Goal: Transaction & Acquisition: Book appointment/travel/reservation

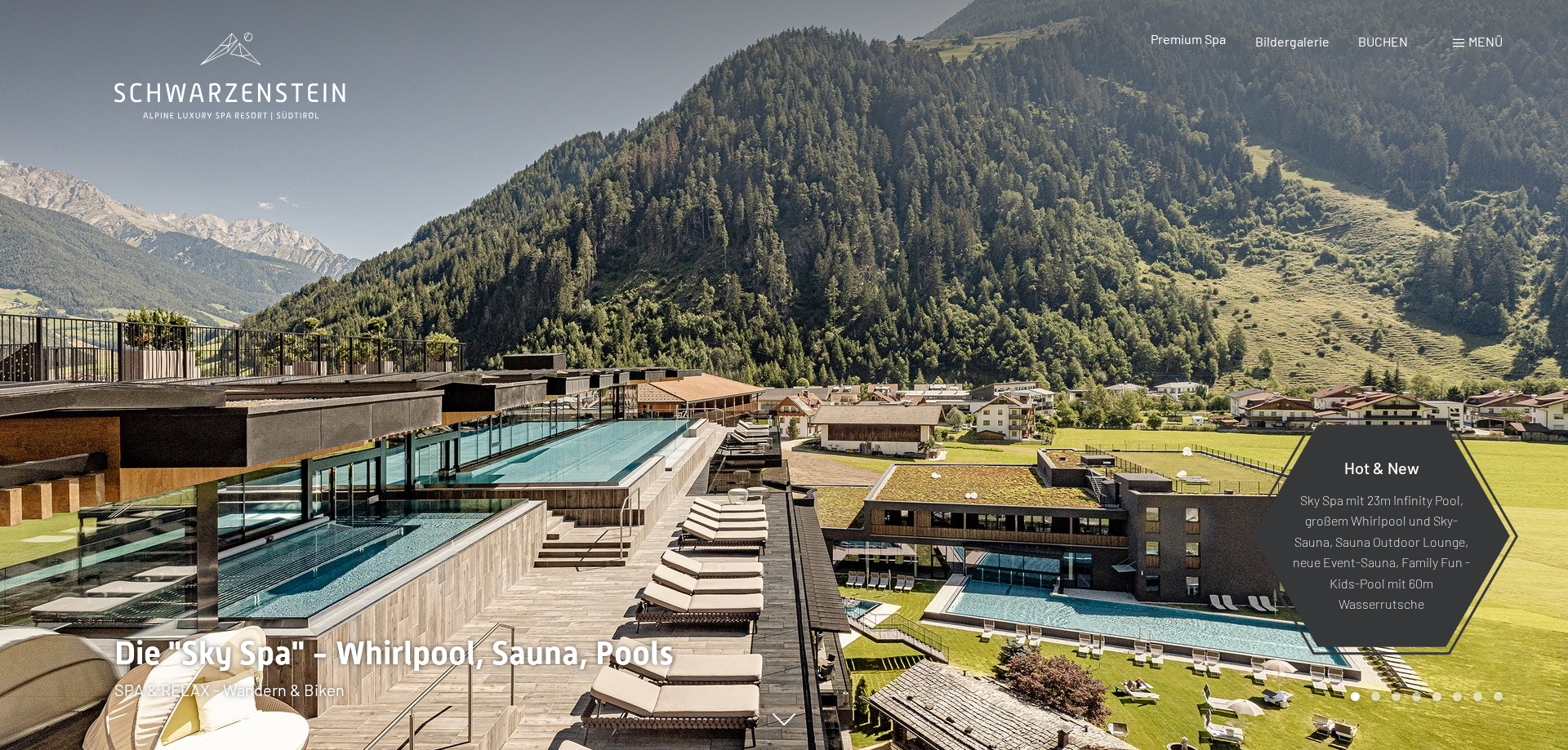
click at [1183, 37] on span "Premium Spa" at bounding box center [1188, 38] width 75 height 16
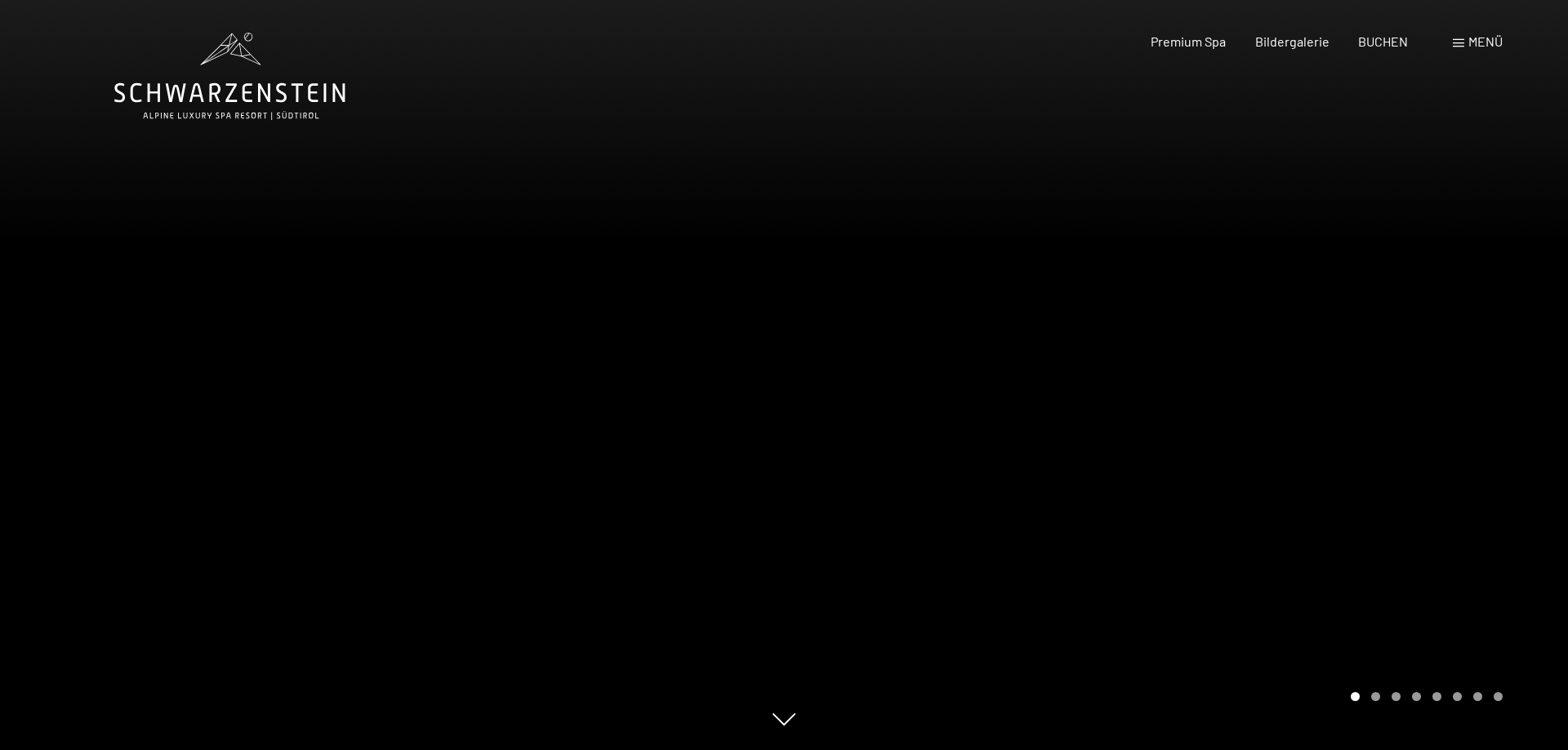
click at [1397, 325] on div at bounding box center [1176, 375] width 784 height 750
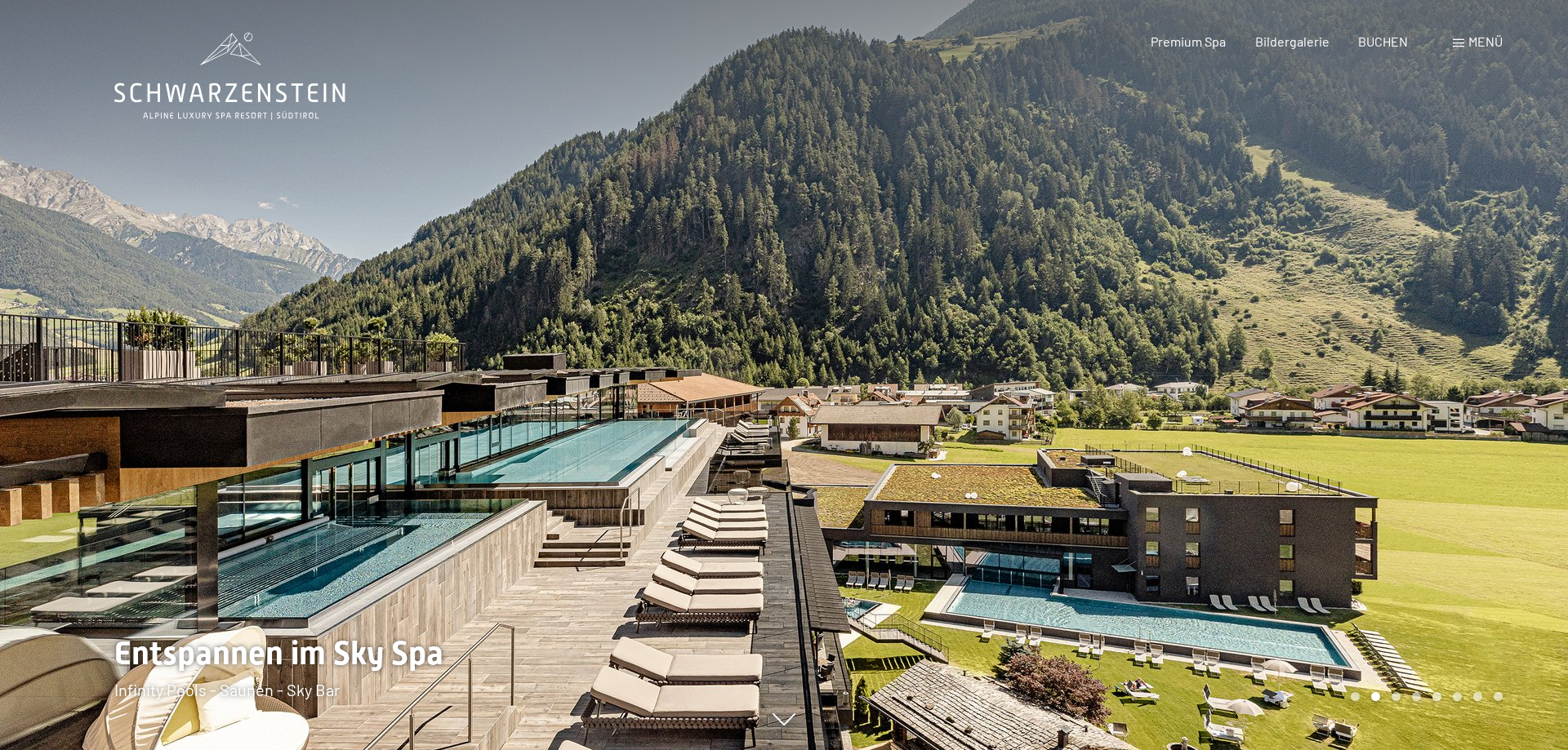
click at [1399, 341] on div at bounding box center [1176, 375] width 784 height 750
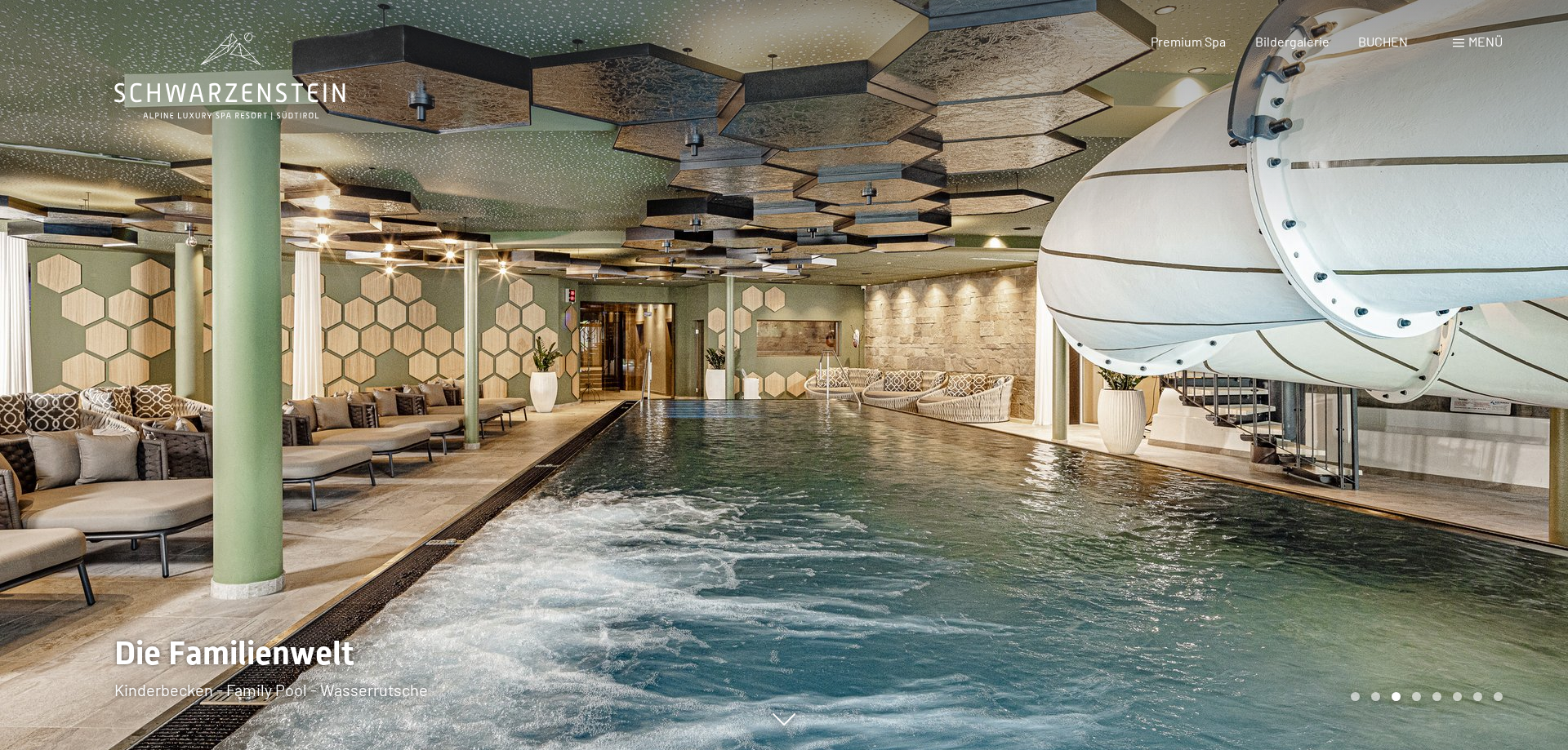
click at [1424, 341] on div at bounding box center [1176, 375] width 784 height 750
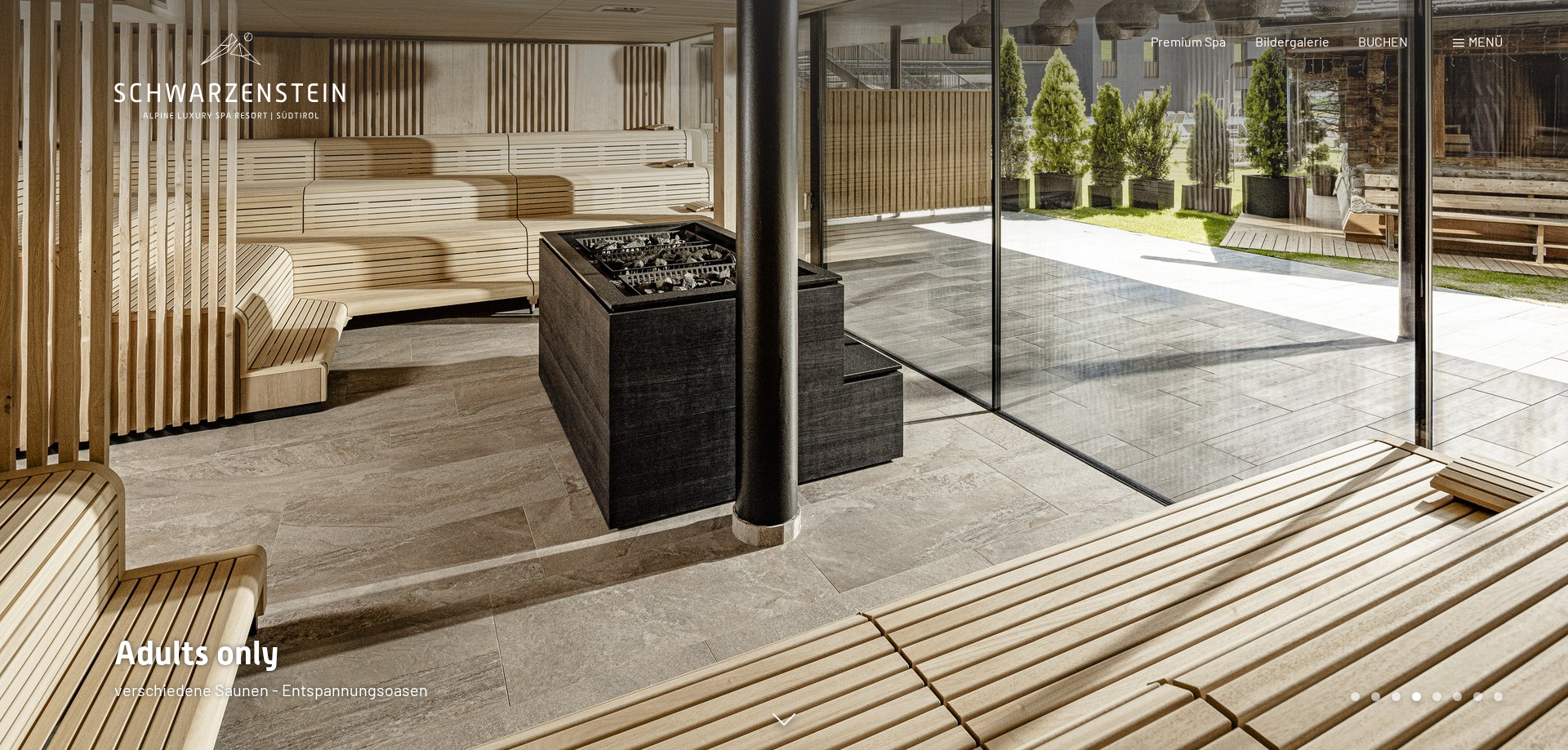
click at [1429, 346] on div at bounding box center [1176, 375] width 784 height 750
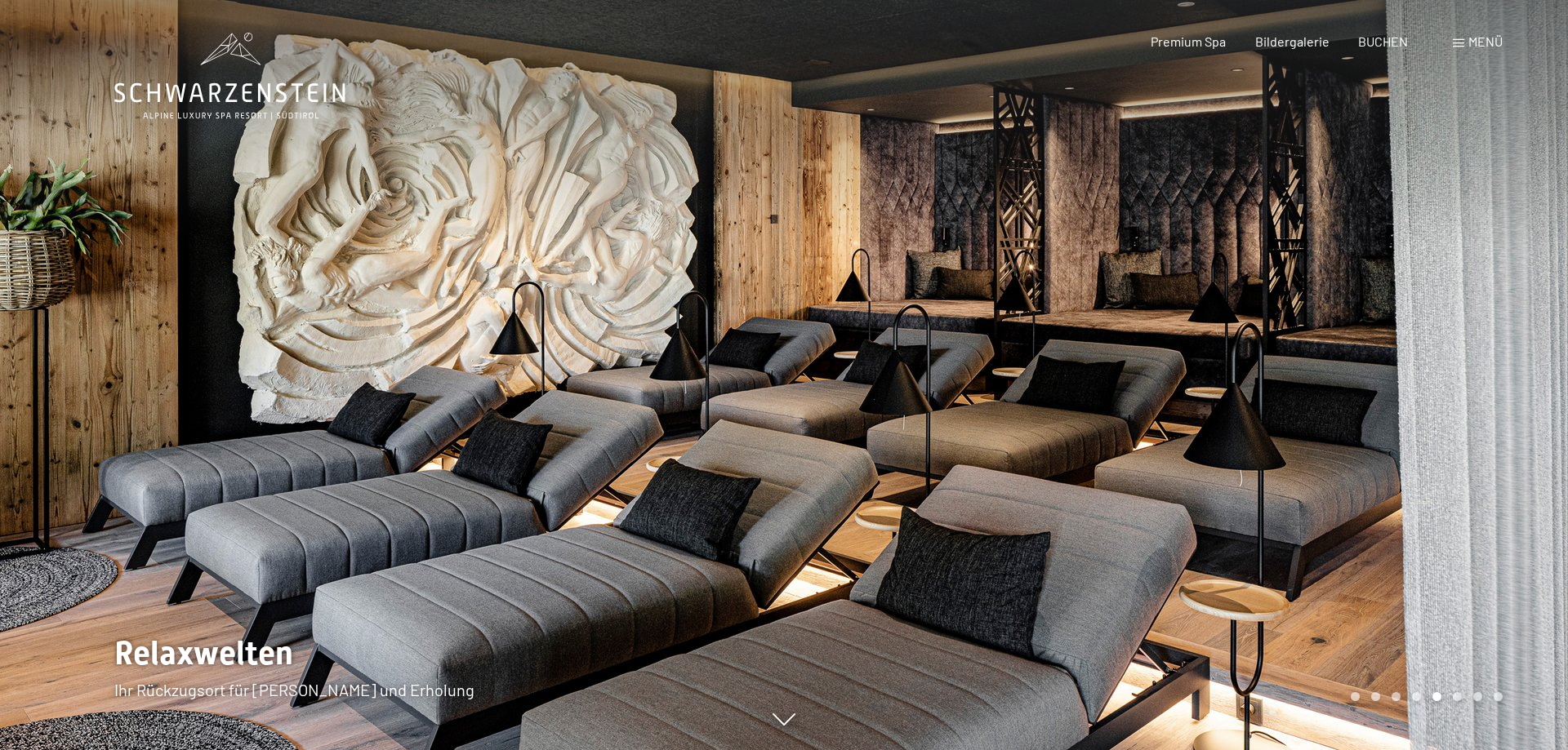
click at [1429, 346] on div at bounding box center [1176, 375] width 784 height 750
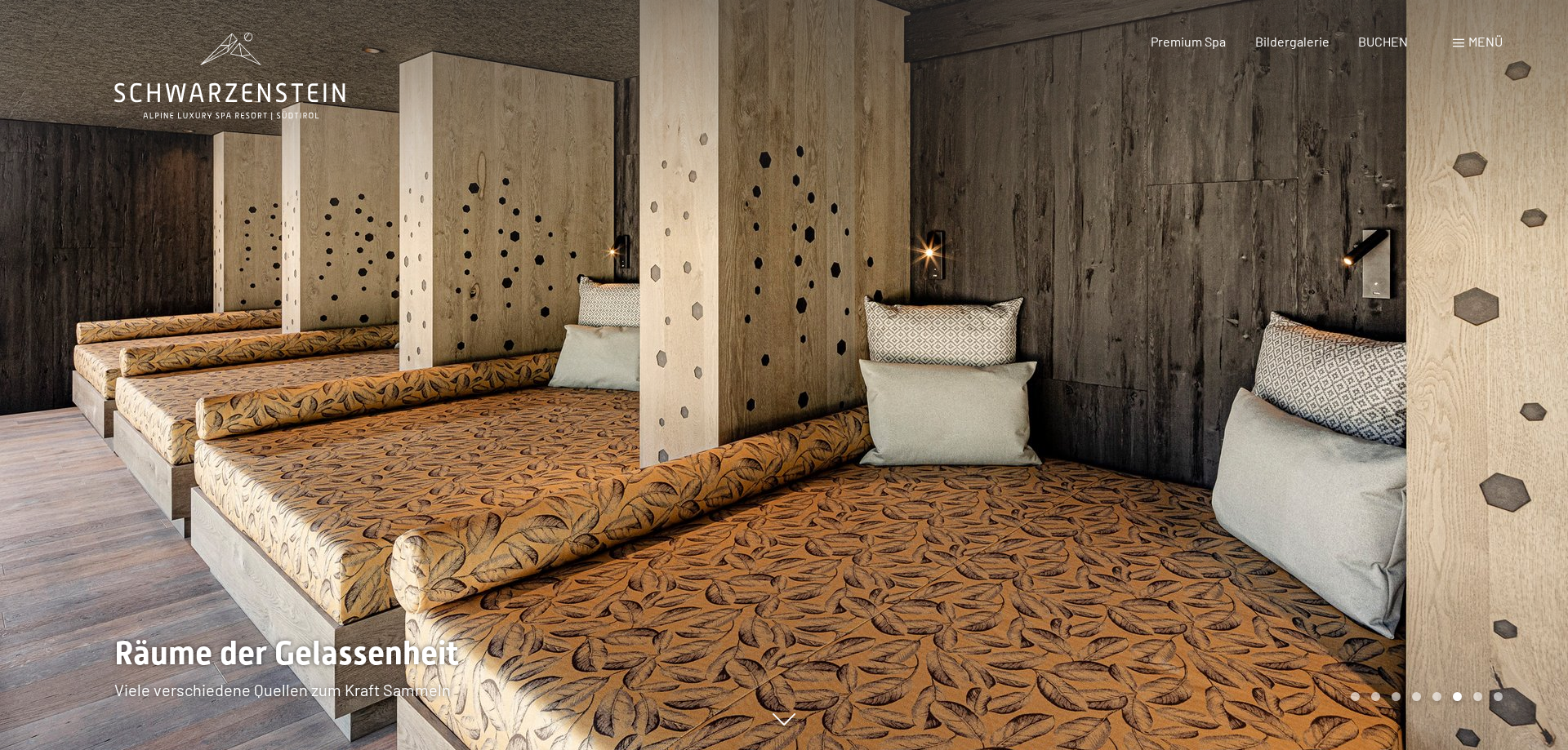
click at [1429, 346] on div at bounding box center [1176, 375] width 784 height 750
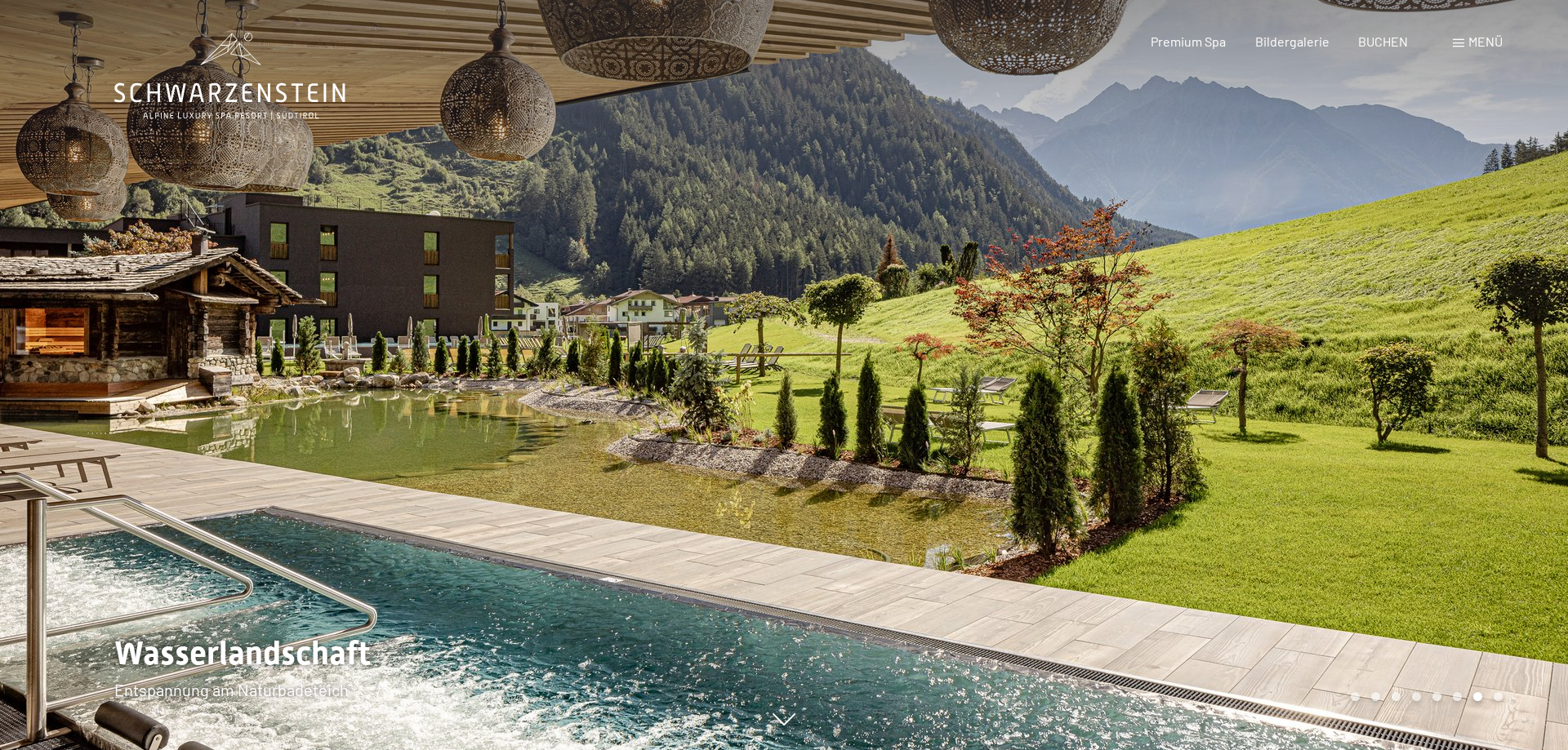
click at [1429, 346] on div at bounding box center [1176, 375] width 784 height 750
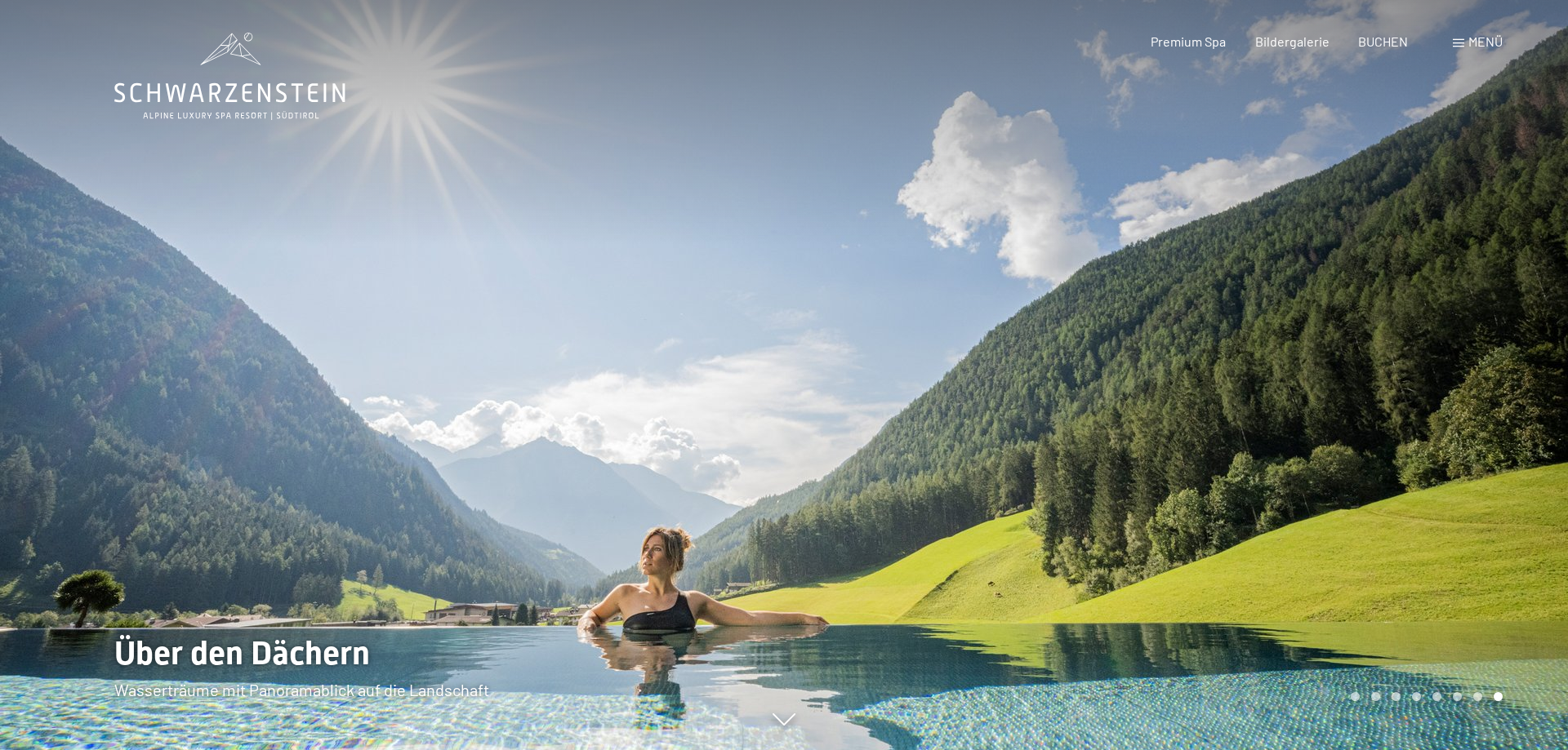
click at [1429, 346] on div at bounding box center [1176, 375] width 784 height 750
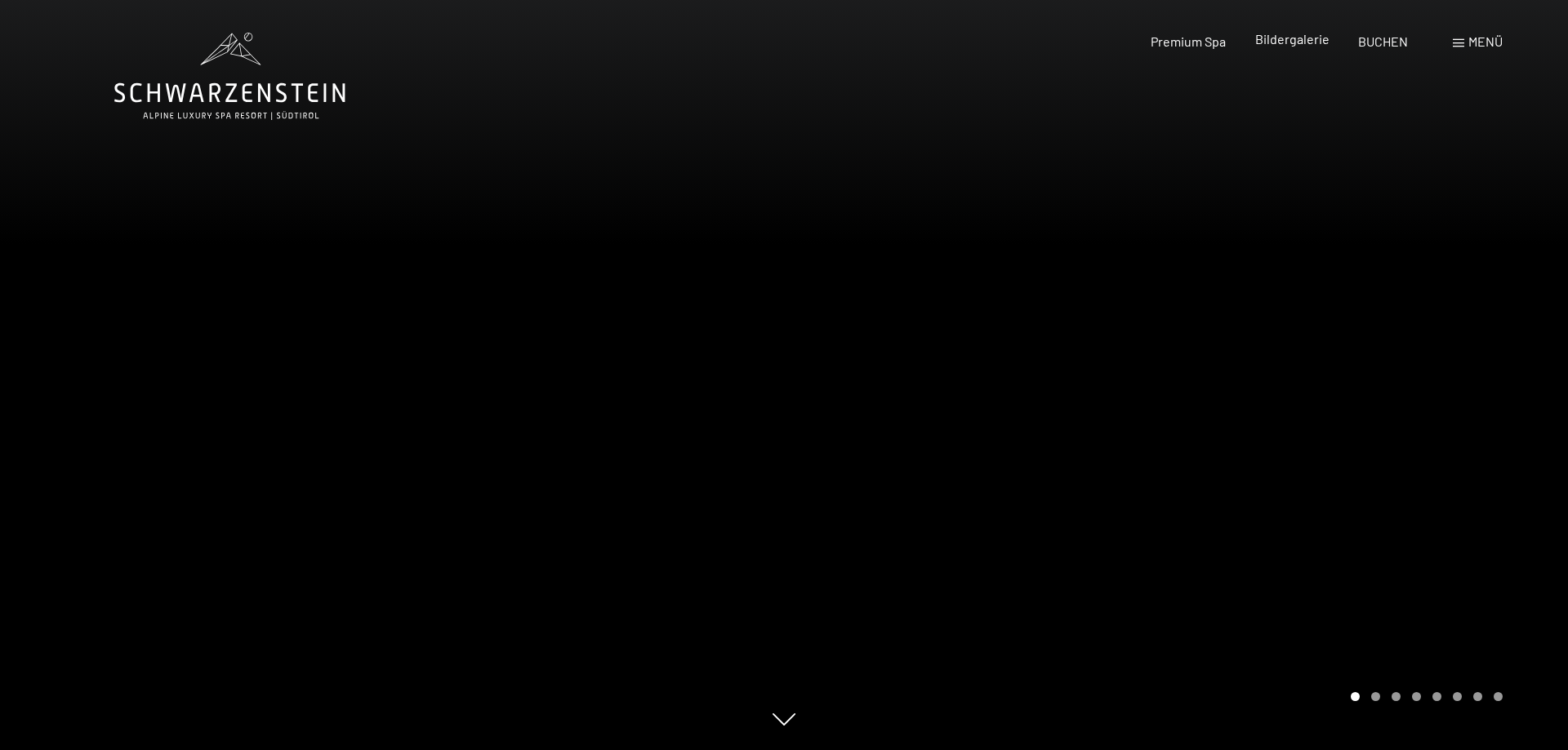
click at [1282, 45] on span "Bildergalerie" at bounding box center [1292, 38] width 74 height 16
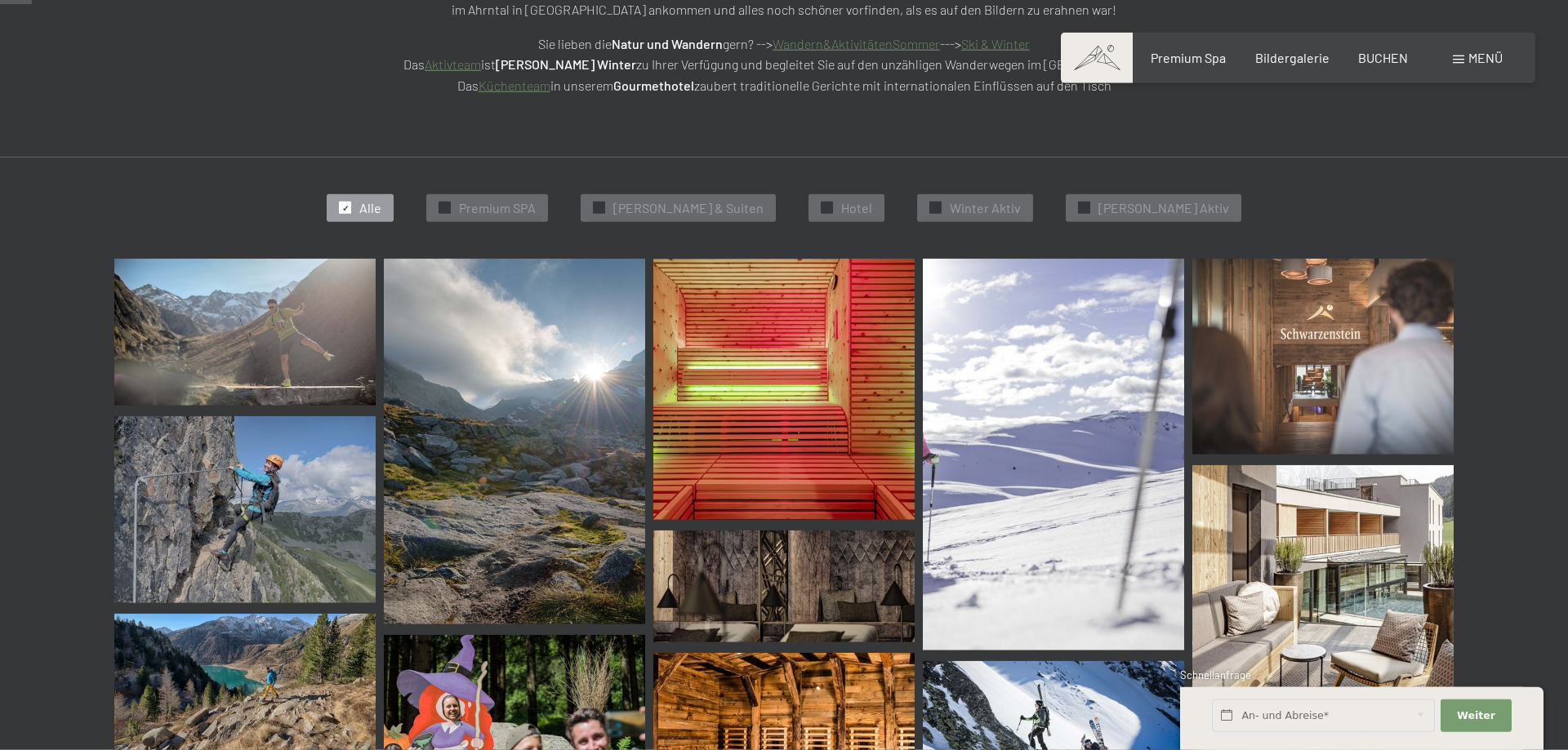
scroll to position [416, 0]
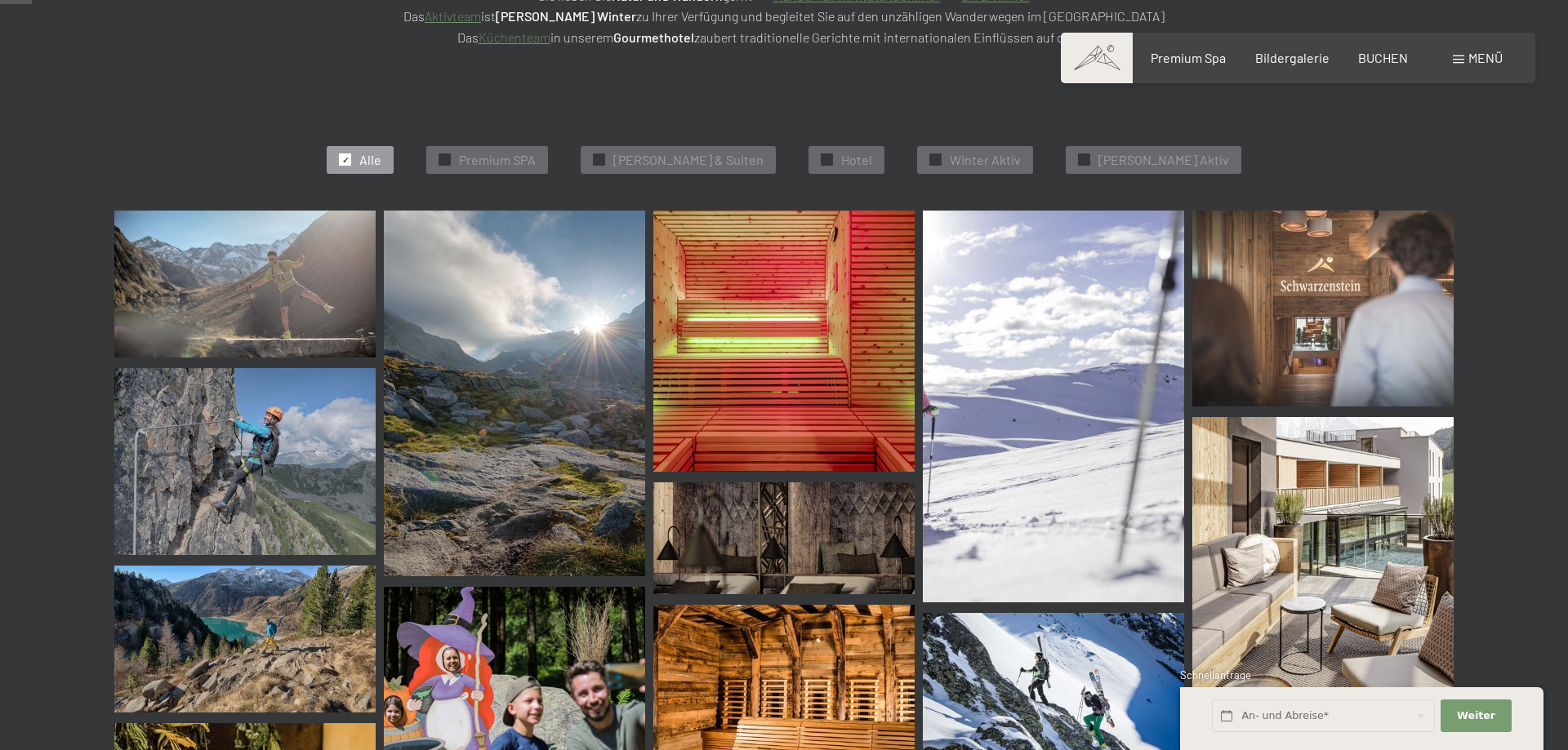
click at [262, 294] on img at bounding box center [245, 284] width 261 height 147
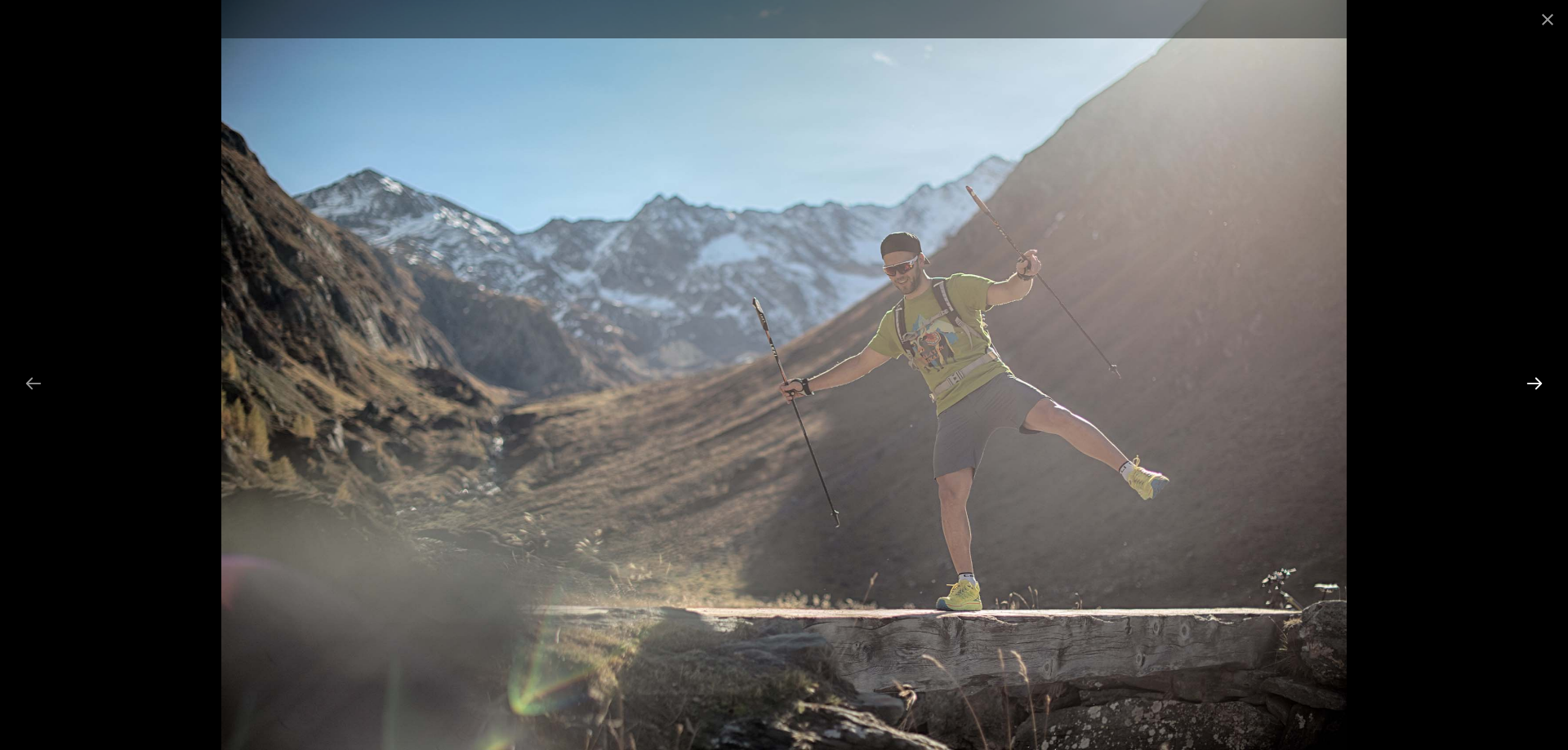
click at [1531, 382] on button "Next slide" at bounding box center [1534, 383] width 34 height 32
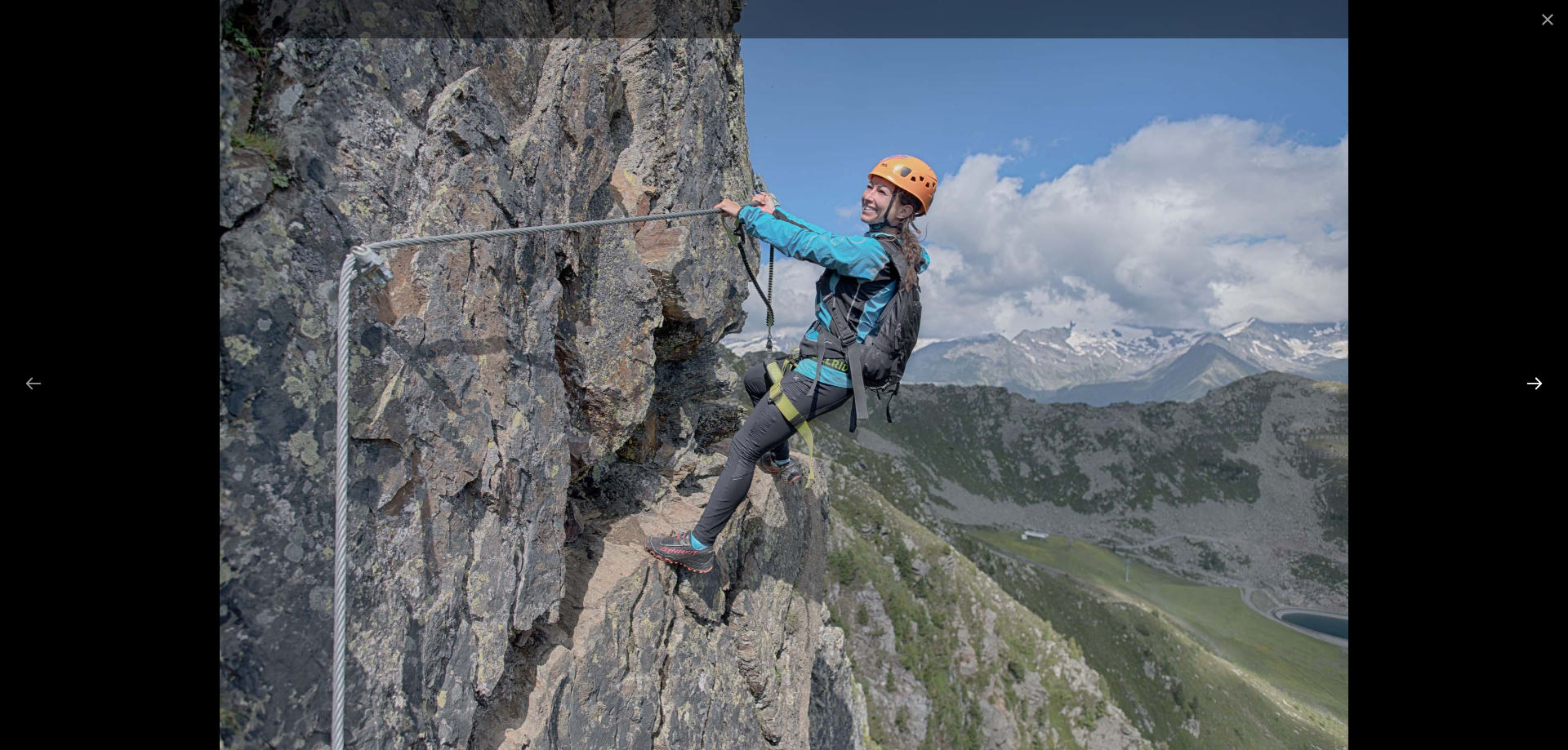
click at [1531, 382] on button "Next slide" at bounding box center [1534, 383] width 34 height 32
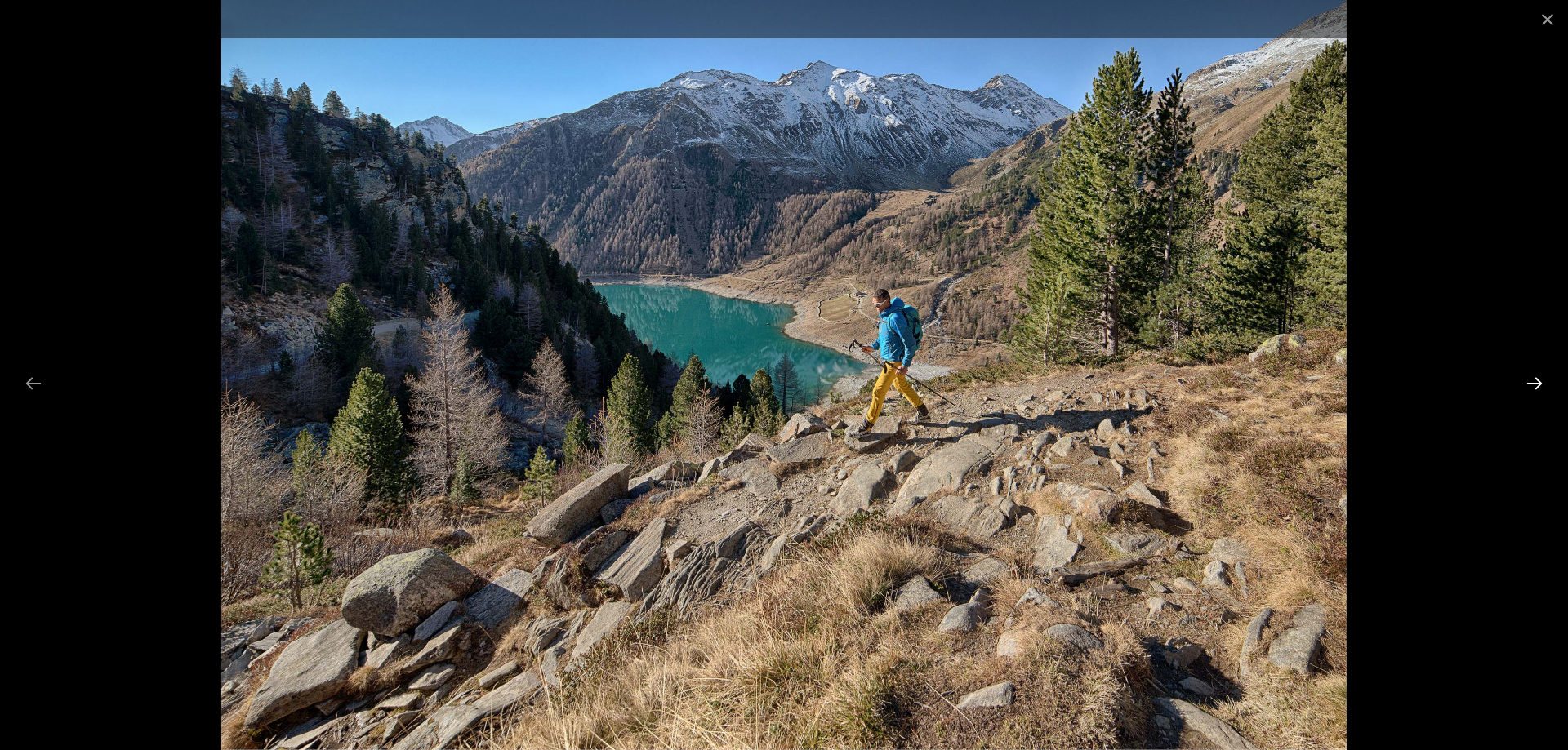
click at [1531, 382] on button "Next slide" at bounding box center [1534, 383] width 34 height 32
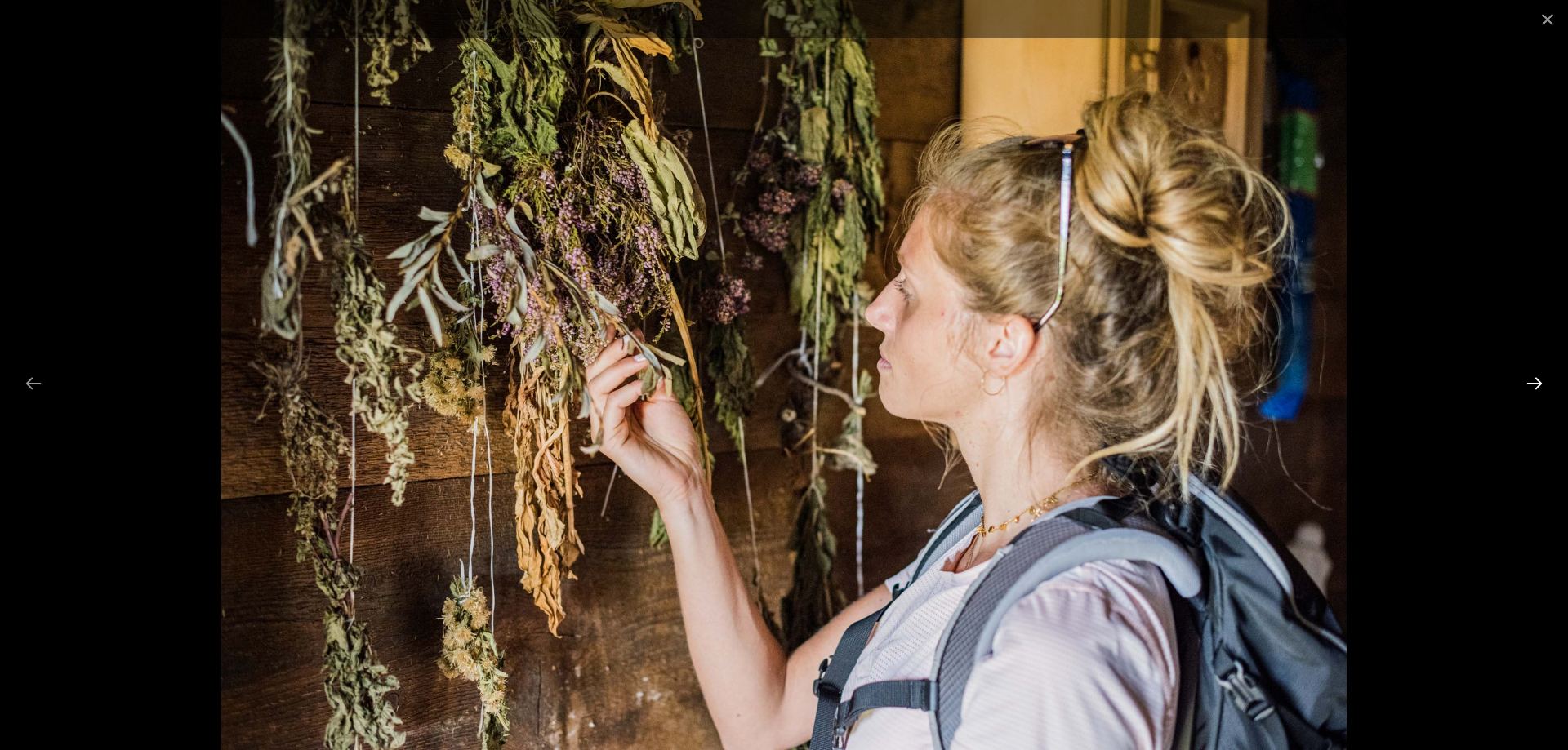
click at [1534, 382] on button "Next slide" at bounding box center [1534, 383] width 34 height 32
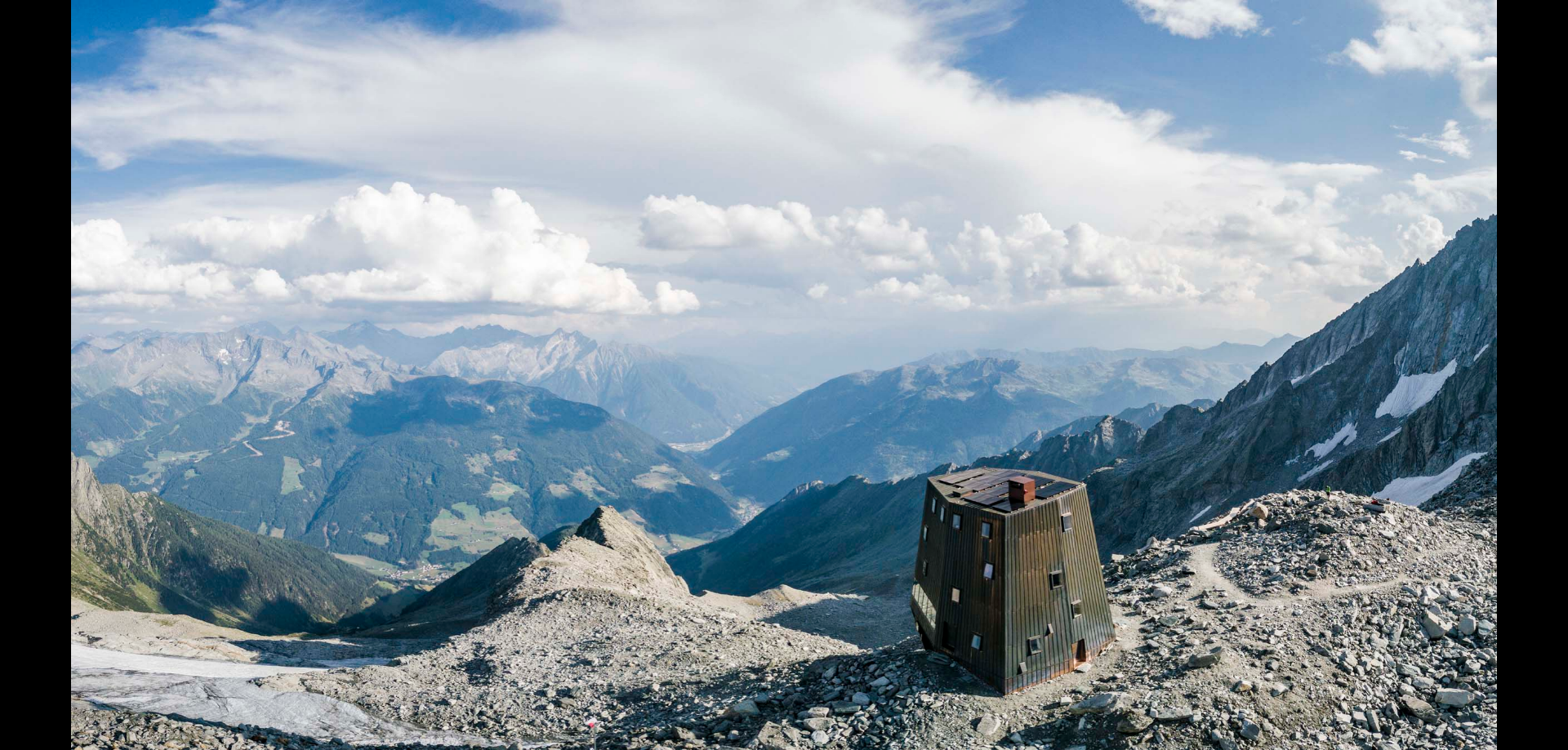
click at [1534, 382] on button "Next slide" at bounding box center [1543, 383] width 34 height 32
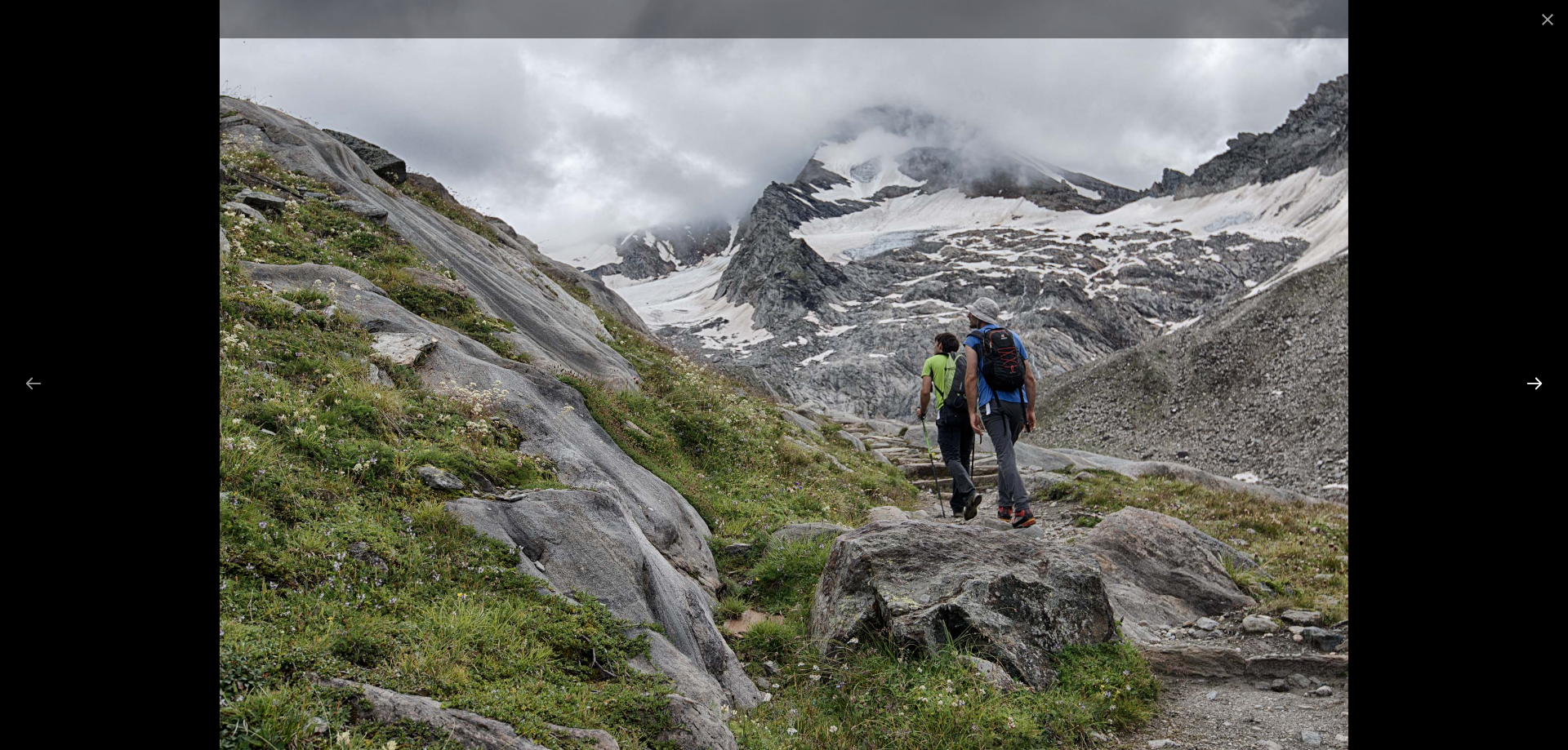
click at [1534, 382] on button "Next slide" at bounding box center [1534, 383] width 34 height 32
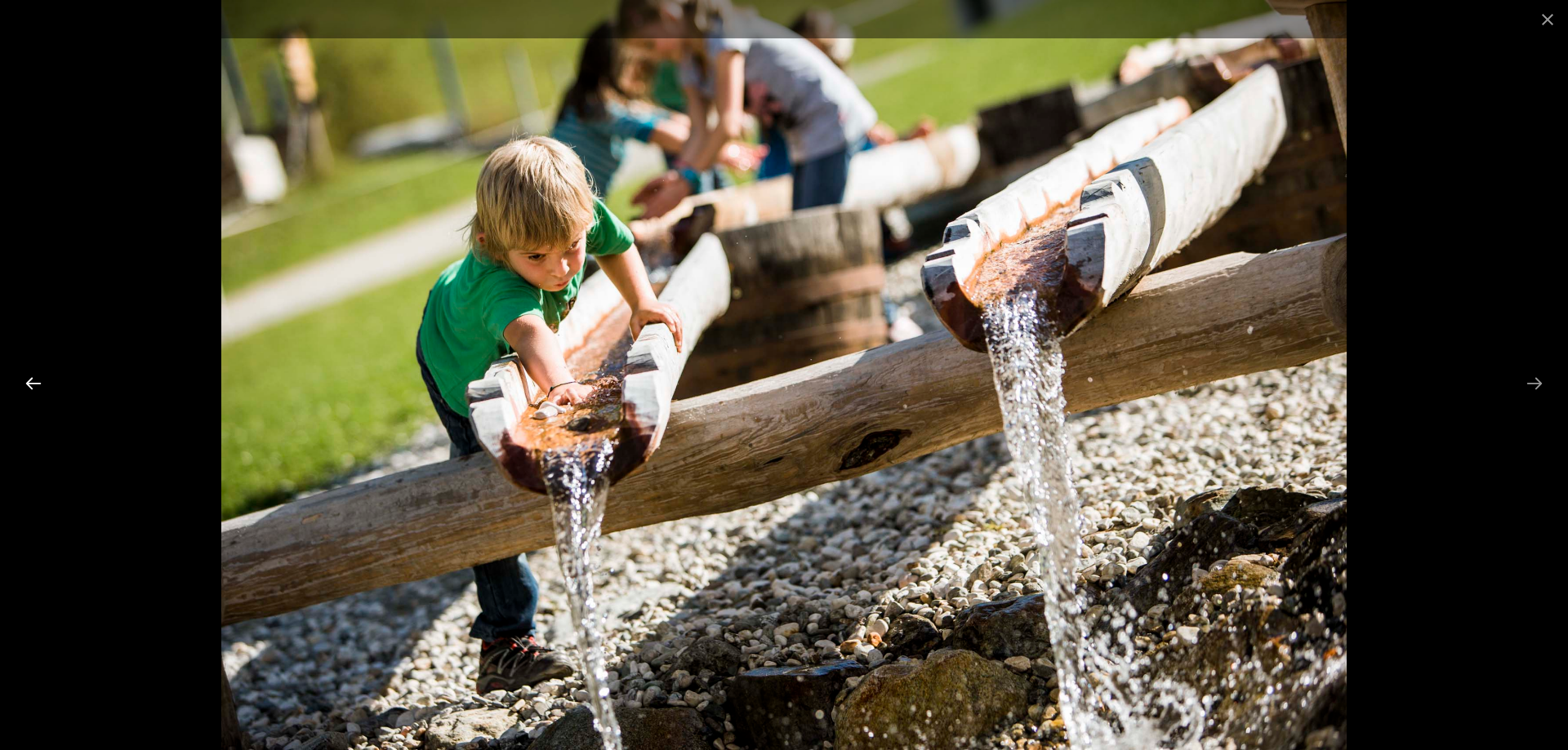
click at [43, 388] on button "Previous slide" at bounding box center [34, 383] width 34 height 32
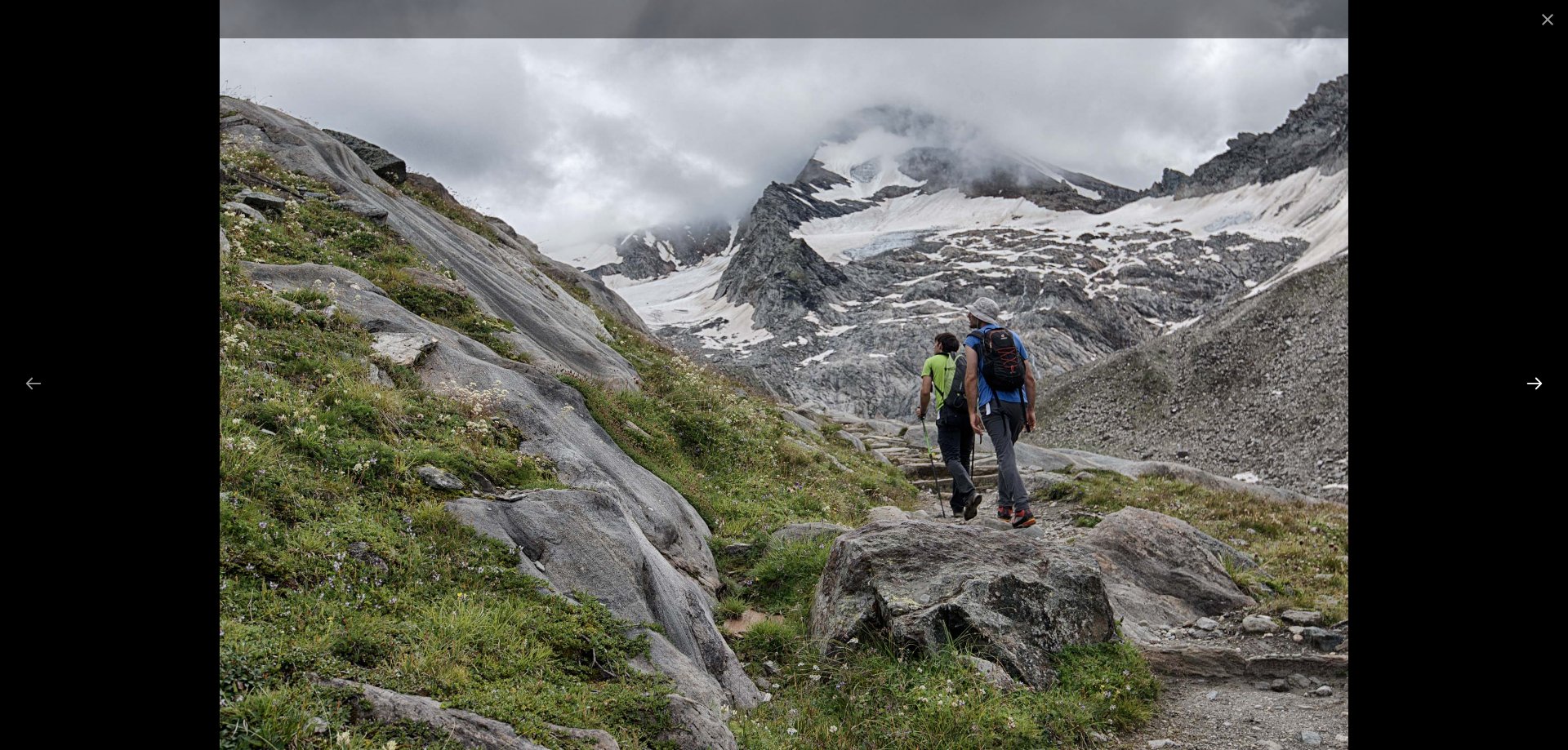
click at [1535, 384] on button "Next slide" at bounding box center [1534, 383] width 34 height 32
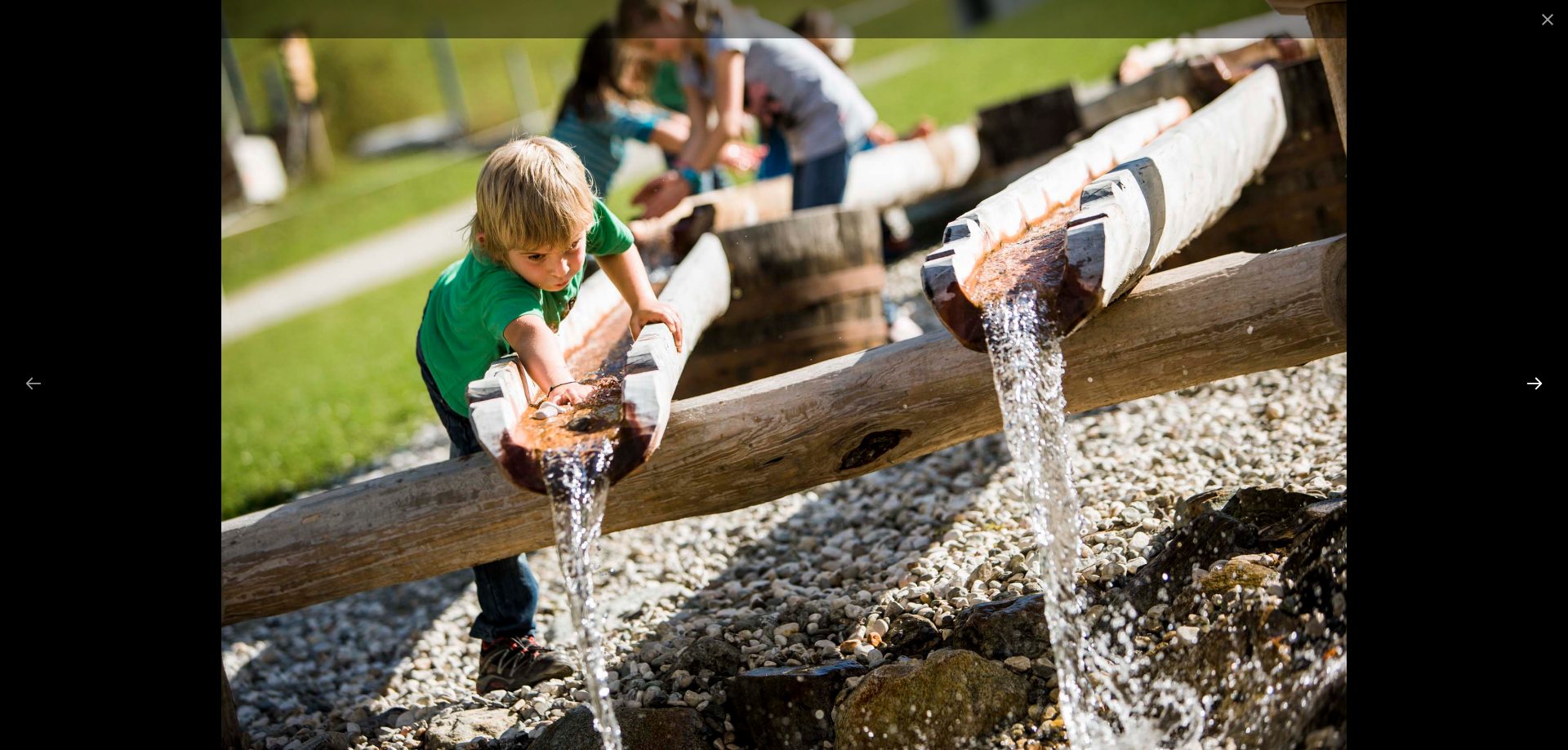
click at [1535, 384] on button "Next slide" at bounding box center [1534, 383] width 34 height 32
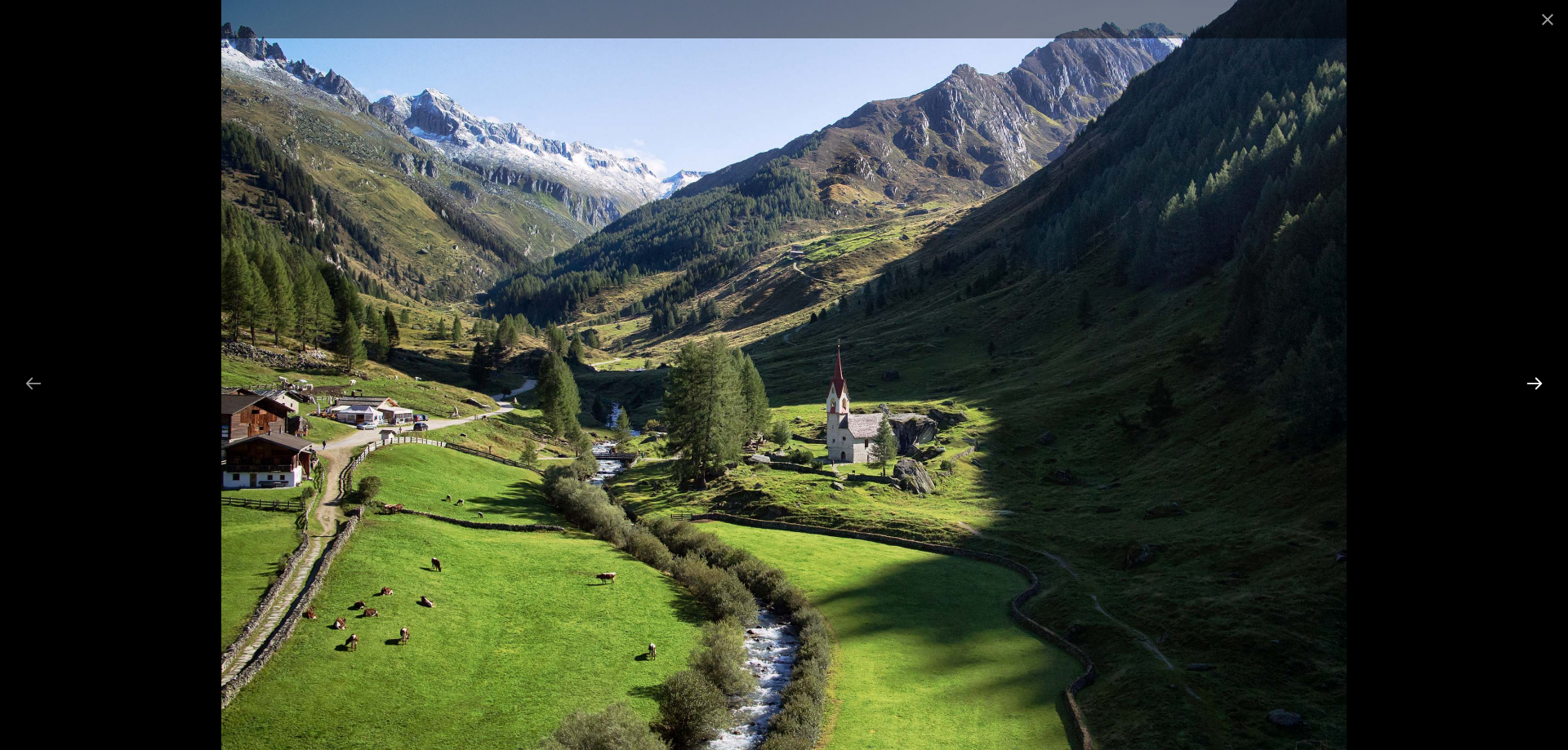
click at [1535, 384] on button "Next slide" at bounding box center [1534, 383] width 34 height 32
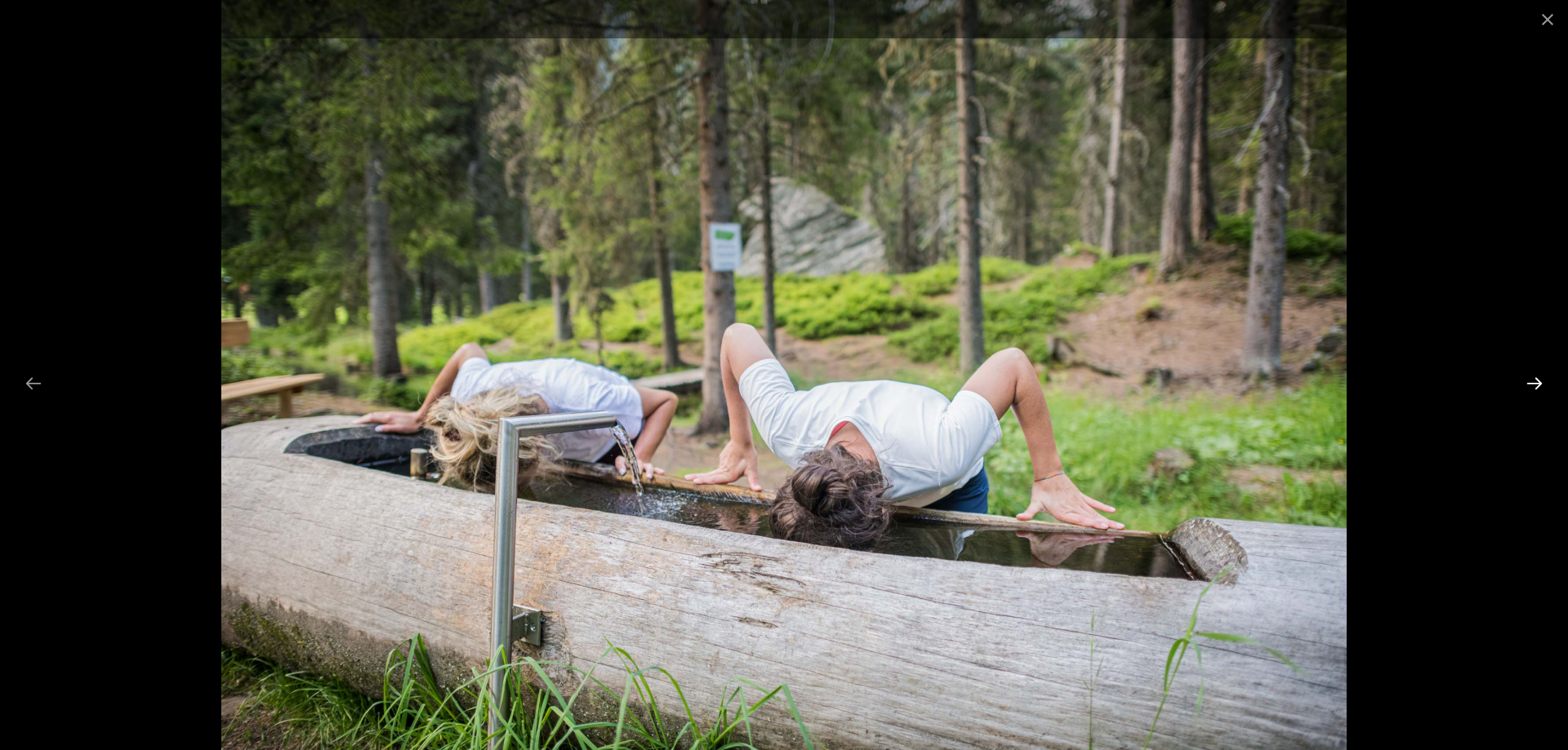
click at [1535, 384] on button "Next slide" at bounding box center [1534, 383] width 34 height 32
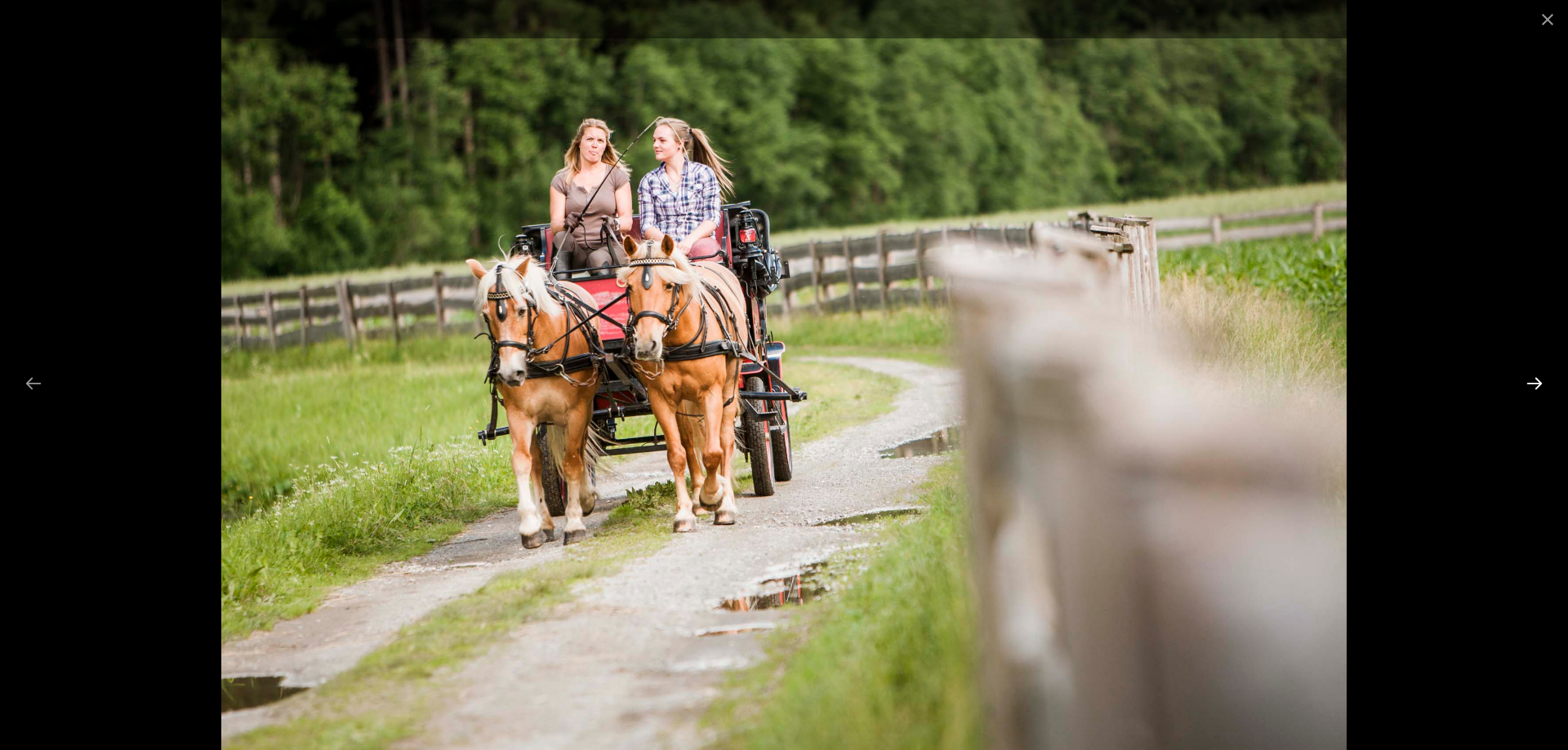
click at [1535, 384] on button "Next slide" at bounding box center [1534, 383] width 34 height 32
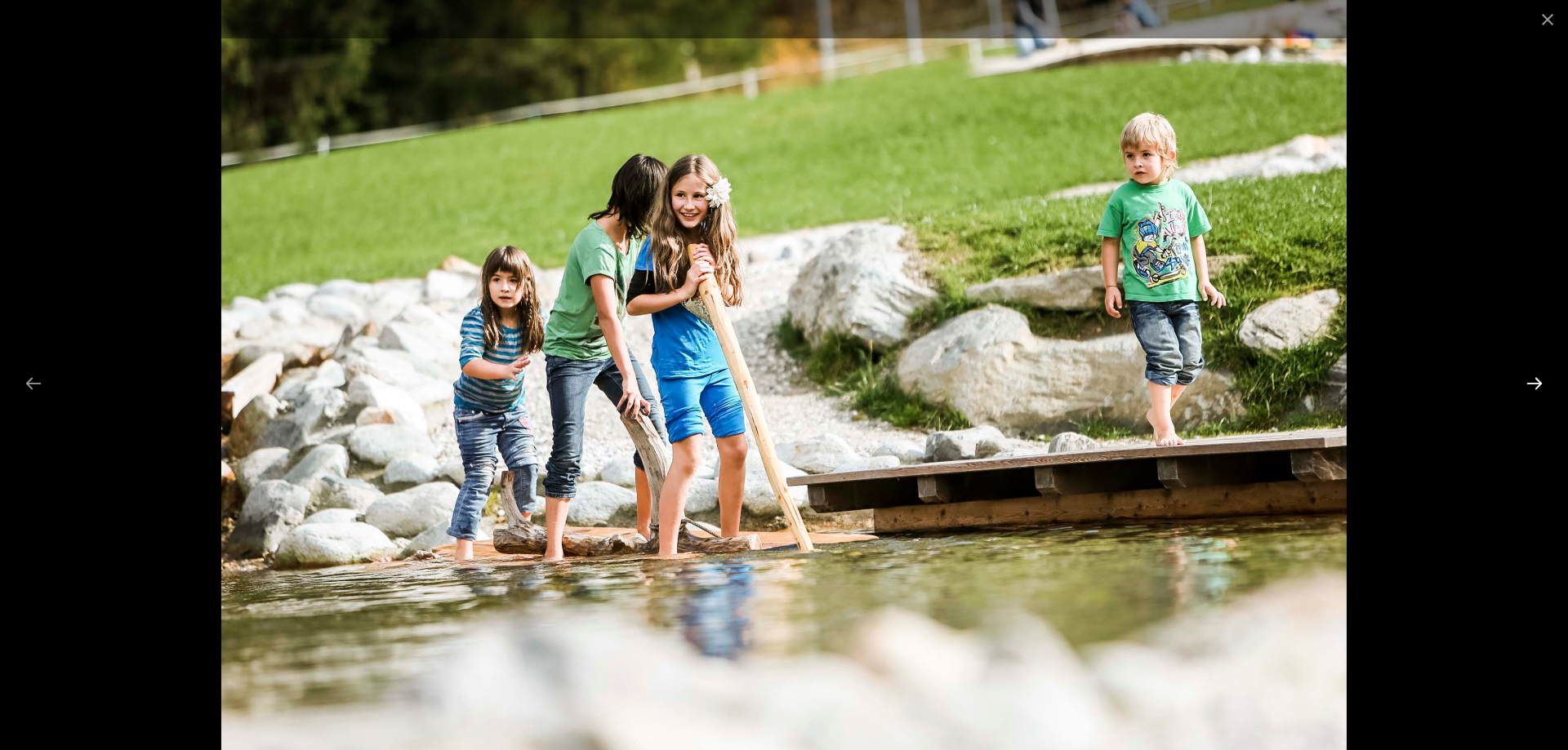
click at [1535, 384] on button "Next slide" at bounding box center [1534, 383] width 34 height 32
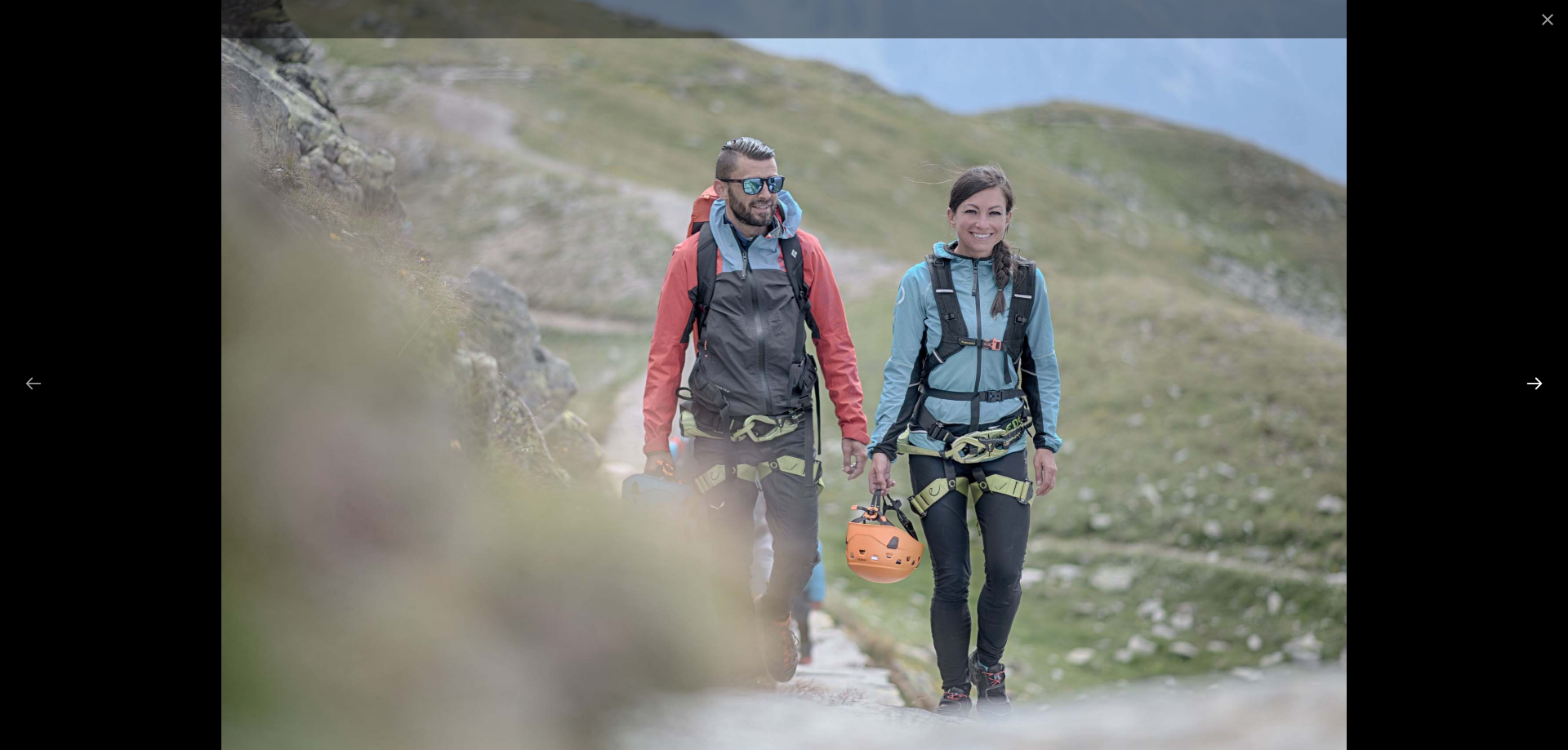
click at [1539, 384] on button "Next slide" at bounding box center [1534, 383] width 34 height 32
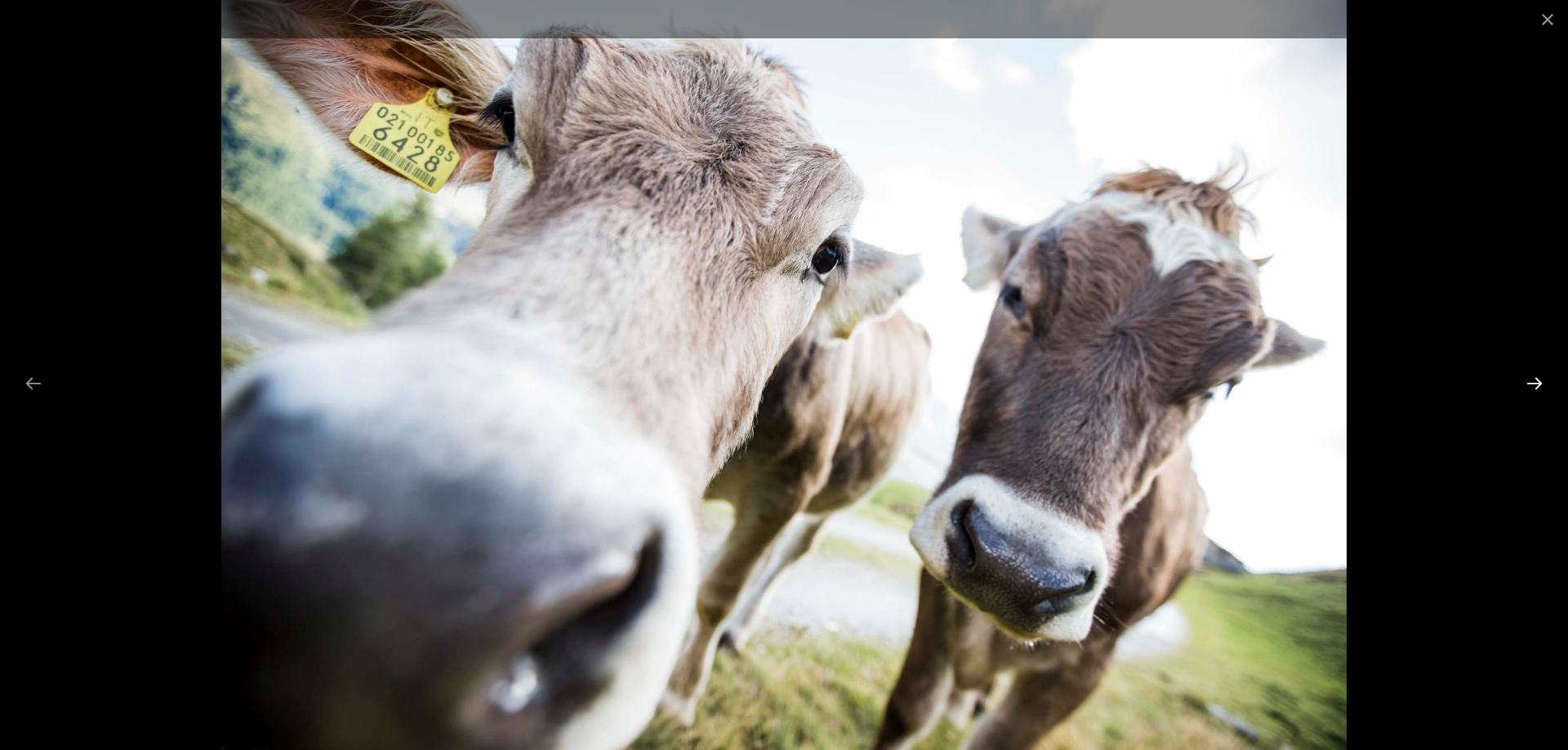
click at [1530, 384] on button "Next slide" at bounding box center [1534, 383] width 34 height 32
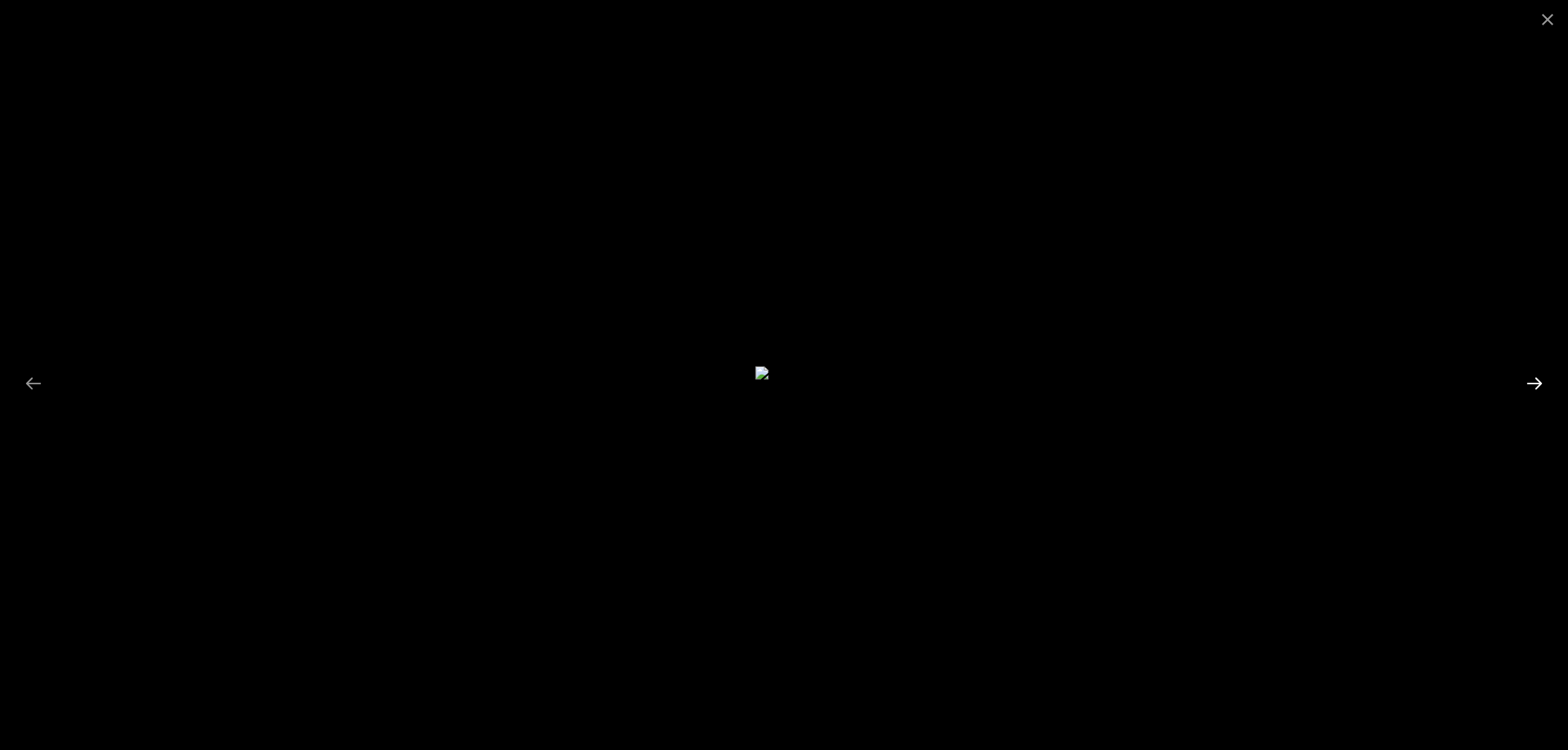
click at [1537, 388] on button "Next slide" at bounding box center [1534, 383] width 34 height 32
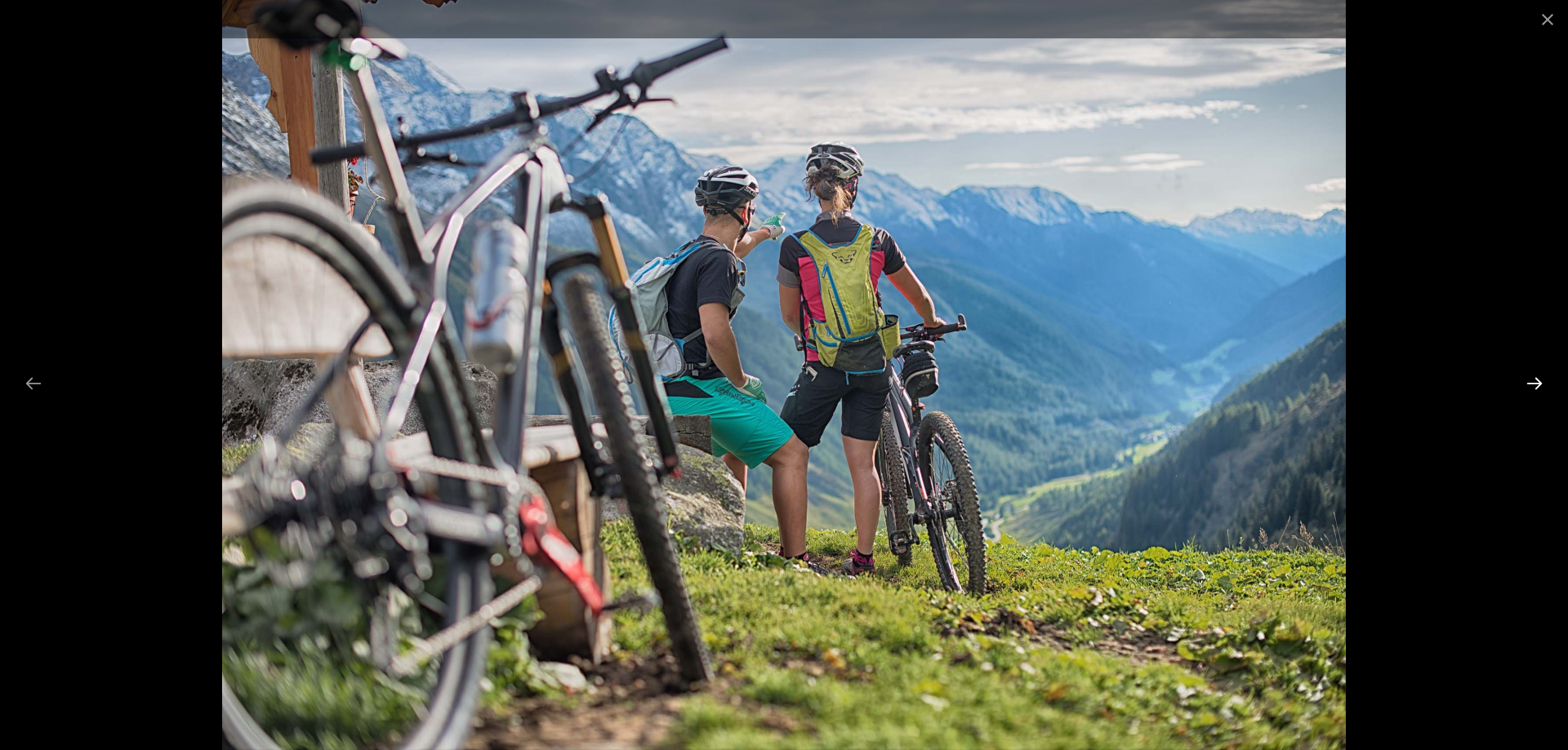
click at [1537, 388] on button "Next slide" at bounding box center [1534, 383] width 34 height 32
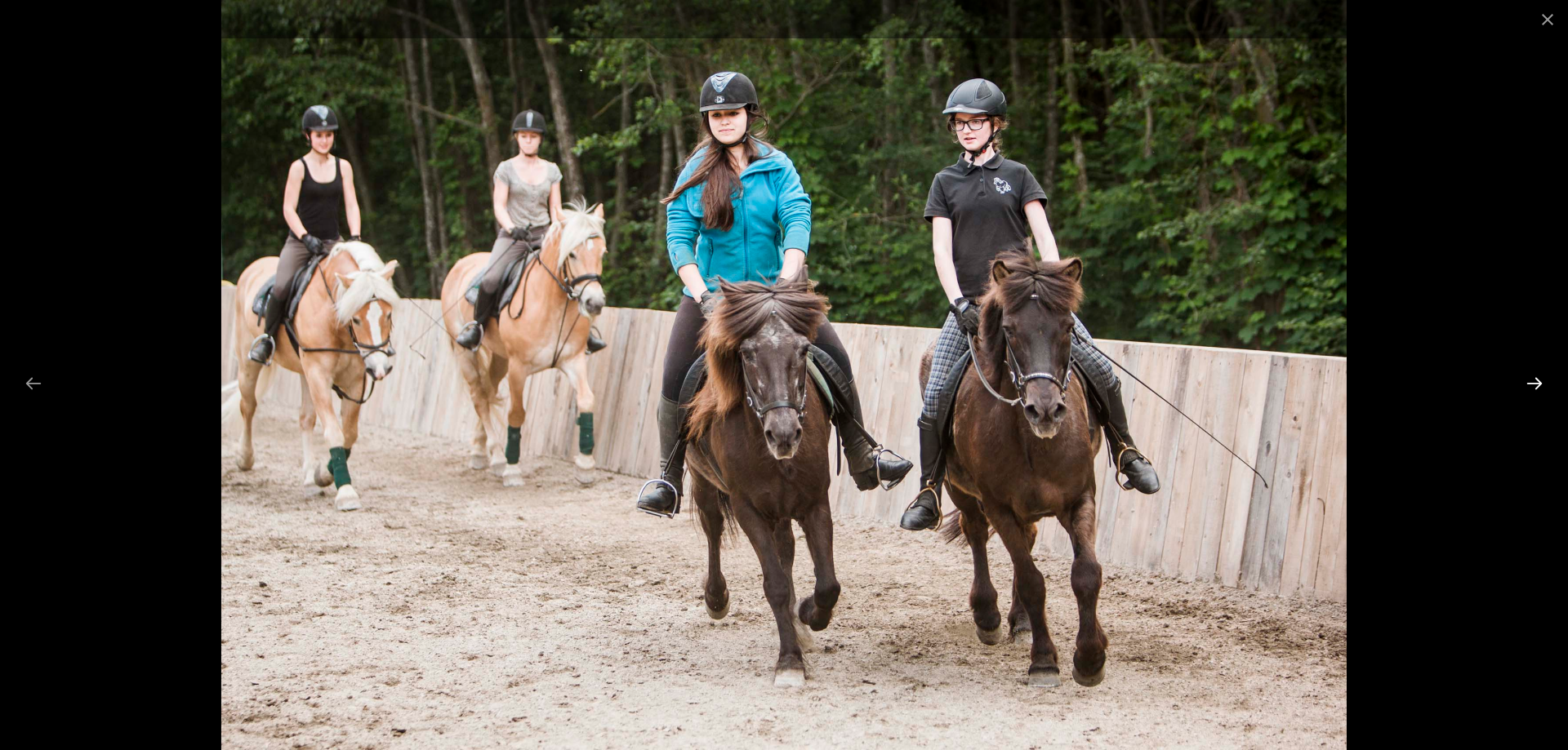
click at [1537, 388] on button "Next slide" at bounding box center [1534, 383] width 34 height 32
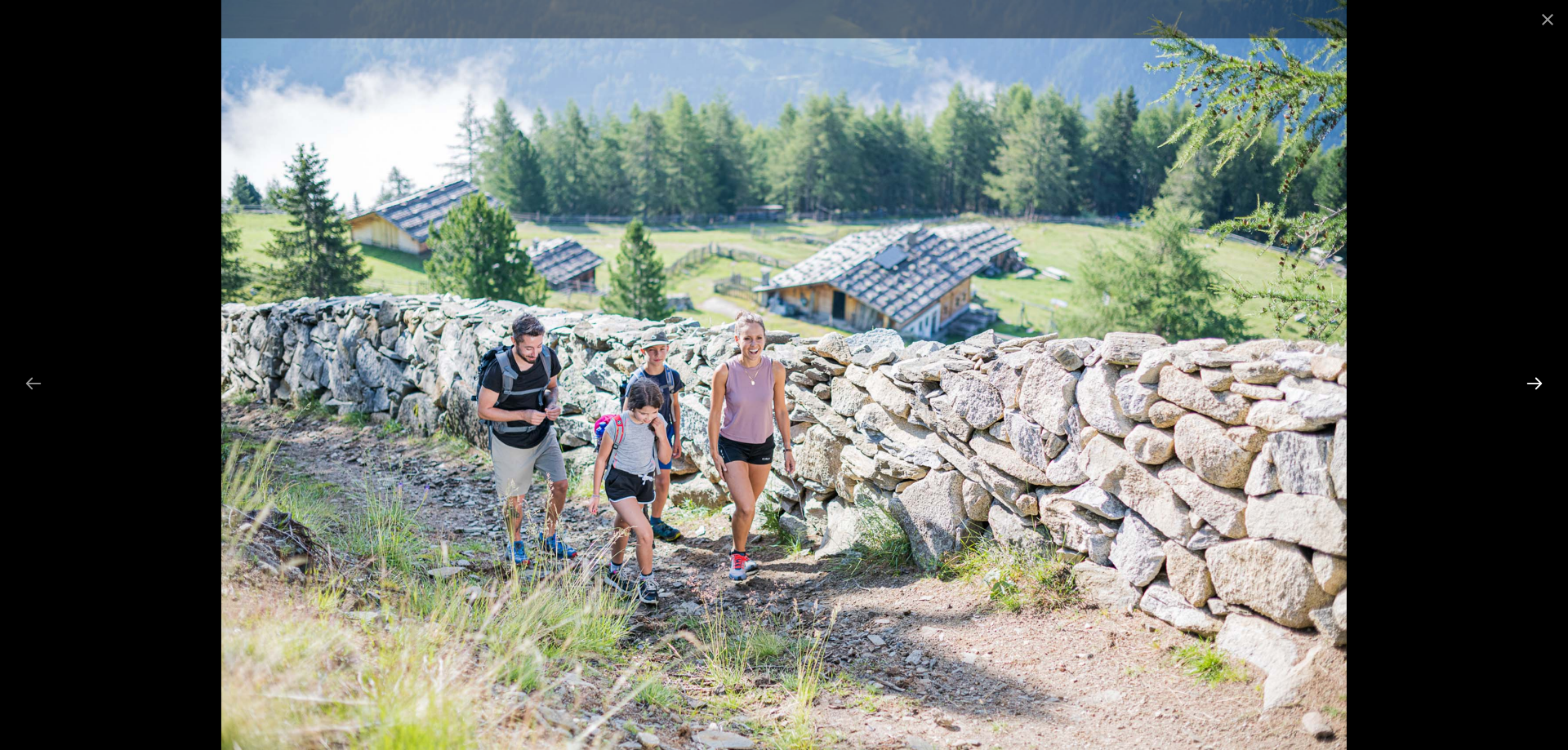
click at [1539, 388] on button "Next slide" at bounding box center [1534, 383] width 34 height 32
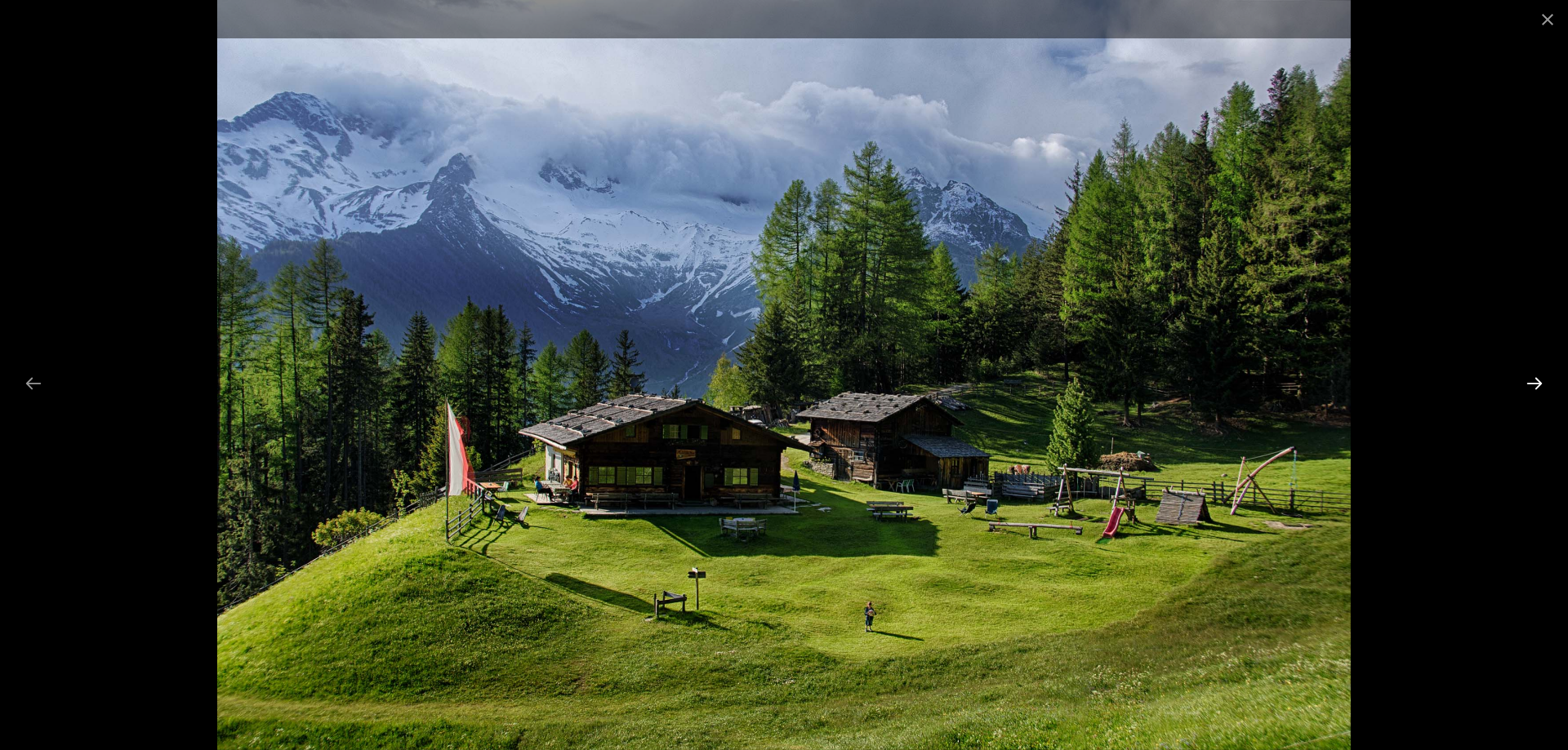
click at [1539, 388] on button "Next slide" at bounding box center [1534, 383] width 34 height 32
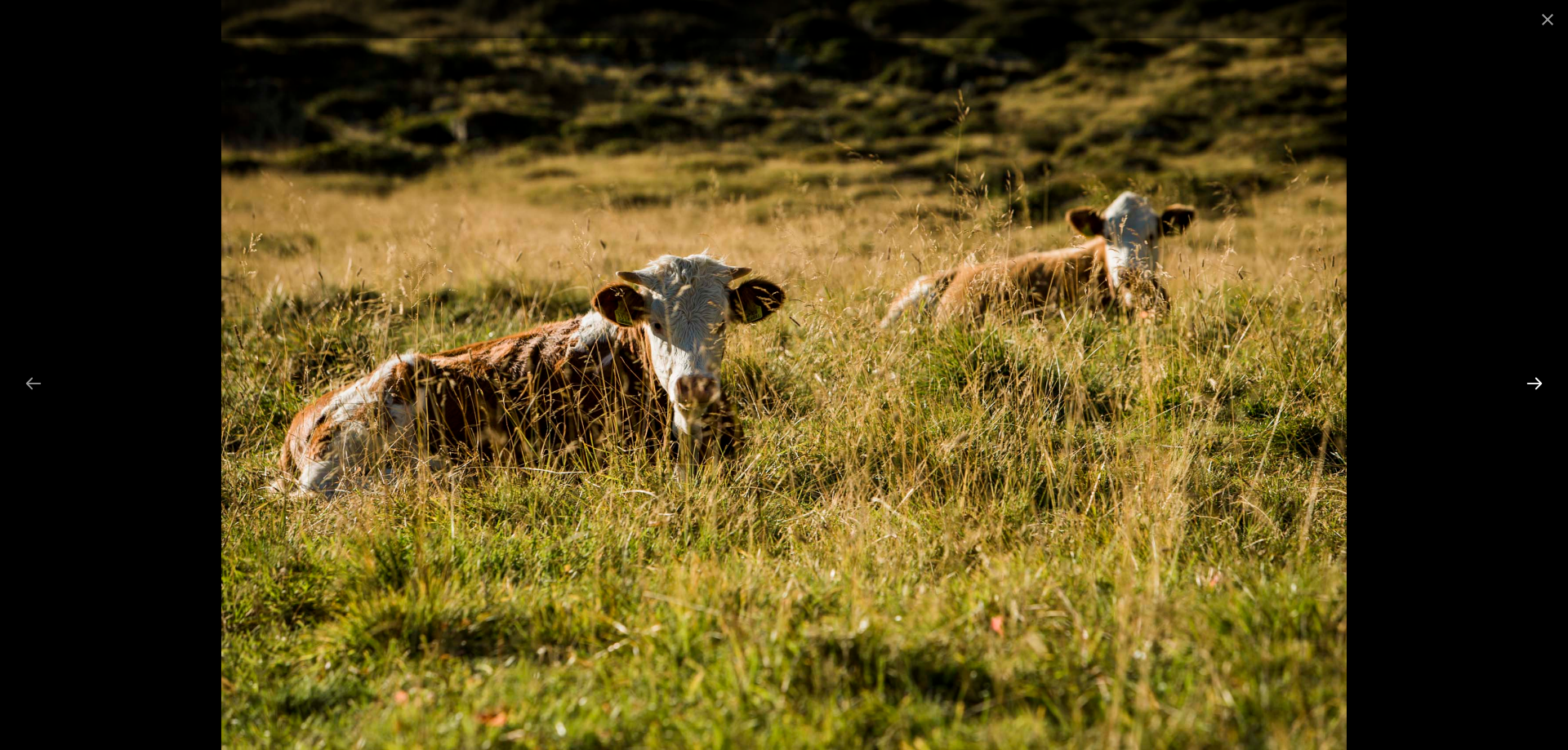
click at [1539, 388] on button "Next slide" at bounding box center [1534, 383] width 34 height 32
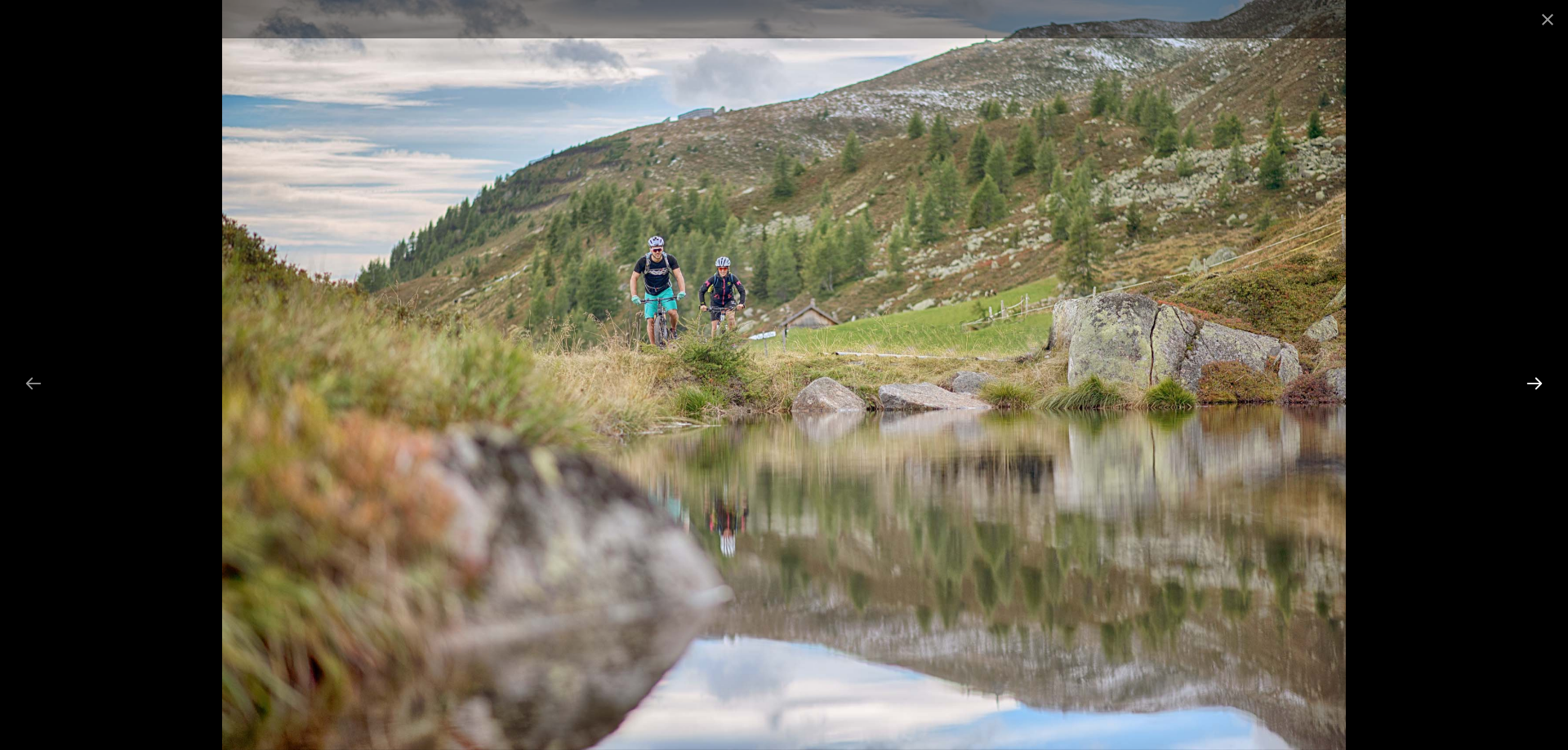
click at [1539, 388] on button "Next slide" at bounding box center [1534, 383] width 34 height 32
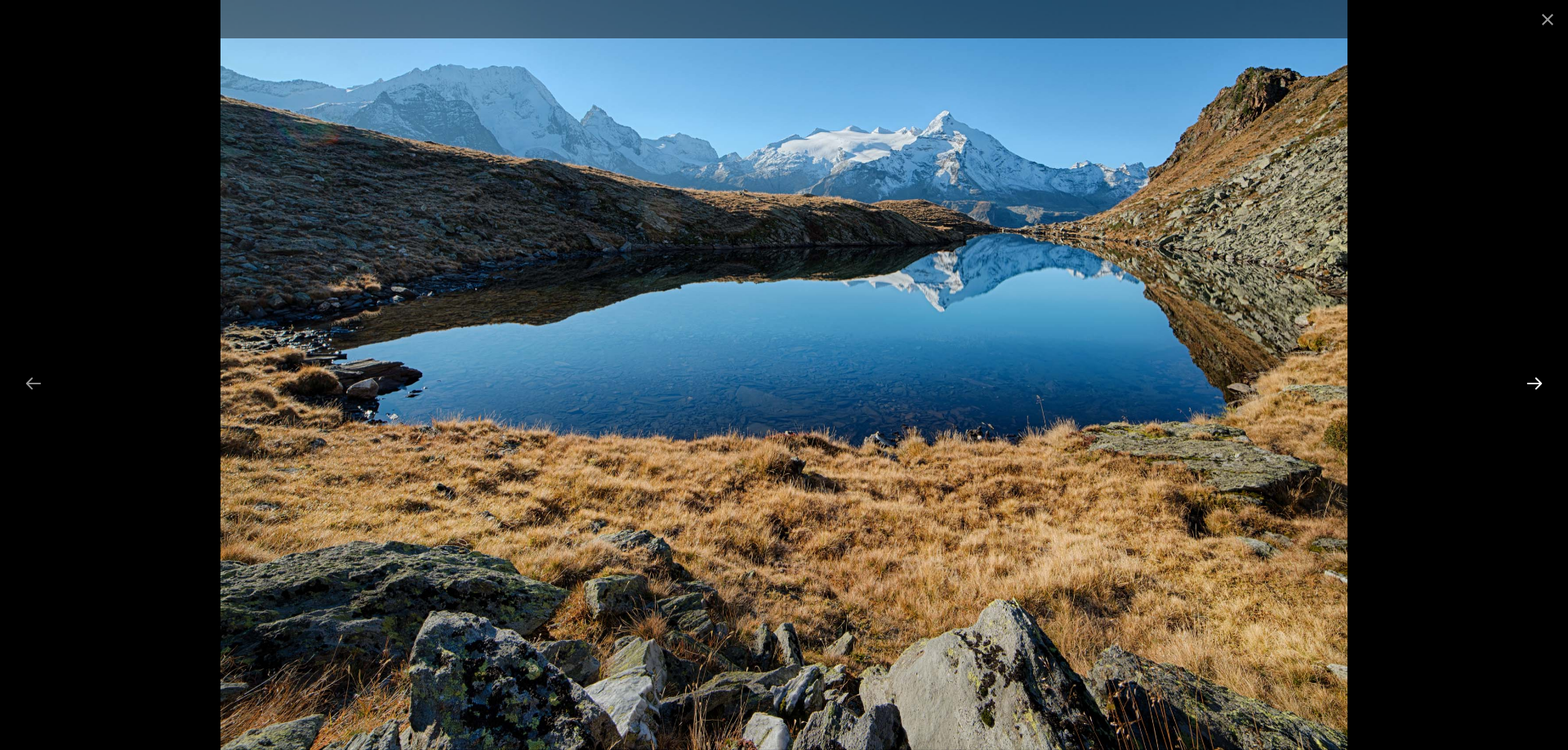
click at [1539, 388] on button "Next slide" at bounding box center [1534, 383] width 34 height 32
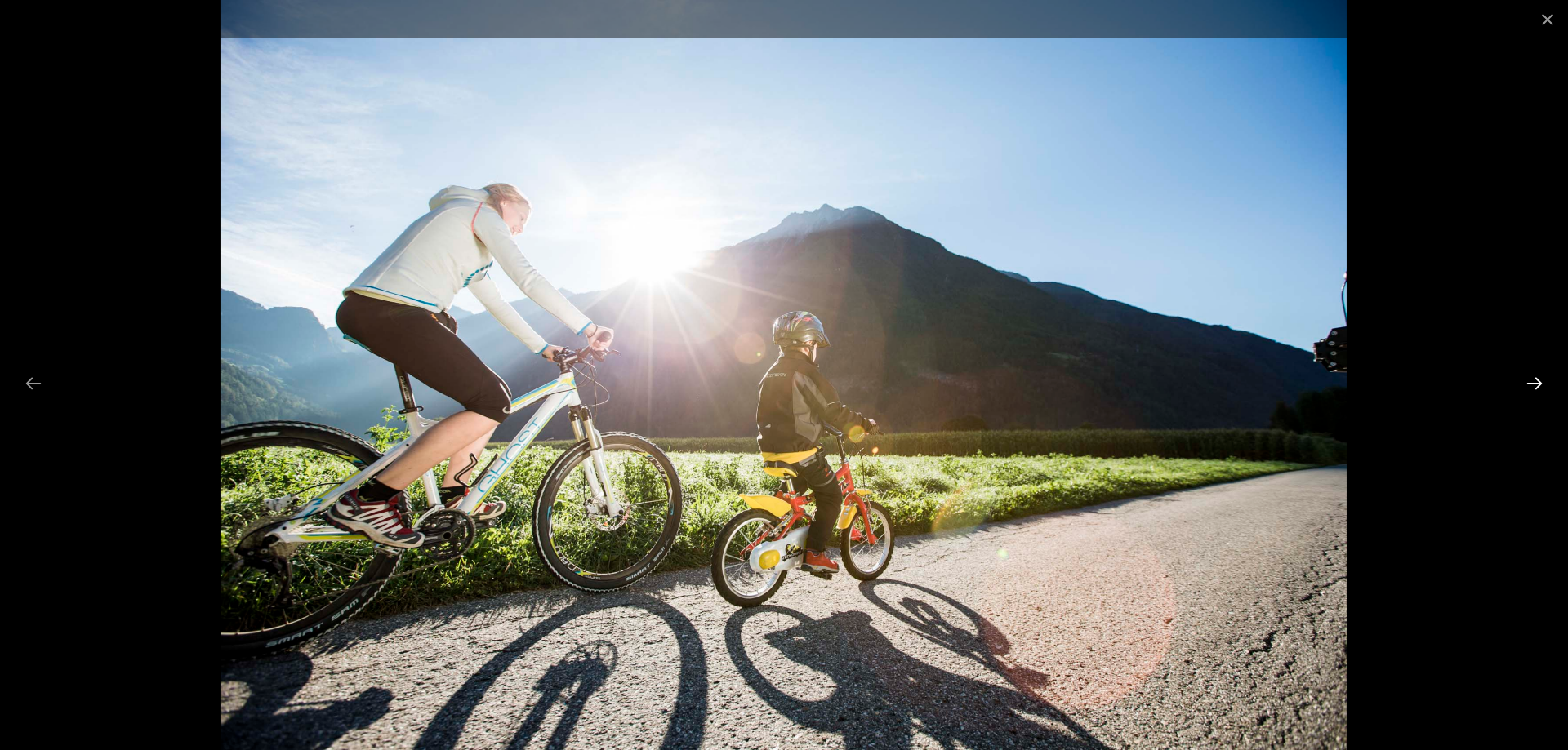
click at [1537, 388] on button "Next slide" at bounding box center [1534, 383] width 34 height 32
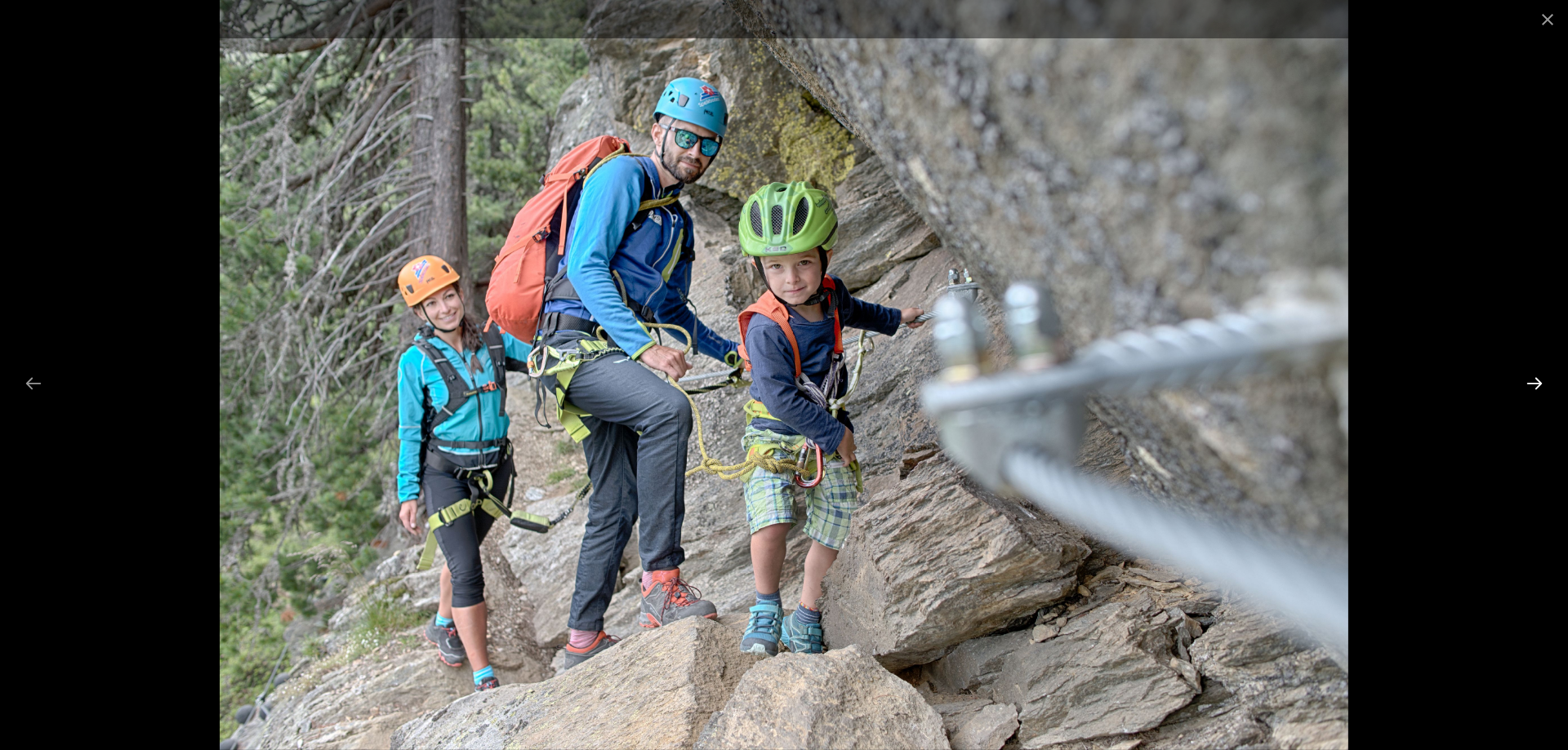
click at [1537, 388] on button "Next slide" at bounding box center [1534, 383] width 34 height 32
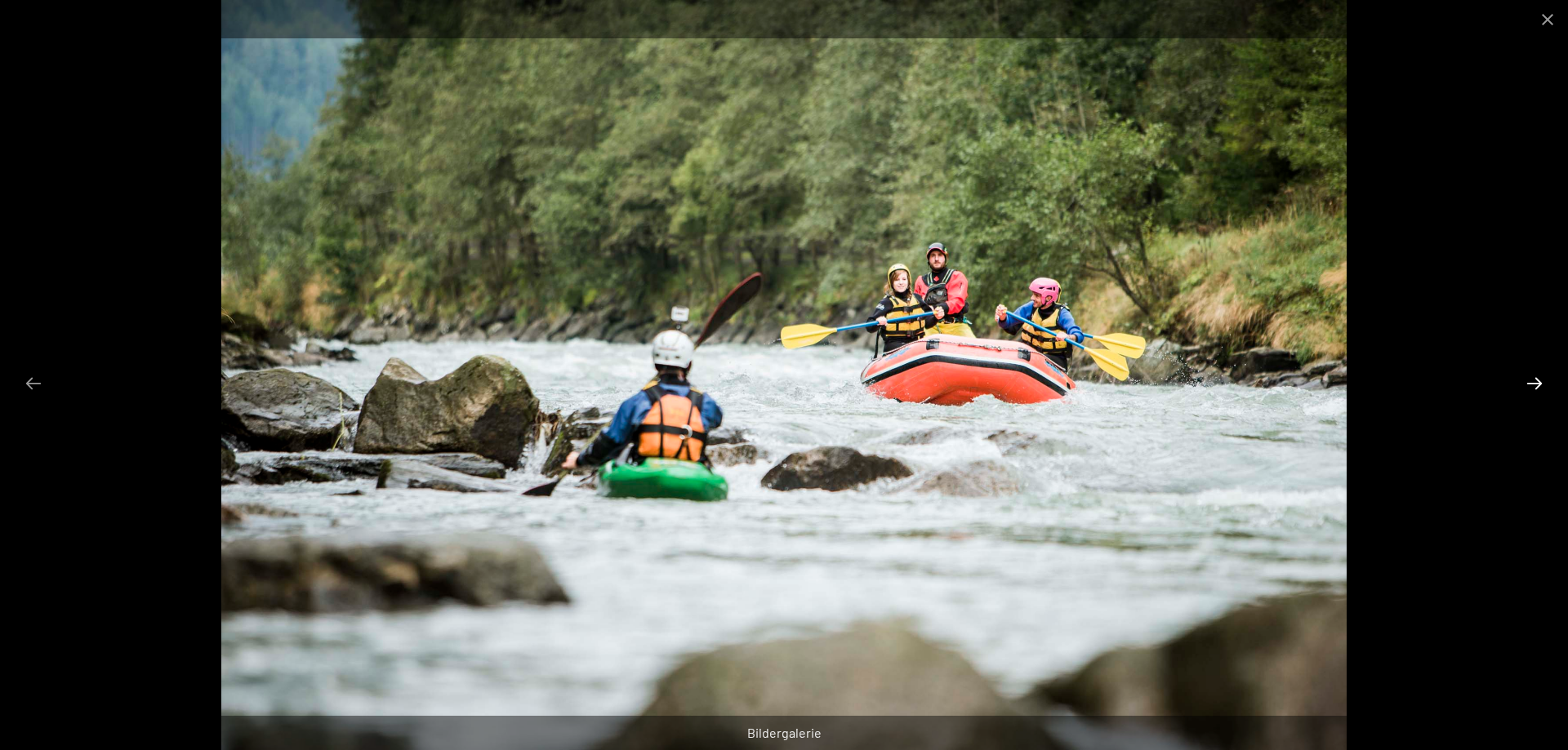
click at [1534, 384] on button "Next slide" at bounding box center [1534, 383] width 34 height 32
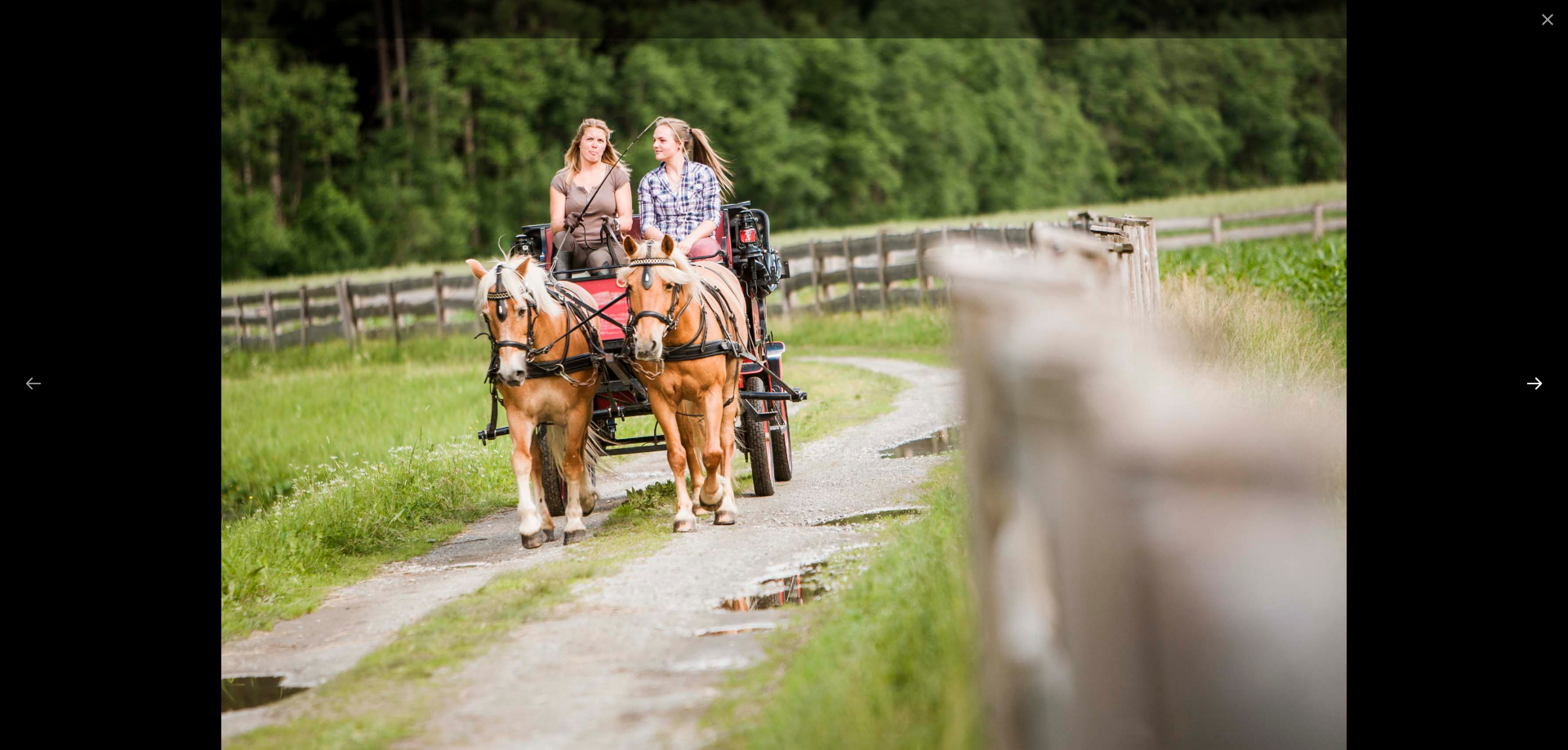
click at [1534, 384] on button "Next slide" at bounding box center [1534, 383] width 34 height 32
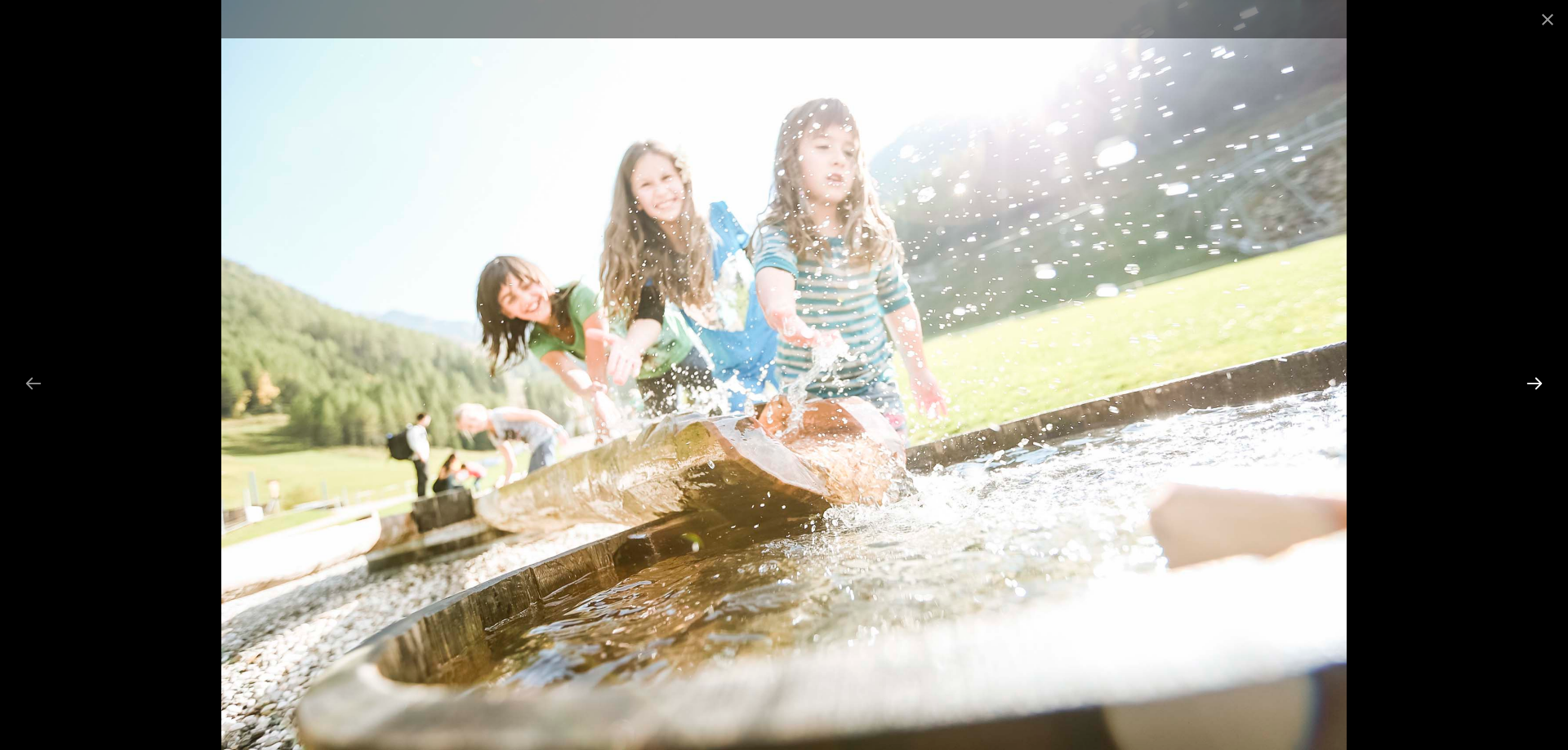
click at [1537, 384] on button "Next slide" at bounding box center [1534, 383] width 34 height 32
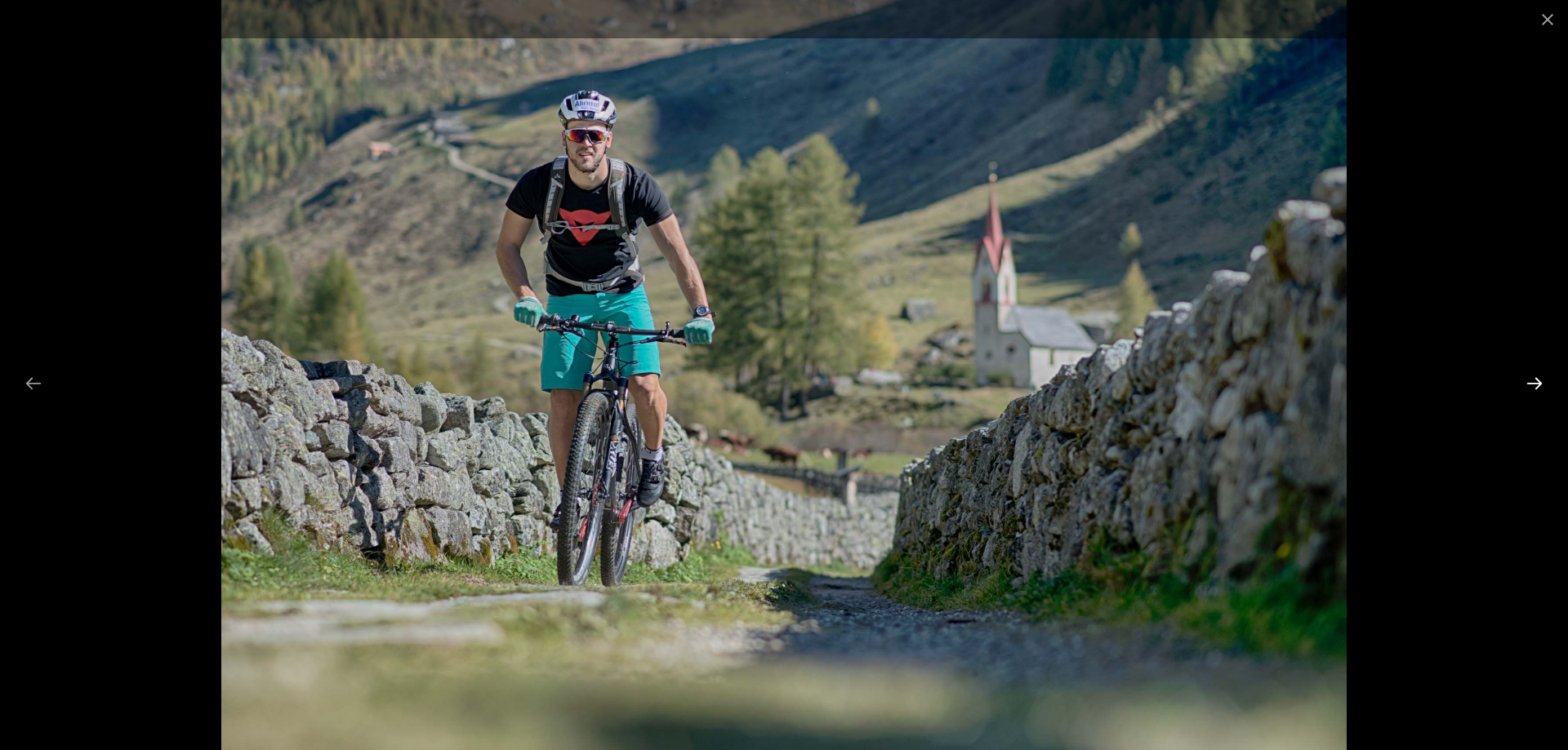
click at [1537, 384] on button "Next slide" at bounding box center [1534, 383] width 34 height 32
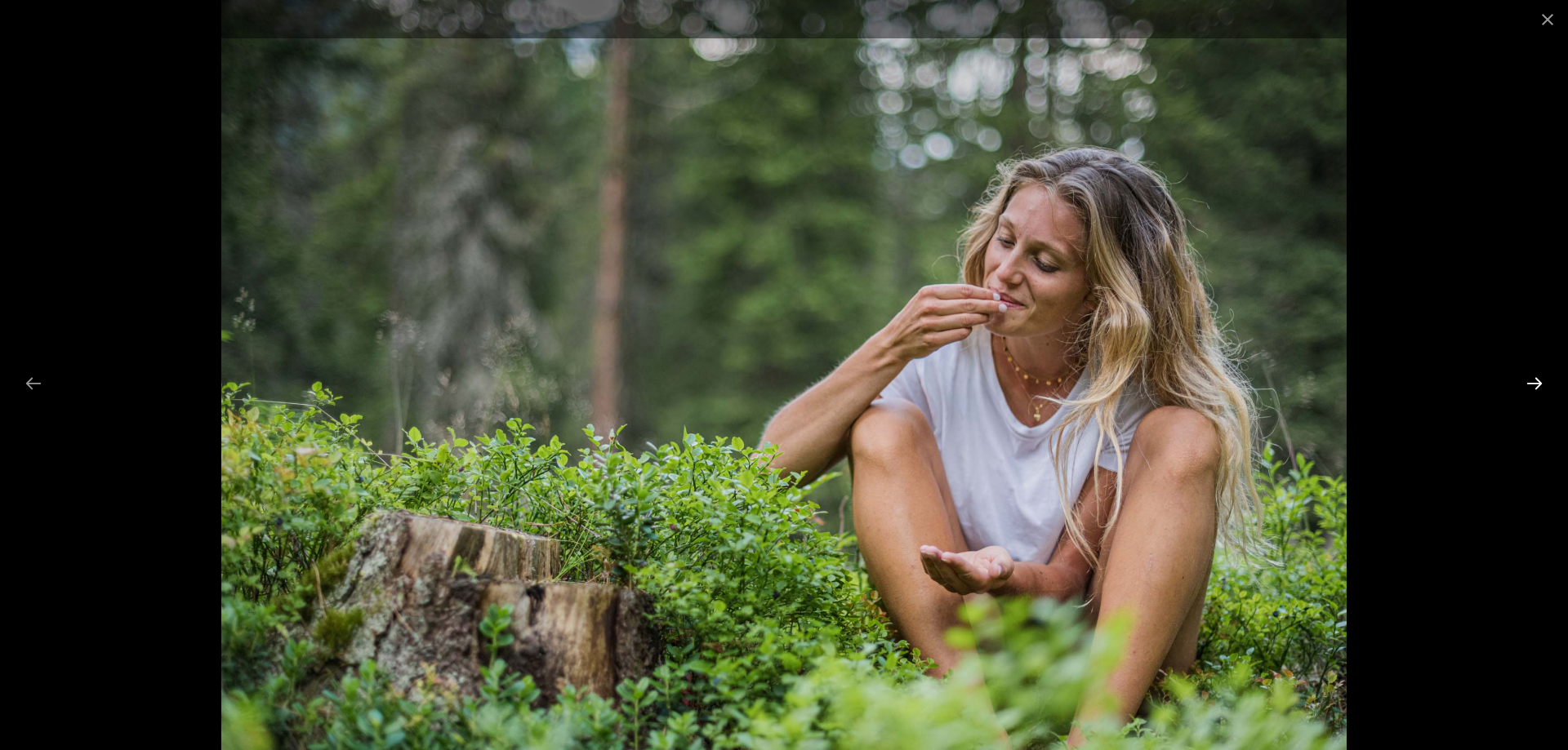
click at [1537, 384] on button "Next slide" at bounding box center [1534, 383] width 34 height 32
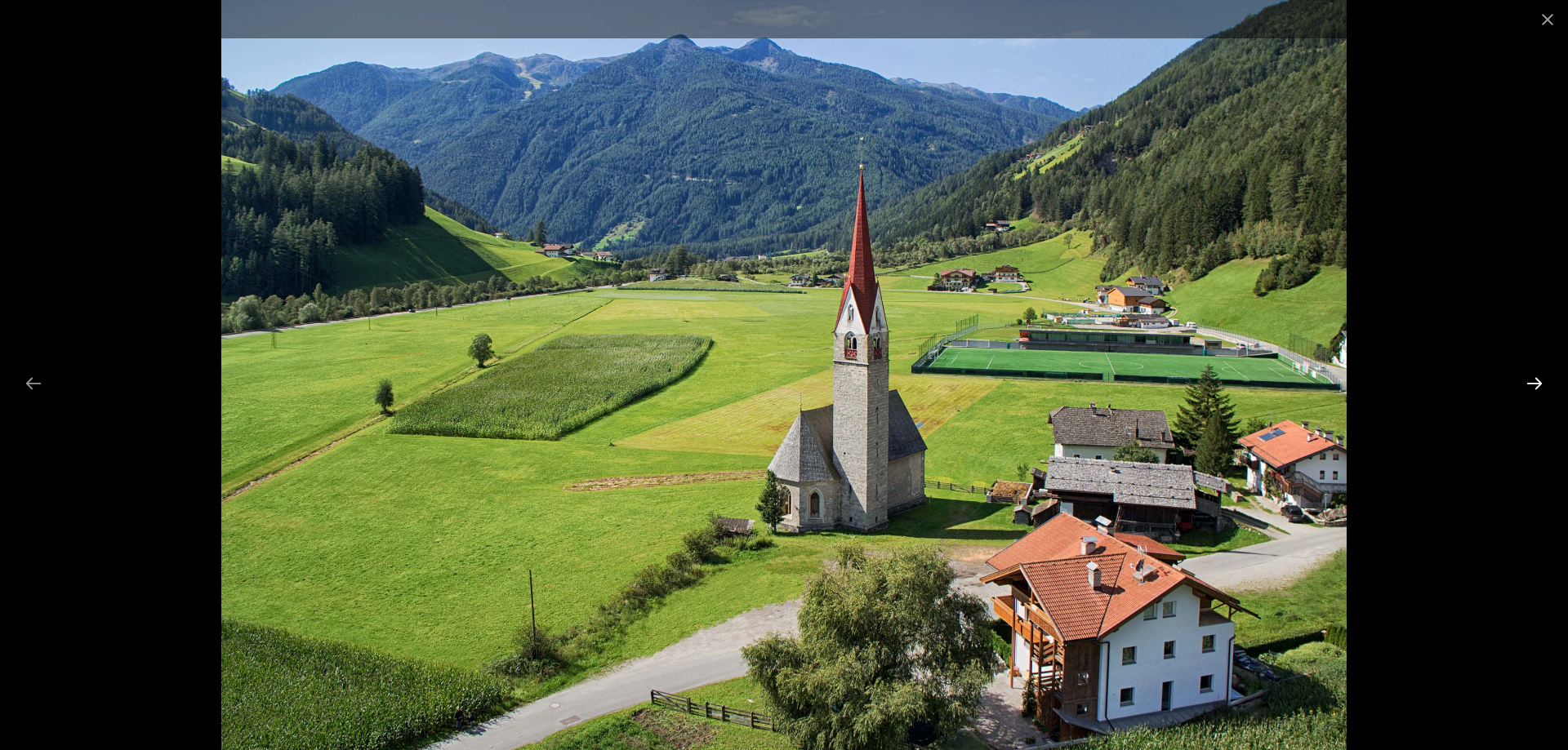
click at [1537, 384] on button "Next slide" at bounding box center [1534, 383] width 34 height 32
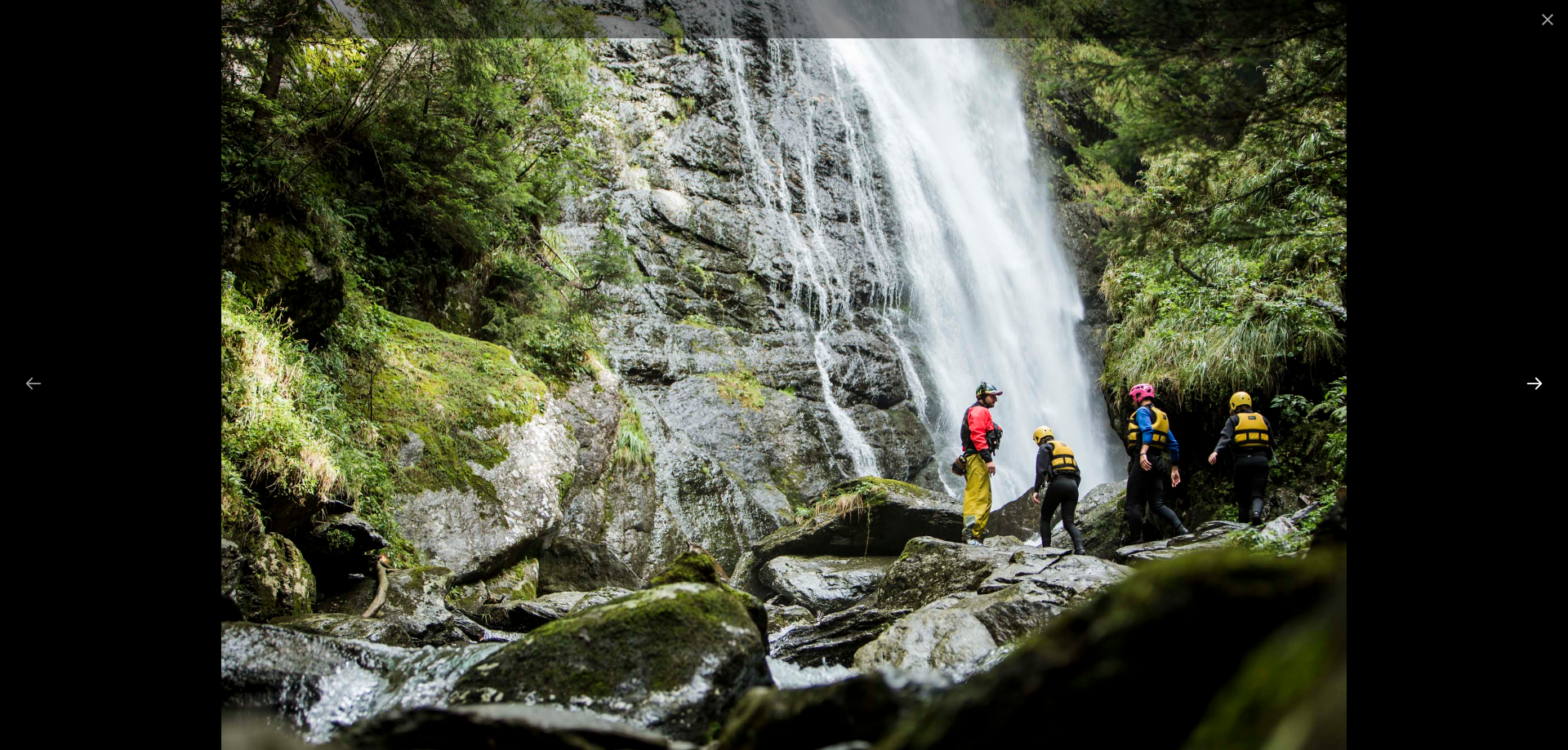
click at [1537, 384] on button "Next slide" at bounding box center [1534, 383] width 34 height 32
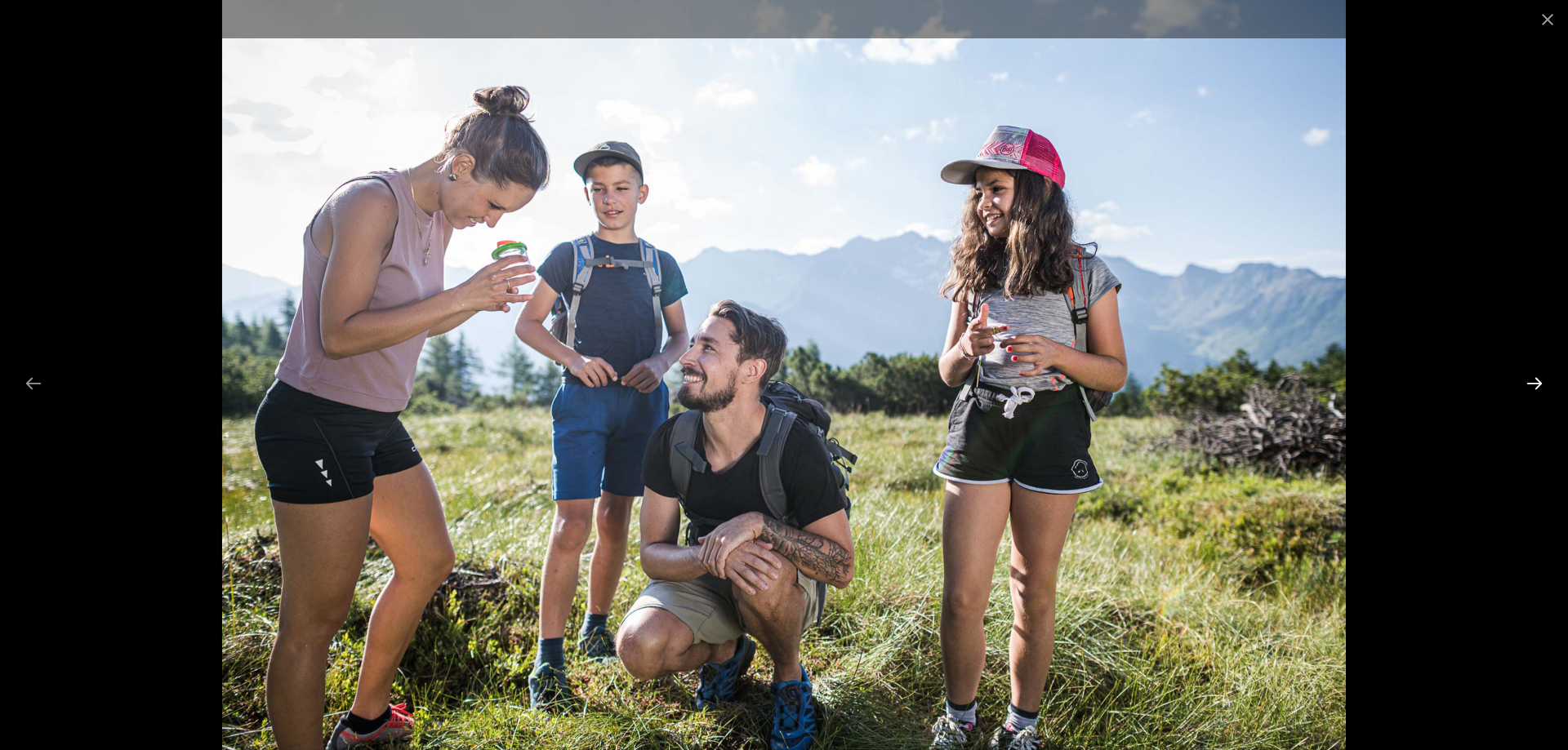
click at [1537, 384] on button "Next slide" at bounding box center [1534, 383] width 34 height 32
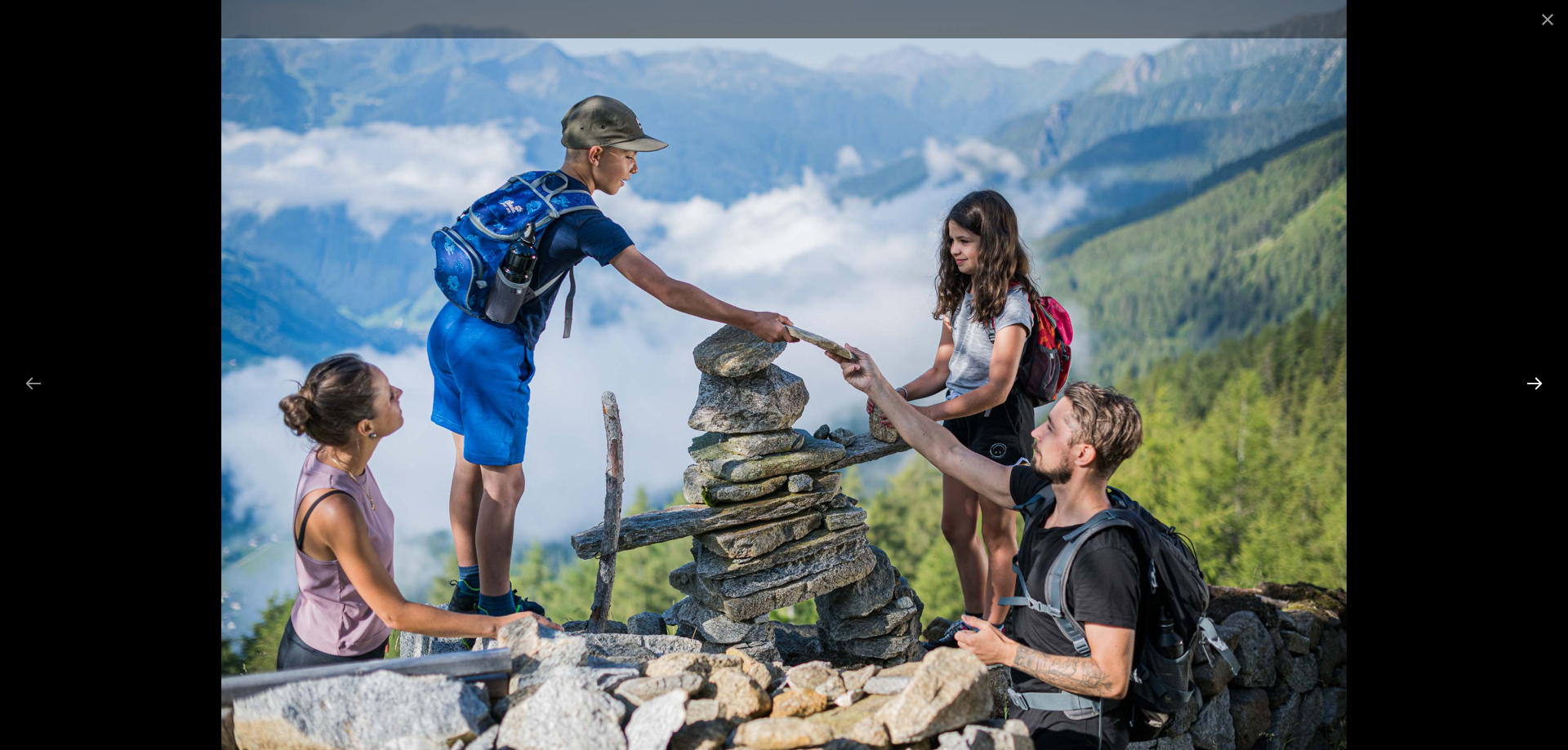
click at [1535, 388] on button "Next slide" at bounding box center [1534, 383] width 34 height 32
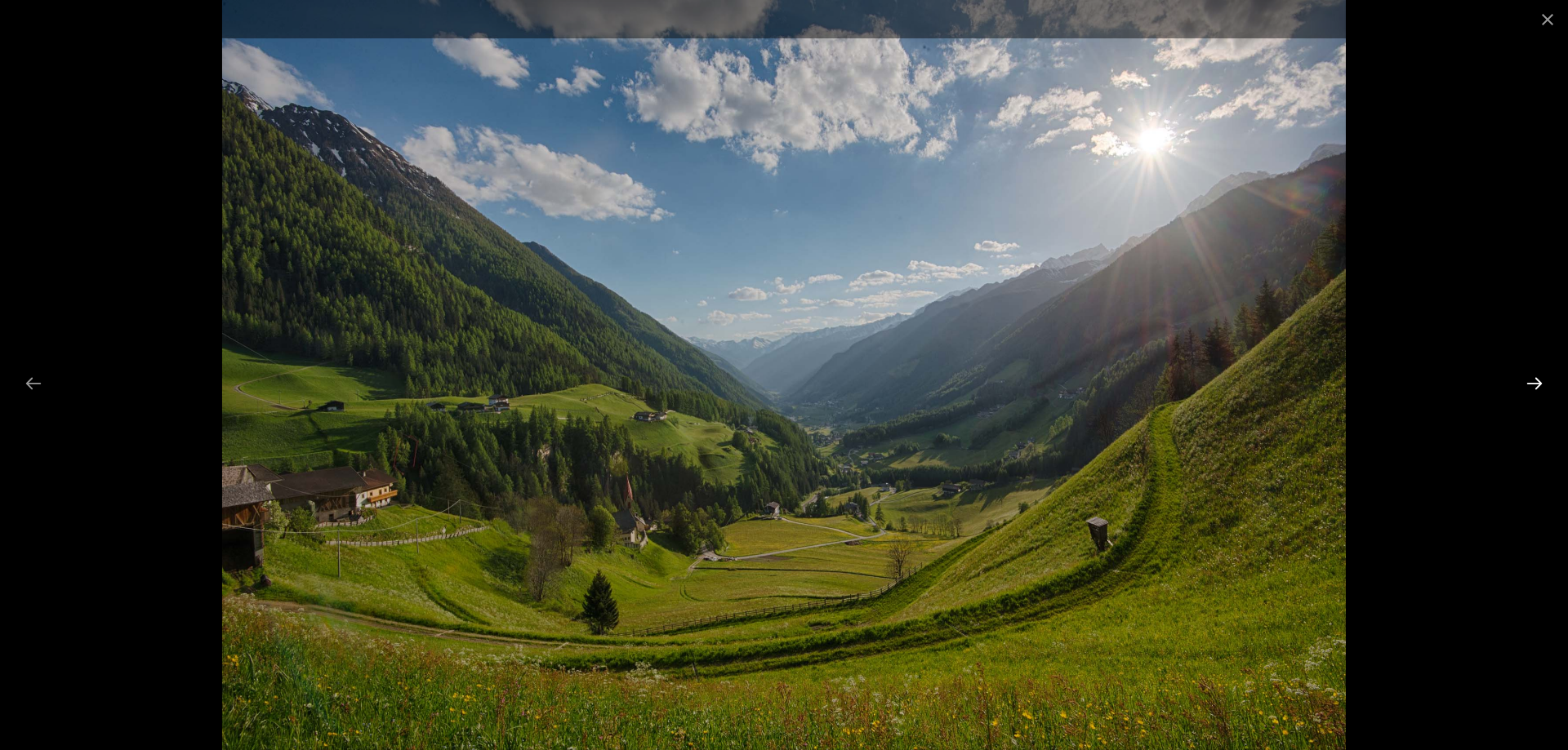
click at [1535, 388] on button "Next slide" at bounding box center [1534, 383] width 34 height 32
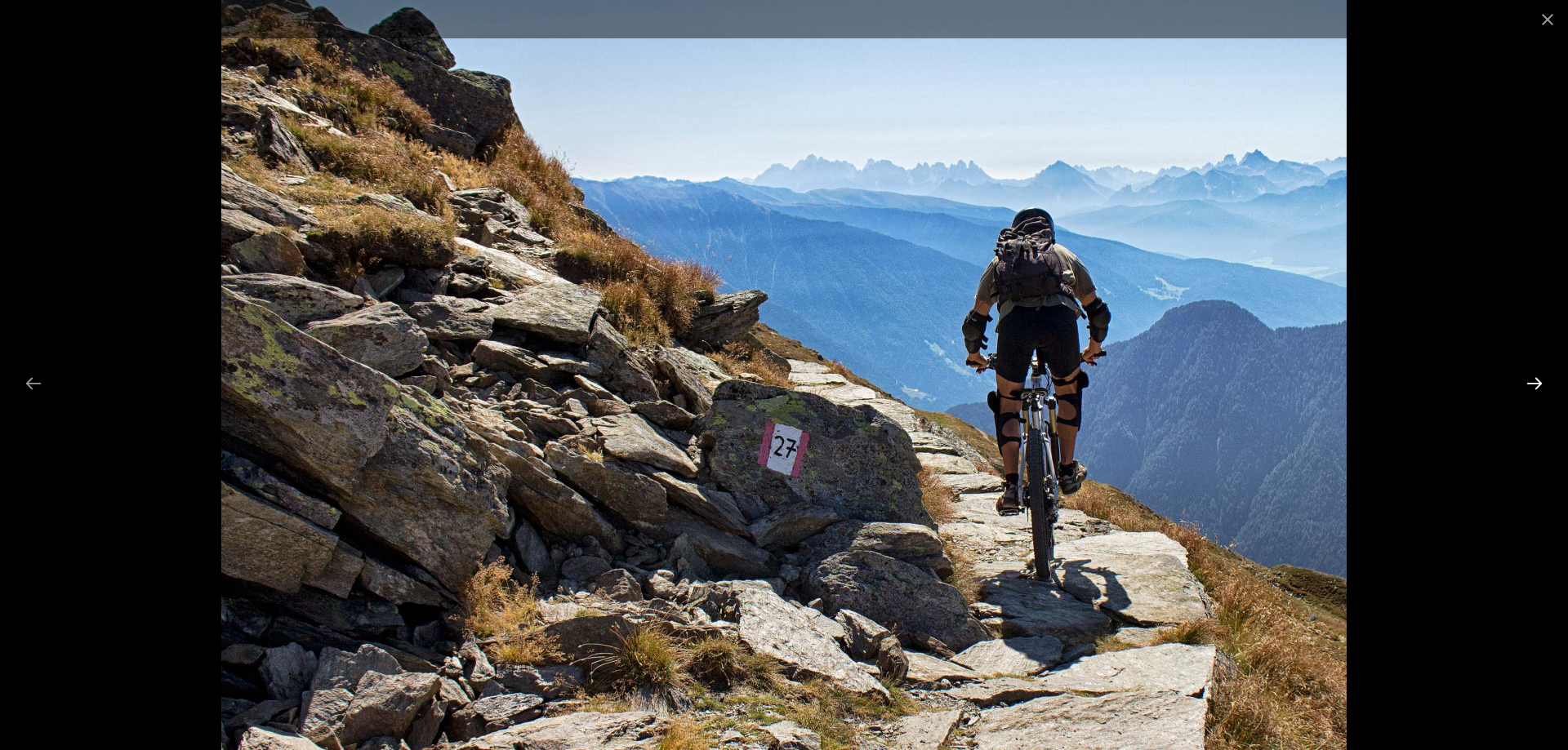
click at [1535, 388] on button "Next slide" at bounding box center [1534, 383] width 34 height 32
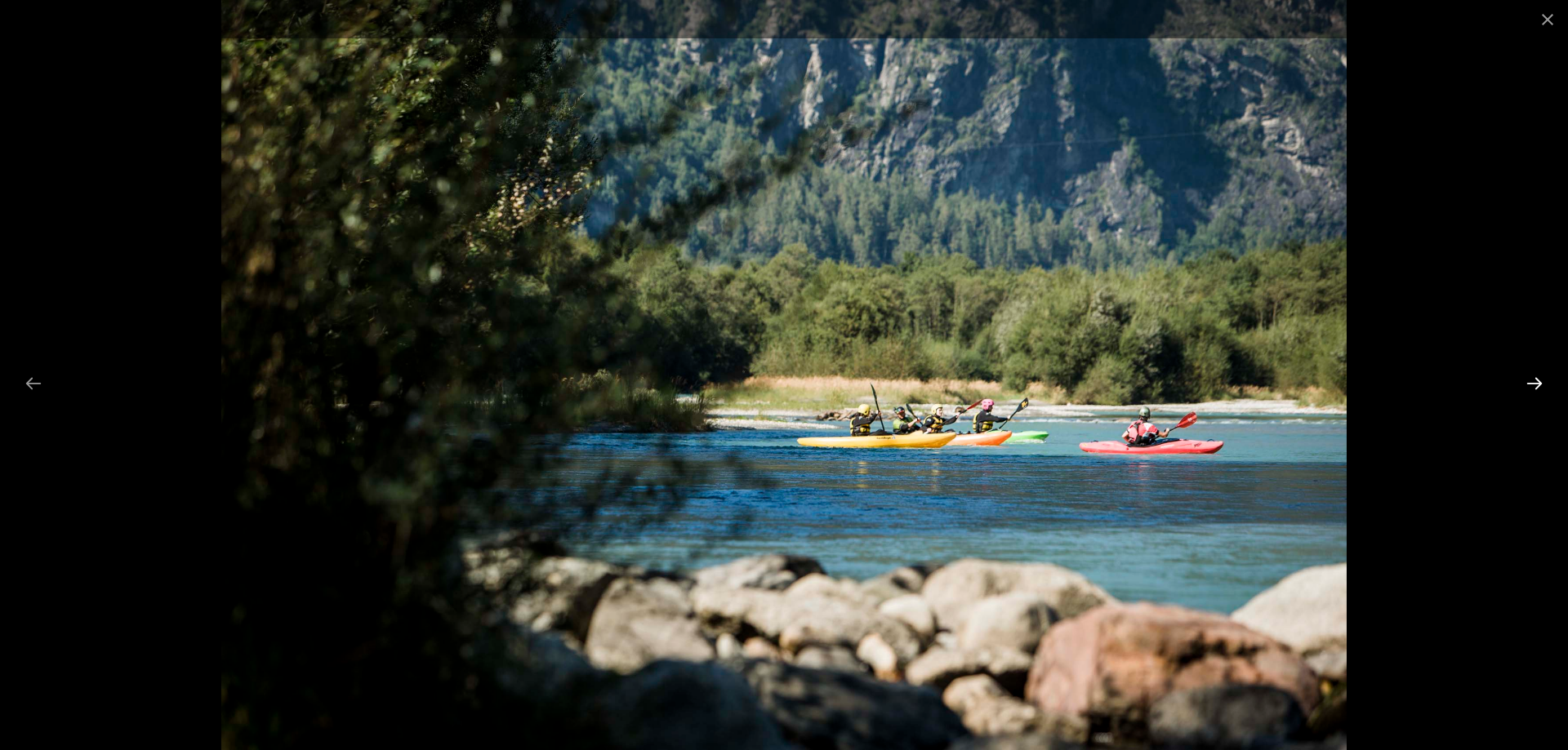
click at [1535, 388] on button "Next slide" at bounding box center [1534, 383] width 34 height 32
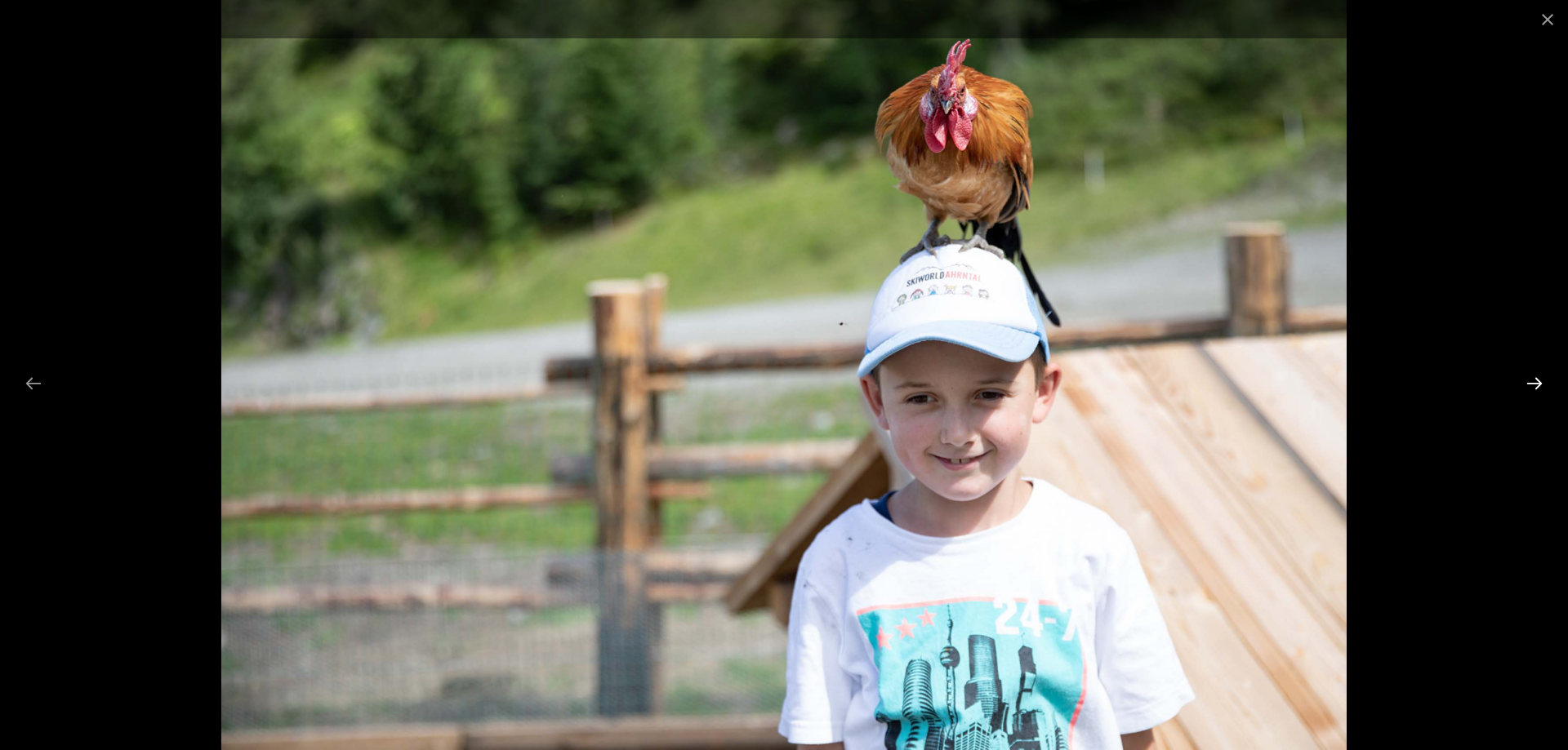
click at [1534, 388] on button "Next slide" at bounding box center [1534, 383] width 34 height 32
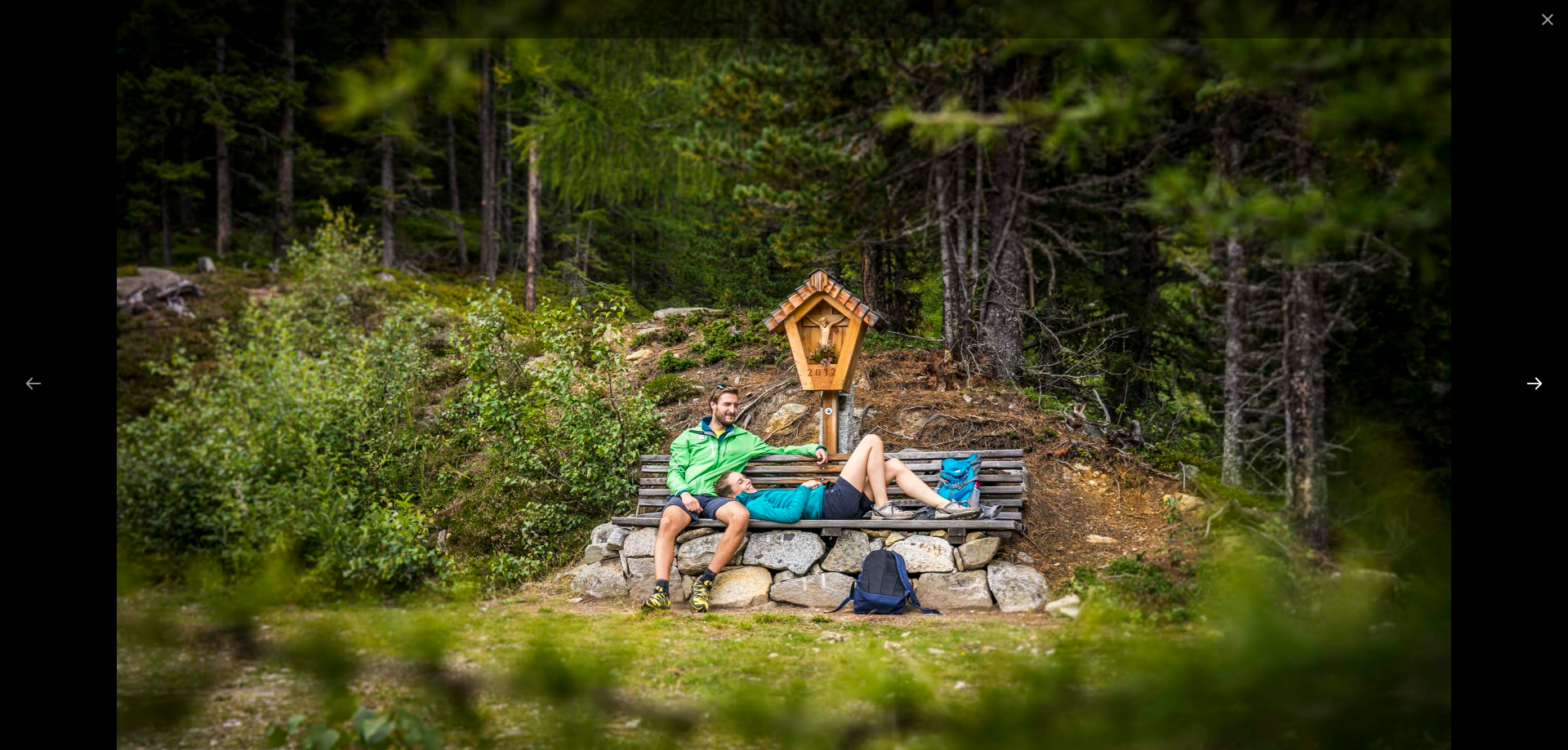
click at [1532, 383] on button "Next slide" at bounding box center [1534, 383] width 34 height 32
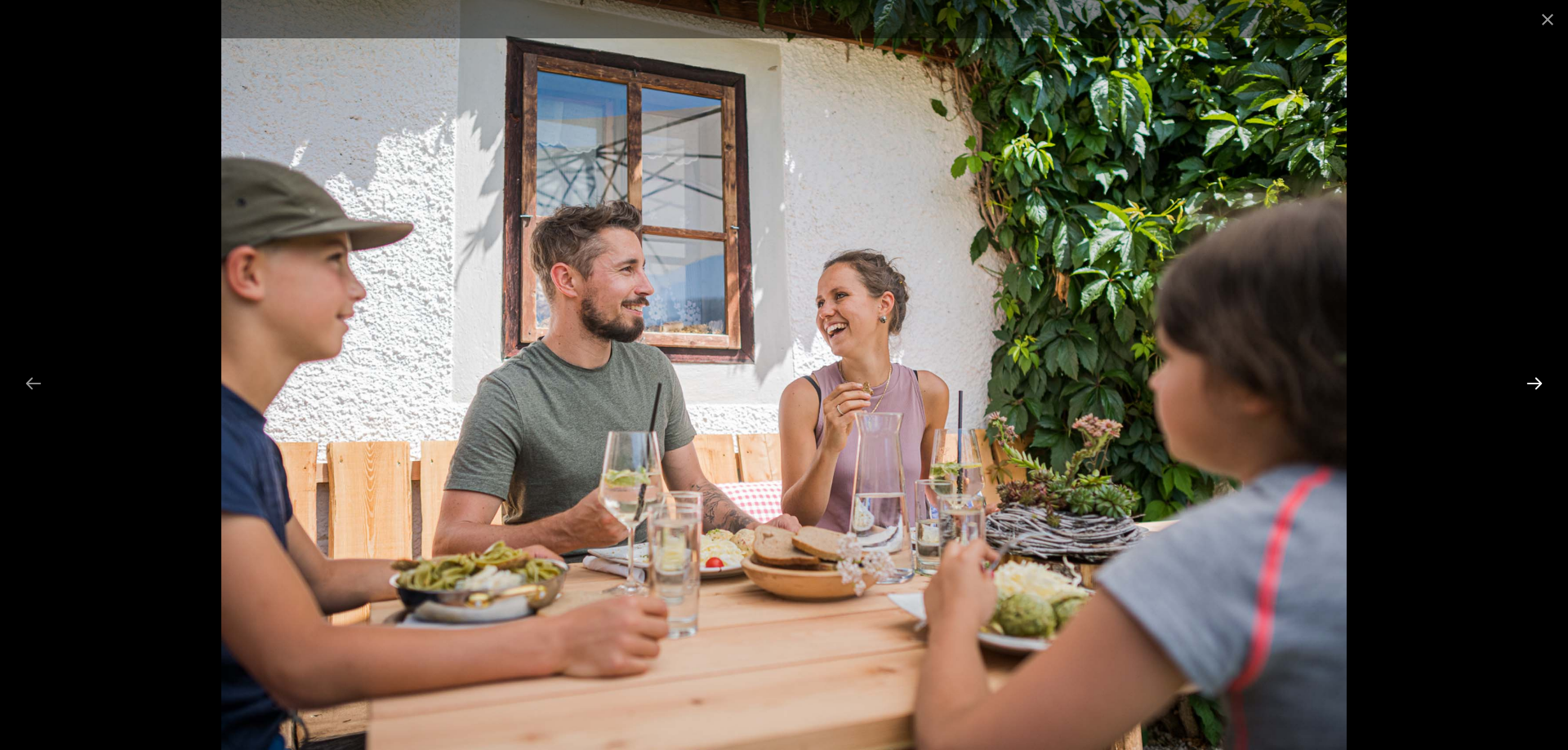
click at [1532, 383] on button "Next slide" at bounding box center [1534, 383] width 34 height 32
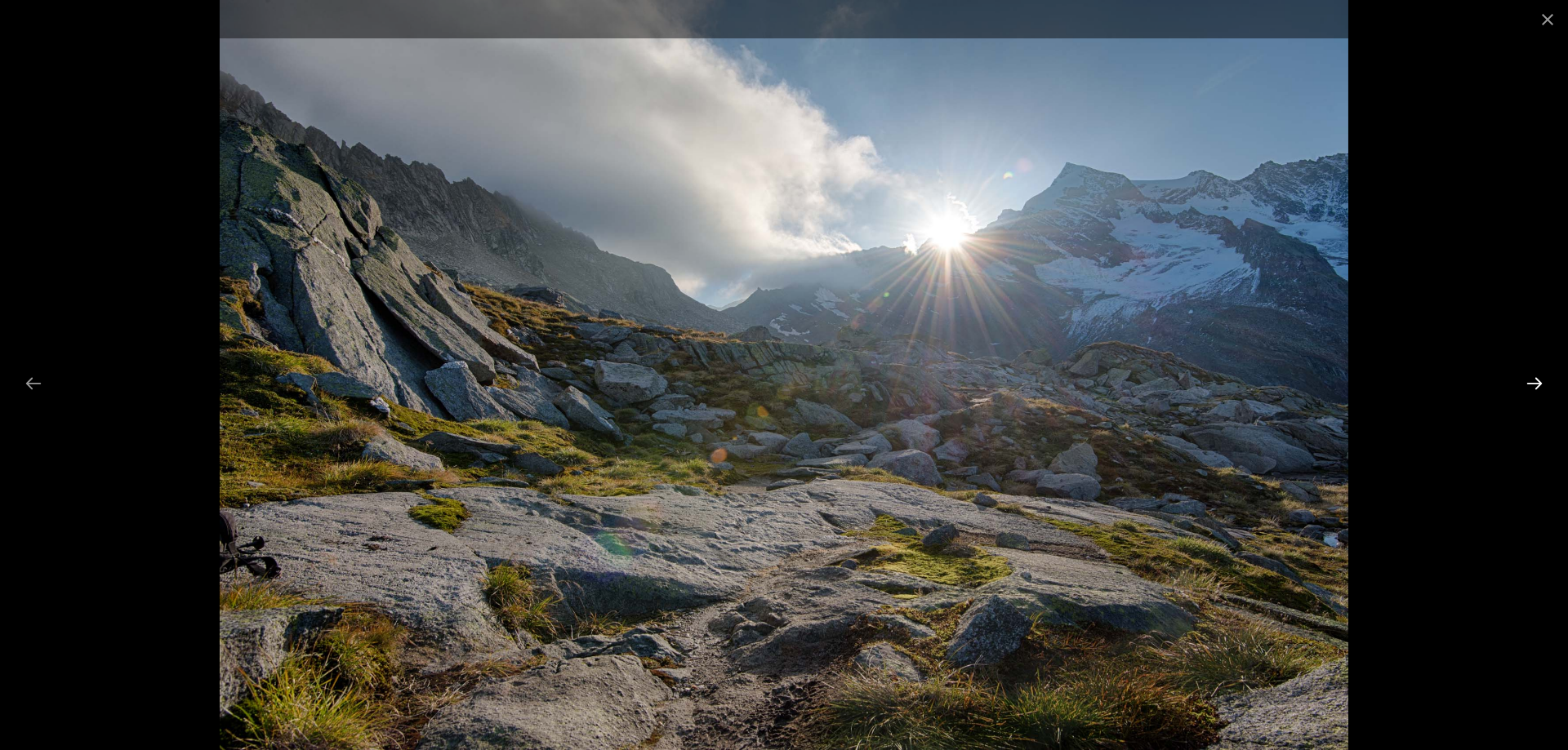
click at [1532, 383] on button "Next slide" at bounding box center [1534, 383] width 34 height 32
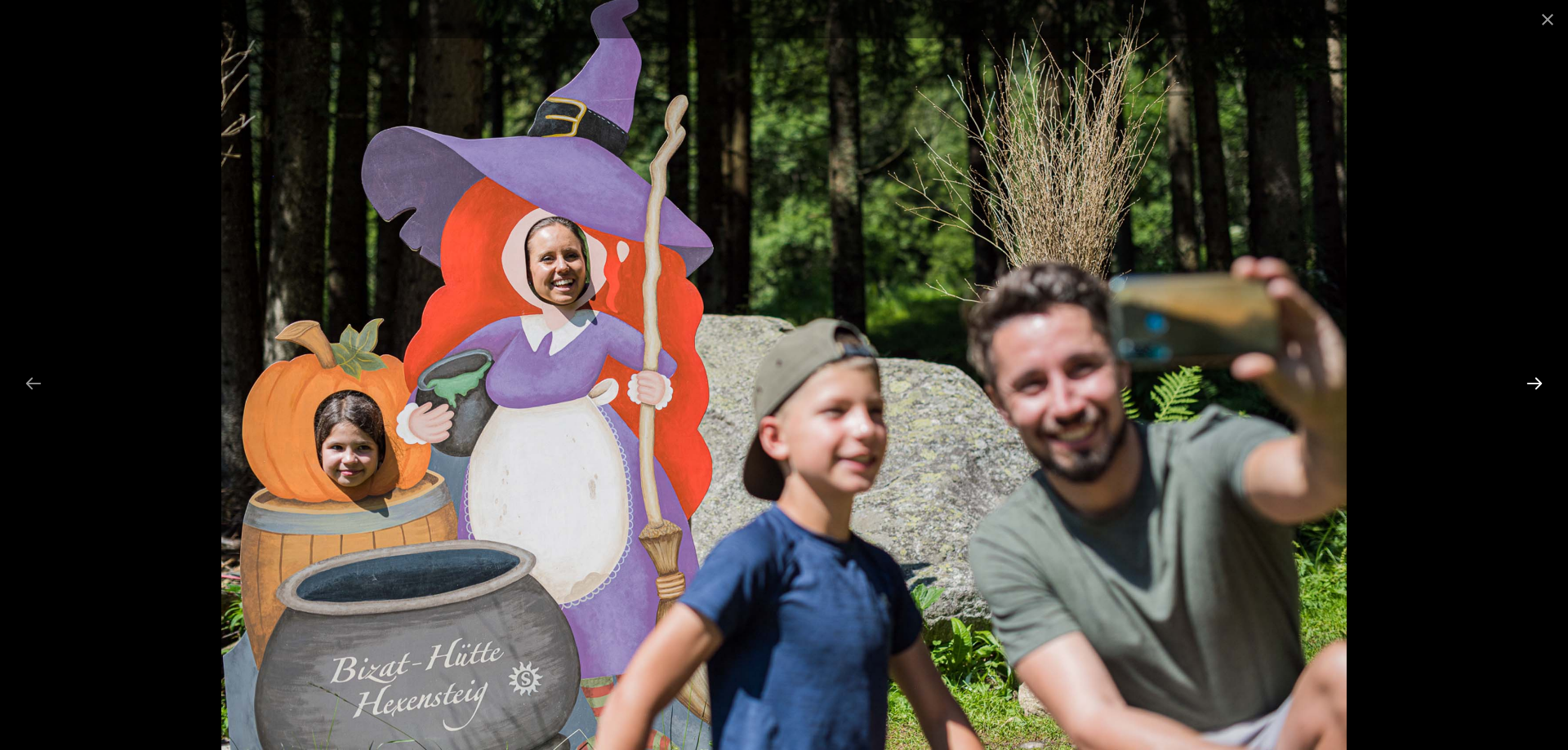
click at [1530, 383] on button "Next slide" at bounding box center [1534, 383] width 34 height 32
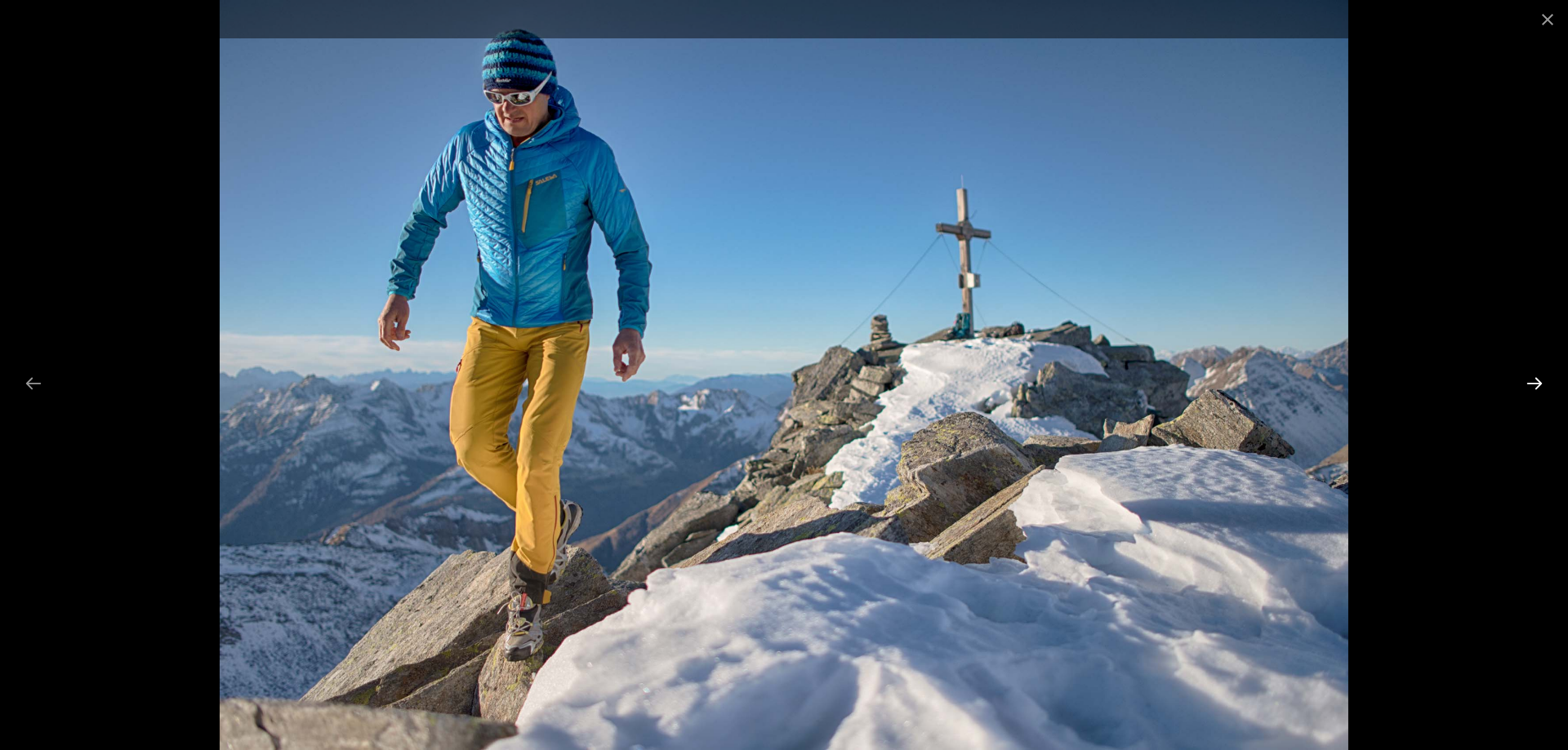
click at [1537, 384] on button "Next slide" at bounding box center [1534, 383] width 34 height 32
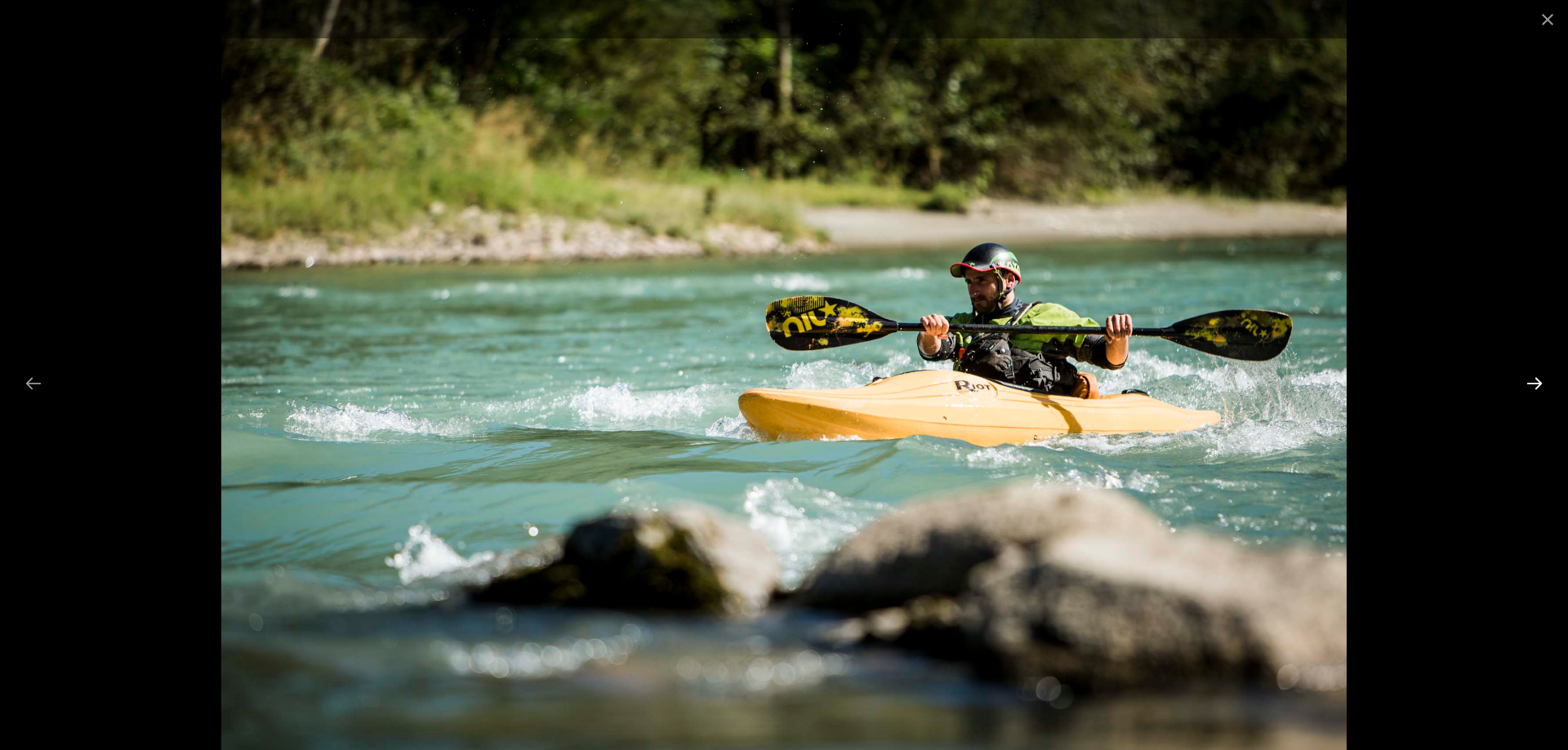
click at [1537, 384] on button "Next slide" at bounding box center [1534, 383] width 34 height 32
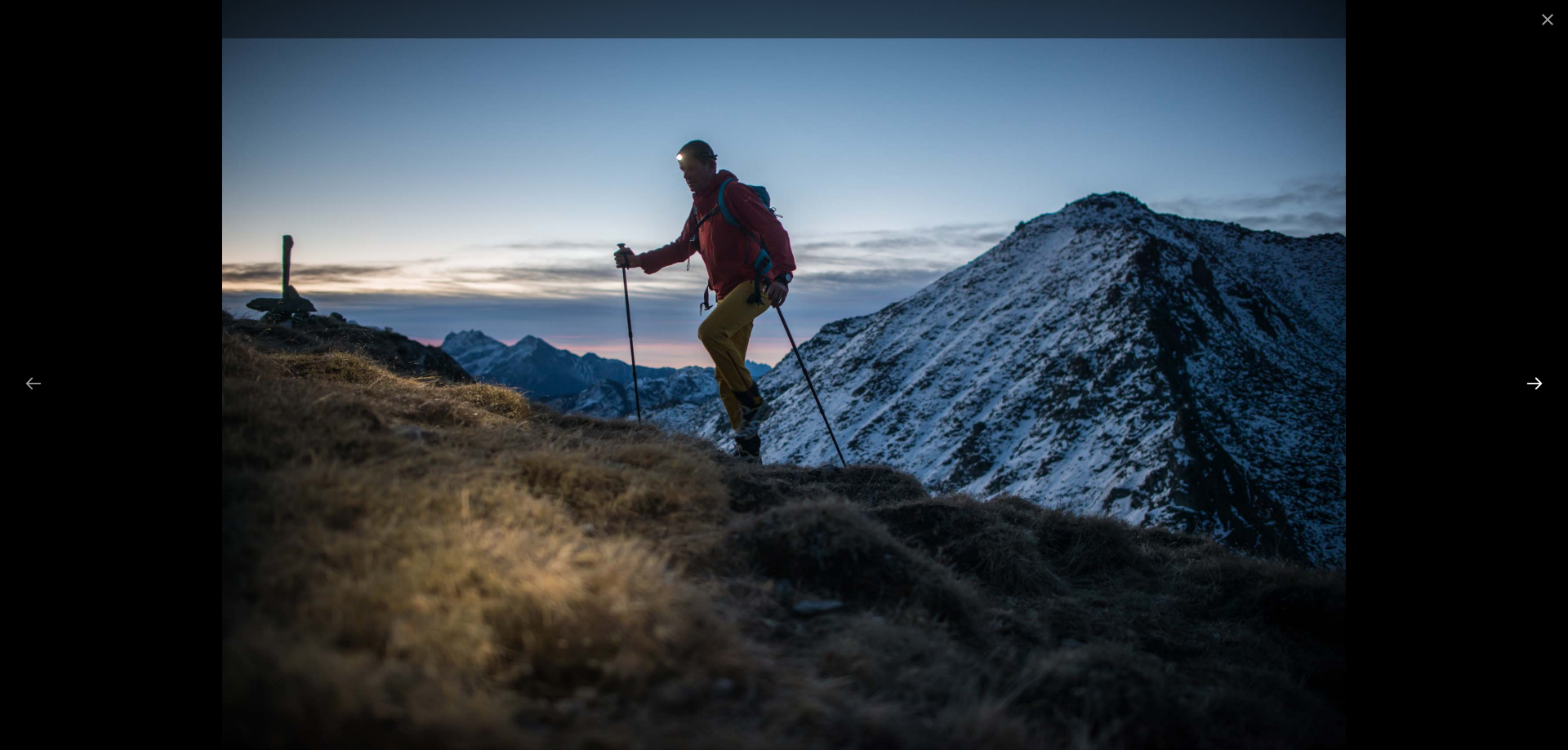
click at [1537, 384] on button "Next slide" at bounding box center [1534, 383] width 34 height 32
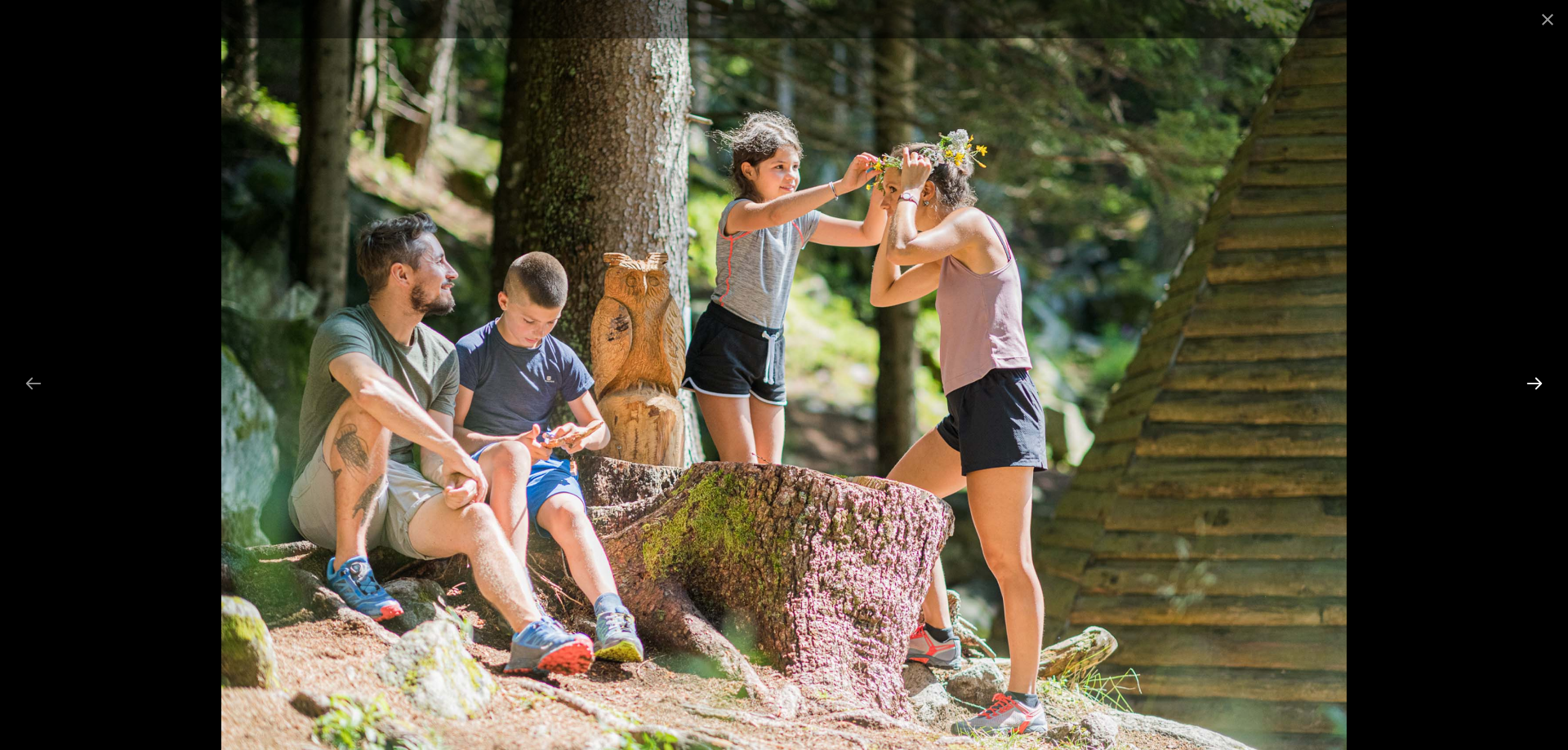
click at [1537, 384] on button "Next slide" at bounding box center [1534, 383] width 34 height 32
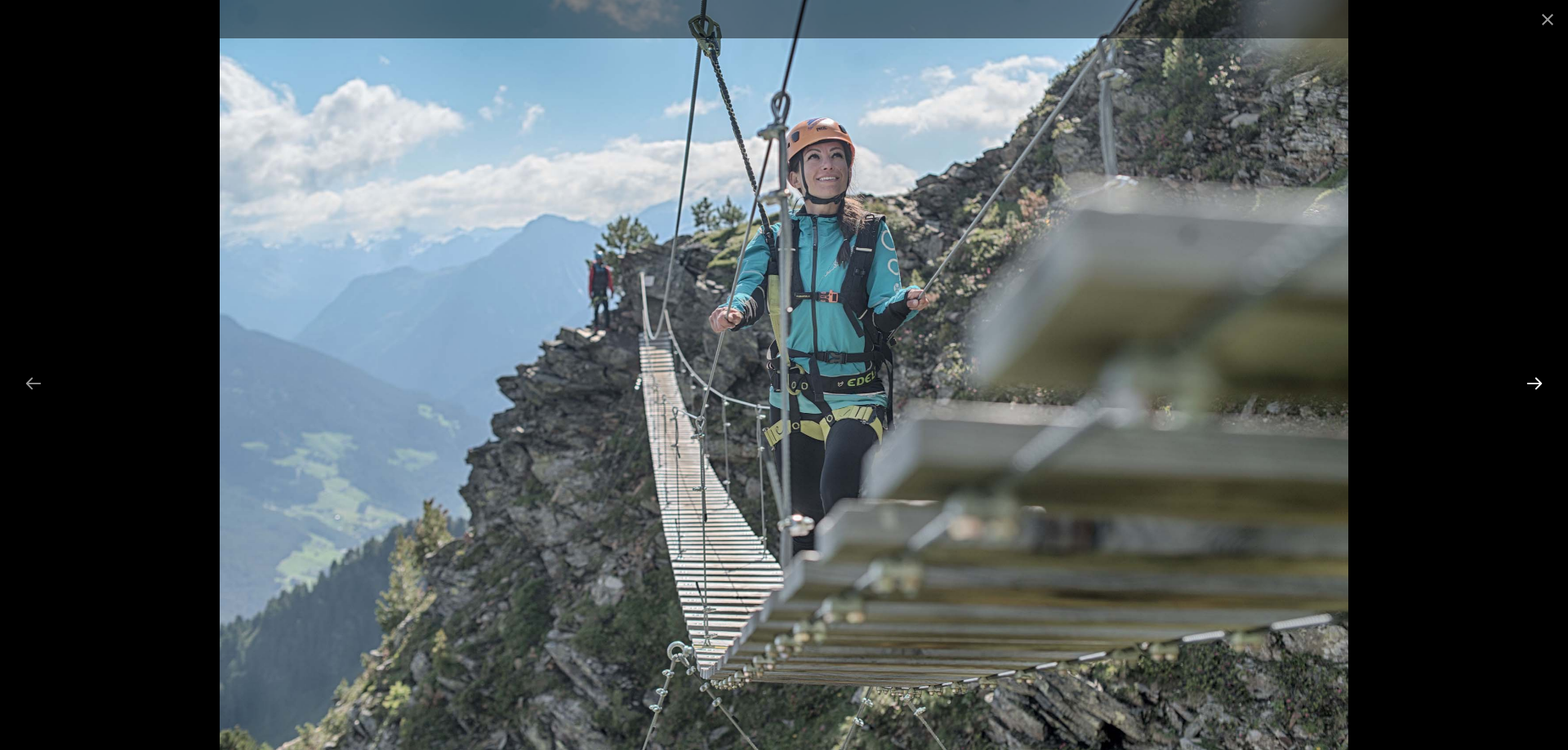
click at [1537, 384] on button "Next slide" at bounding box center [1534, 383] width 34 height 32
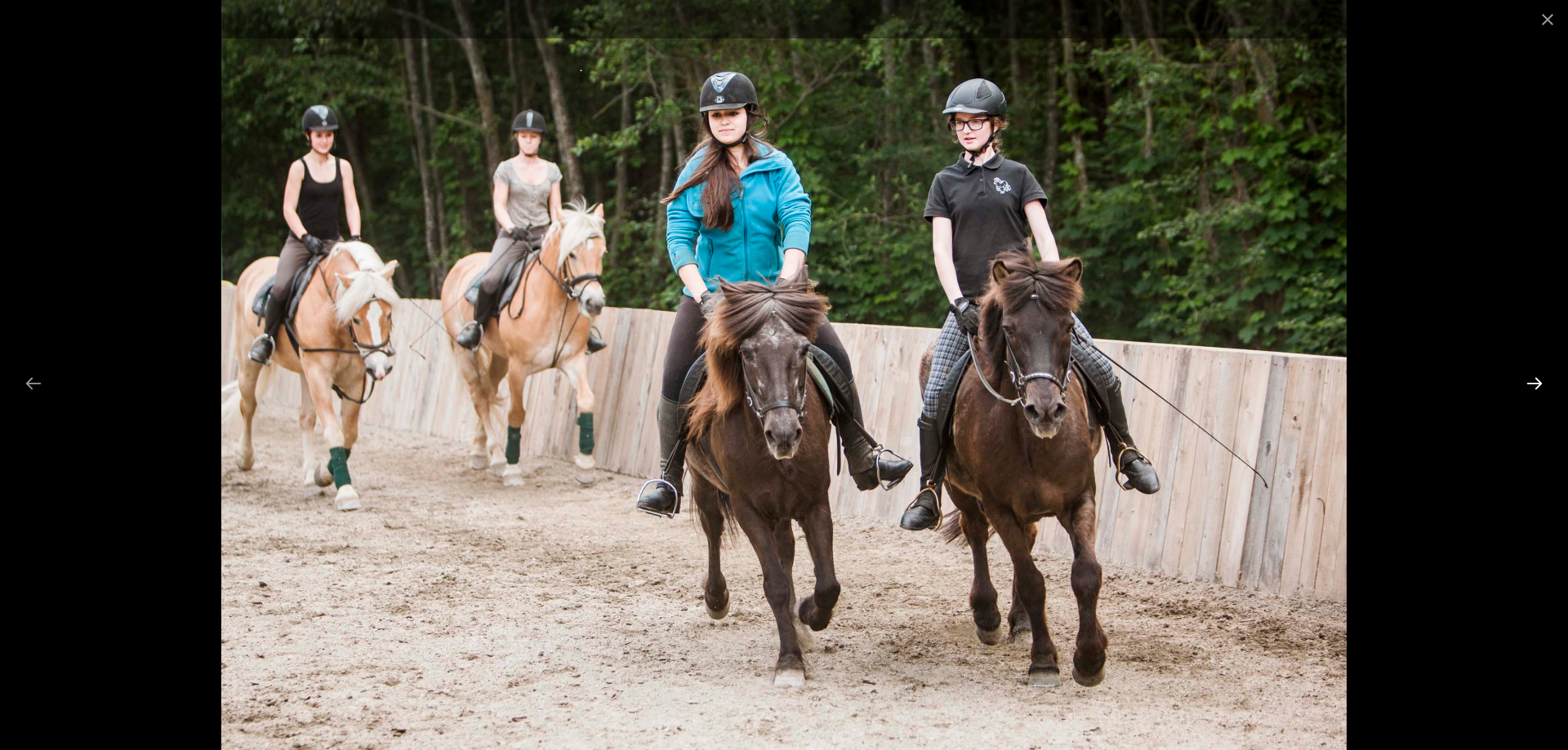
click at [1537, 384] on button "Next slide" at bounding box center [1534, 383] width 34 height 32
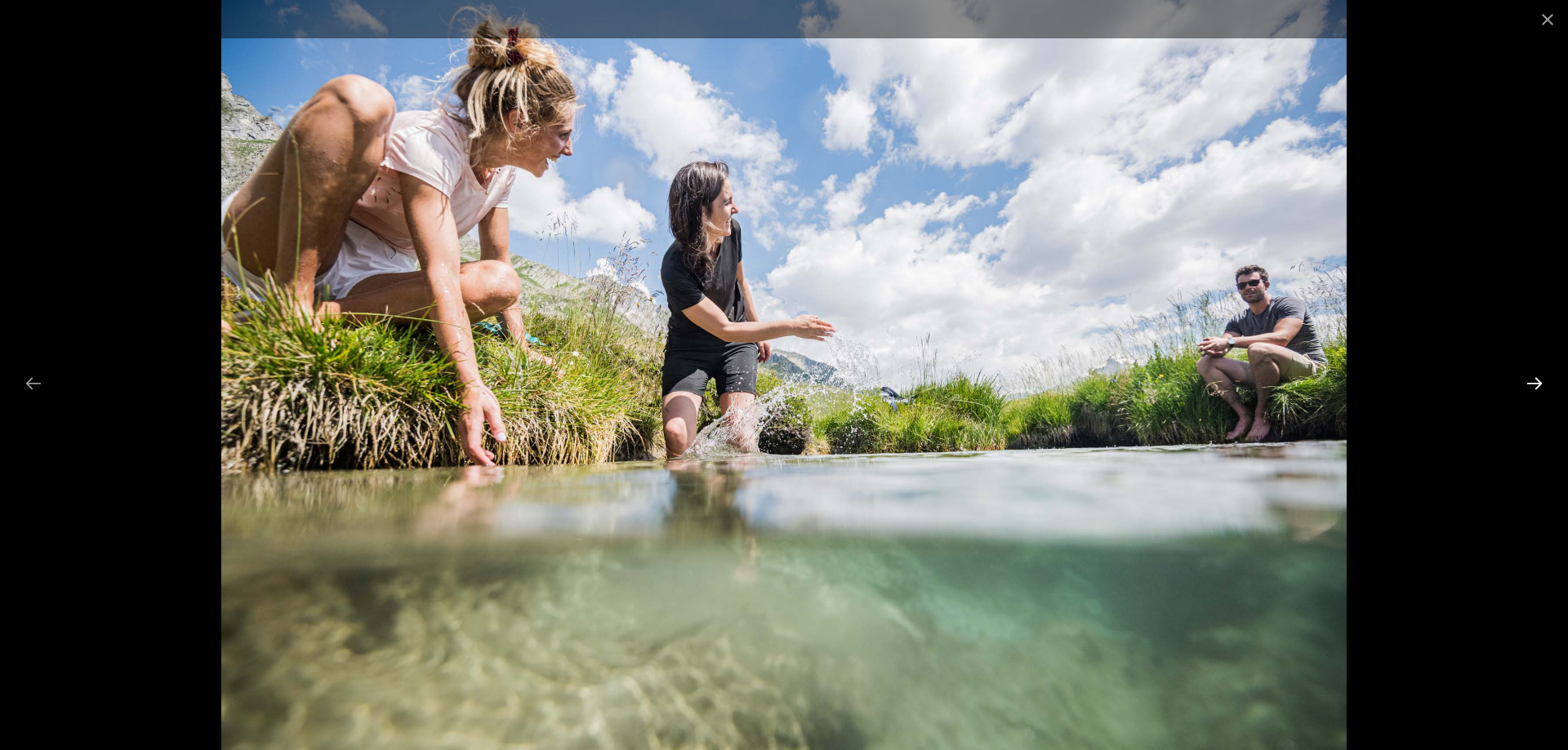
click at [1537, 384] on button "Next slide" at bounding box center [1534, 383] width 34 height 32
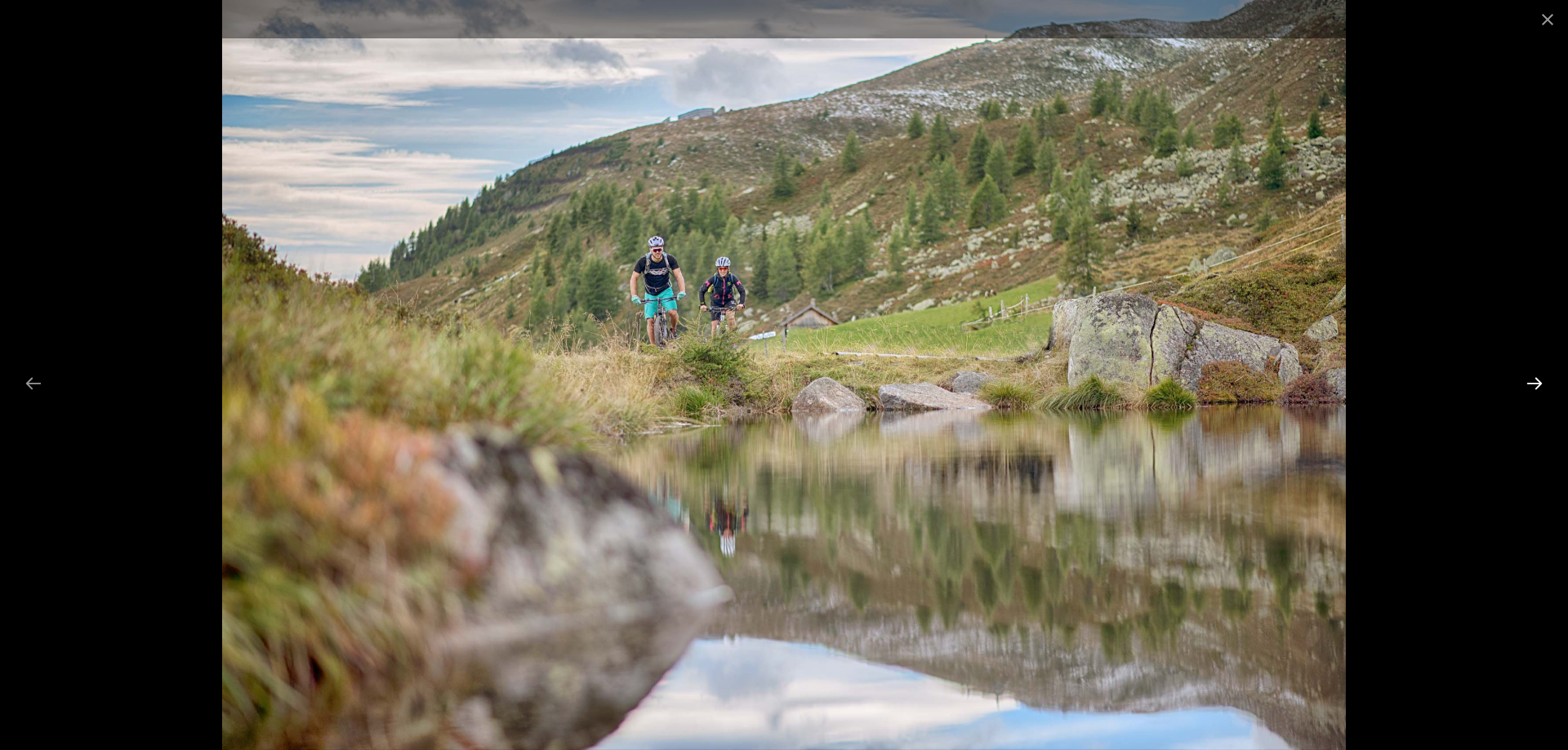
click at [1537, 384] on button "Next slide" at bounding box center [1534, 383] width 34 height 32
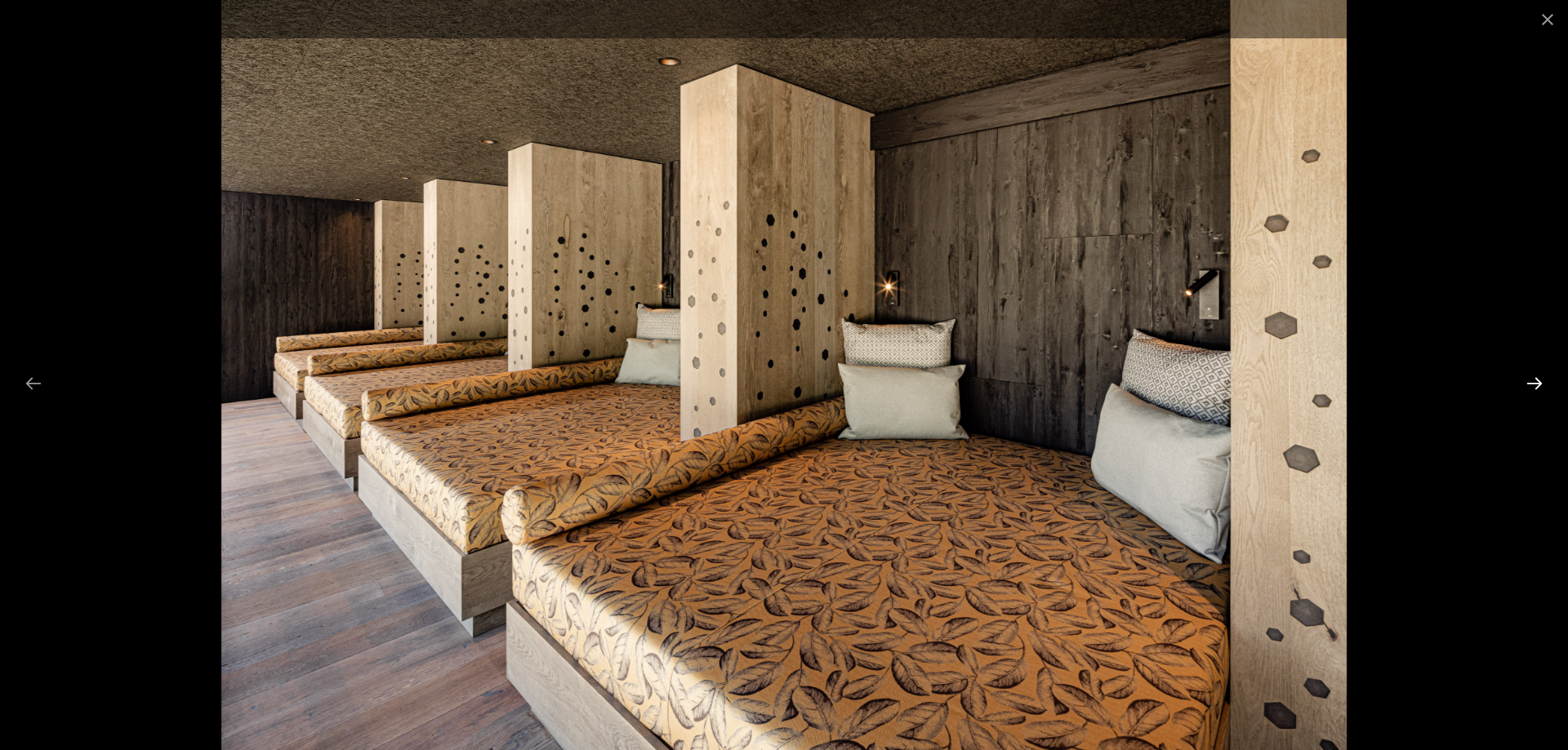
click at [1537, 384] on button "Next slide" at bounding box center [1534, 383] width 34 height 32
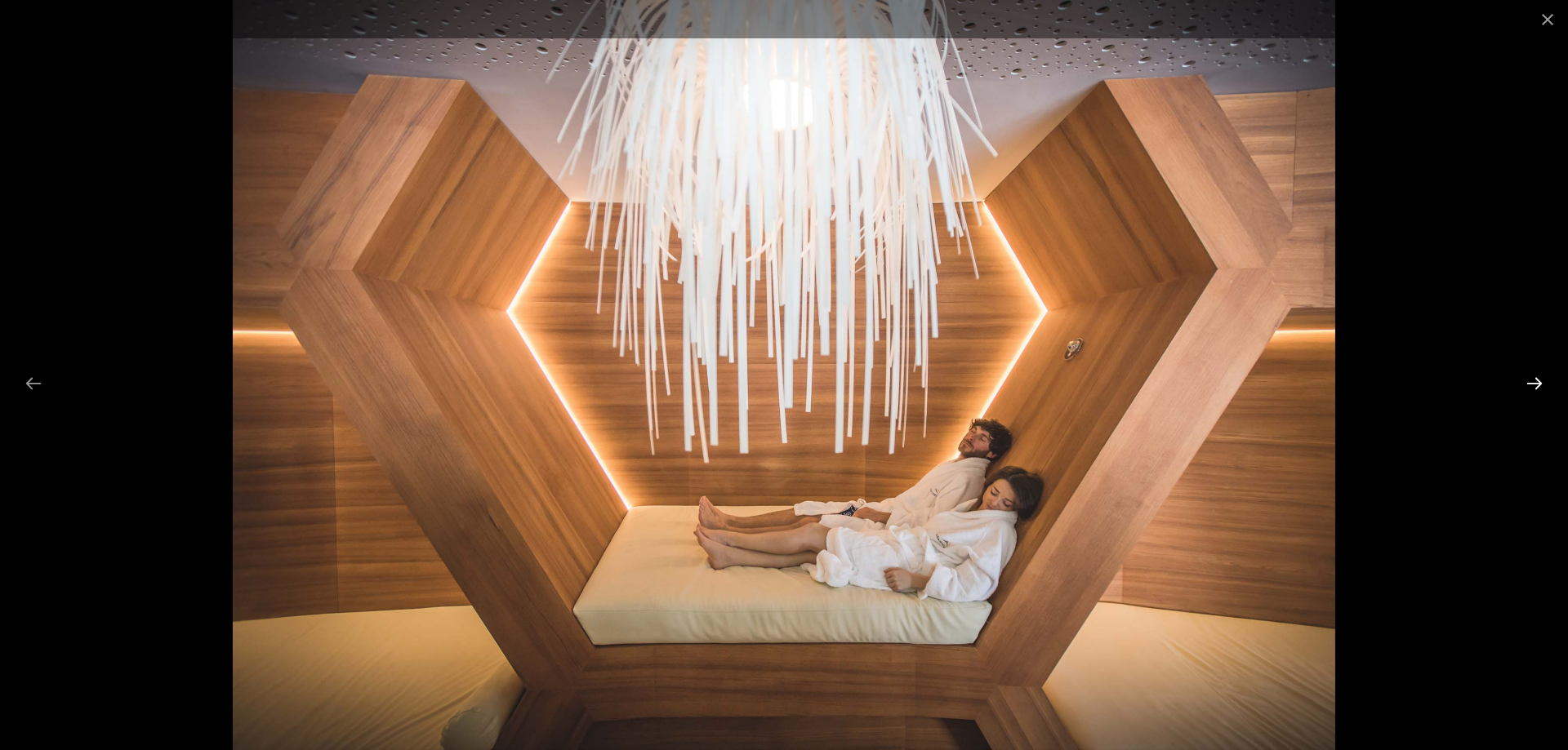
click at [1537, 384] on button "Next slide" at bounding box center [1534, 383] width 34 height 32
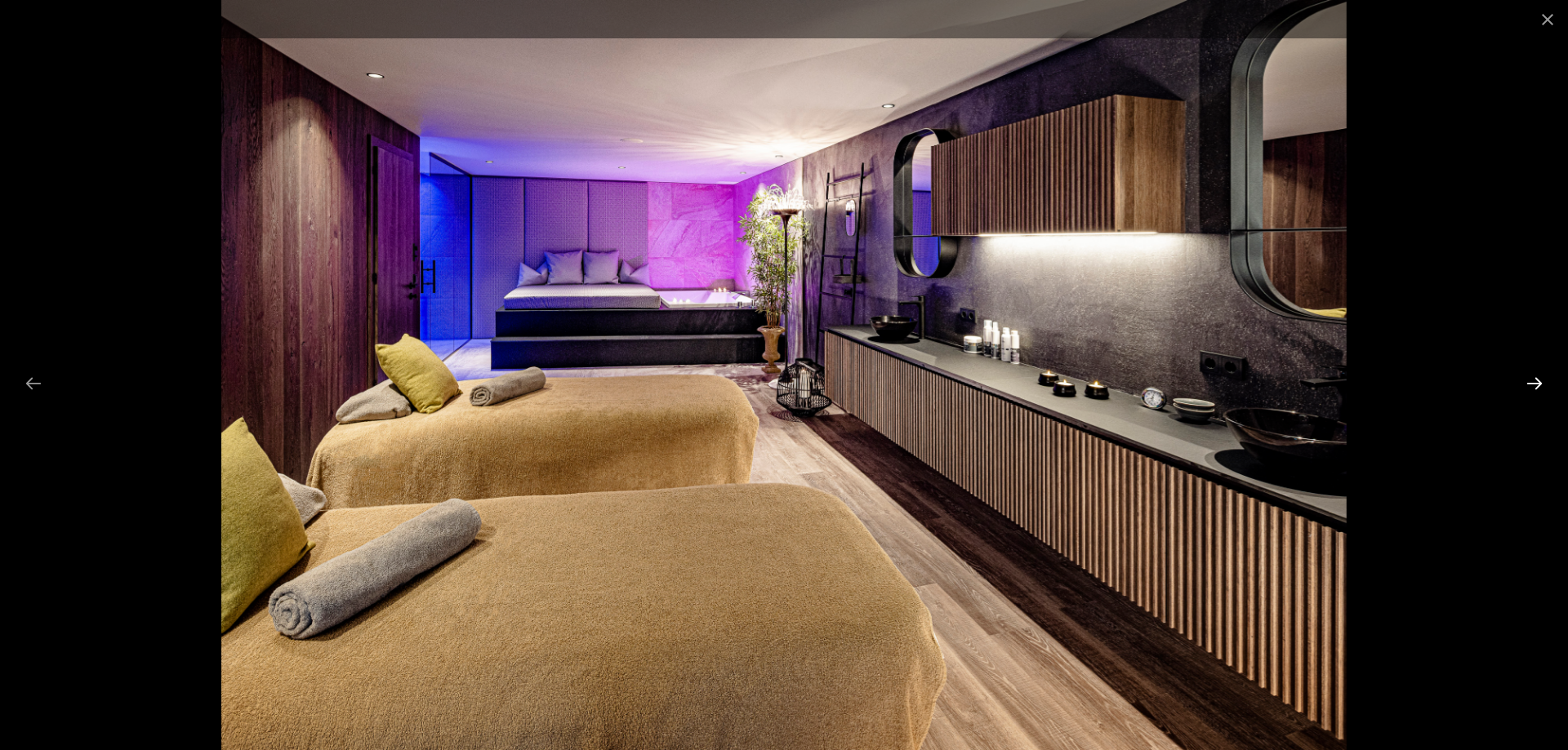
click at [1537, 384] on button "Next slide" at bounding box center [1534, 383] width 34 height 32
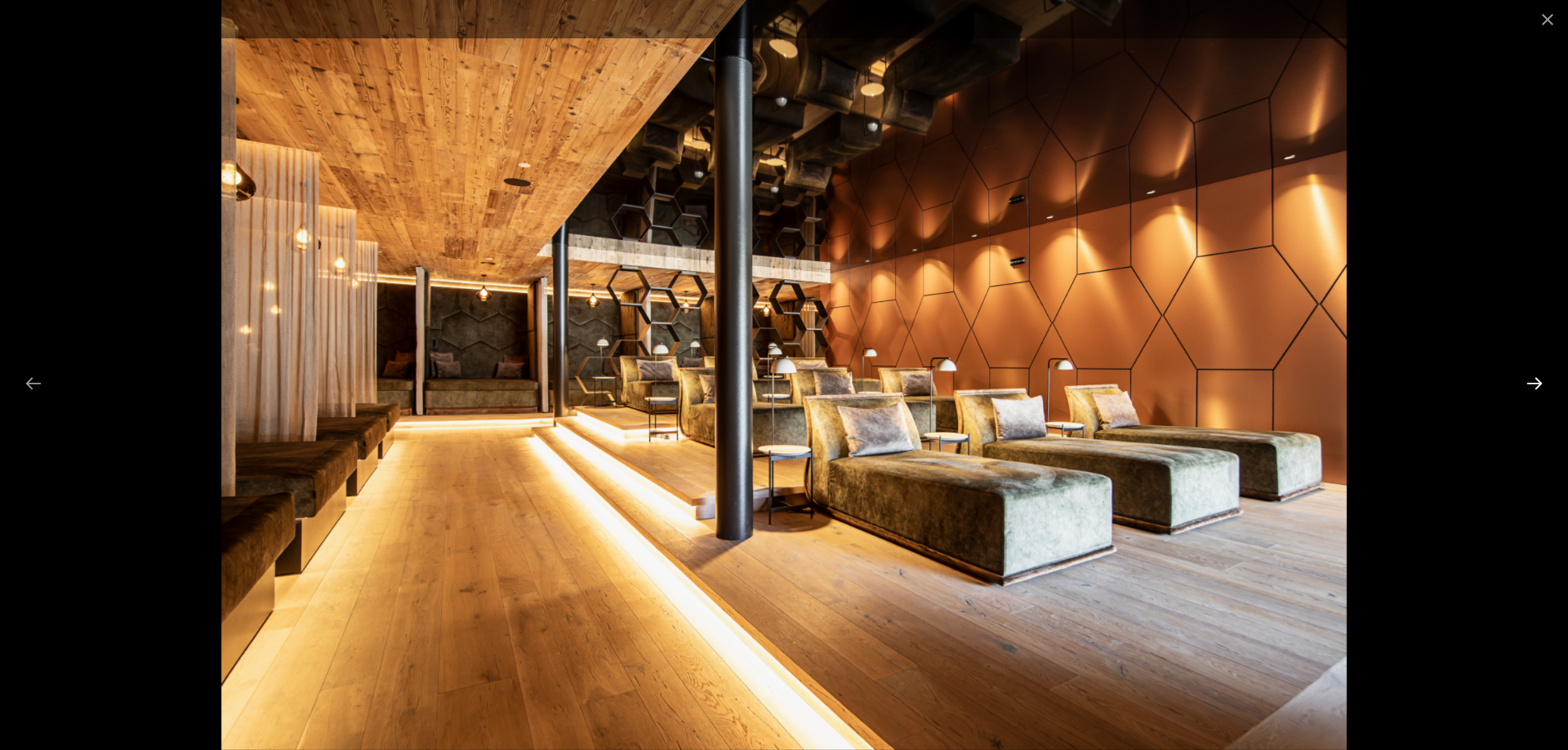
click at [1537, 384] on button "Next slide" at bounding box center [1534, 383] width 34 height 32
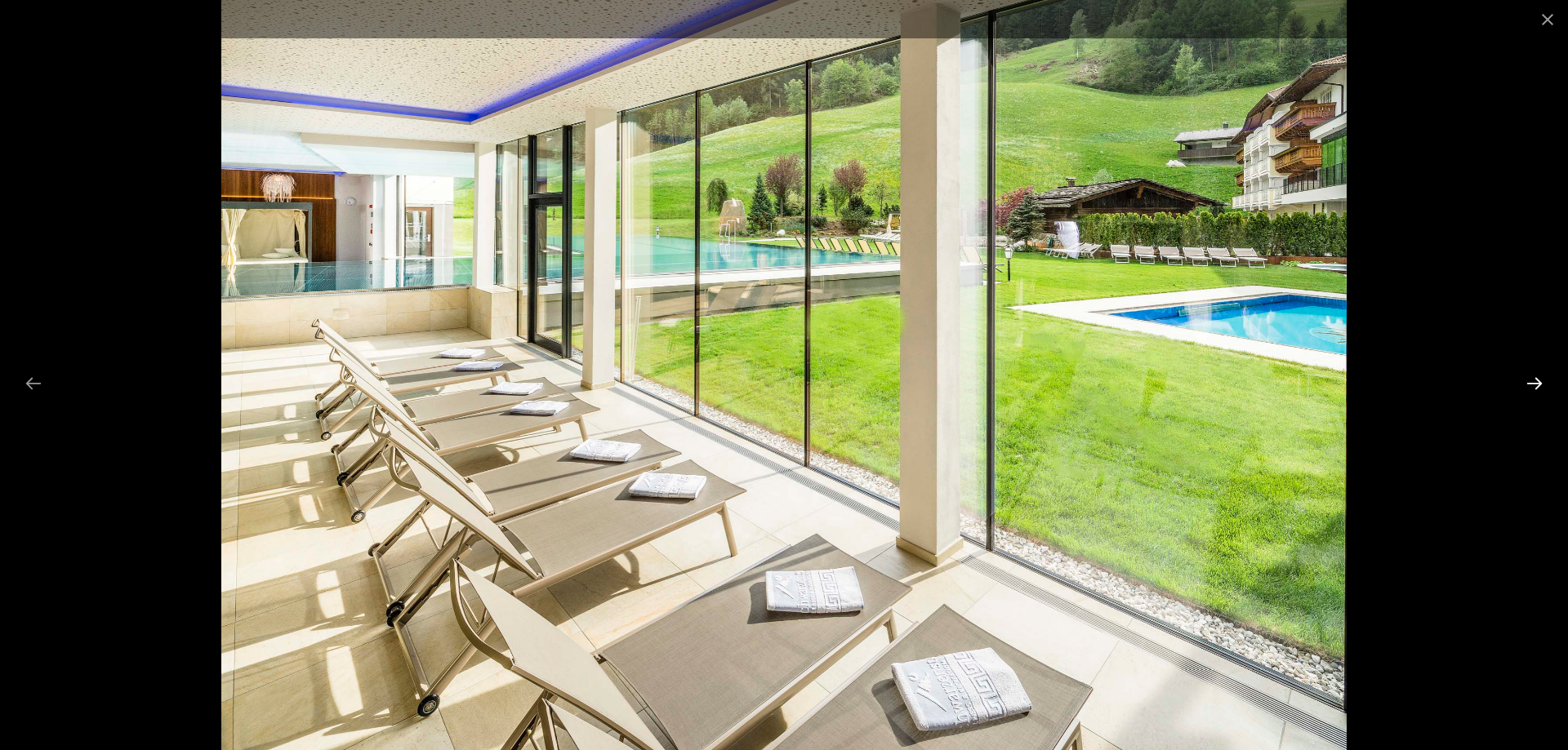
click at [1537, 384] on button "Next slide" at bounding box center [1534, 383] width 34 height 32
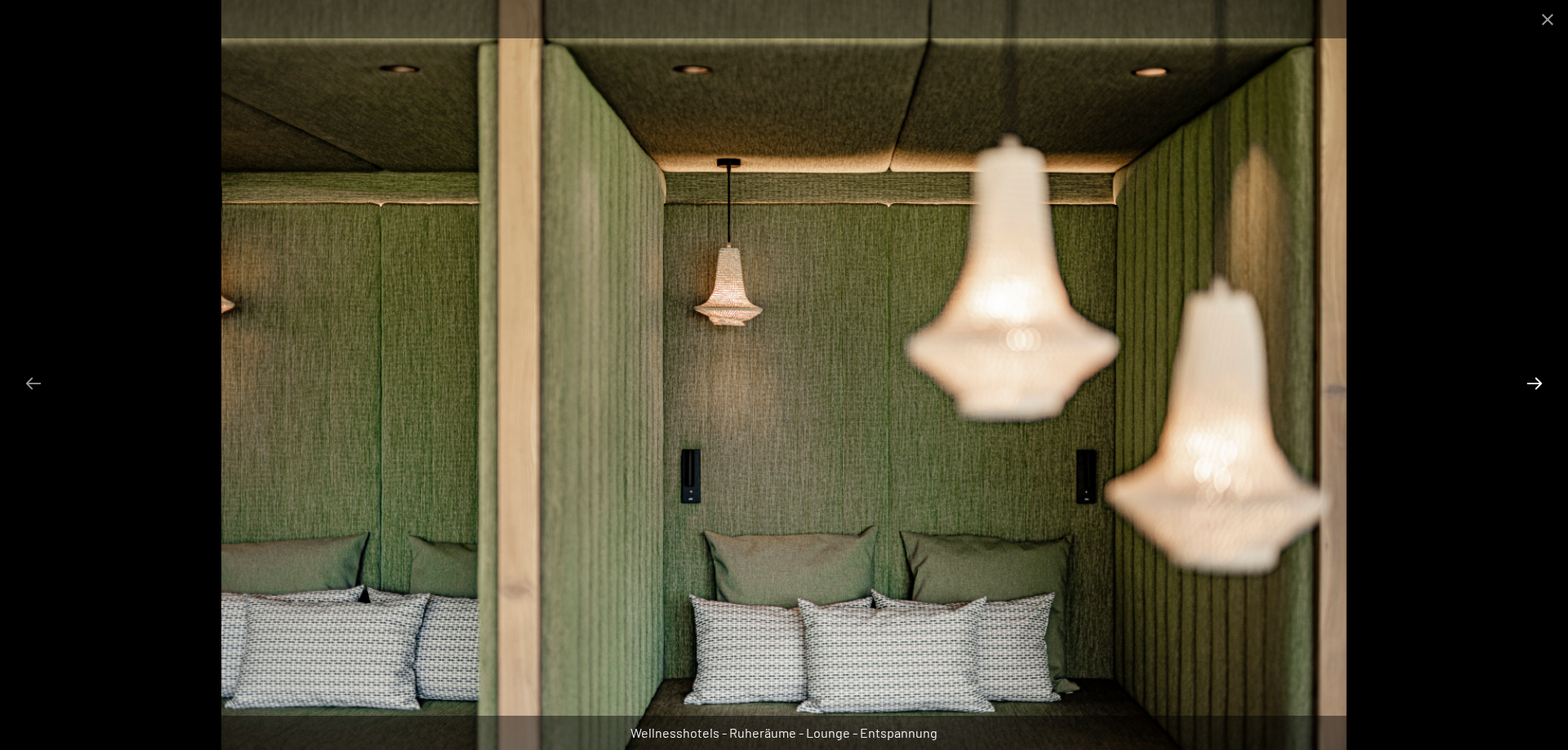
click at [1537, 384] on button "Next slide" at bounding box center [1534, 383] width 34 height 32
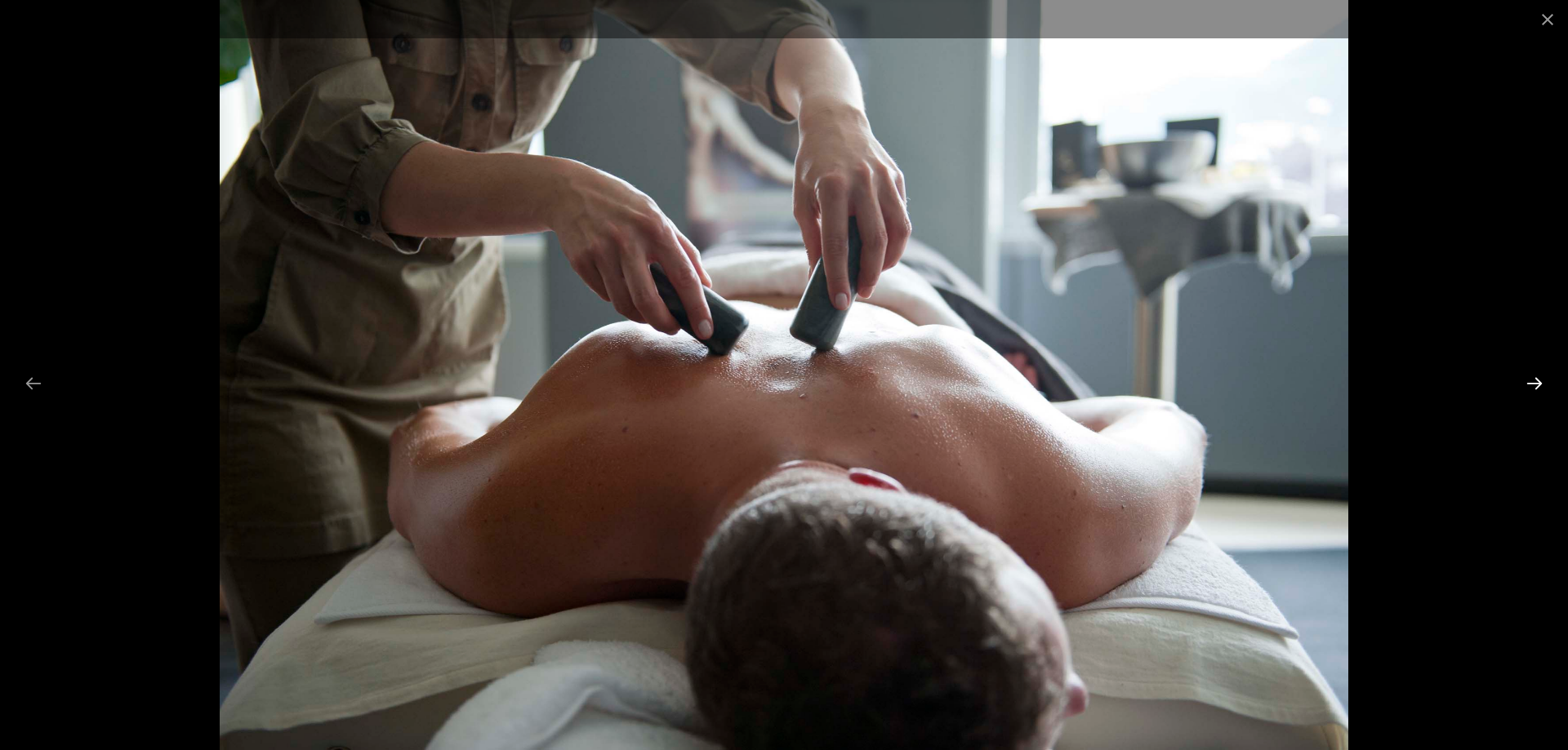
click at [1534, 384] on button "Next slide" at bounding box center [1534, 383] width 34 height 32
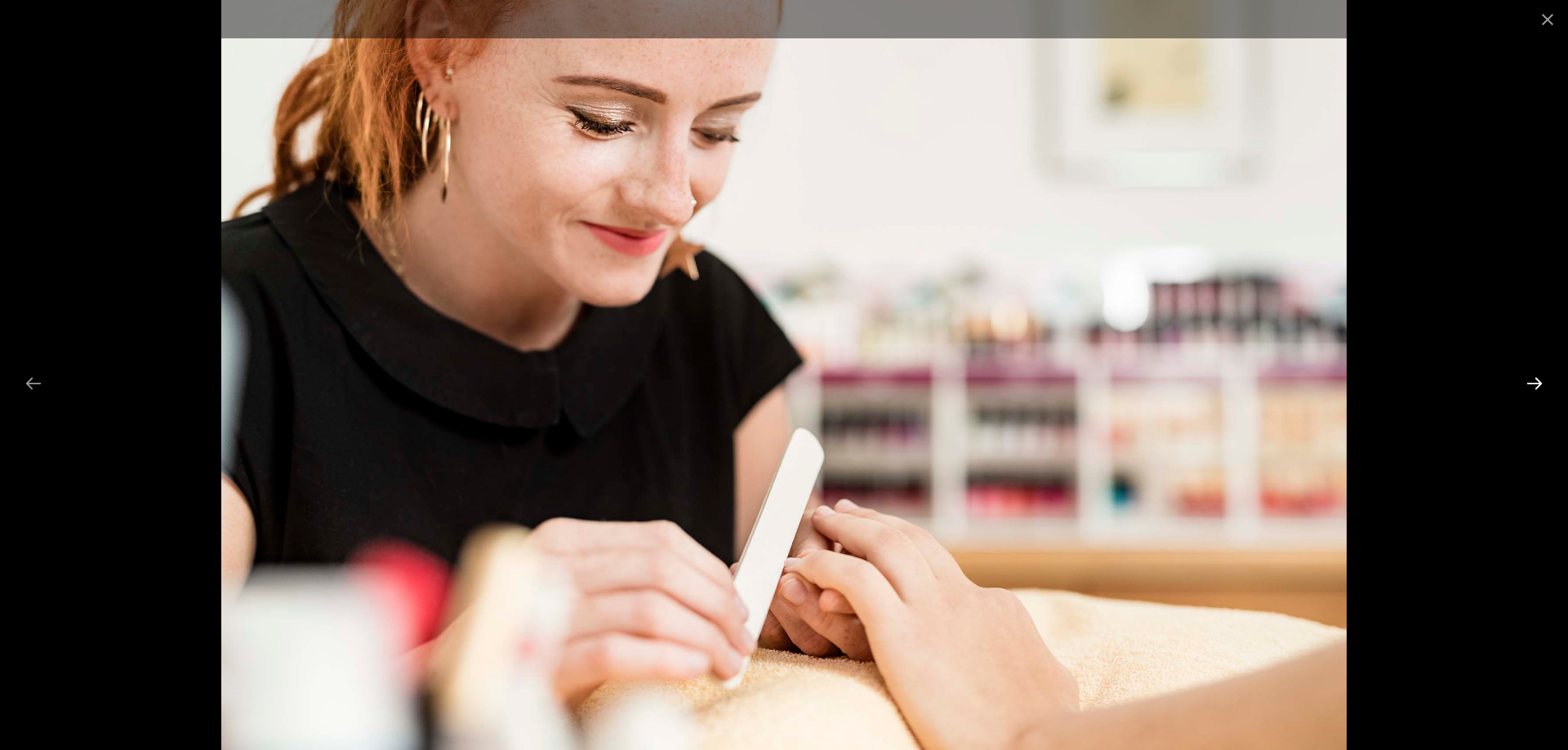
click at [1534, 384] on button "Next slide" at bounding box center [1534, 383] width 34 height 32
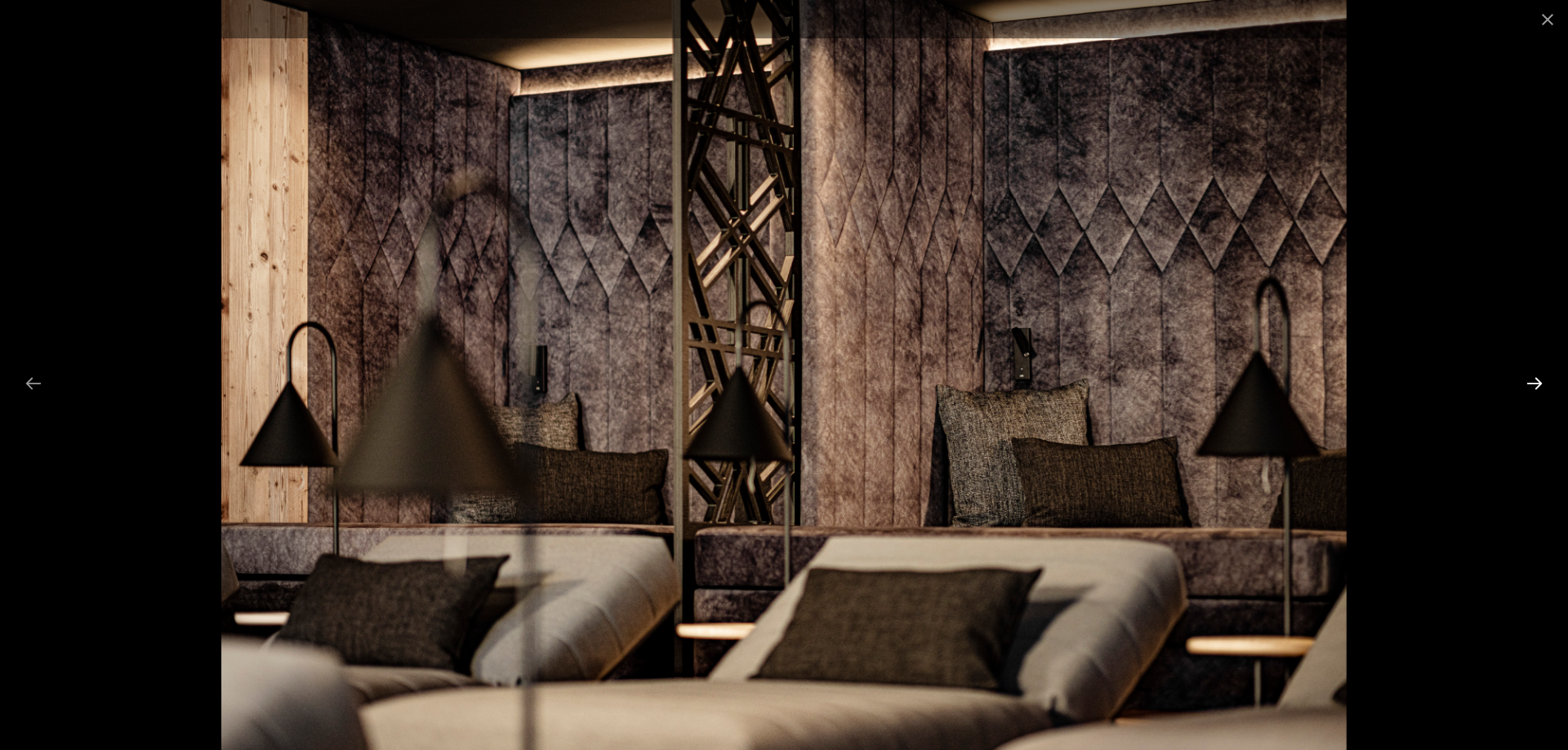
click at [1534, 384] on button "Next slide" at bounding box center [1534, 383] width 34 height 32
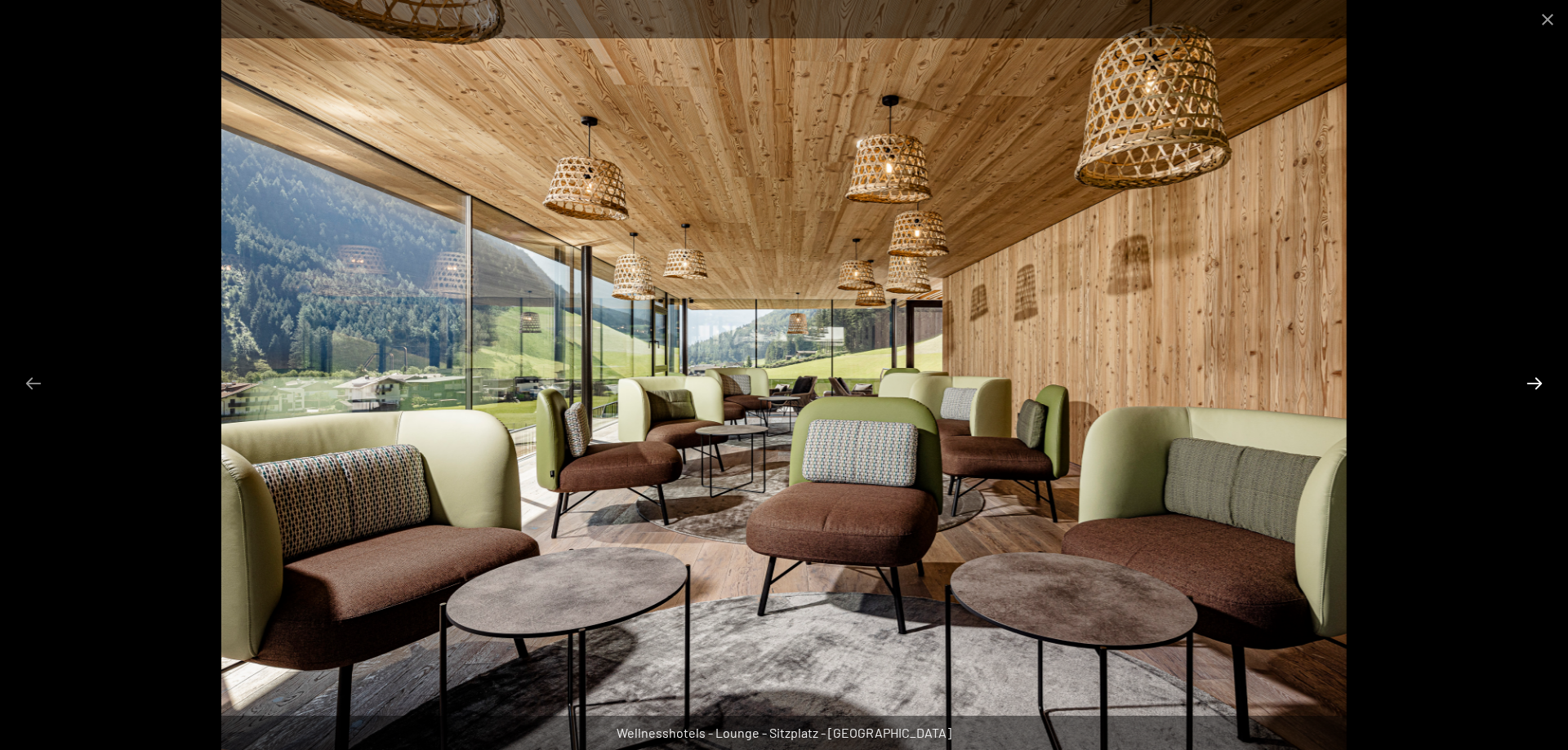
click at [1534, 384] on button "Next slide" at bounding box center [1534, 383] width 34 height 32
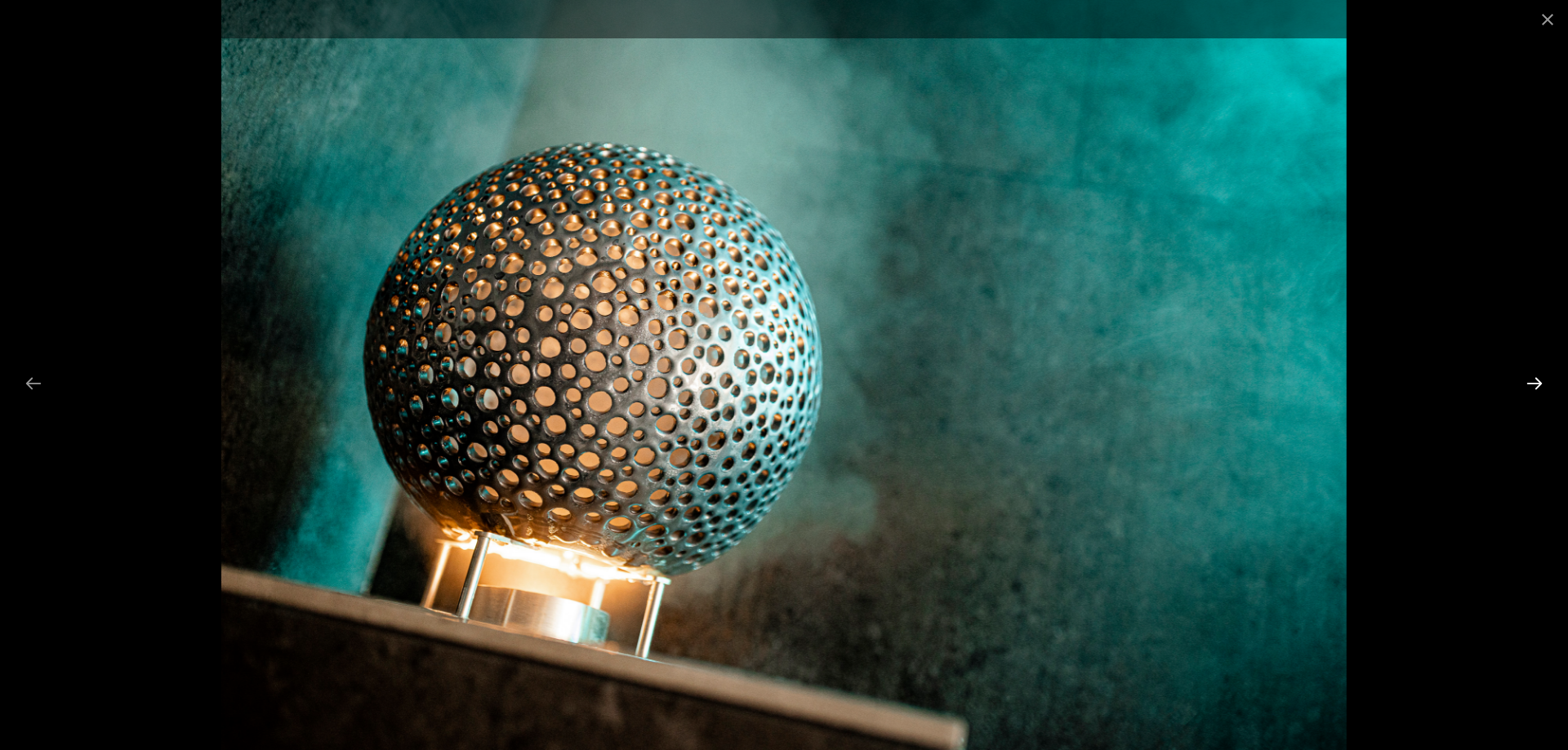
click at [1533, 384] on button "Next slide" at bounding box center [1534, 383] width 34 height 32
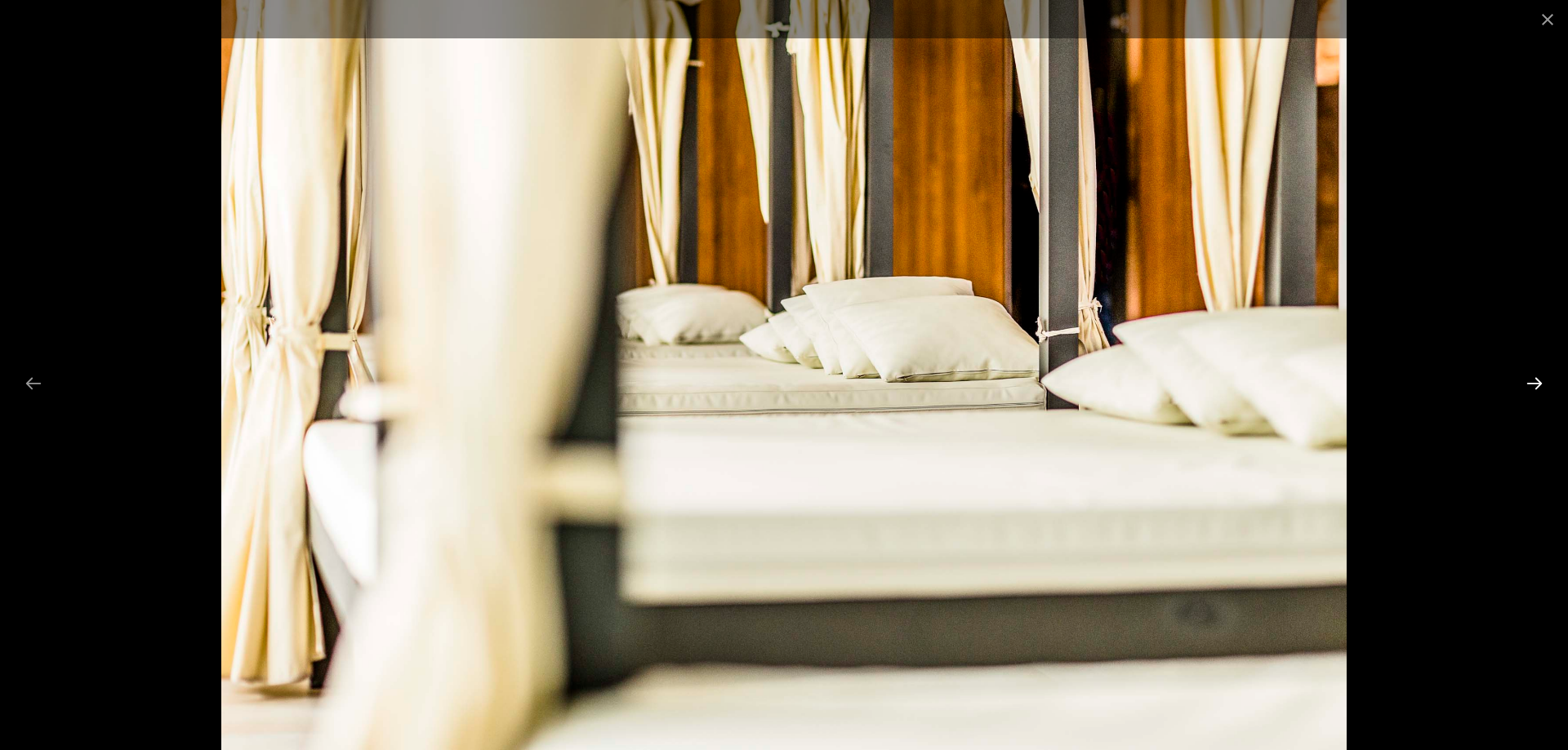
click at [1533, 384] on button "Next slide" at bounding box center [1534, 383] width 34 height 32
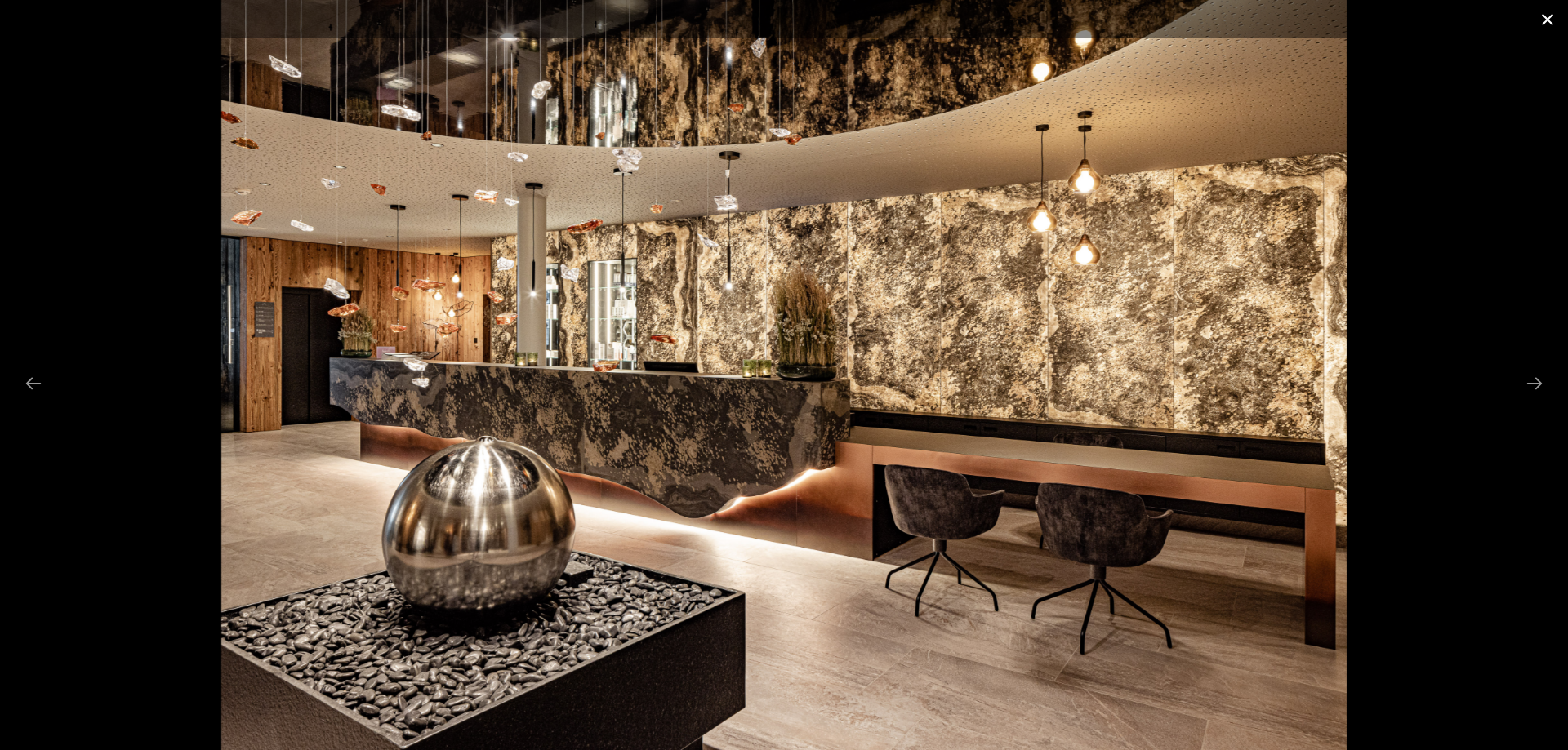
click at [1553, 21] on button "Close gallery" at bounding box center [1548, 19] width 41 height 38
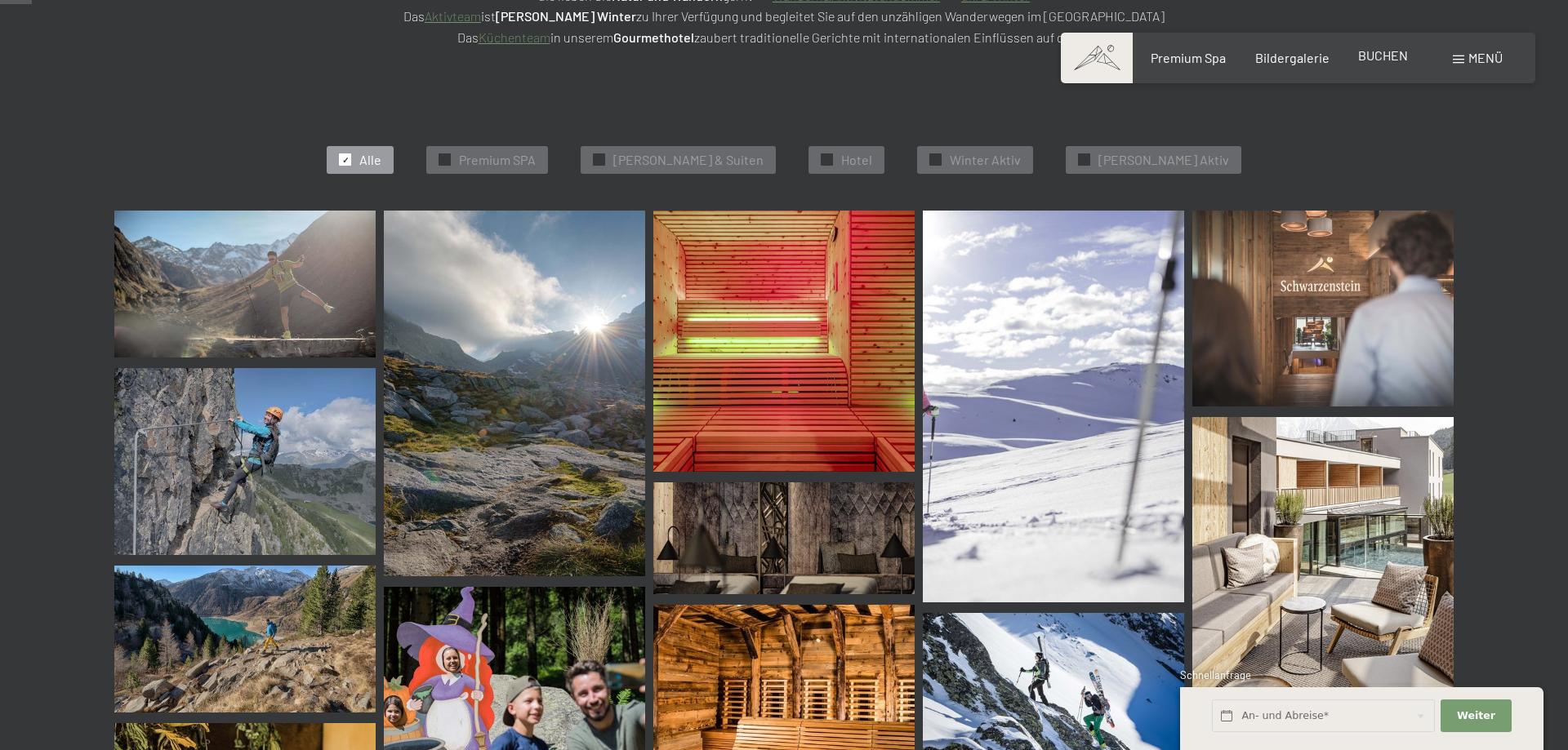
click at [1381, 59] on span "BUCHEN" at bounding box center [1383, 55] width 50 height 16
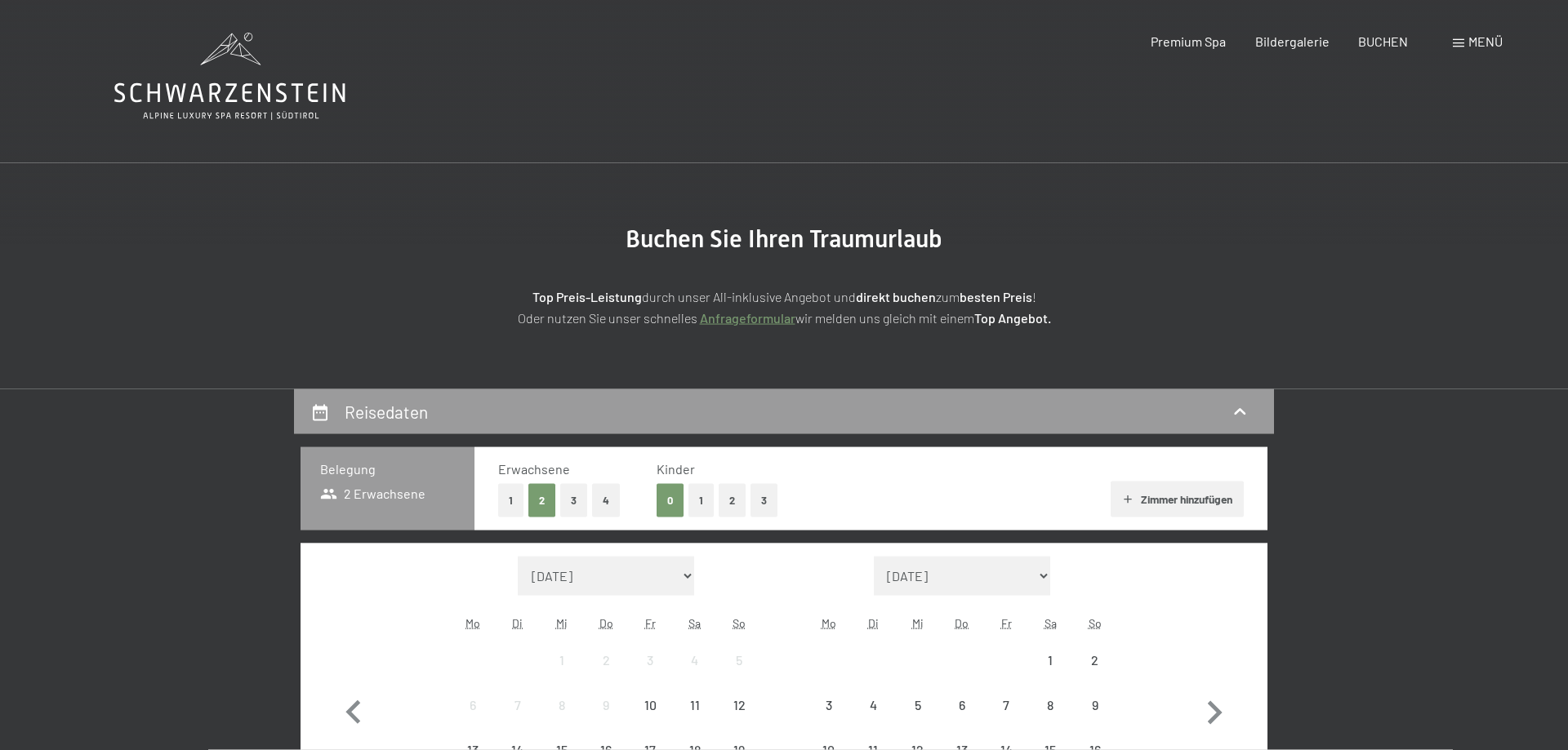
scroll to position [416, 0]
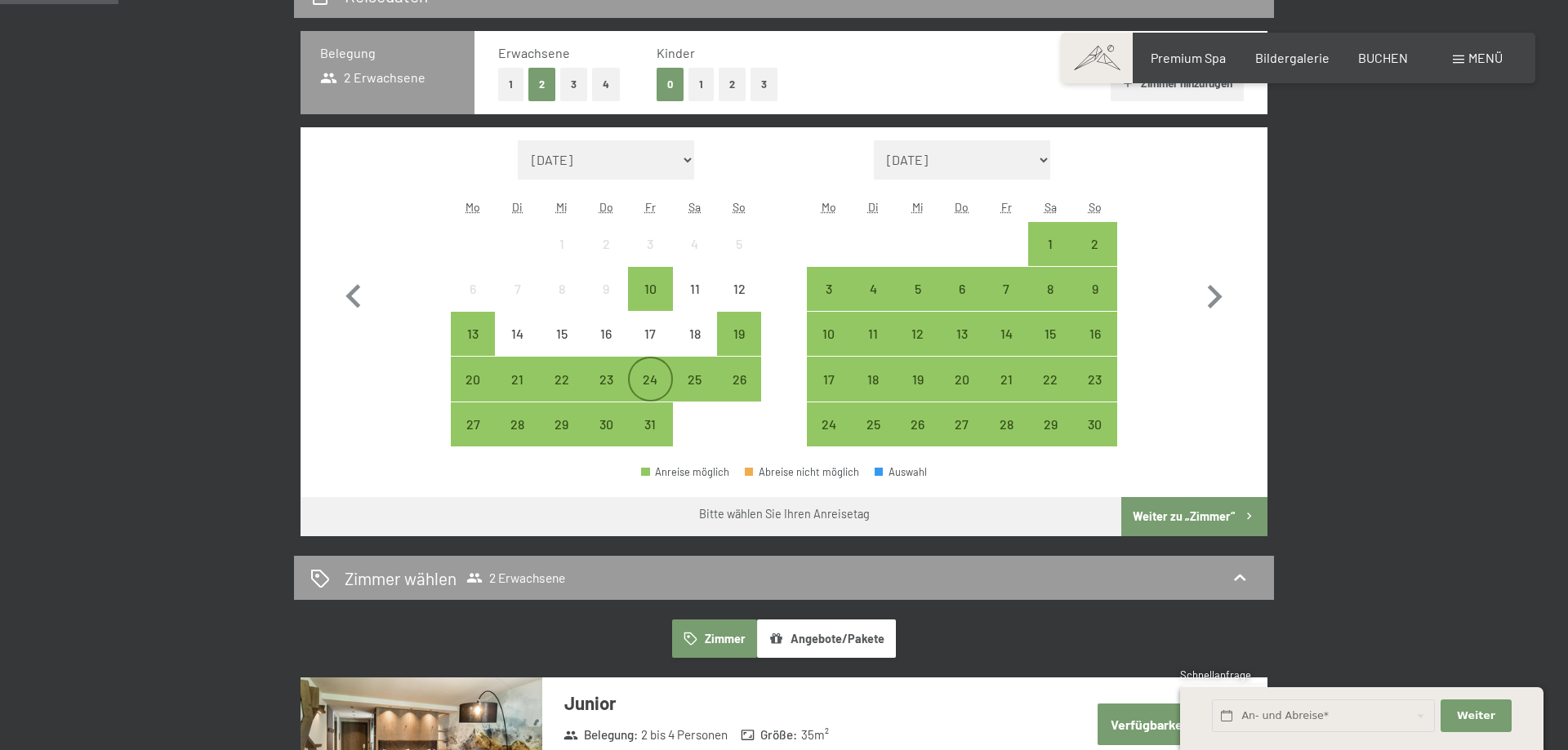
click at [646, 376] on div "24" at bounding box center [650, 393] width 41 height 41
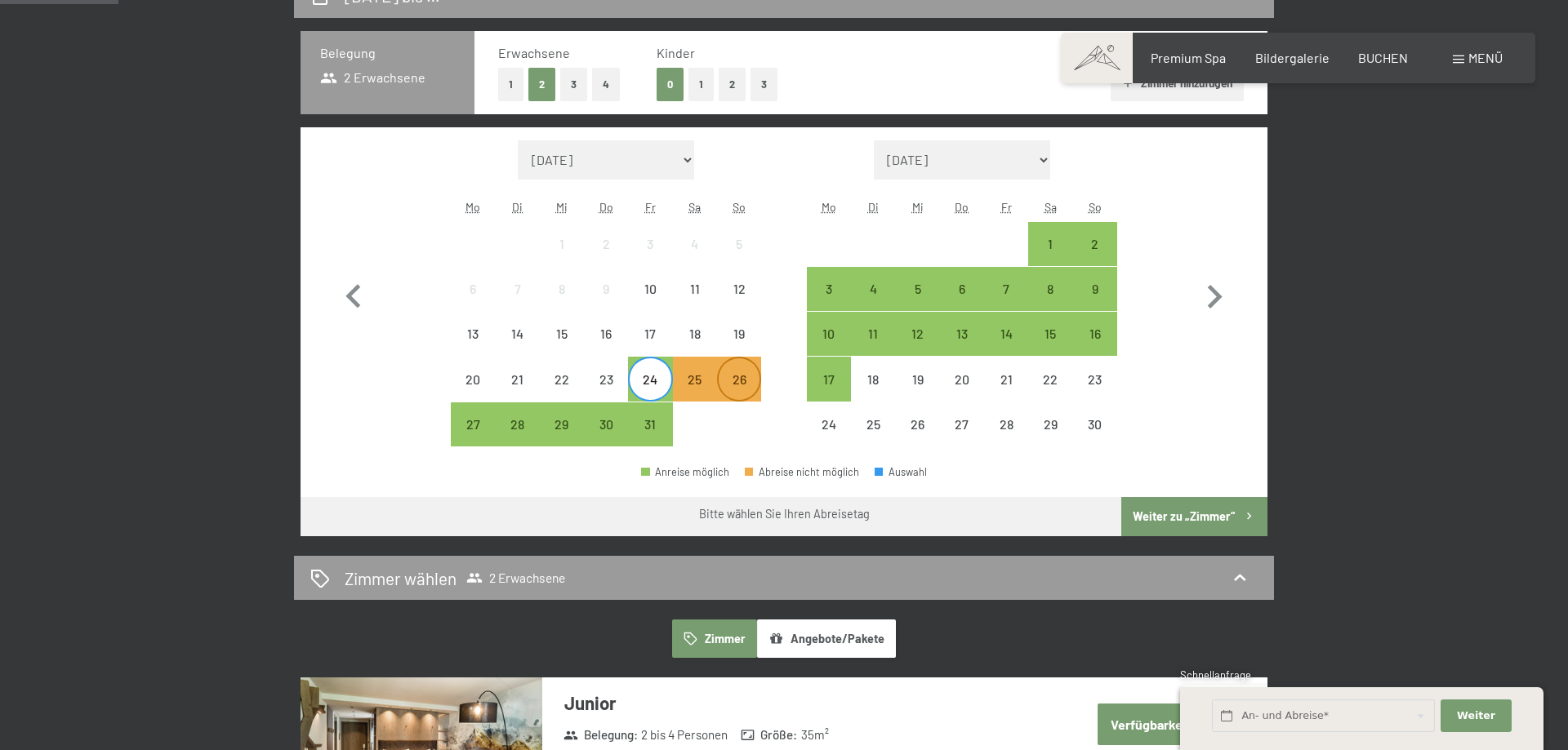
click at [744, 379] on div "26" at bounding box center [739, 393] width 41 height 41
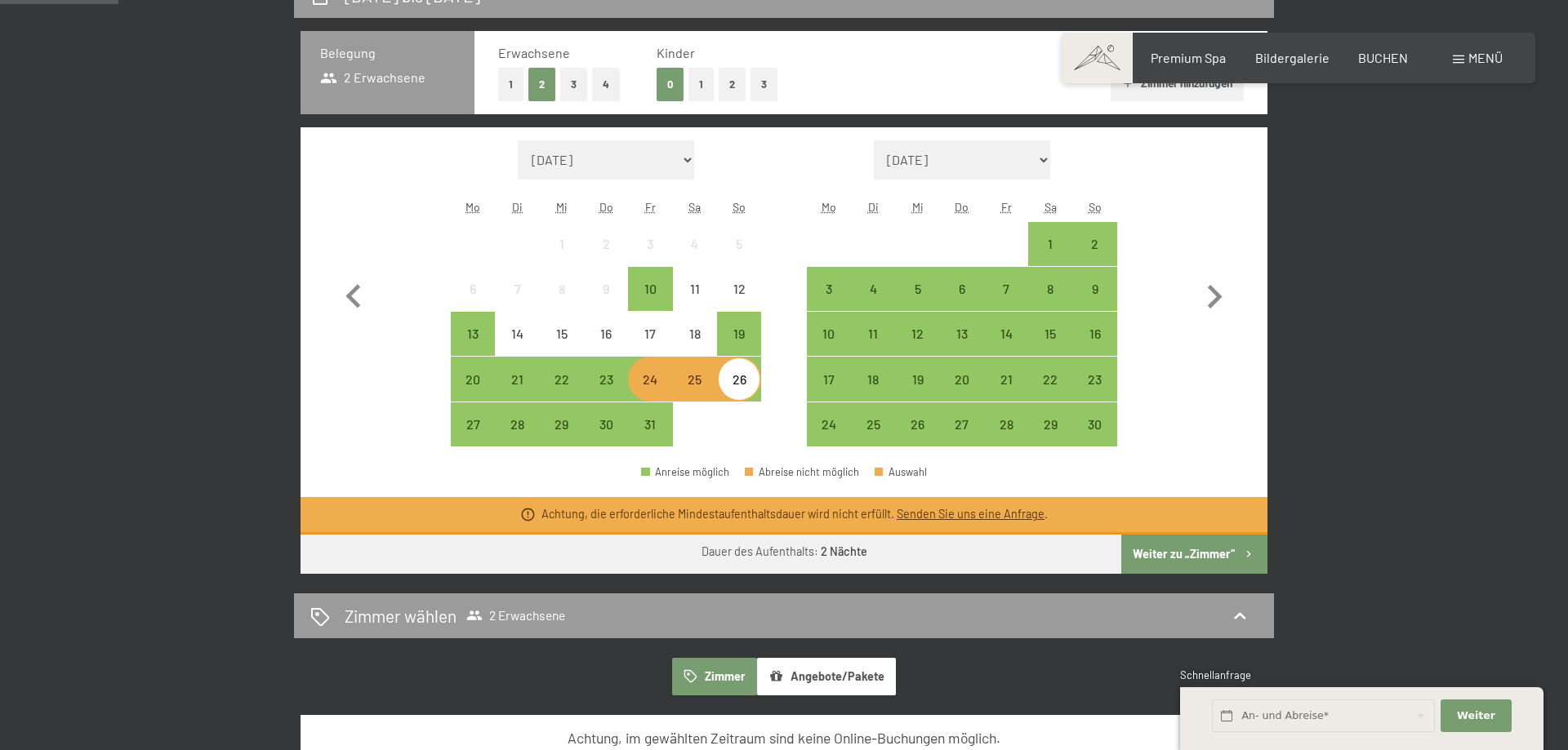
click at [948, 514] on link "Senden Sie uns eine Anfrage" at bounding box center [971, 514] width 148 height 14
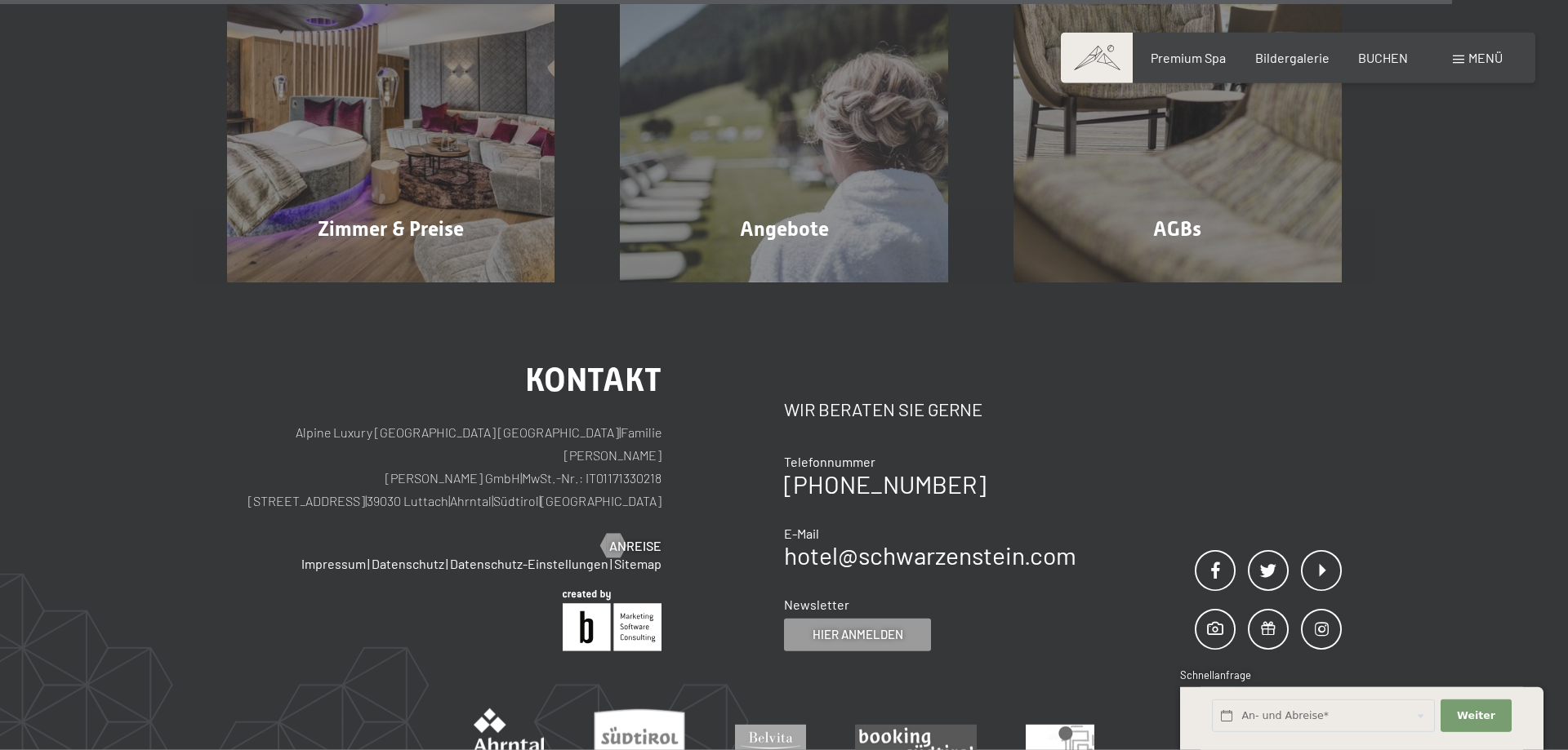
scroll to position [2465, 0]
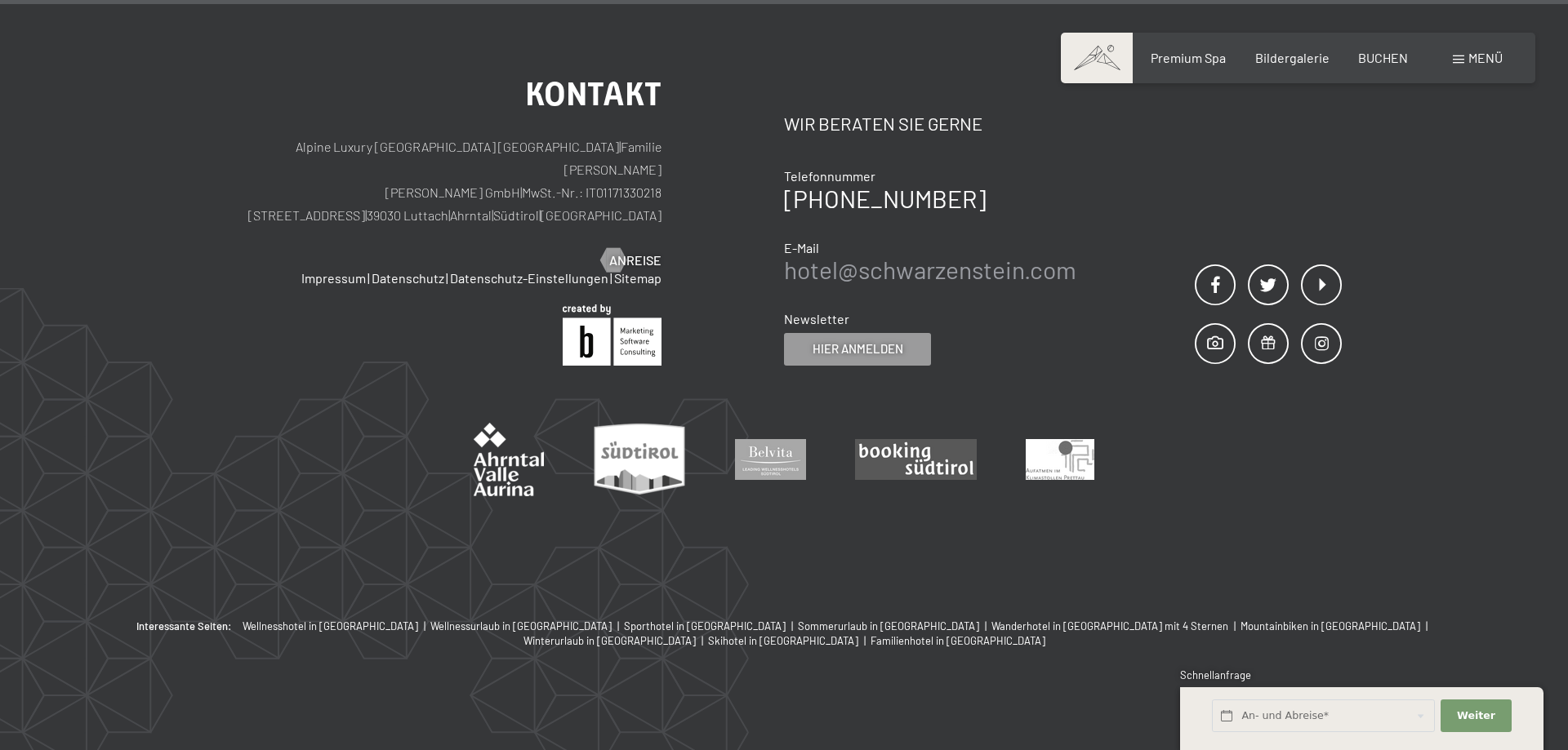
click at [871, 265] on link "hotel@ no-spam. schwarzenstein. no-spam. com" at bounding box center [930, 269] width 292 height 29
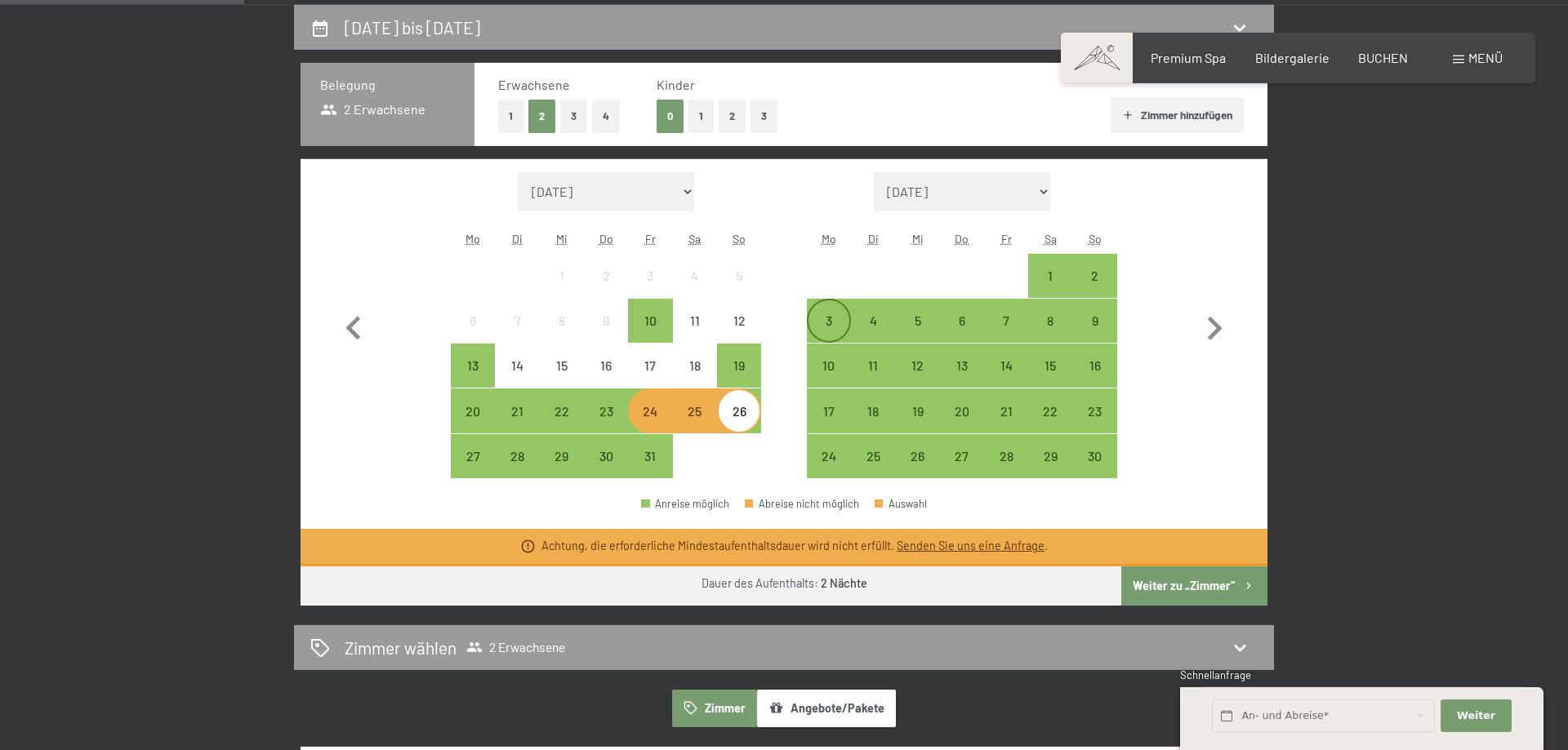
scroll to position [384, 0]
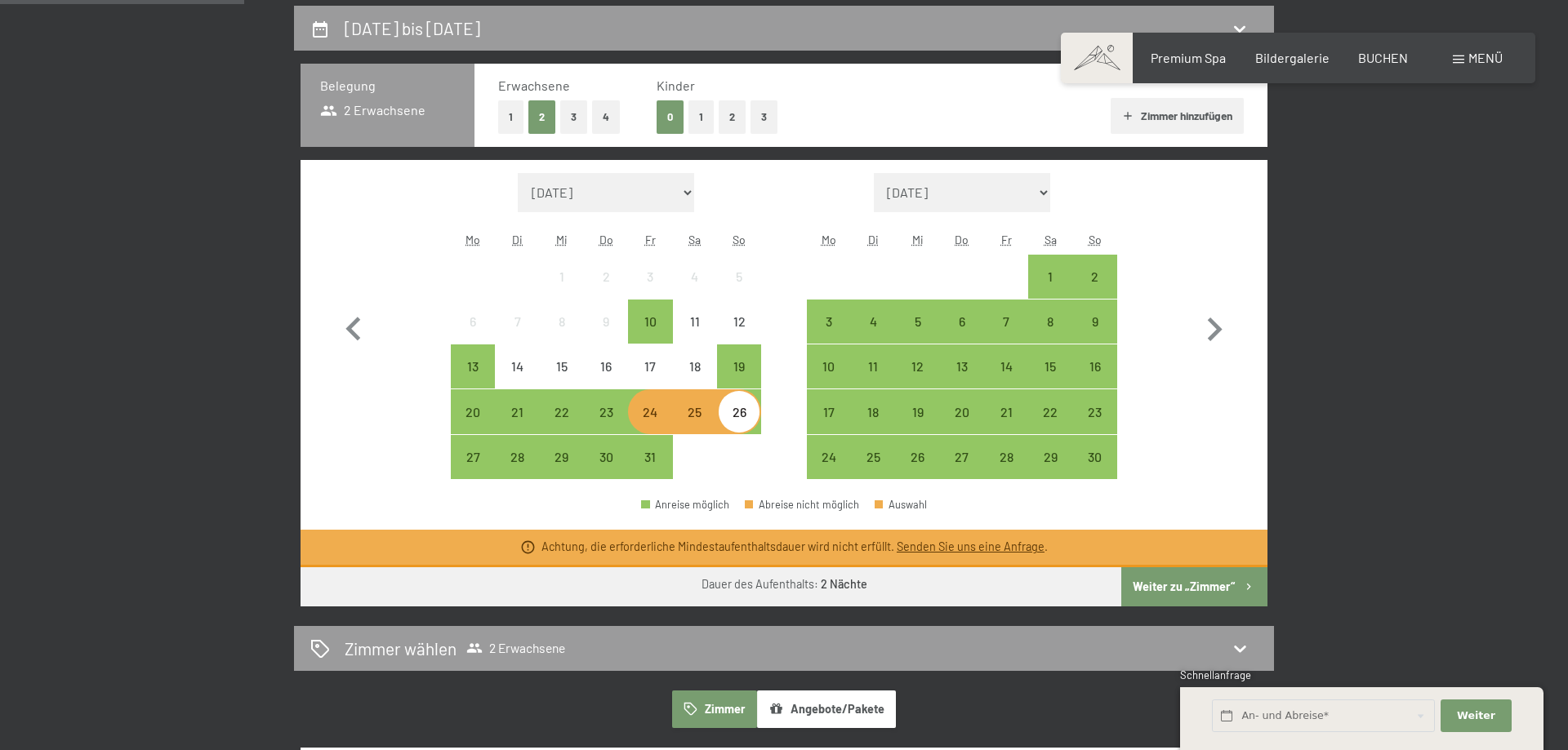
click at [650, 414] on div "24" at bounding box center [650, 426] width 41 height 41
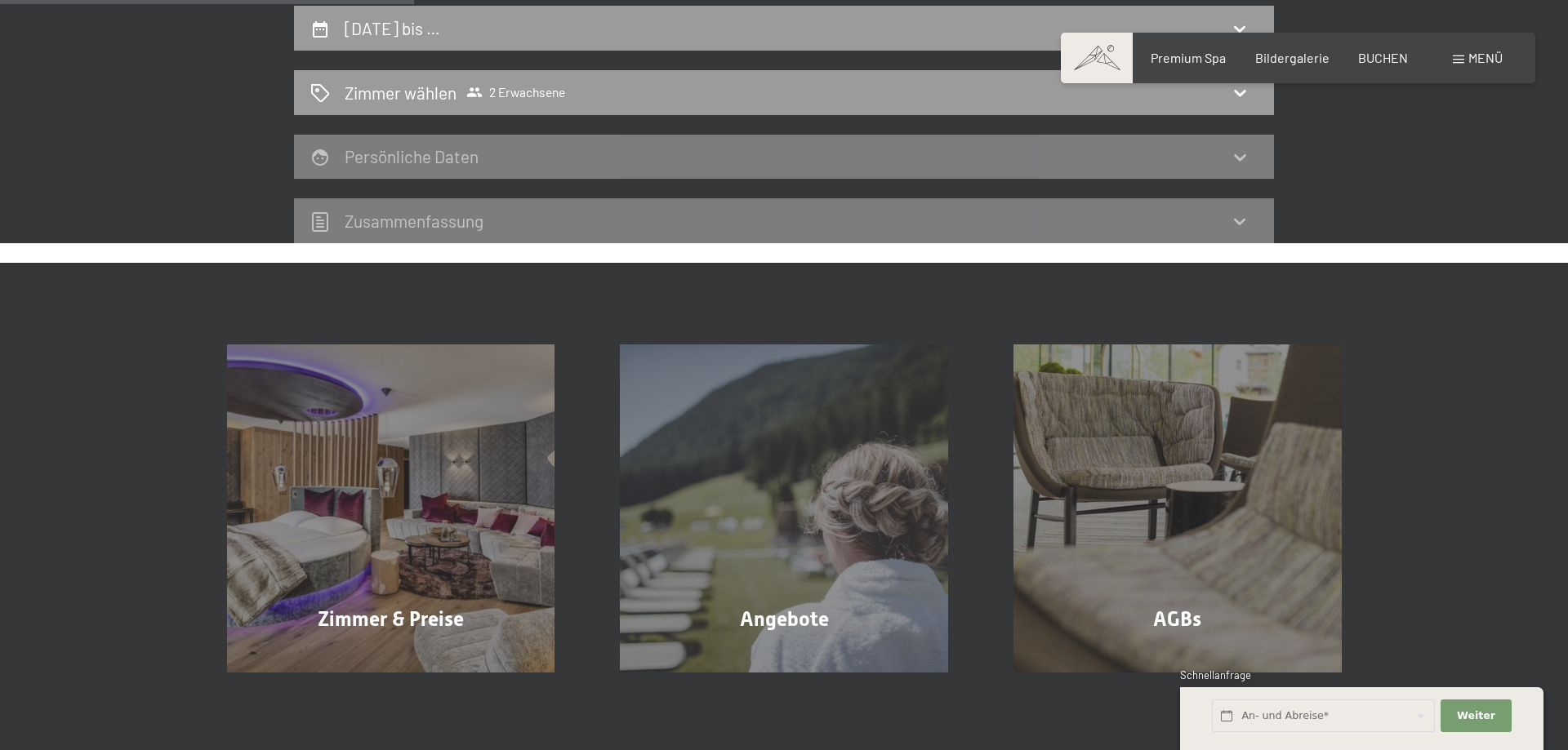
scroll to position [0, 0]
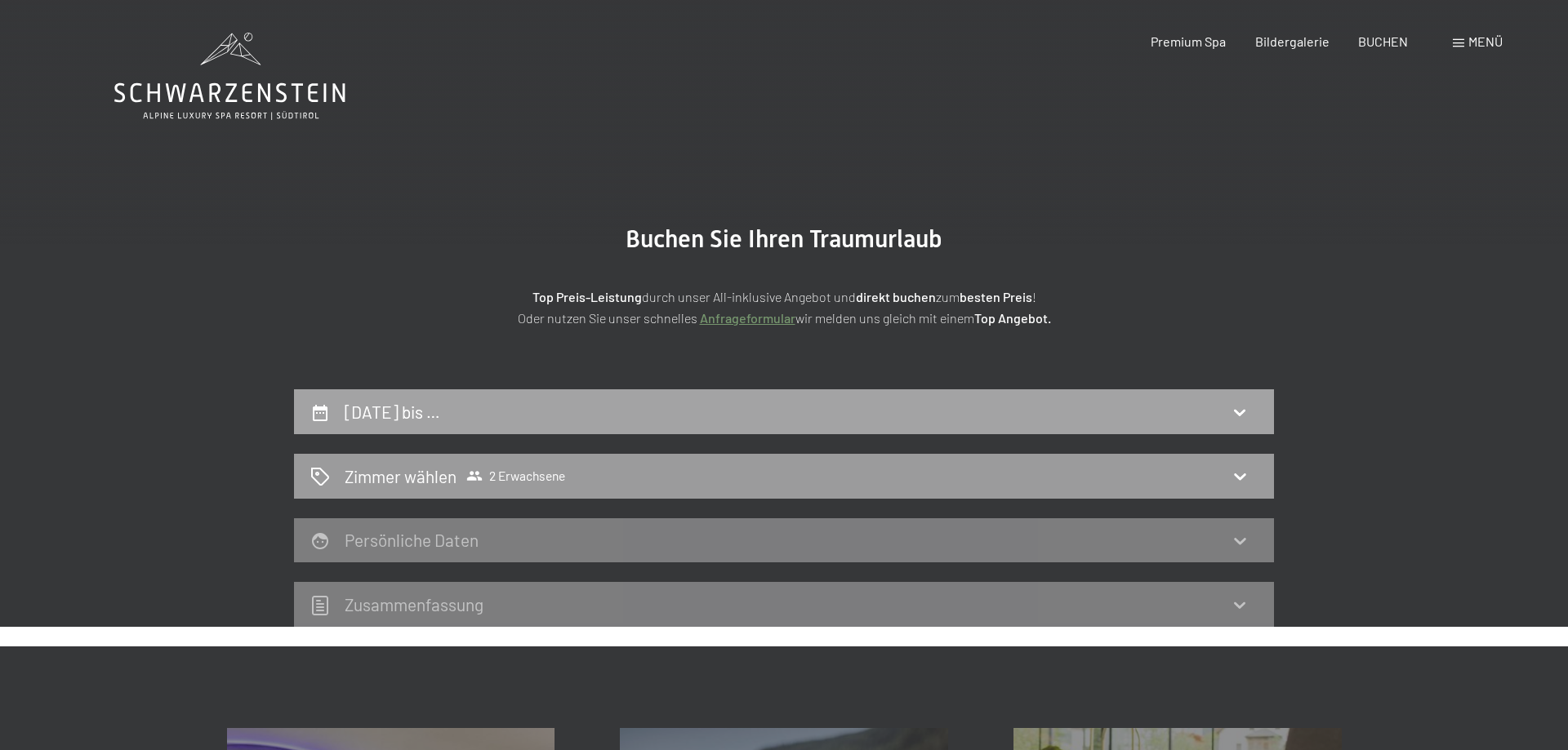
click at [394, 409] on h2 "24. Oktober bis …" at bounding box center [392, 411] width 96 height 20
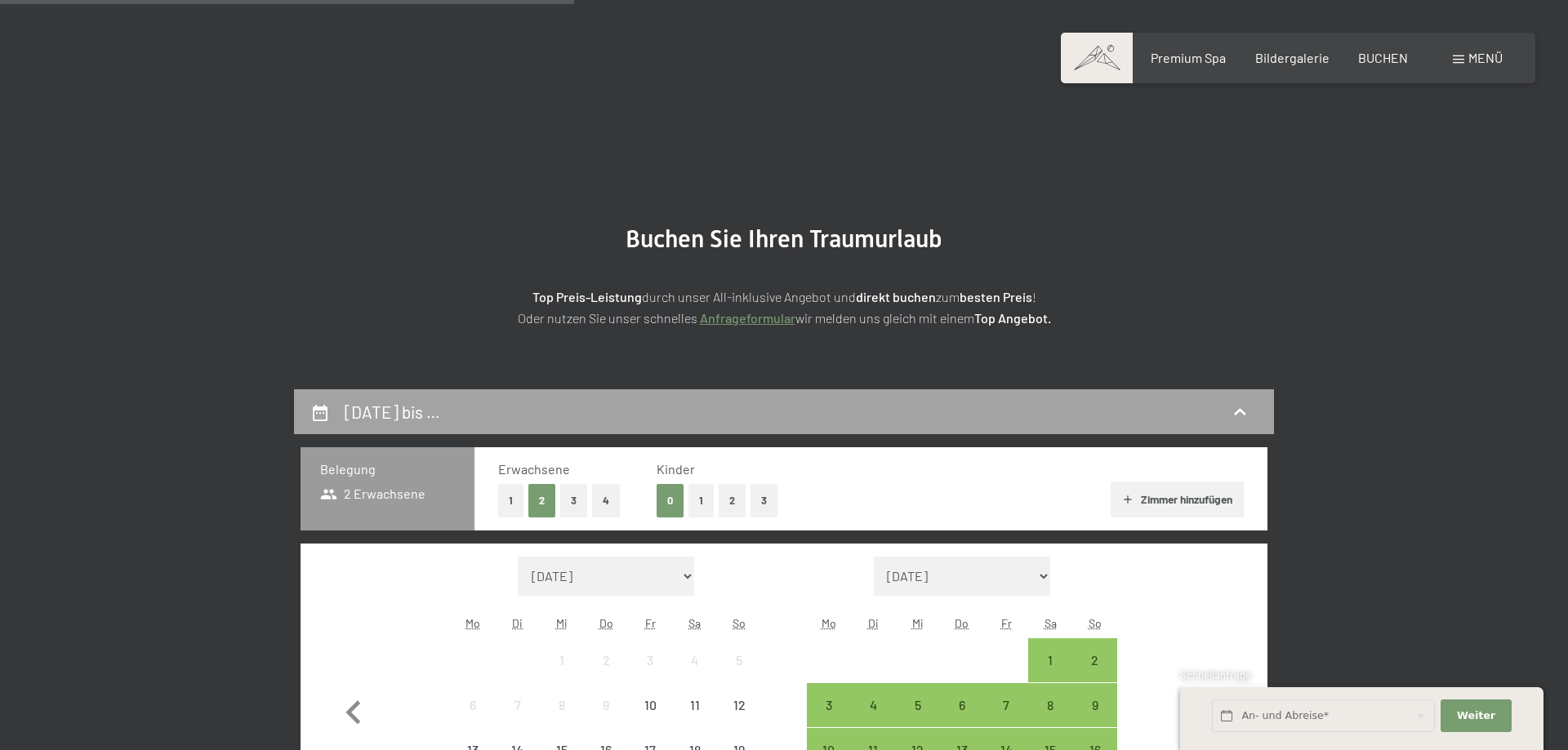
scroll to position [389, 0]
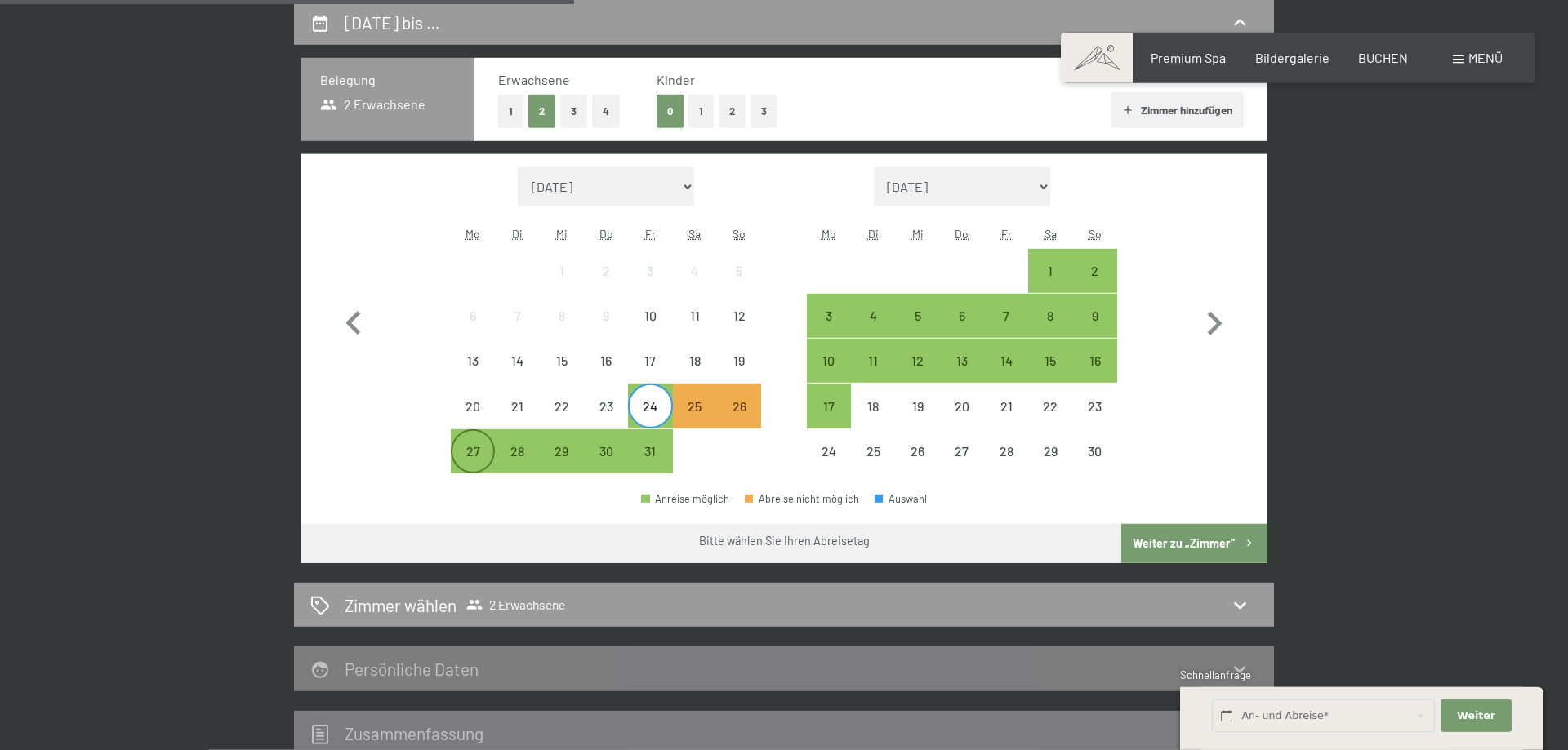
click at [477, 450] on div "27" at bounding box center [473, 465] width 41 height 41
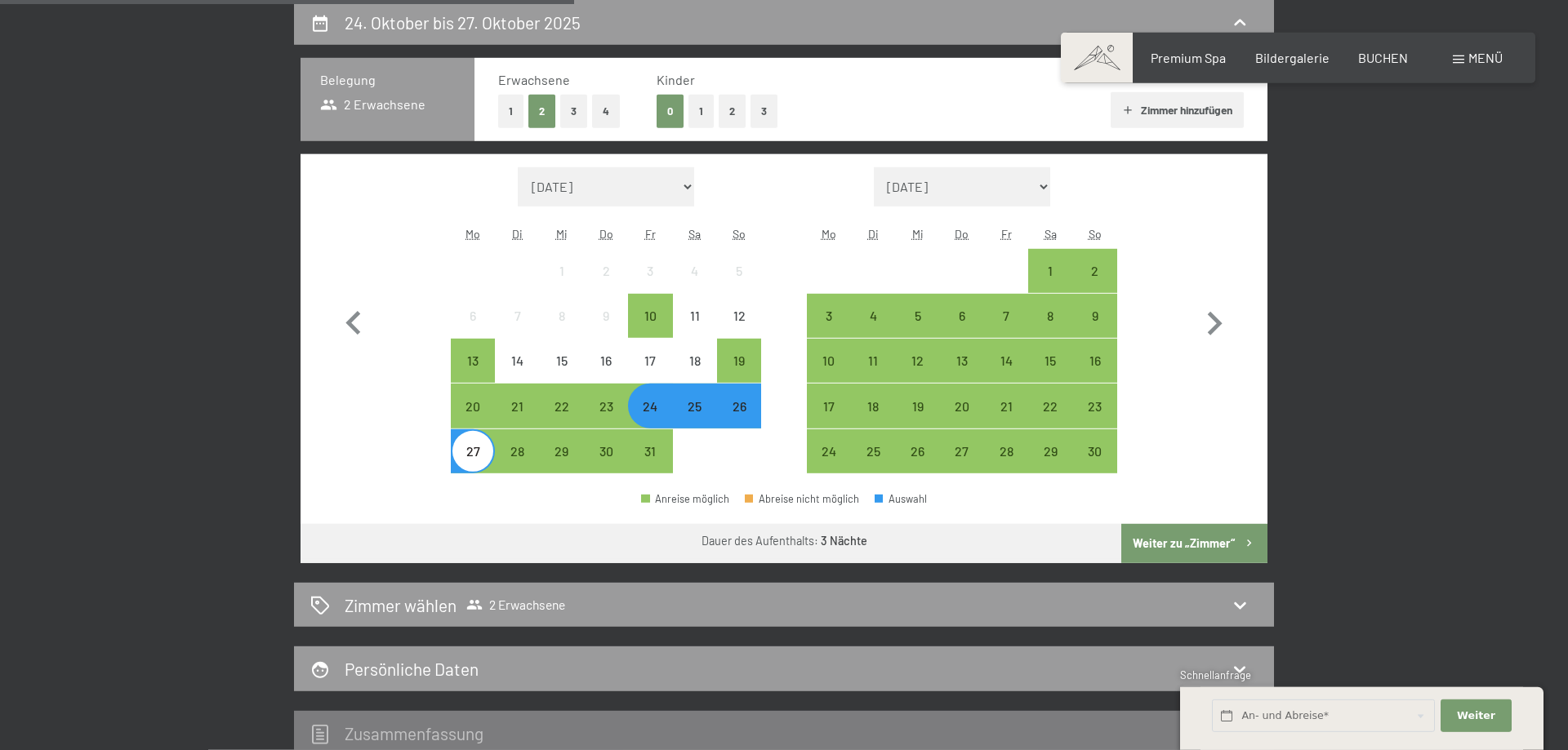
click at [1177, 548] on button "Weiter zu „Zimmer“" at bounding box center [1194, 544] width 146 height 39
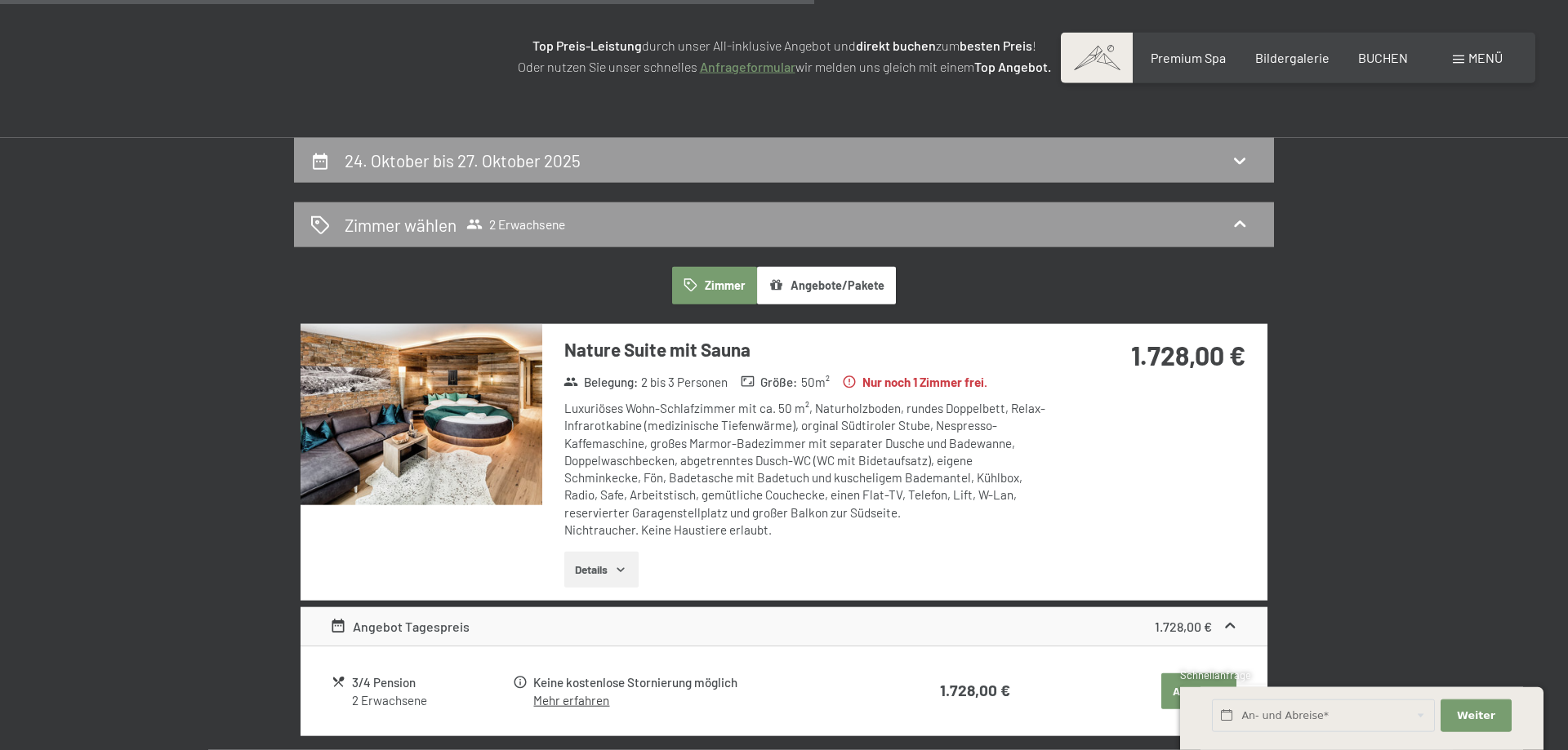
scroll to position [250, 0]
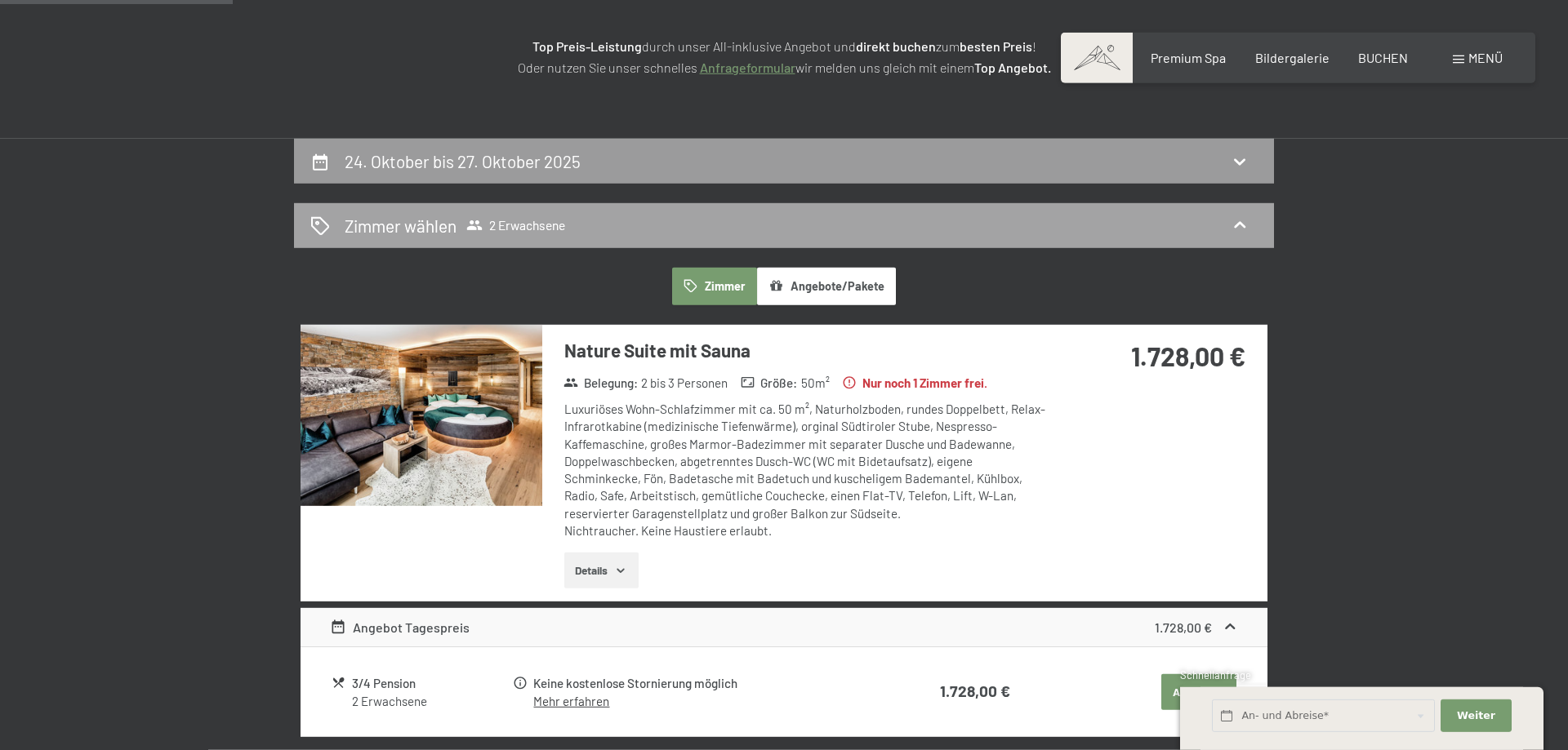
click at [399, 233] on h2 "Zimmer wählen" at bounding box center [400, 225] width 112 height 24
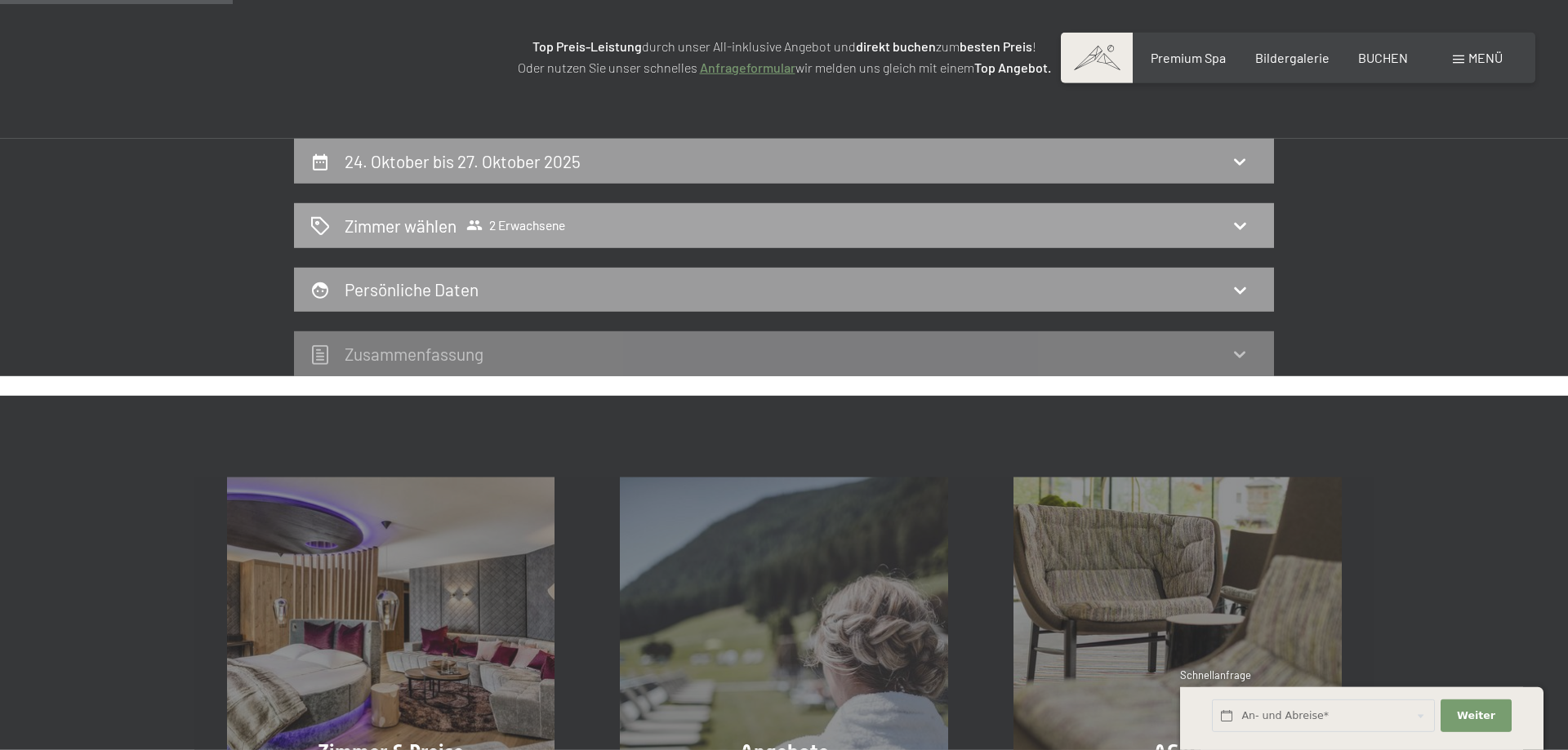
click at [393, 233] on h2 "Zimmer wählen" at bounding box center [400, 225] width 112 height 24
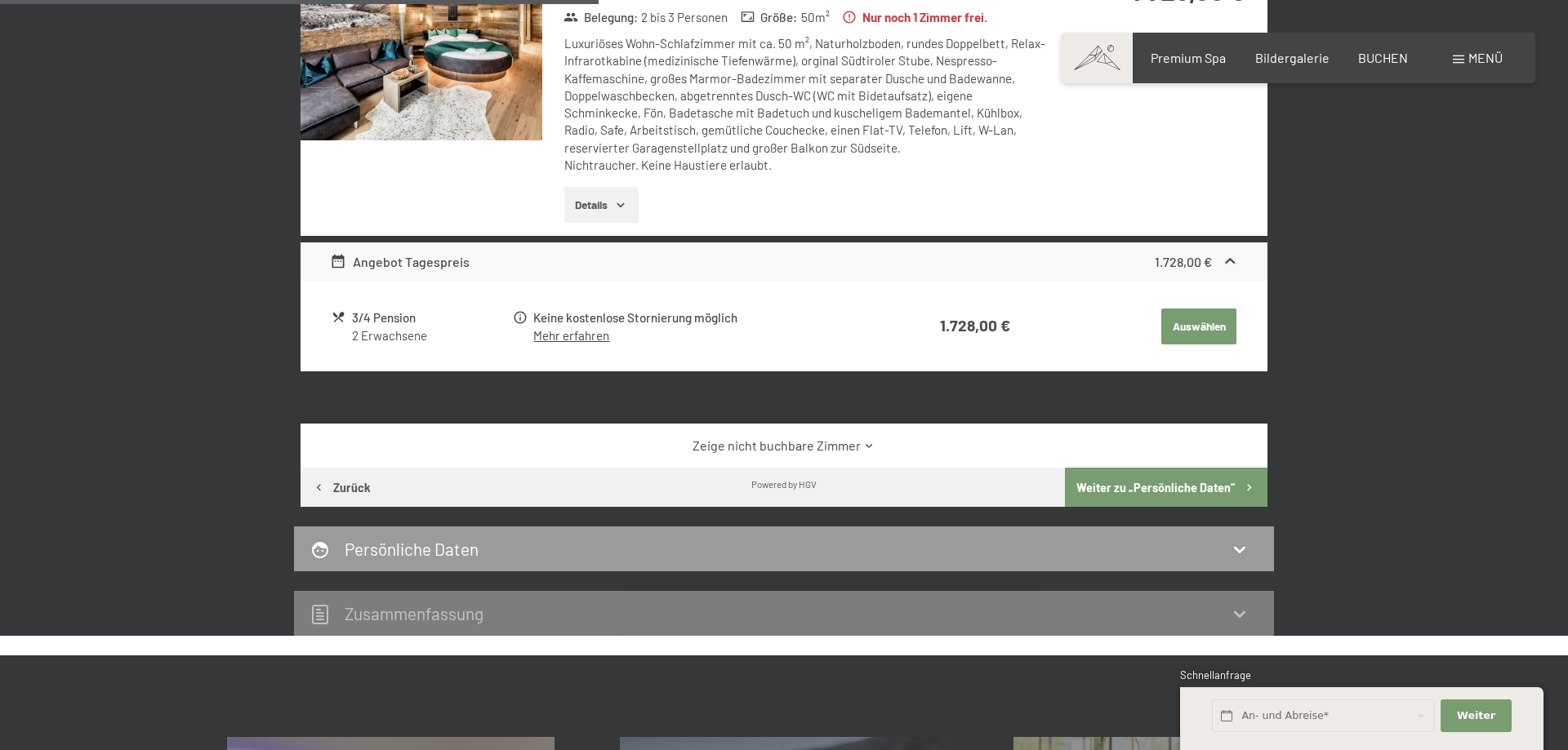
scroll to position [667, 0]
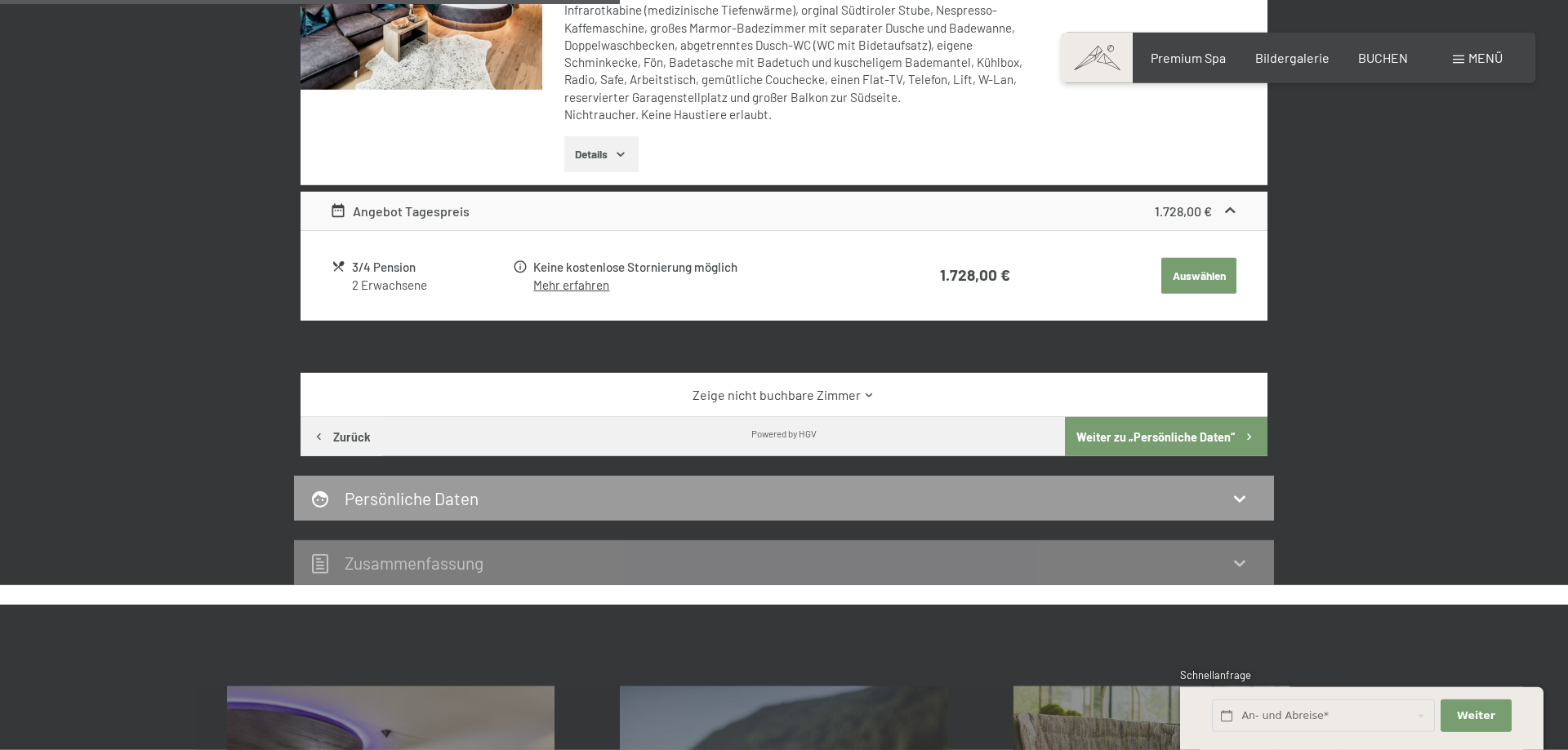
click at [827, 394] on link "Zeige nicht buchbare Zimmer" at bounding box center [784, 395] width 909 height 18
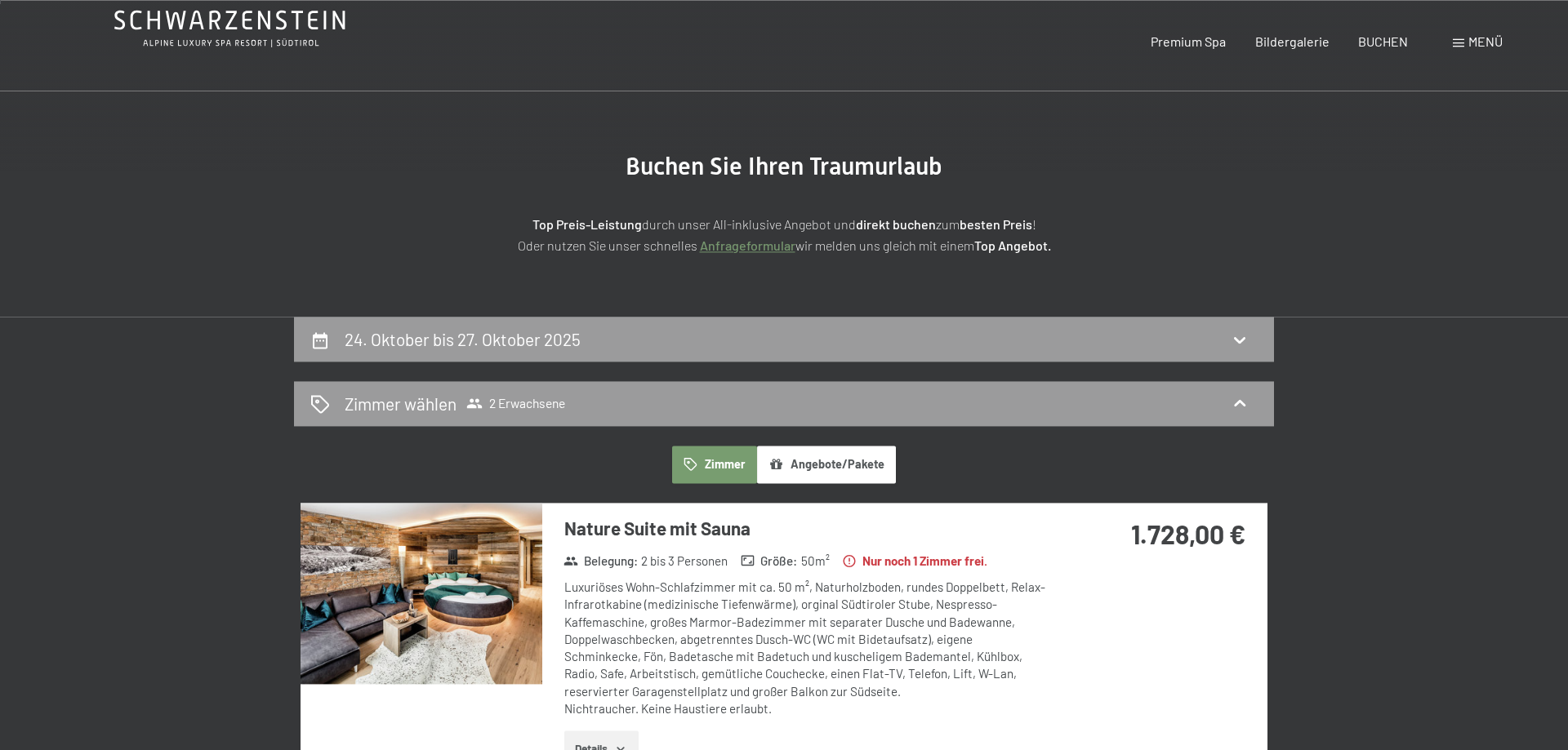
scroll to position [0, 0]
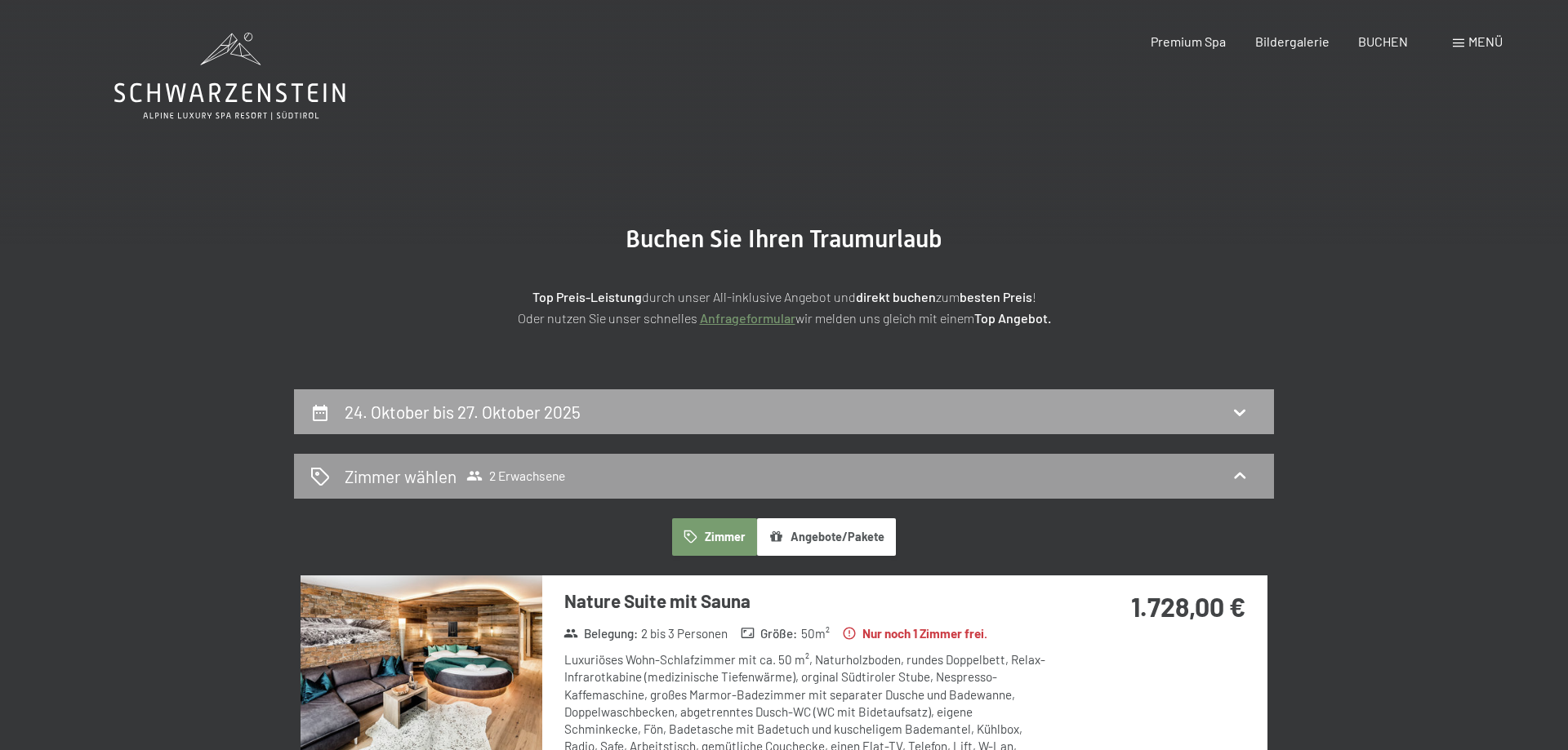
click at [460, 415] on h2 "24. Oktober bis 27. Oktober 2025" at bounding box center [462, 411] width 236 height 20
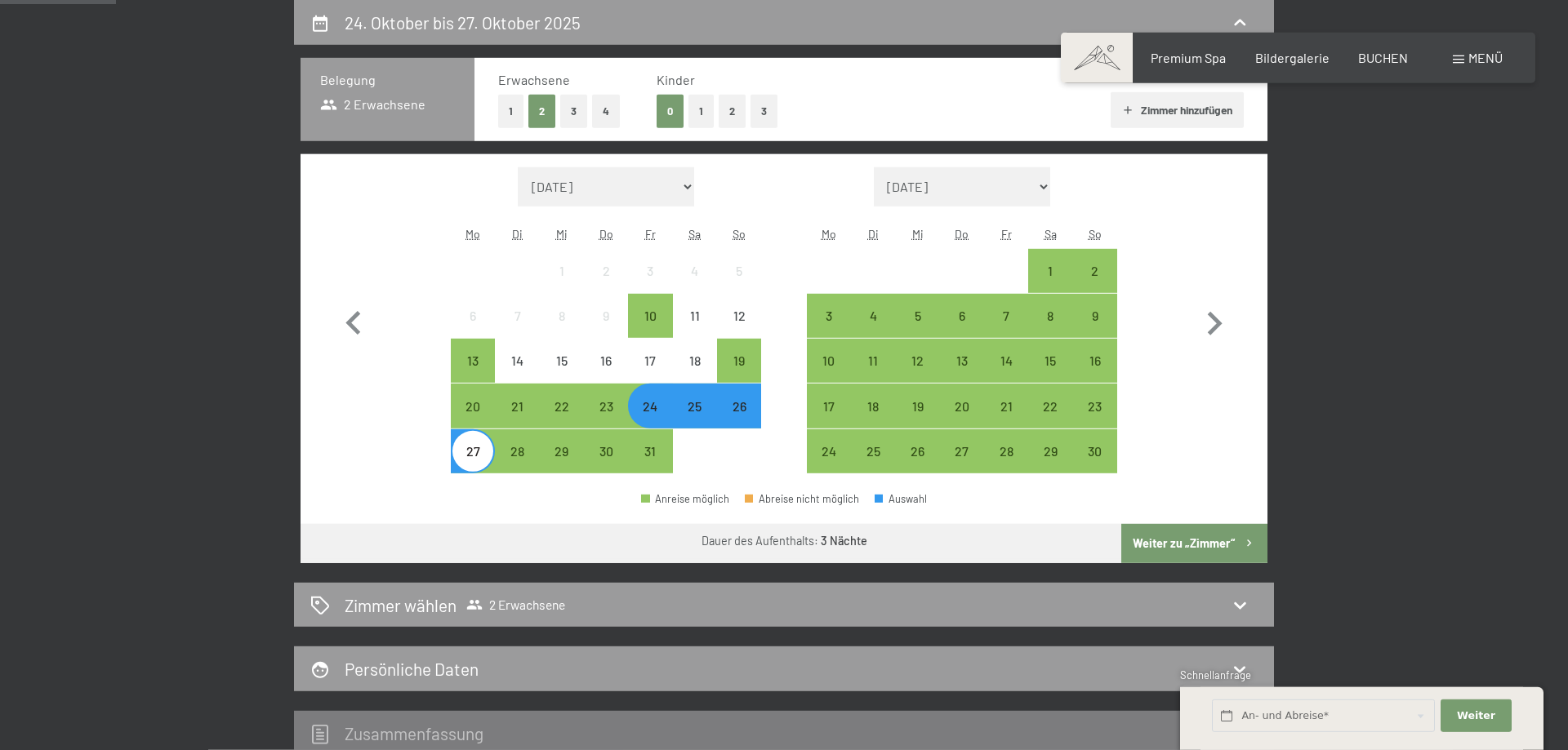
click at [644, 402] on div "24" at bounding box center [650, 420] width 41 height 41
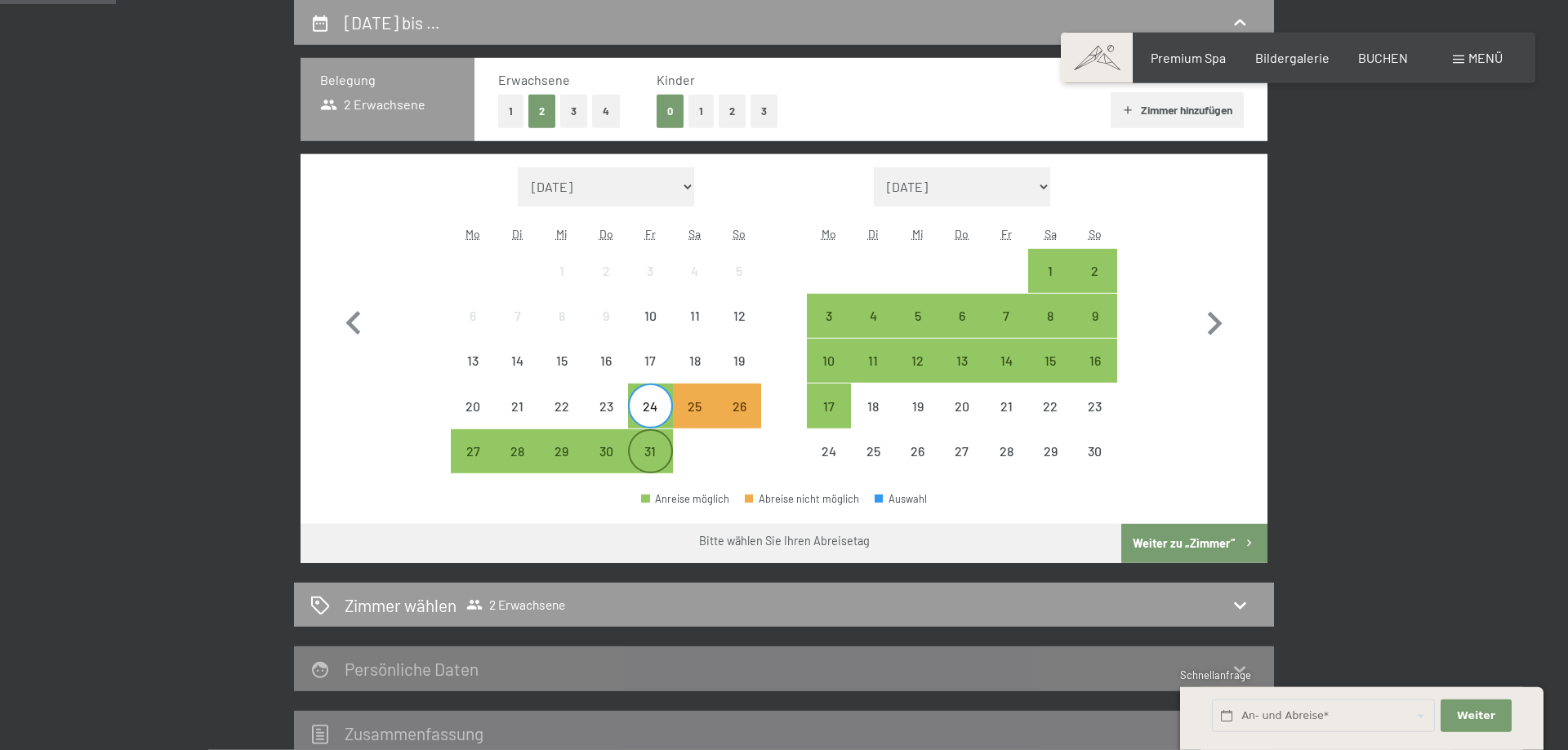
click at [652, 456] on div "31" at bounding box center [650, 465] width 41 height 41
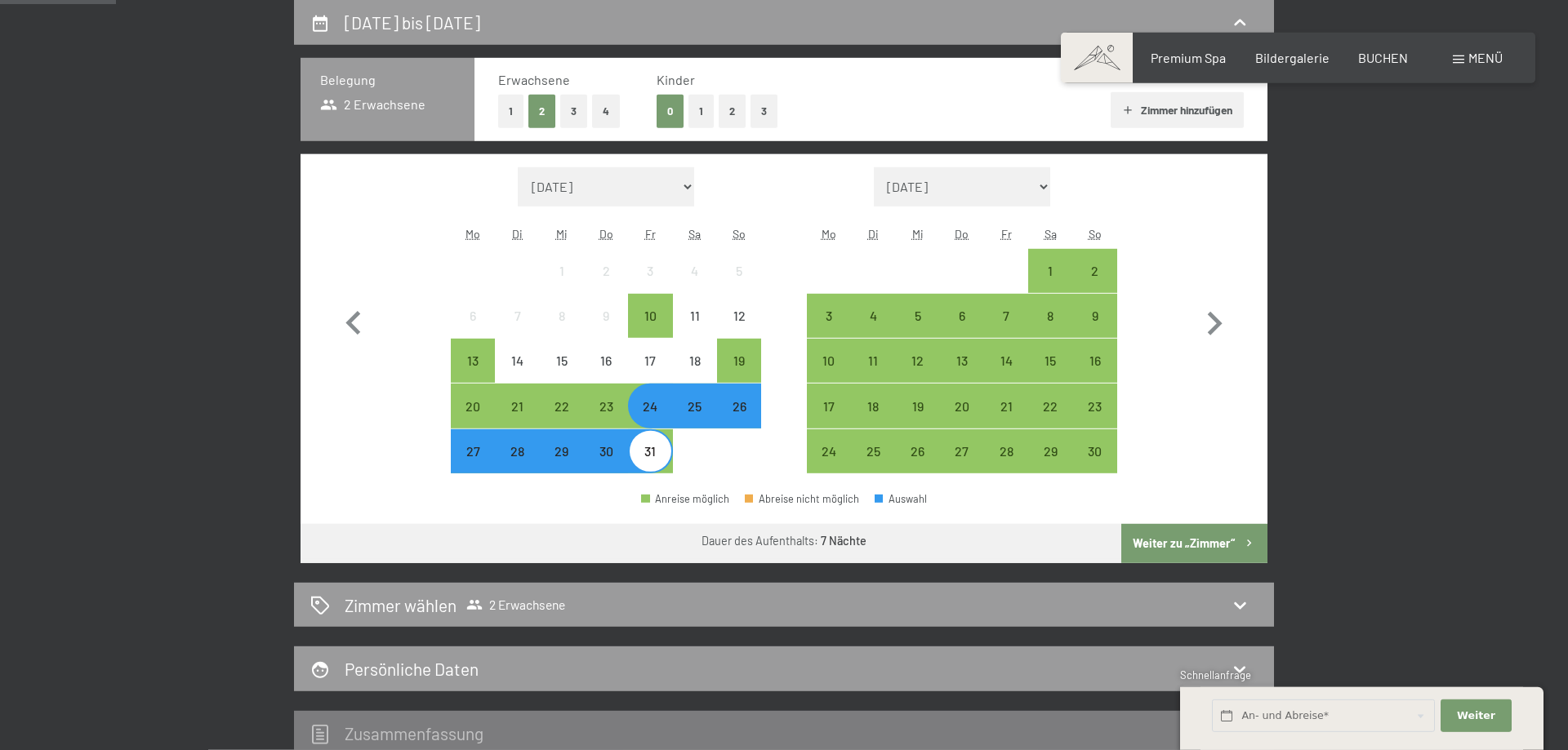
click at [1197, 537] on button "Weiter zu „Zimmer“" at bounding box center [1194, 544] width 146 height 39
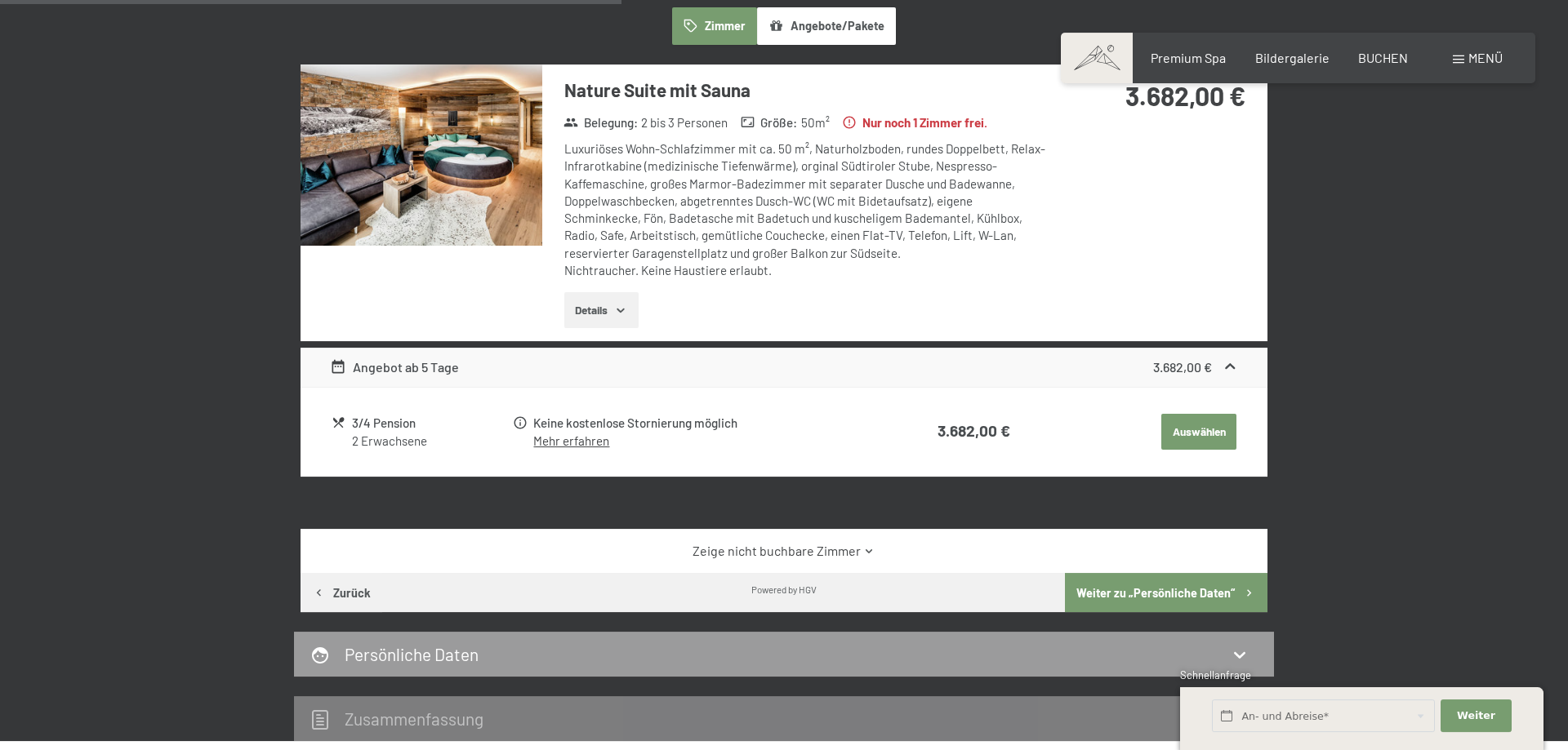
scroll to position [806, 0]
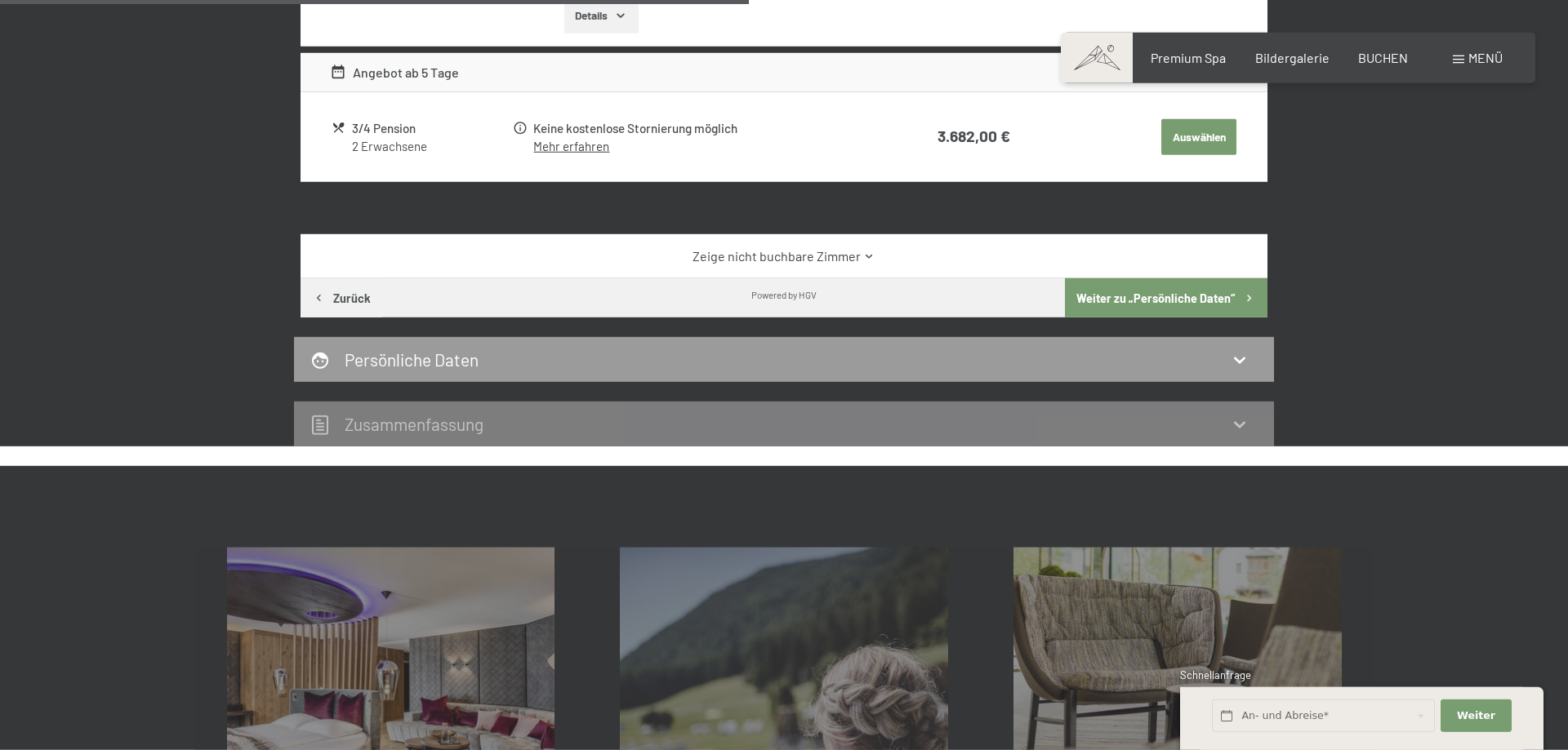
click at [786, 253] on link "Zeige nicht buchbare Zimmer" at bounding box center [784, 256] width 909 height 18
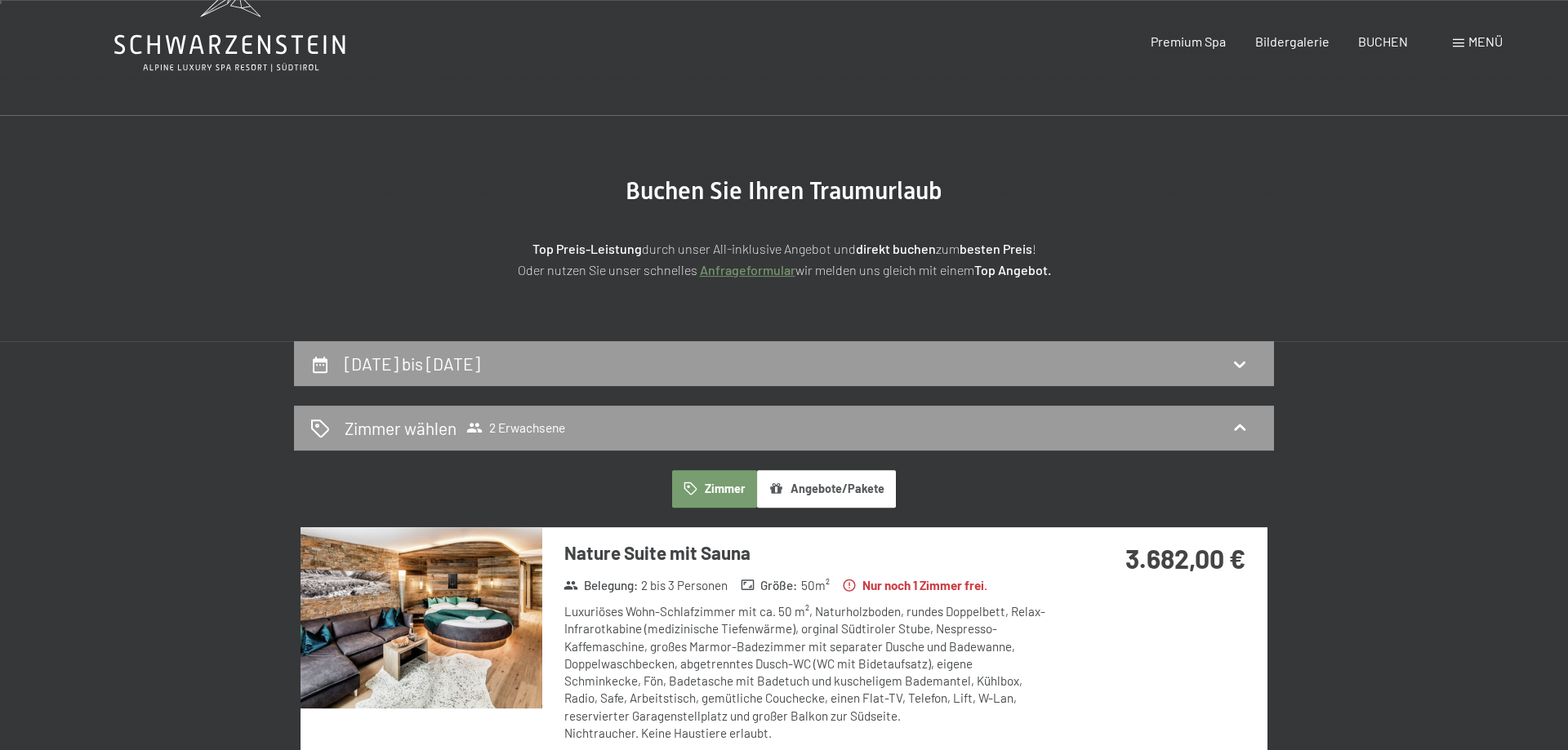
scroll to position [0, 0]
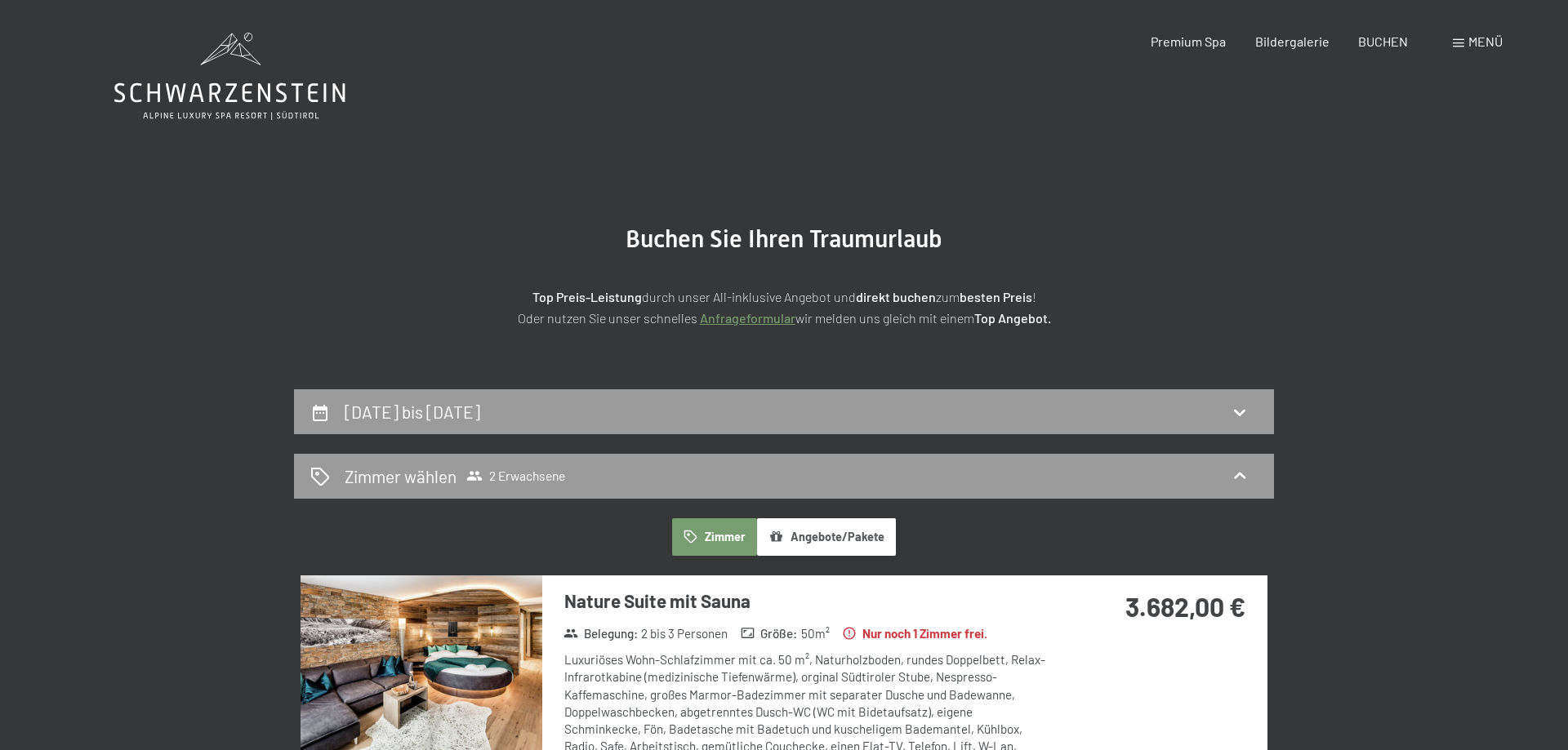
click at [627, 418] on span "Einwilligung Marketing*" at bounding box center [694, 423] width 135 height 16
click at [619, 418] on input "Einwilligung Marketing*" at bounding box center [611, 423] width 16 height 16
checkbox input "false"
click at [656, 397] on div "24. Oktober bis 31. Oktober 2025" at bounding box center [784, 411] width 980 height 45
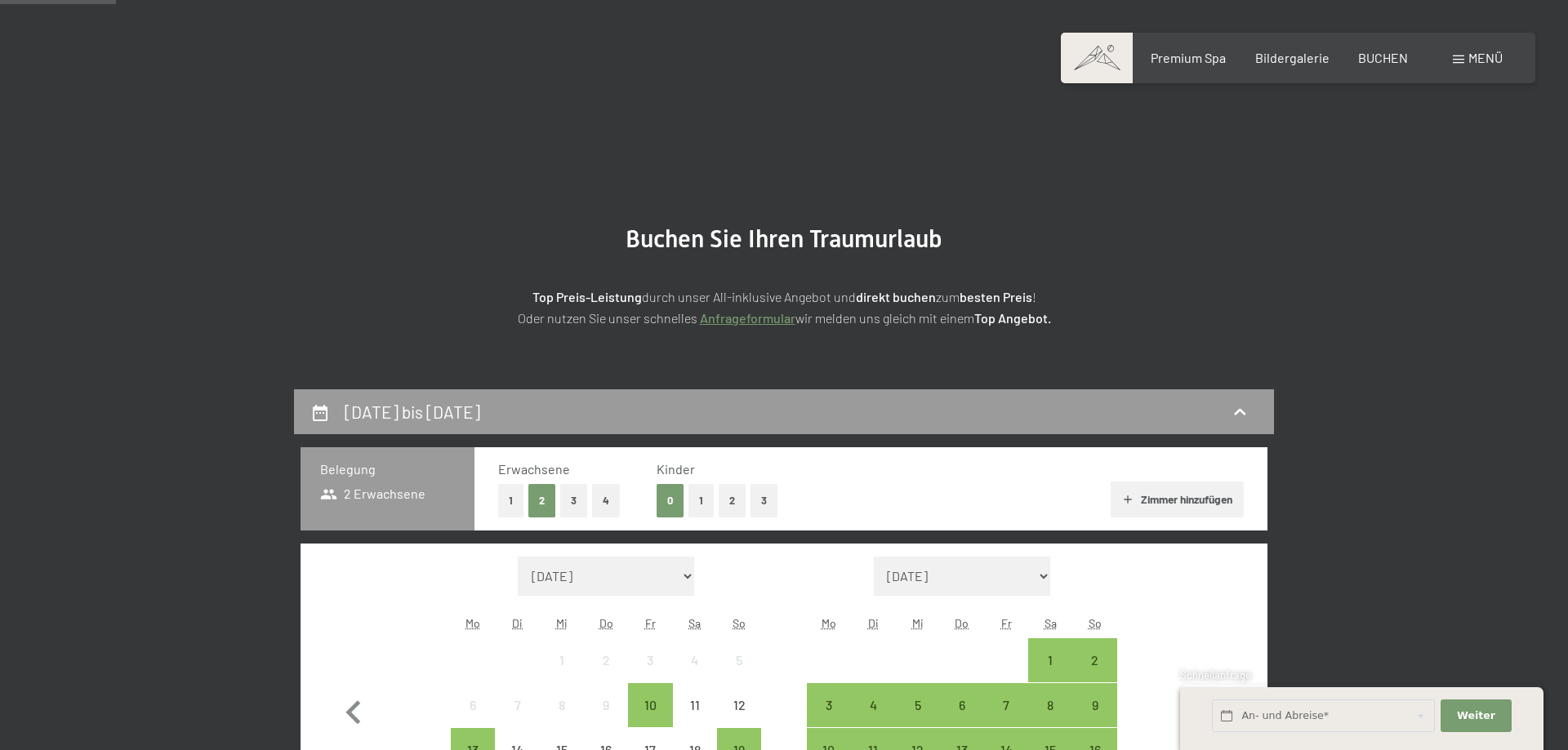
scroll to position [389, 0]
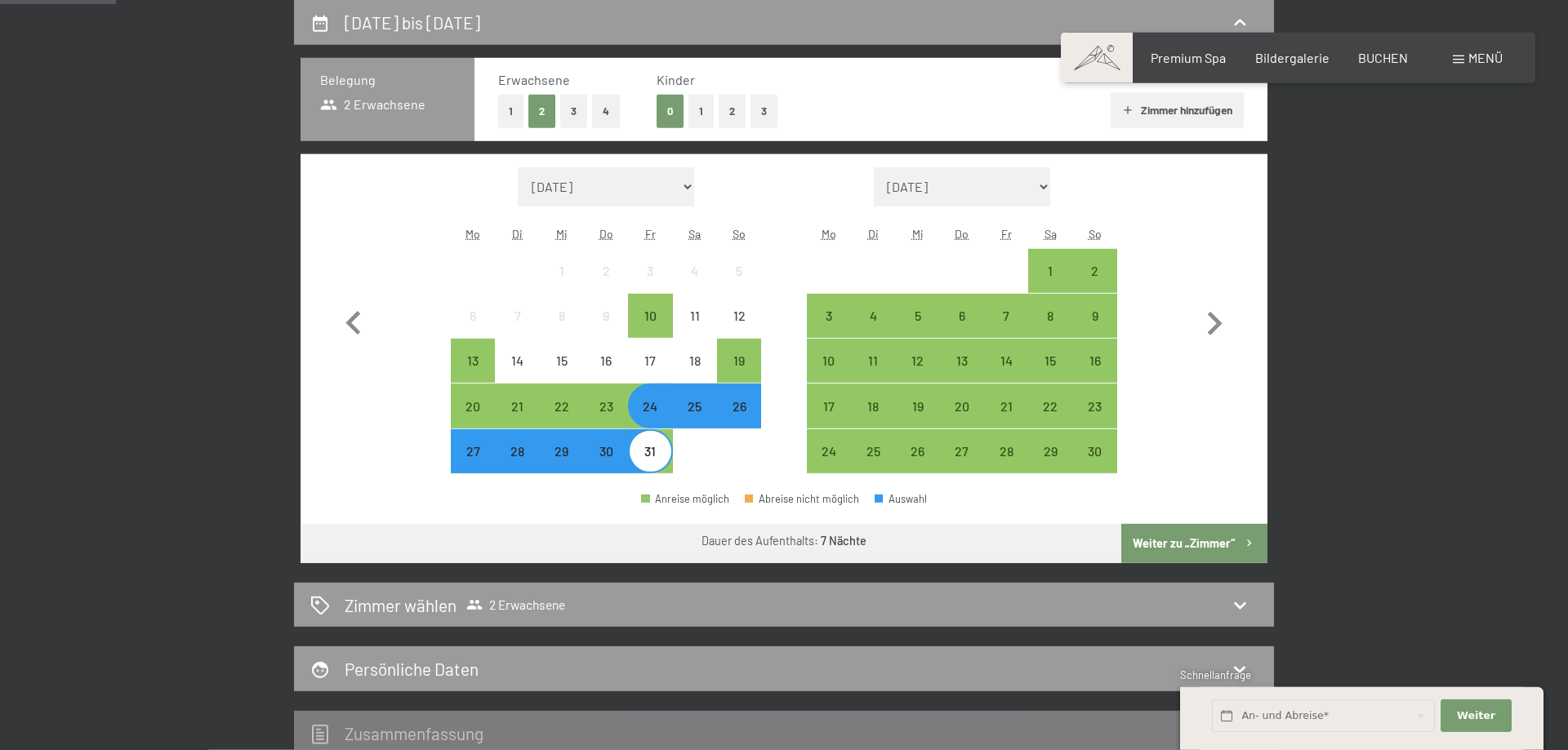
click at [658, 411] on div "24" at bounding box center [650, 420] width 41 height 41
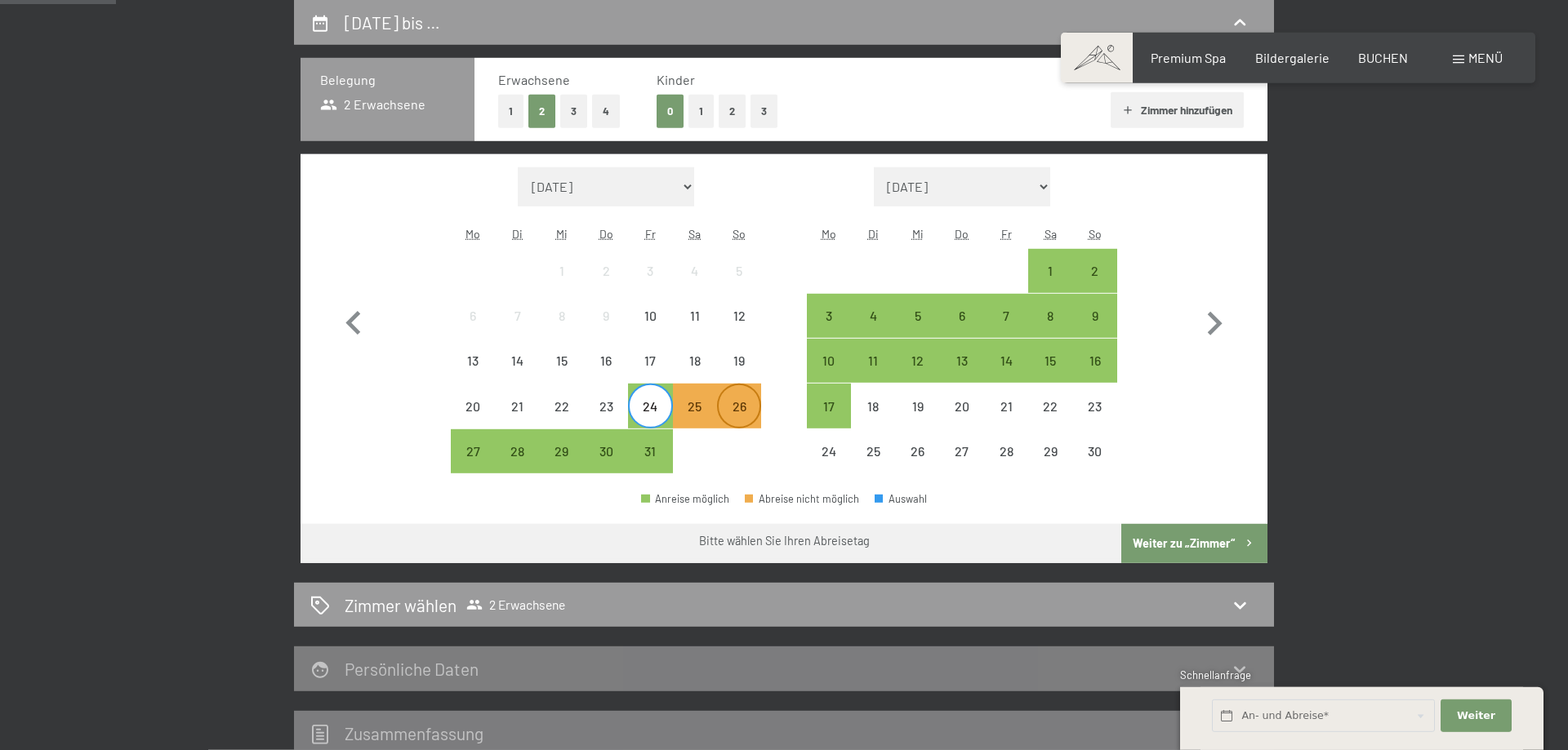
click at [739, 402] on div "26" at bounding box center [739, 420] width 41 height 41
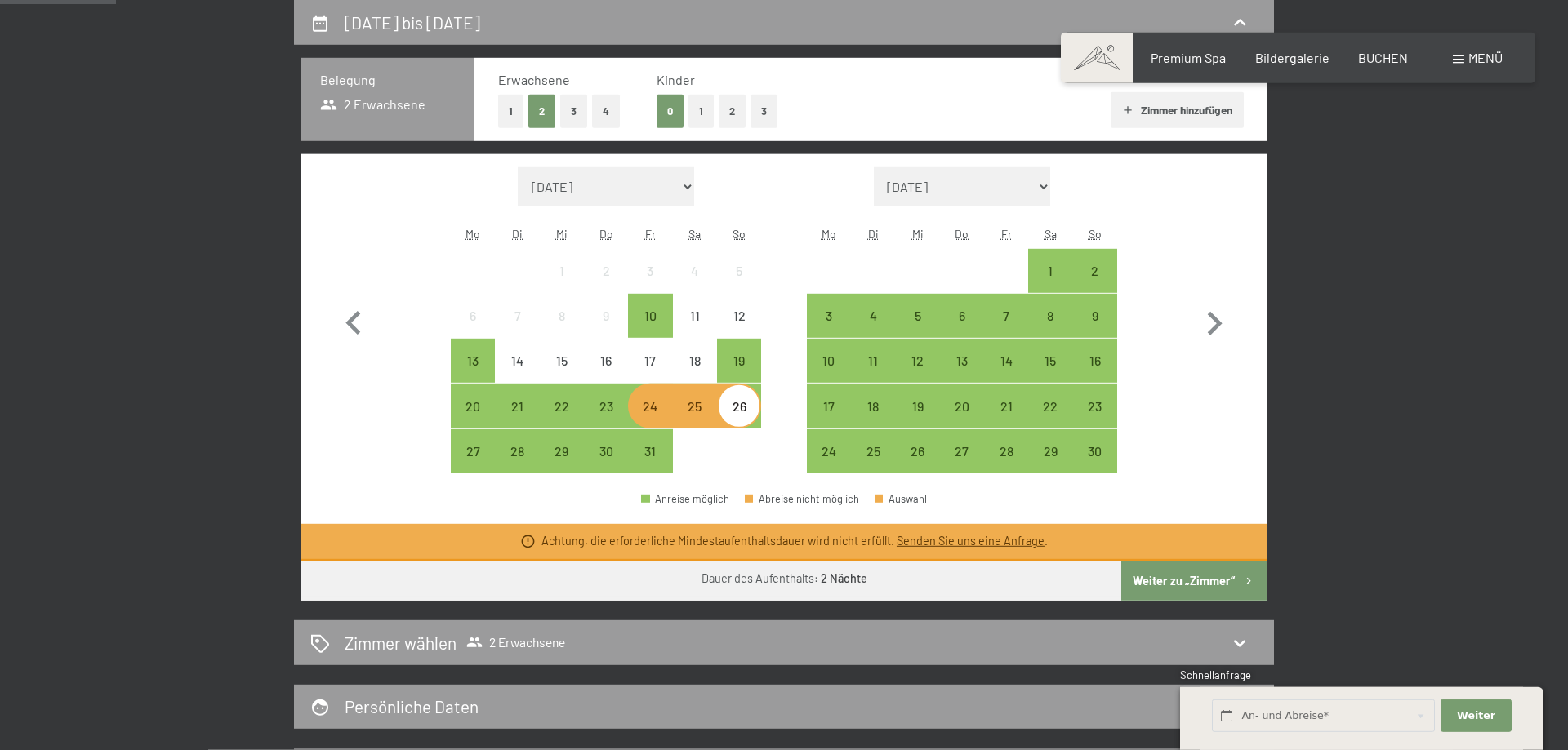
click at [651, 414] on div "24" at bounding box center [650, 420] width 41 height 41
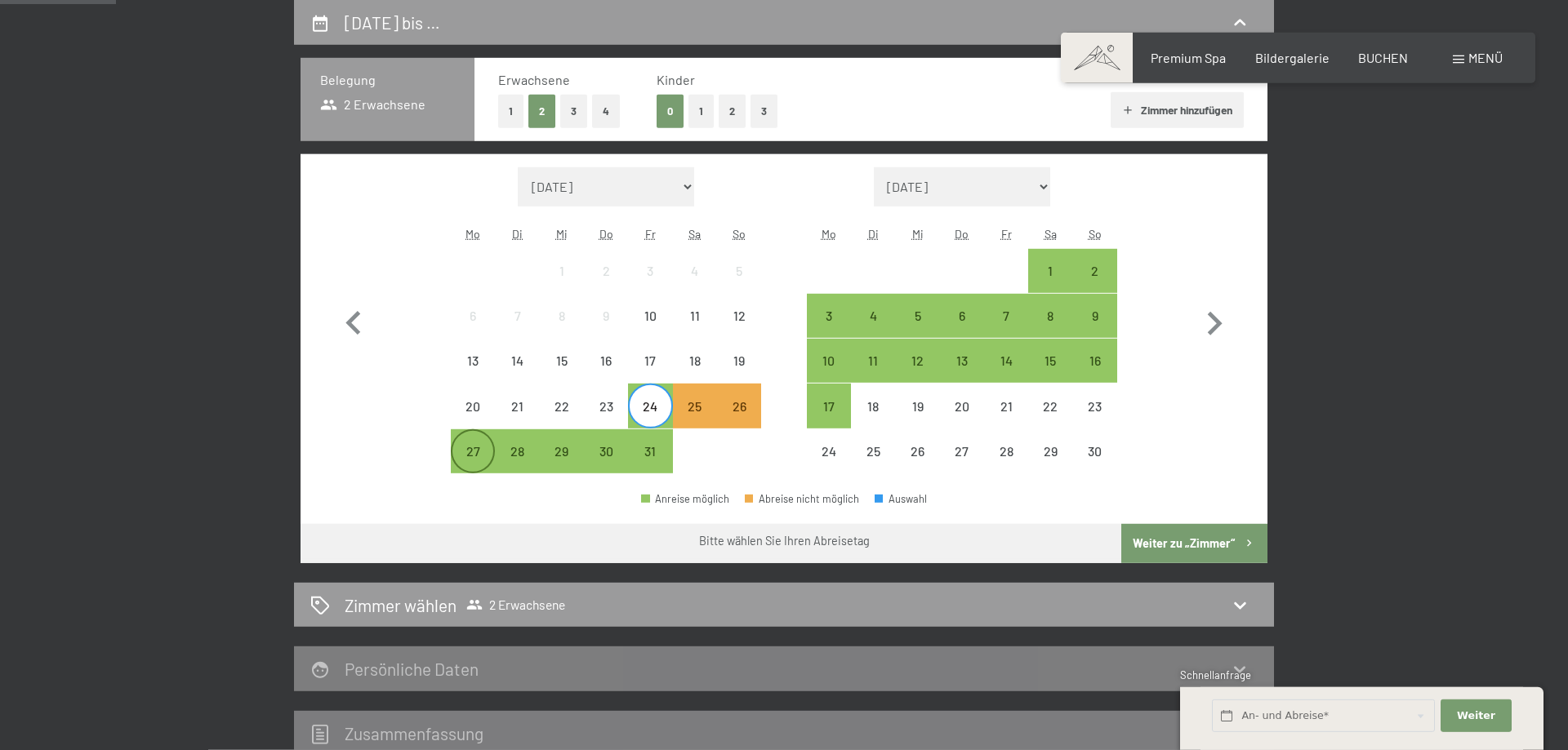
click at [470, 445] on div "27" at bounding box center [473, 465] width 41 height 41
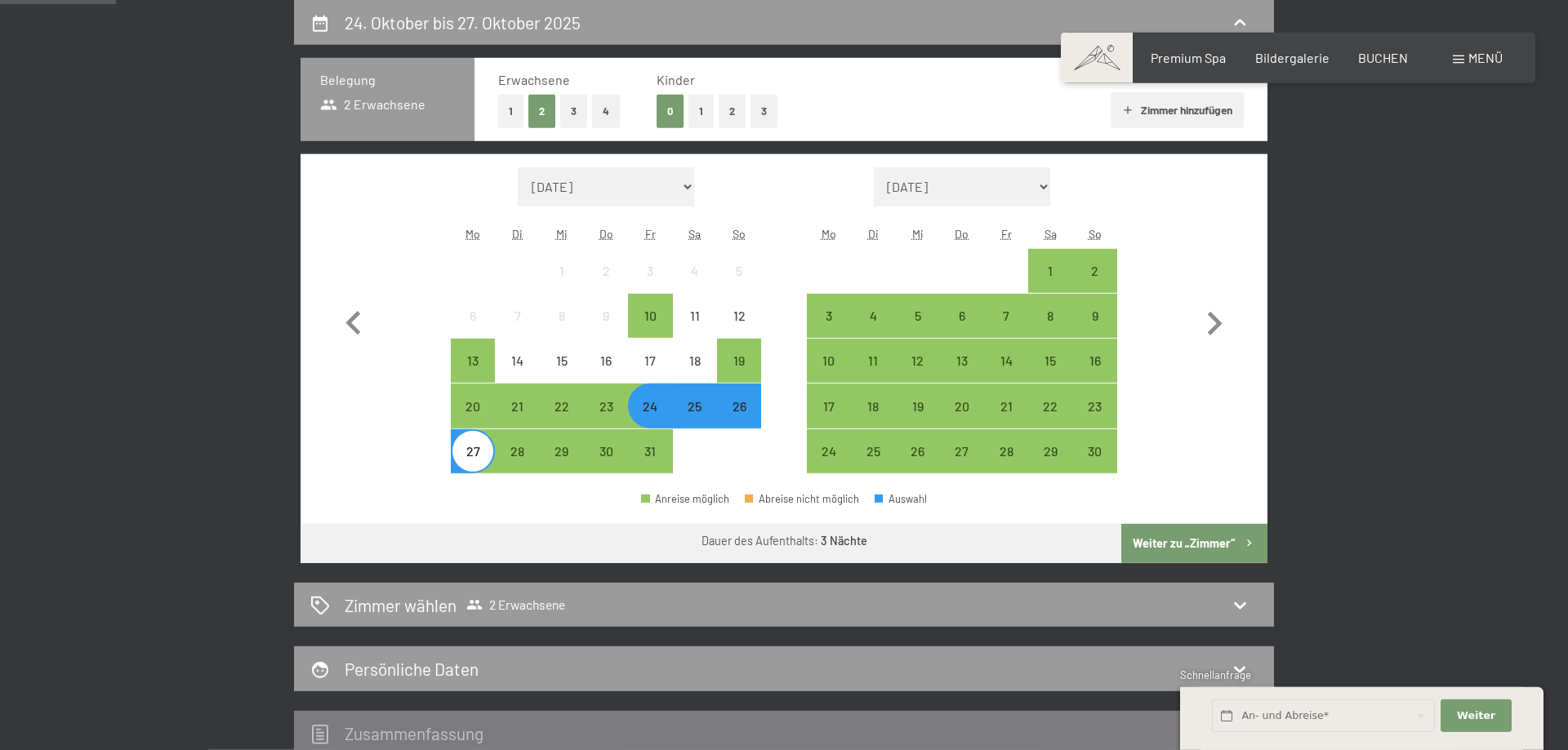
click at [1156, 540] on button "Weiter zu „Zimmer“" at bounding box center [1194, 544] width 146 height 39
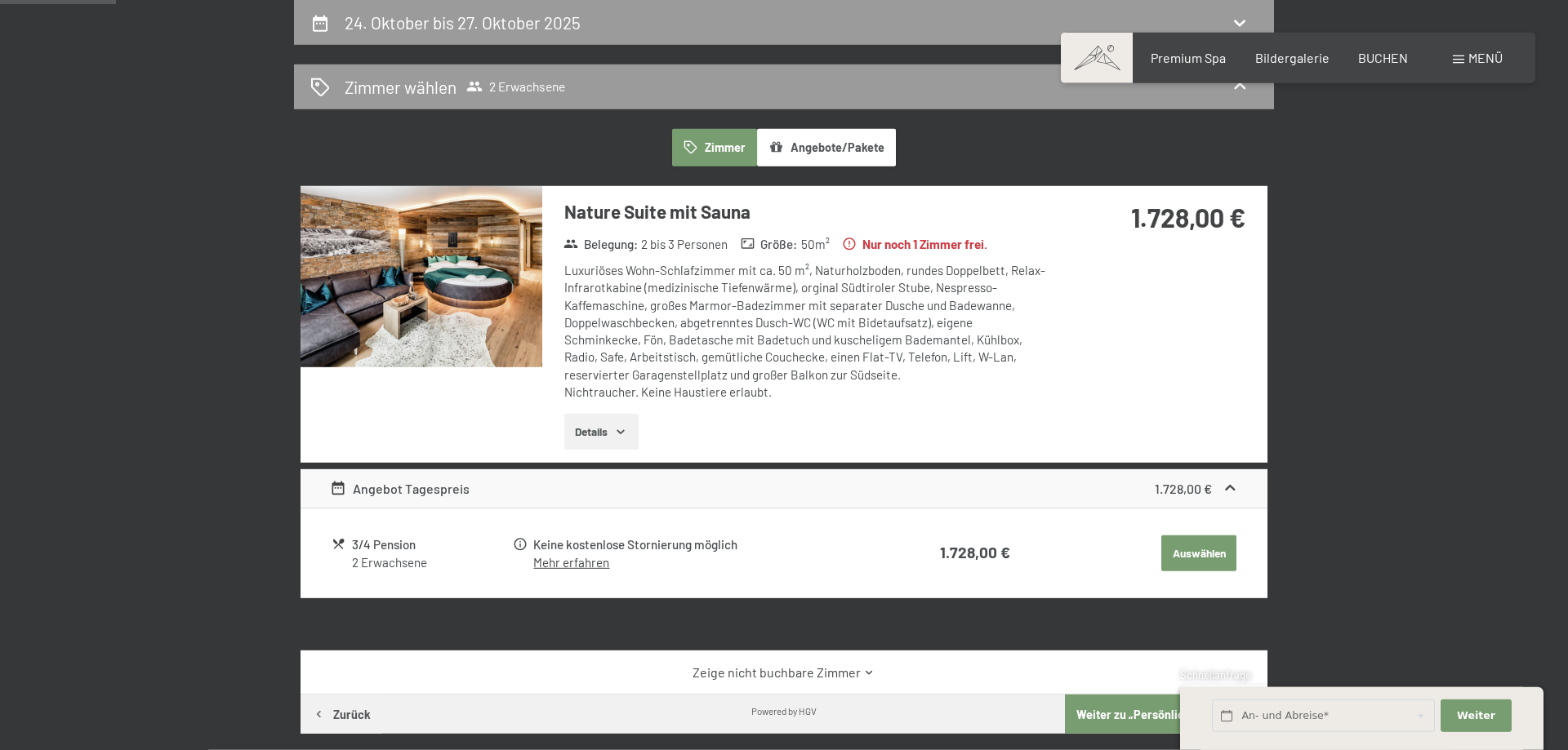
click at [612, 431] on button "Details" at bounding box center [602, 432] width 74 height 36
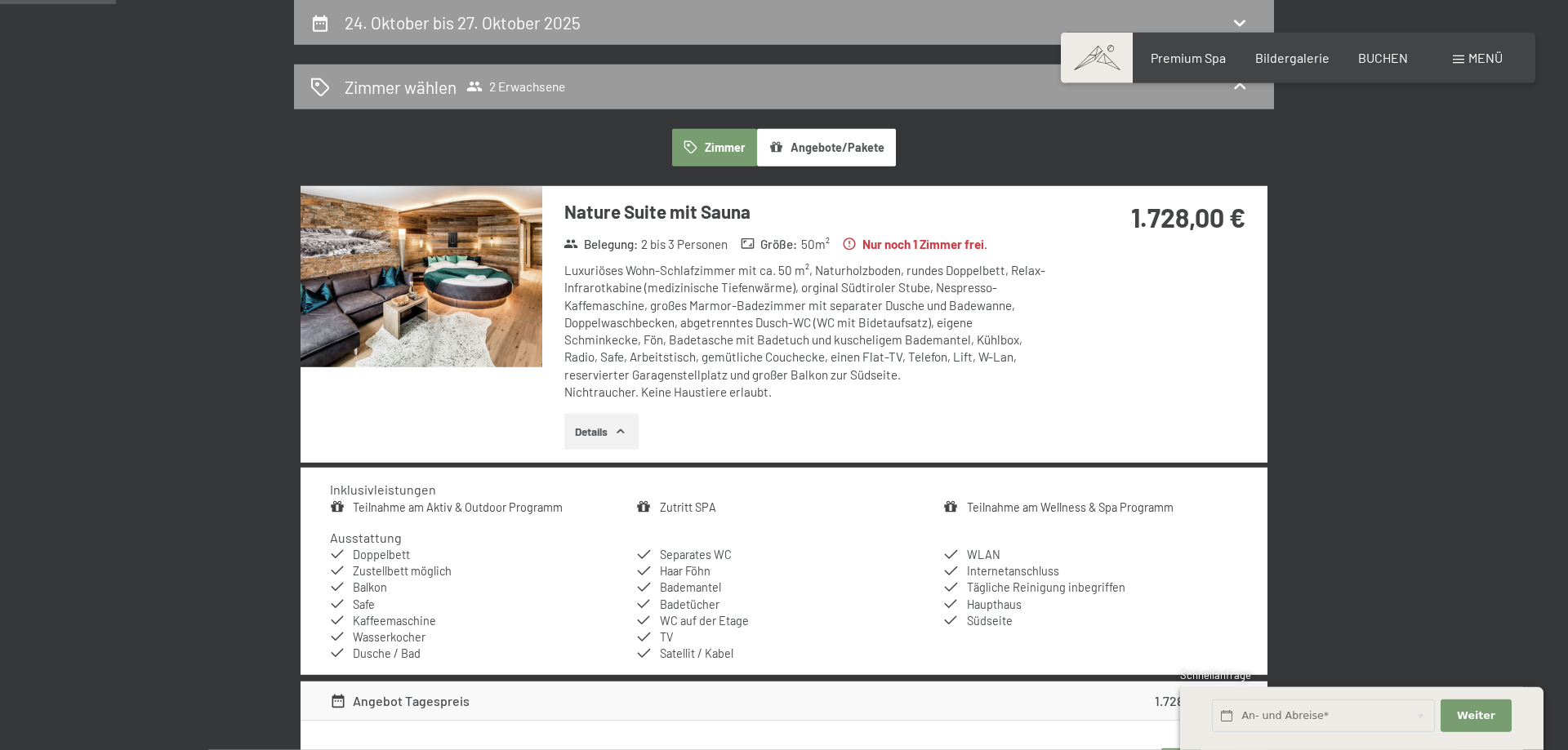
click at [616, 433] on icon "button" at bounding box center [620, 432] width 13 height 13
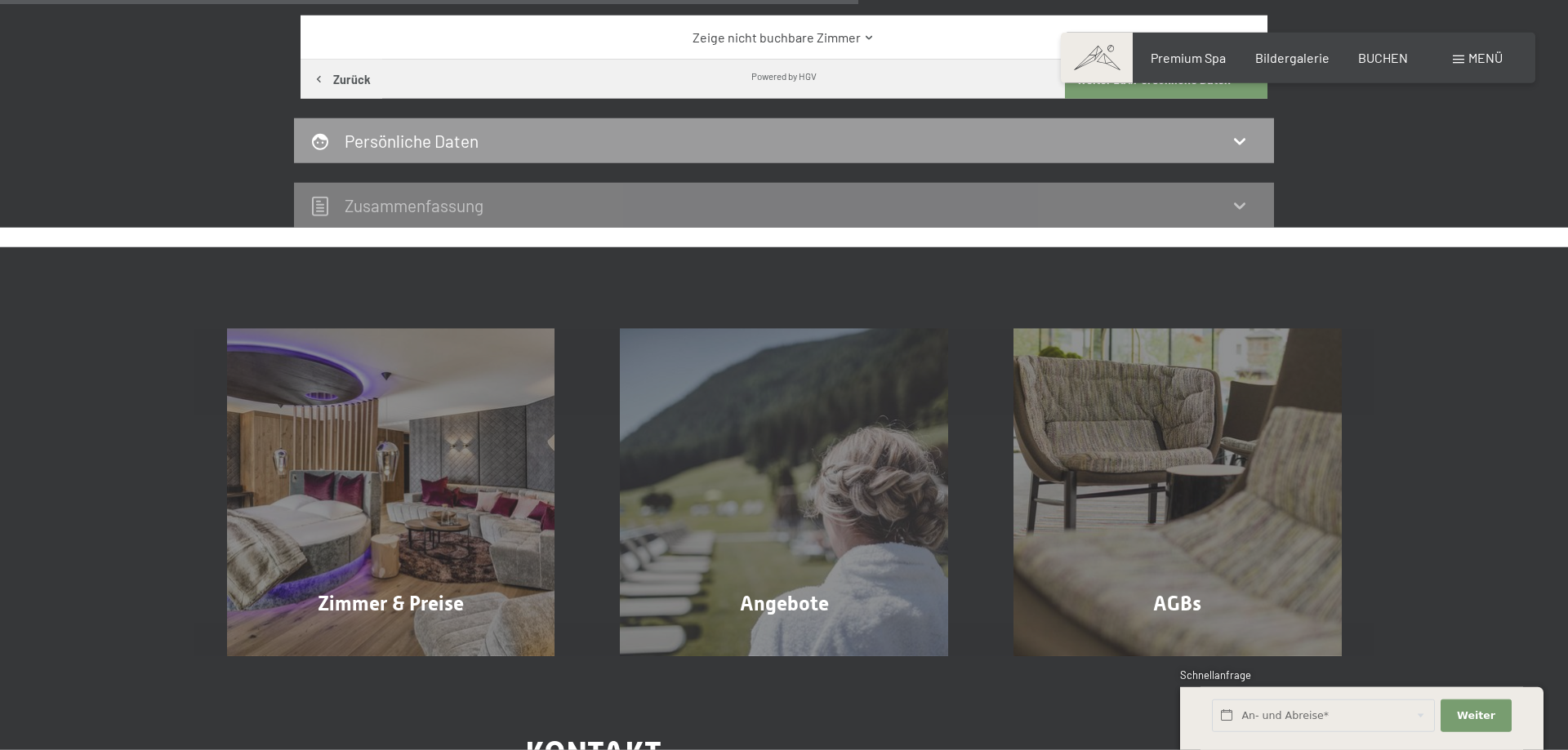
scroll to position [1249, 0]
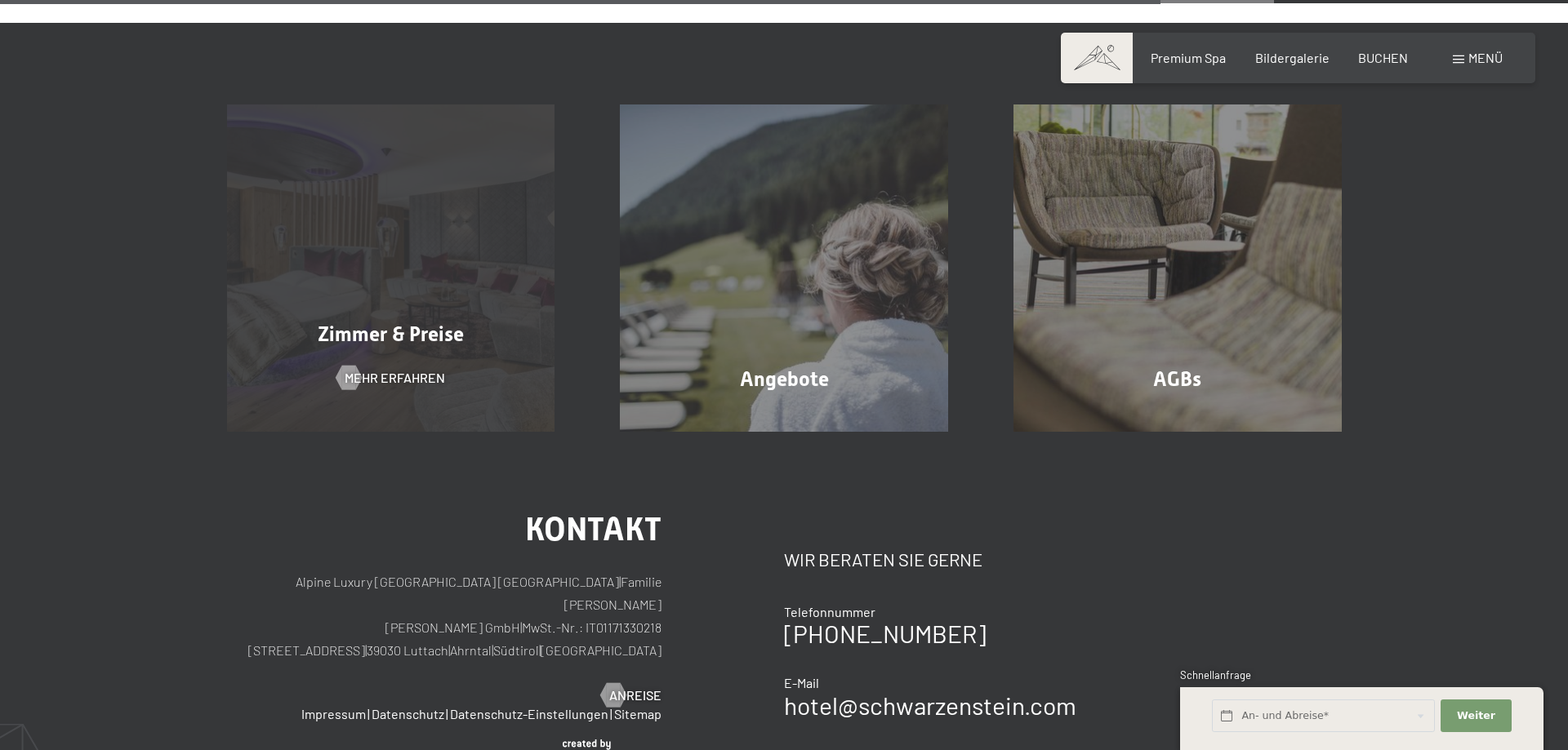
click at [390, 339] on span "Zimmer & Preise" at bounding box center [390, 334] width 146 height 24
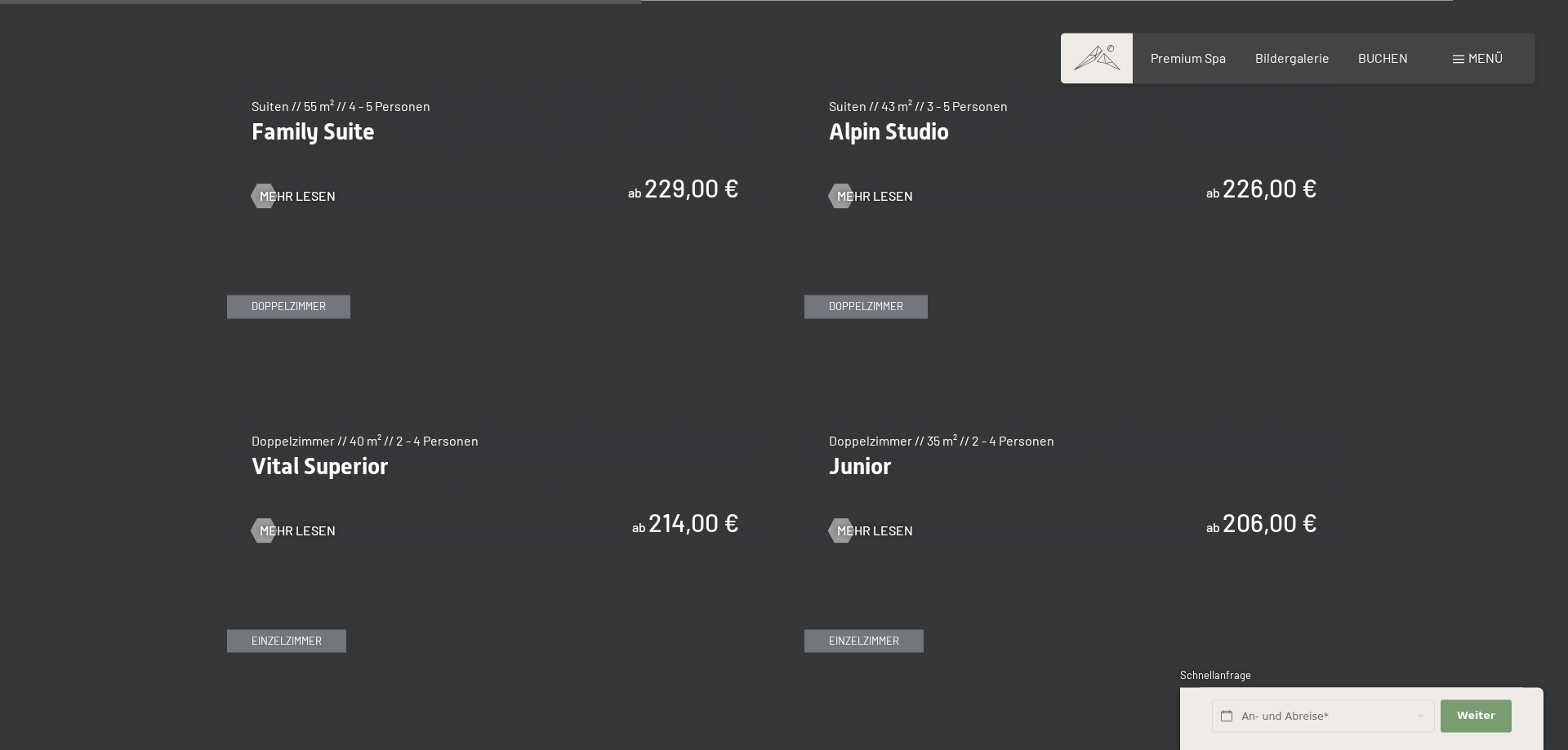
scroll to position [2220, 0]
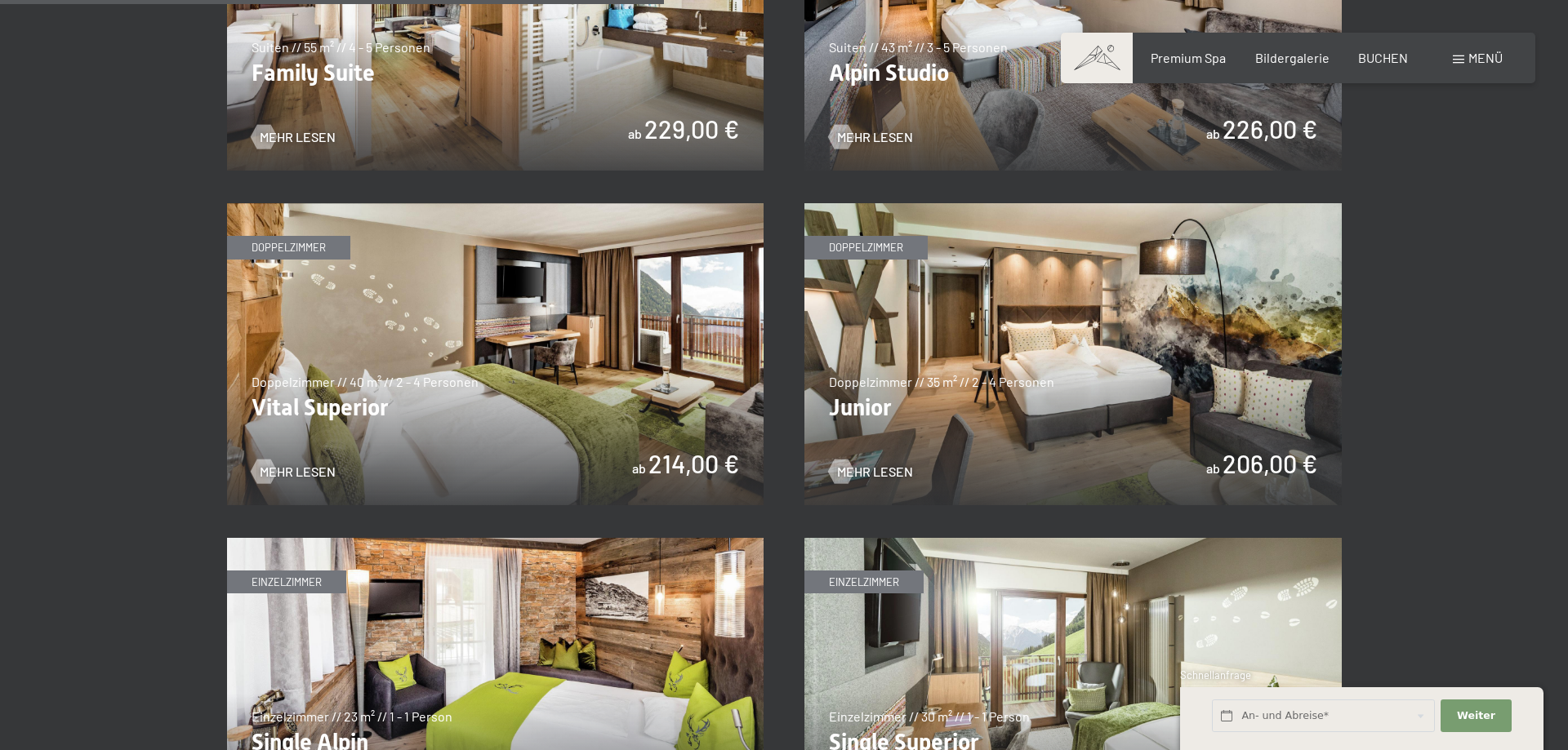
click at [1018, 402] on img at bounding box center [1073, 353] width 538 height 302
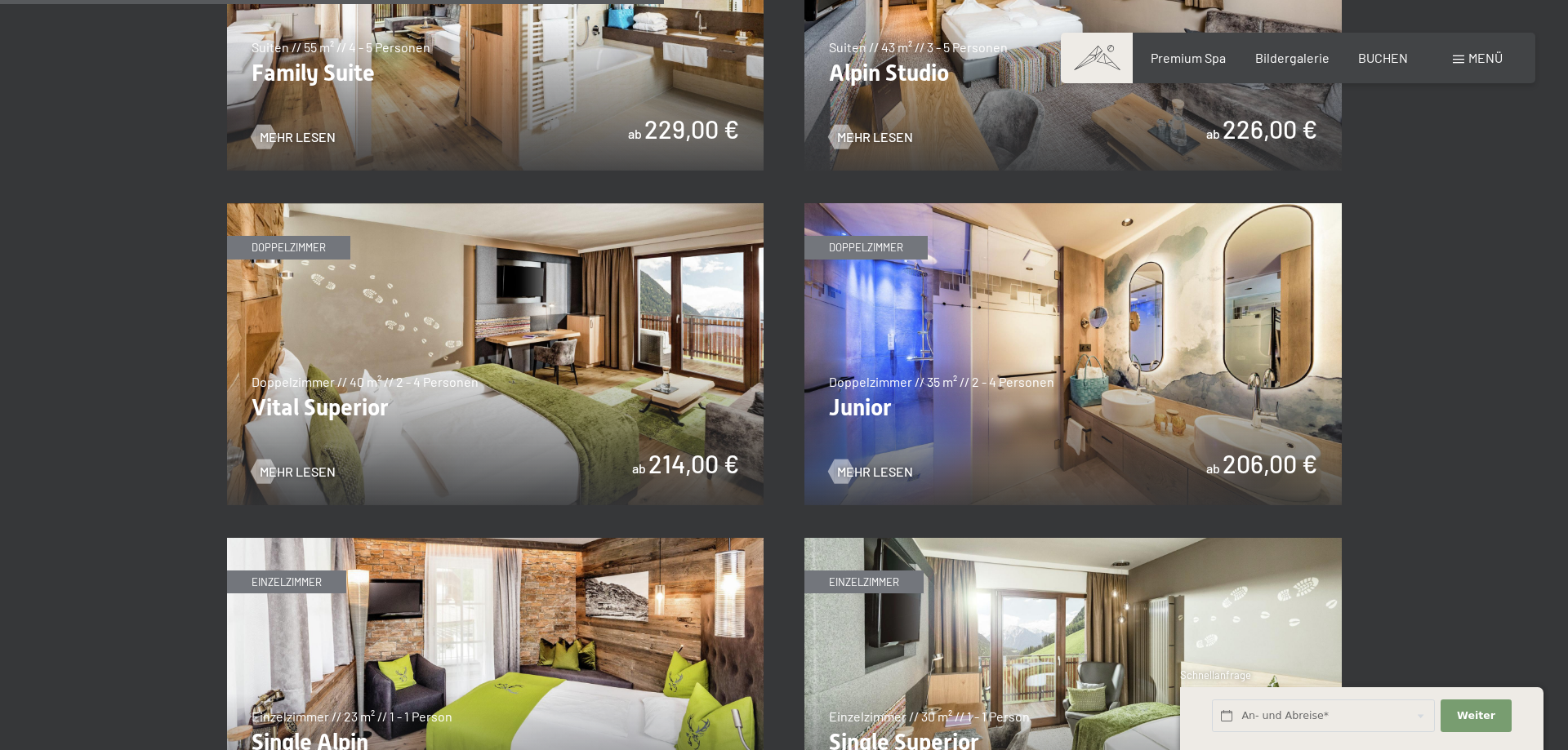
click at [1034, 403] on img at bounding box center [1073, 353] width 538 height 302
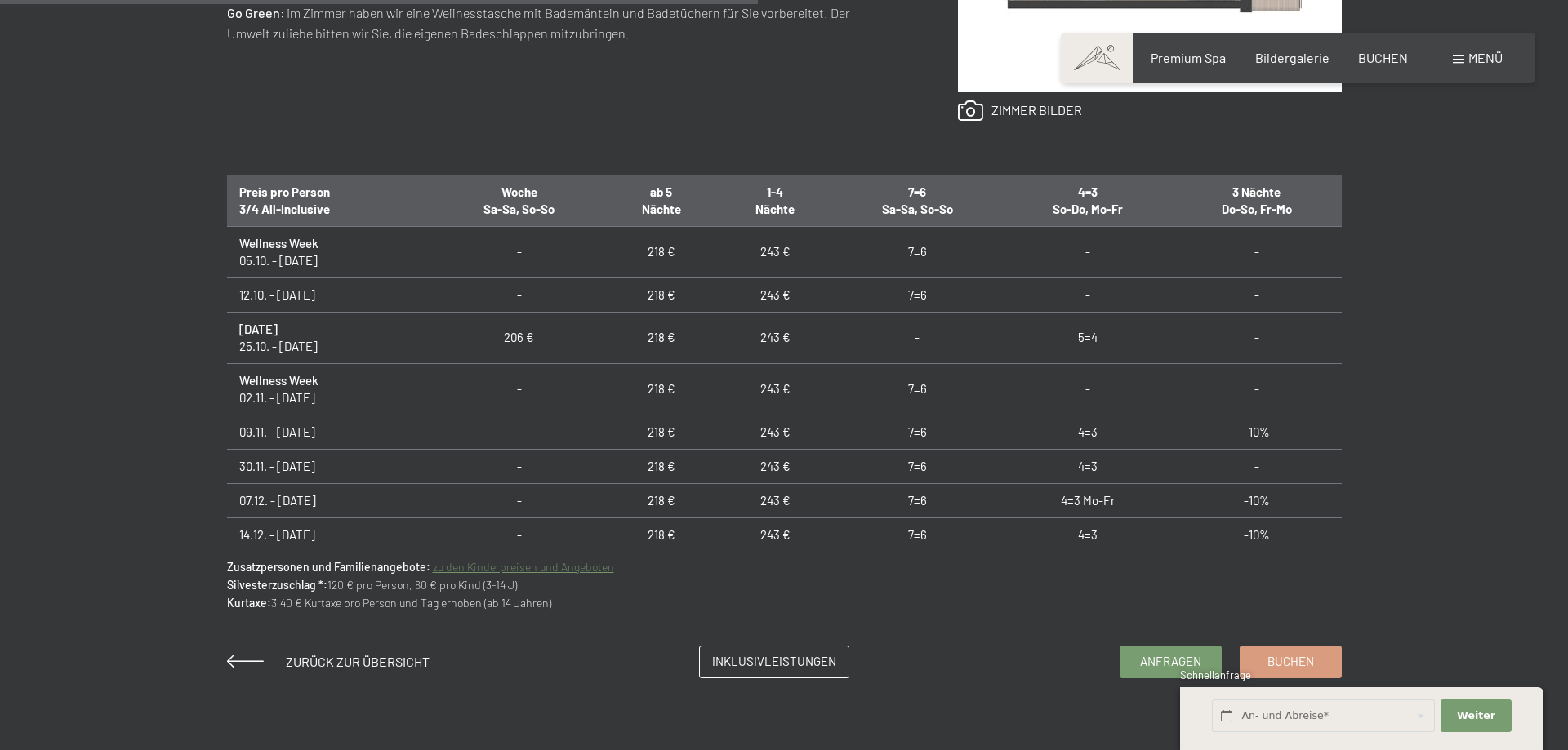
scroll to position [1110, 0]
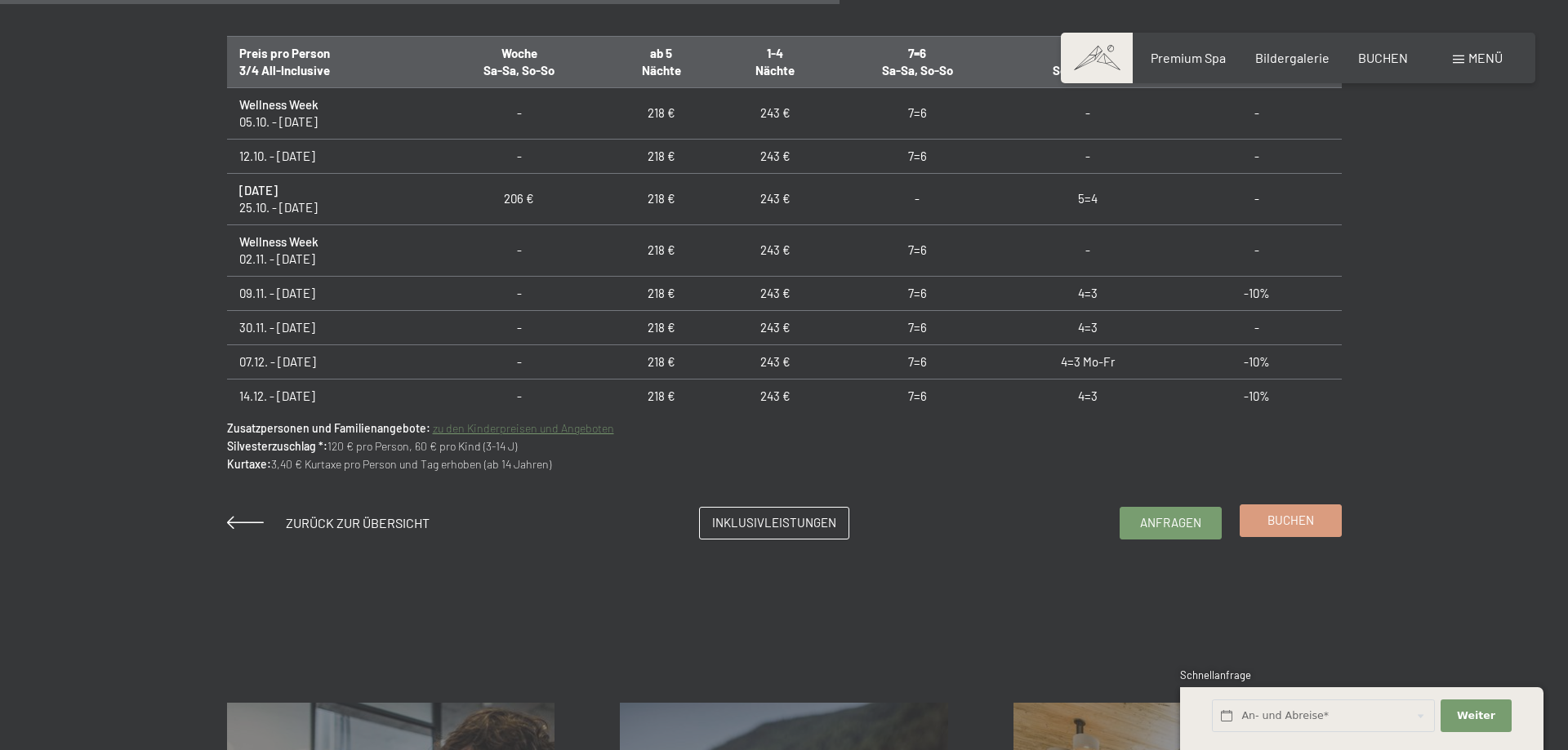
click at [1300, 521] on span "Buchen" at bounding box center [1291, 520] width 47 height 17
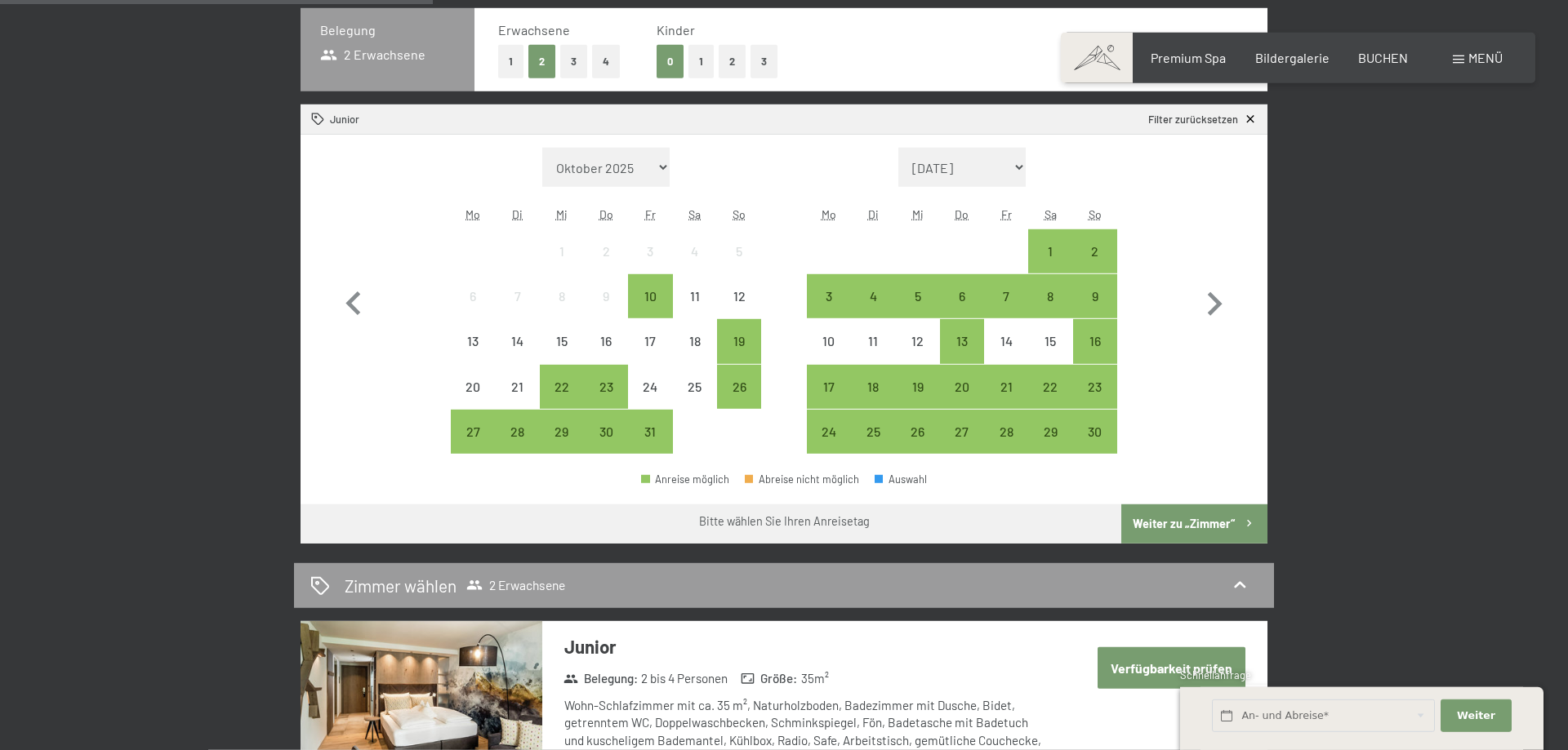
scroll to position [416, 0]
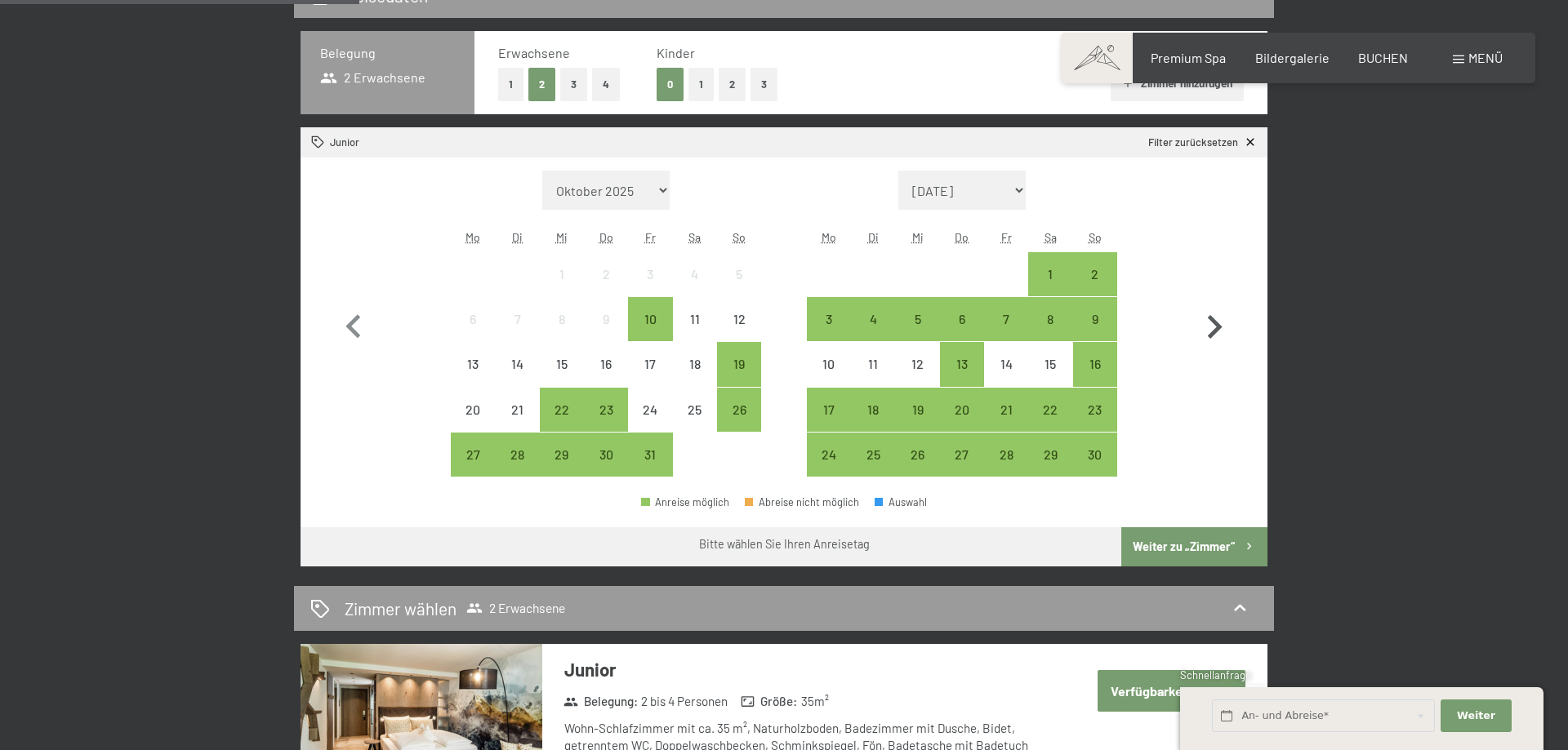
click at [1215, 324] on icon "button" at bounding box center [1215, 326] width 15 height 24
select select "[DATE]"
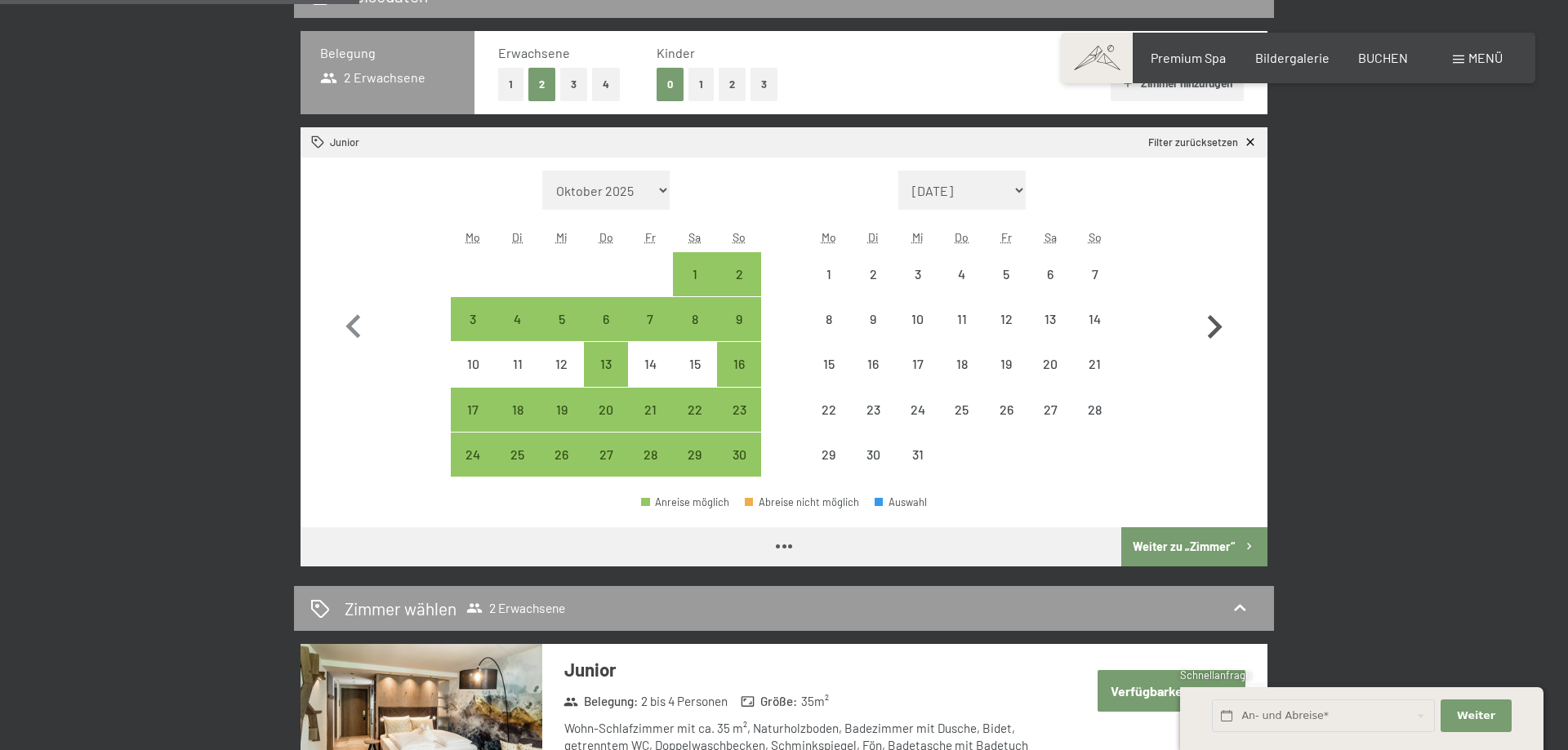
select select "[DATE]"
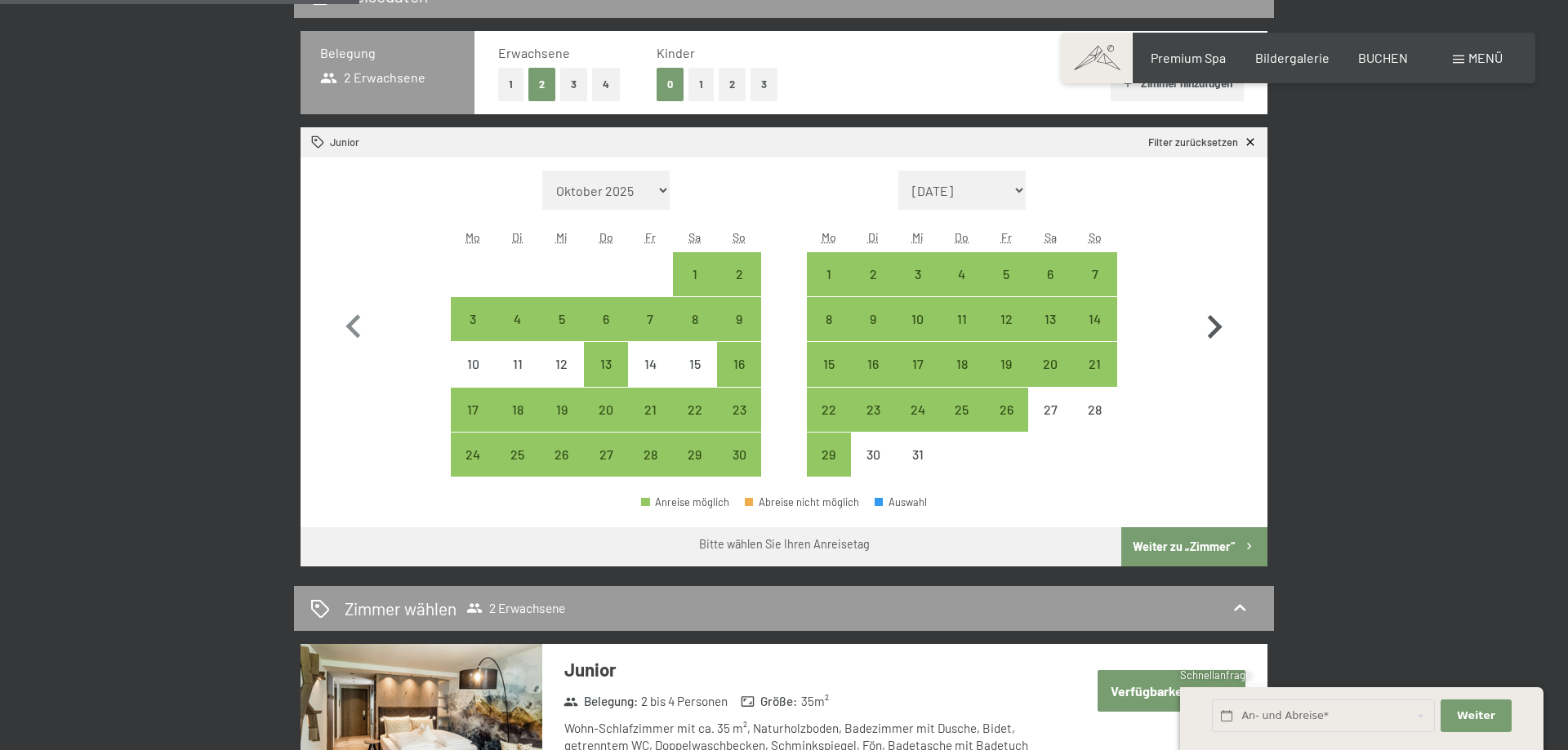
click at [1215, 324] on icon "button" at bounding box center [1215, 326] width 15 height 24
select select "[DATE]"
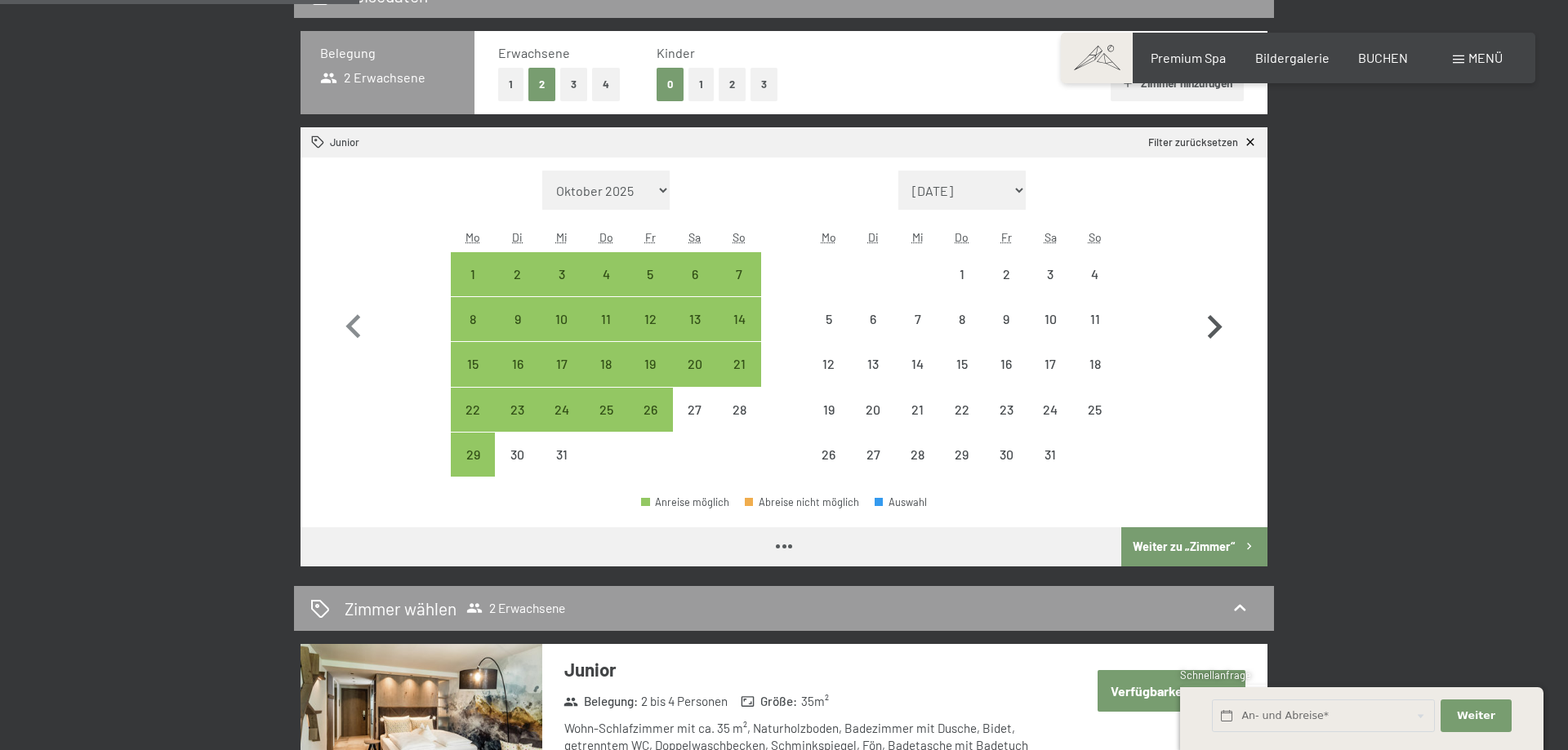
select select "[DATE]"
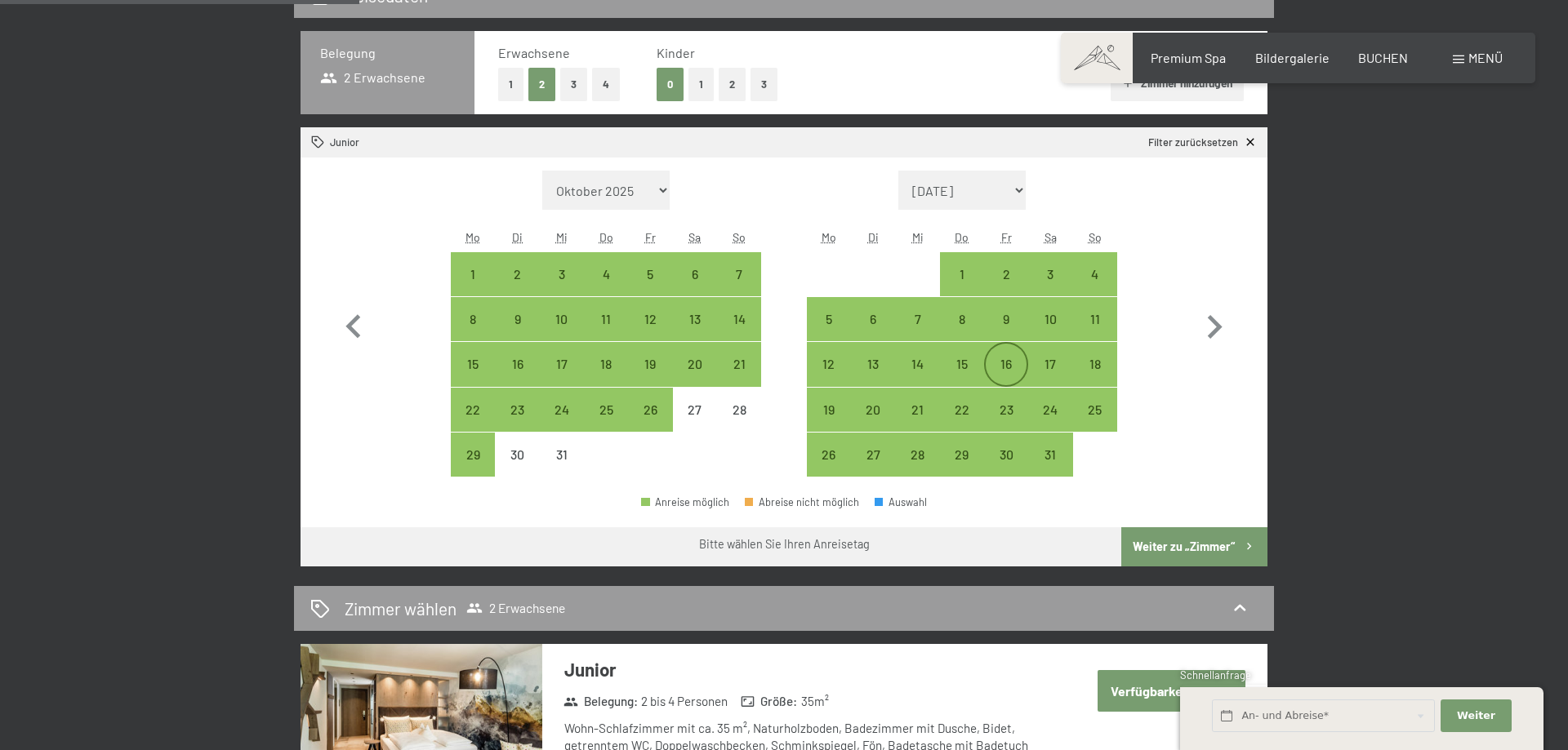
drag, startPoint x: 1012, startPoint y: 365, endPoint x: 995, endPoint y: 365, distance: 17.0
click at [1012, 365] on div "16" at bounding box center [1007, 378] width 41 height 41
select select "[DATE]"
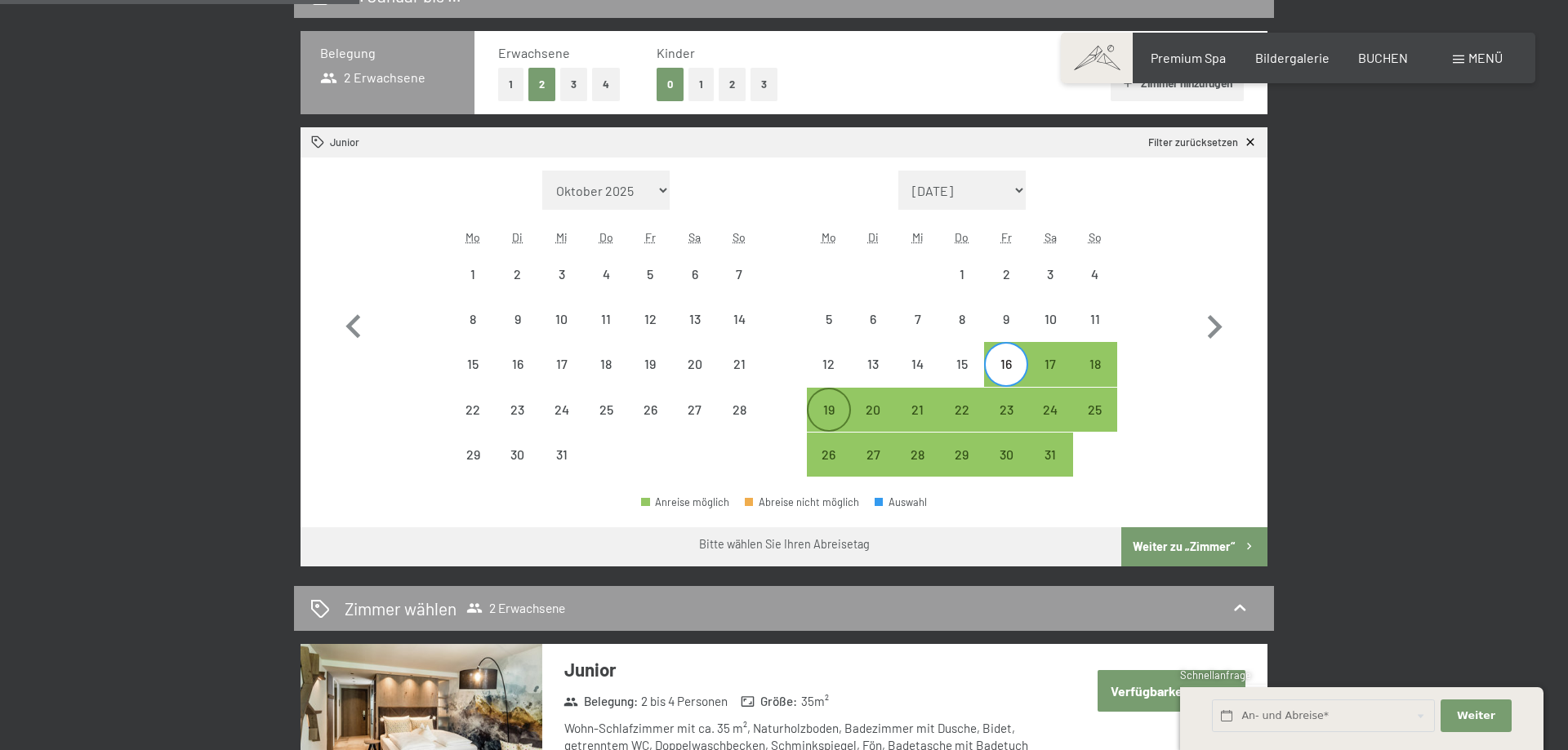
click at [824, 403] on div "19" at bounding box center [829, 424] width 41 height 41
select select "[DATE]"
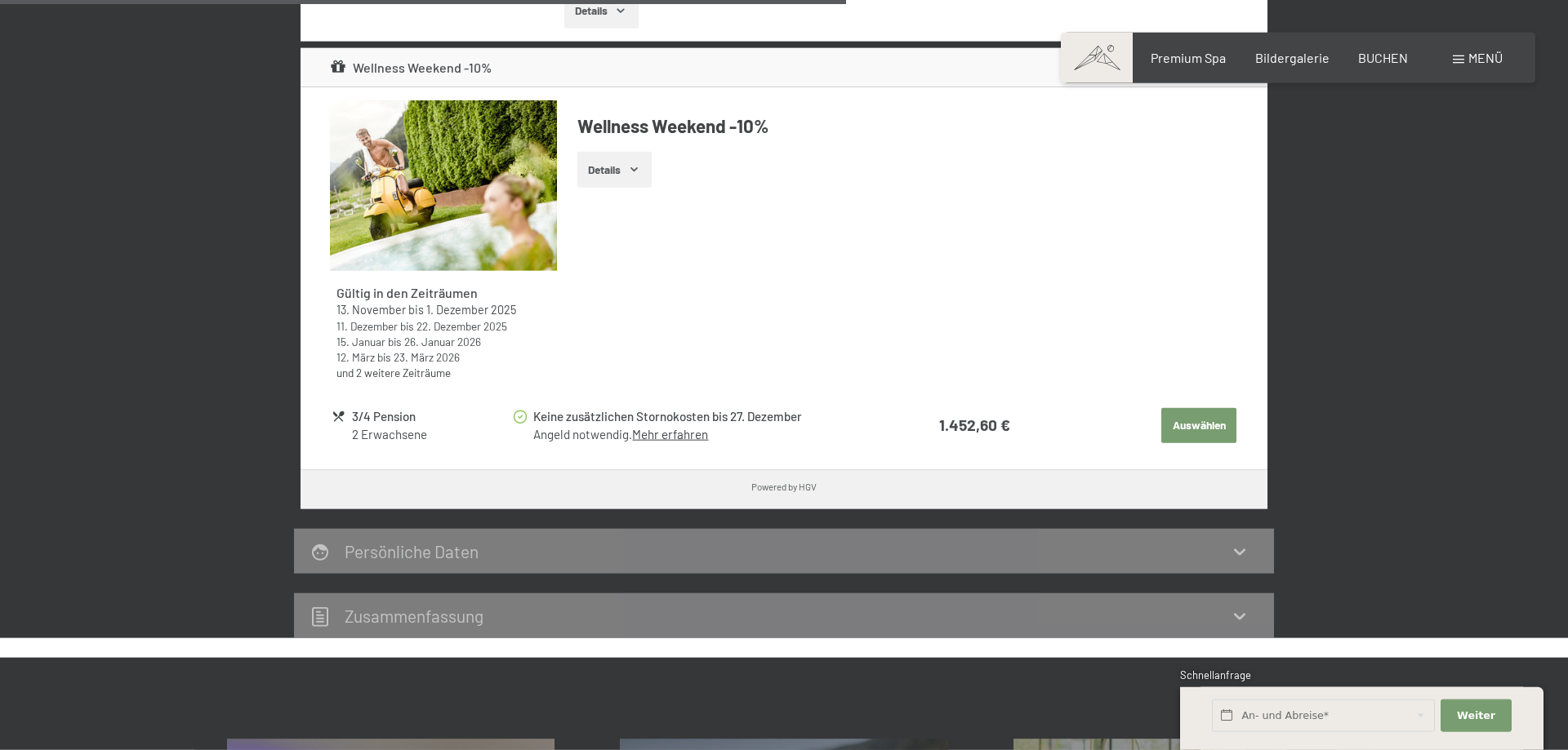
scroll to position [1249, 0]
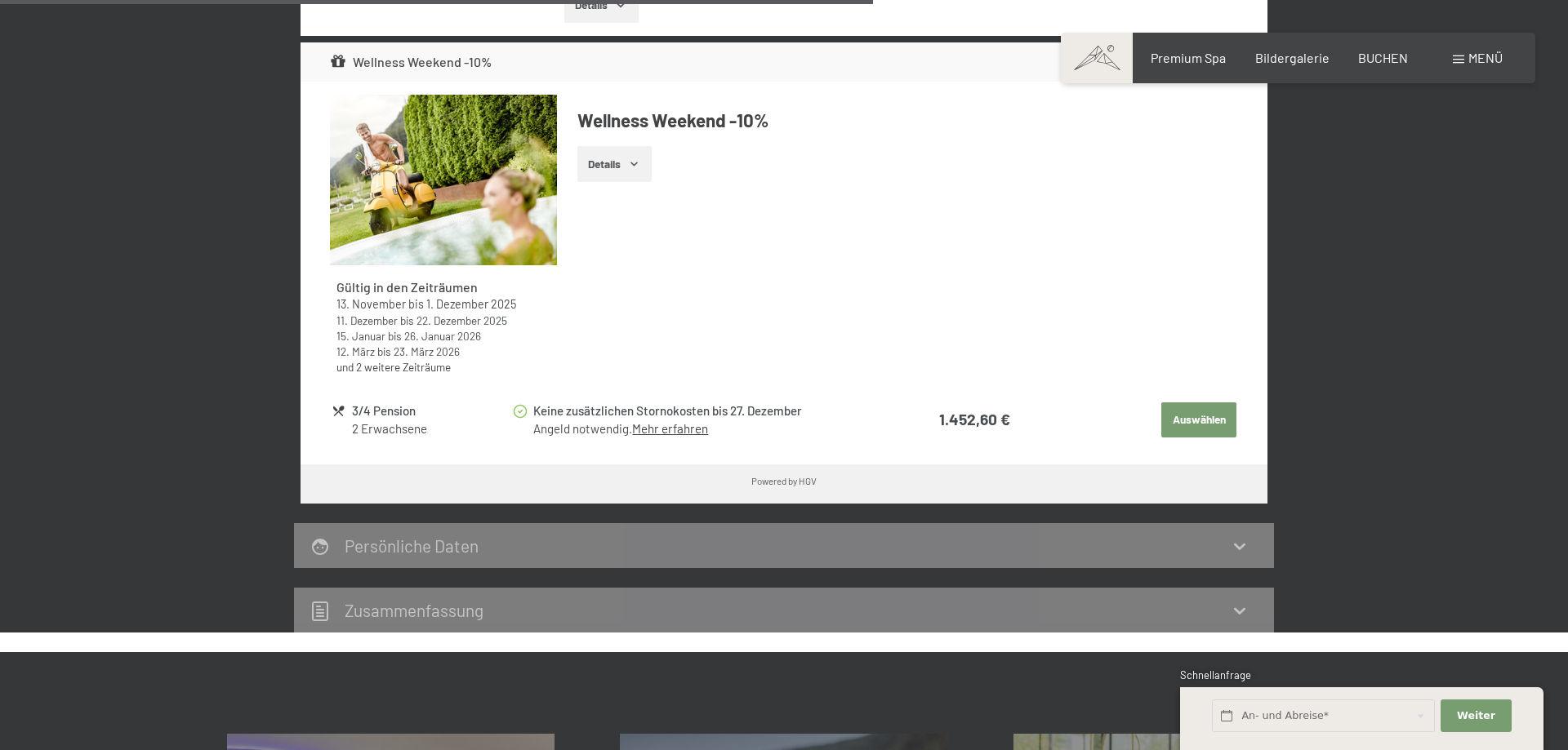
click at [677, 429] on span "Einwilligung Marketing*" at bounding box center [694, 423] width 135 height 16
click at [619, 429] on input "Einwilligung Marketing*" at bounding box center [611, 423] width 16 height 16
checkbox input "false"
click at [687, 433] on link "Mehr erfahren" at bounding box center [669, 429] width 76 height 15
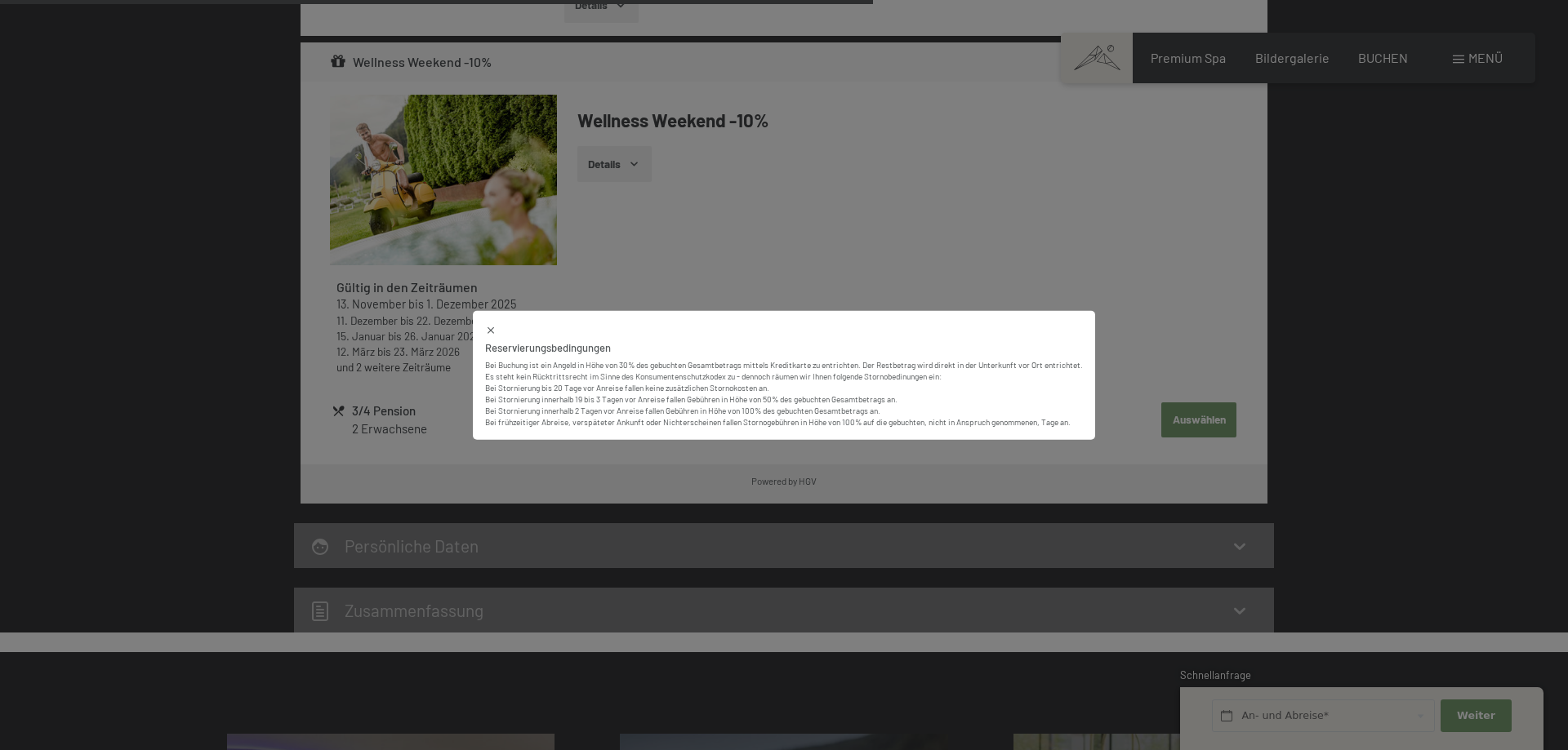
click at [485, 332] on icon at bounding box center [491, 330] width 11 height 11
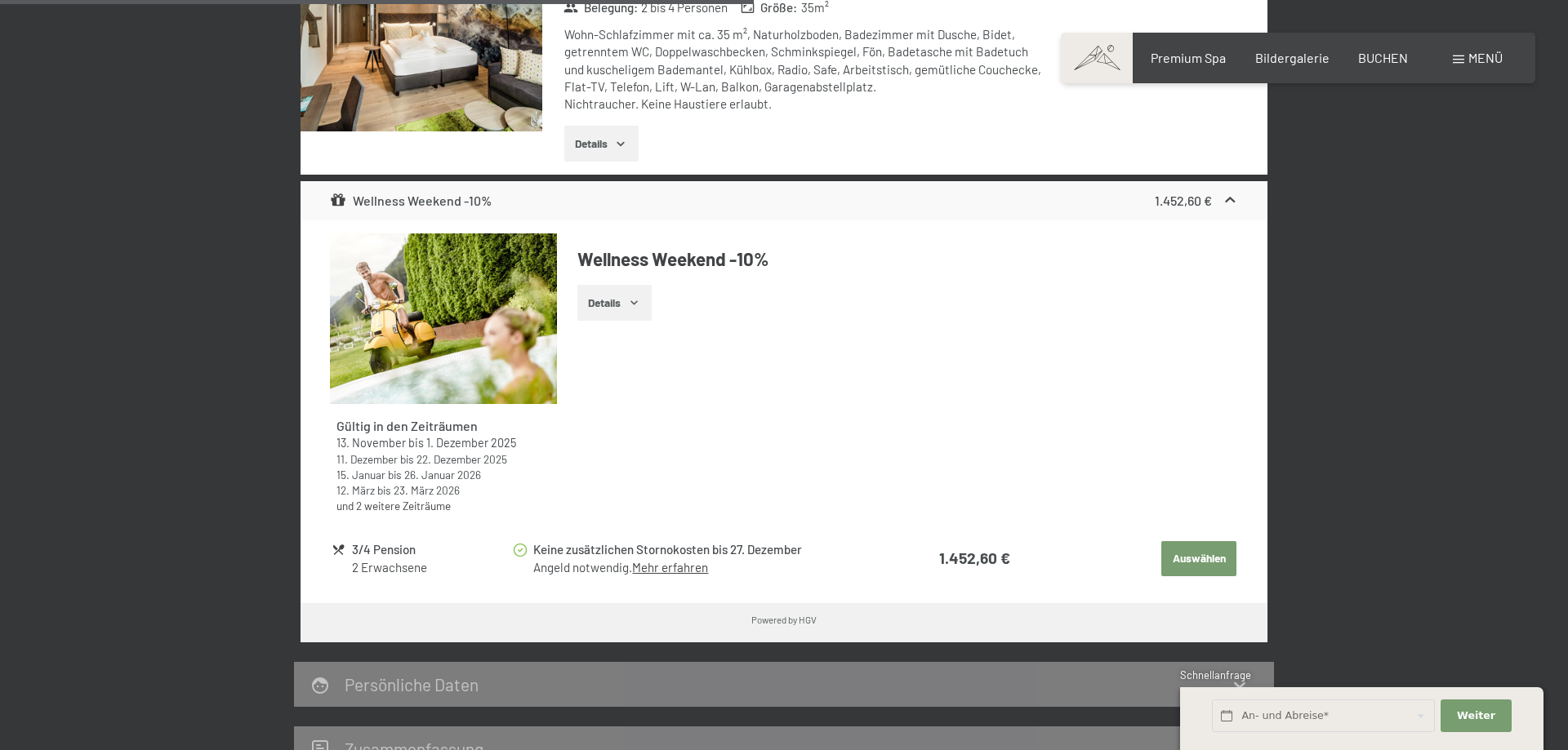
scroll to position [972, 0]
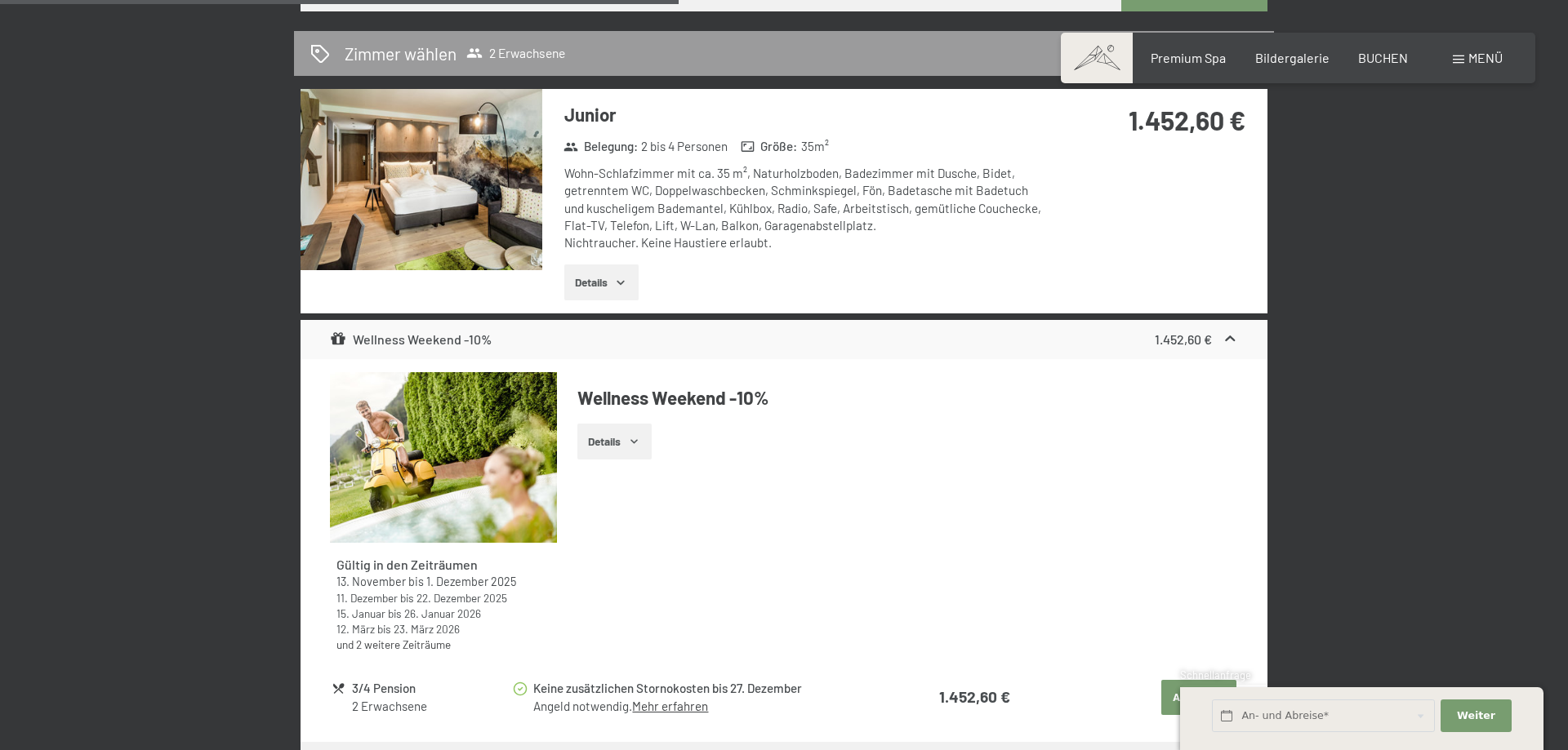
click at [606, 451] on button "Details" at bounding box center [615, 442] width 74 height 36
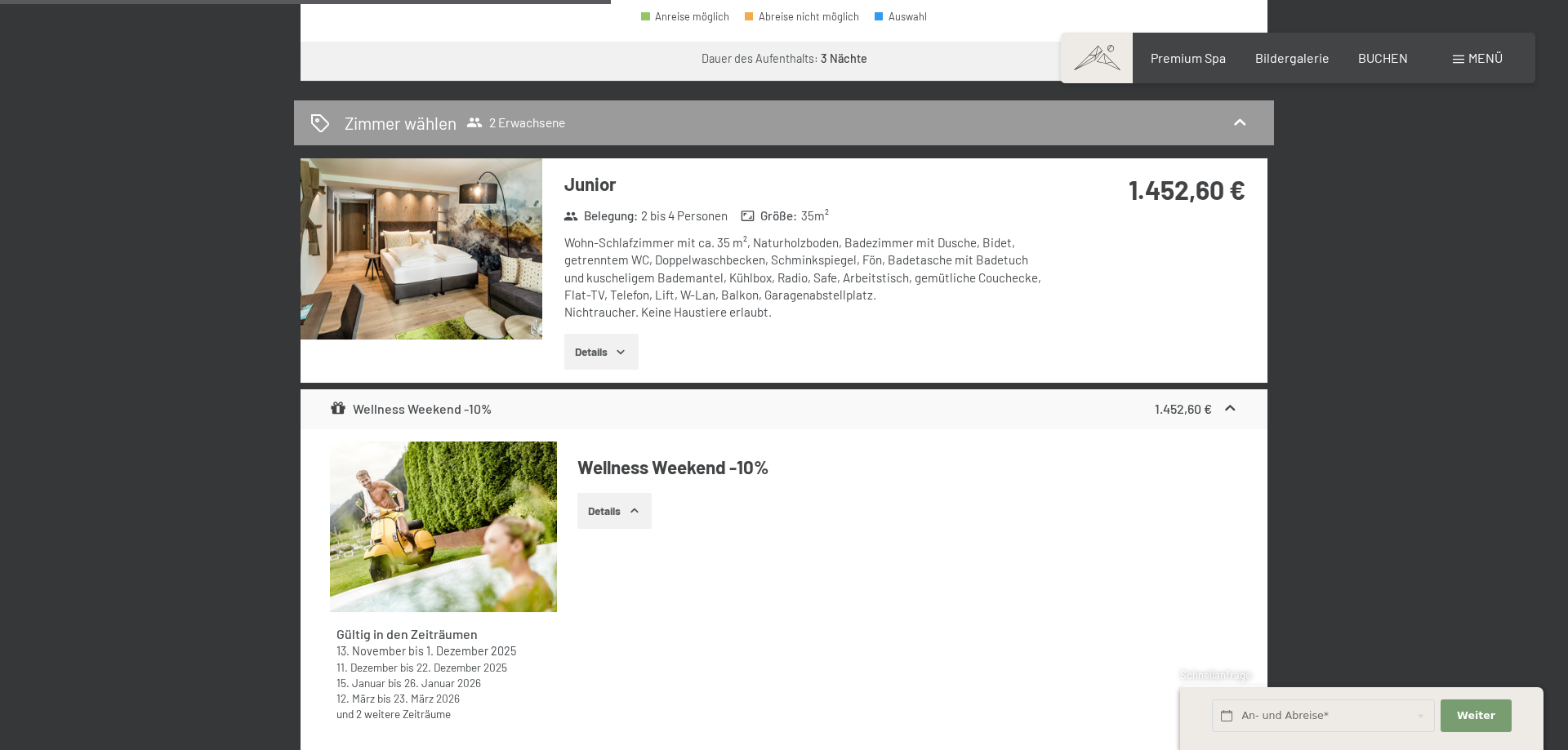
scroll to position [833, 0]
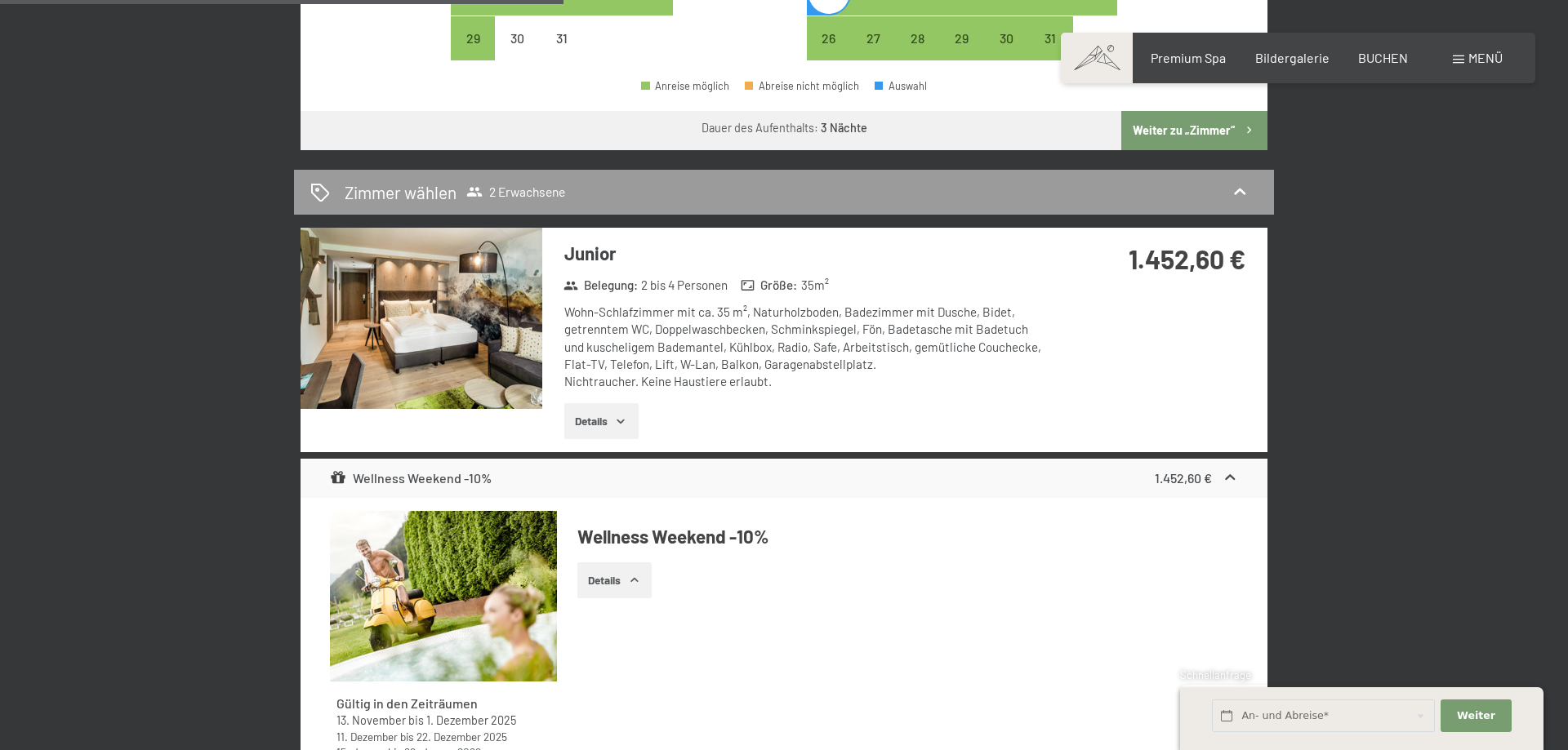
click at [590, 427] on button "Details" at bounding box center [602, 421] width 74 height 36
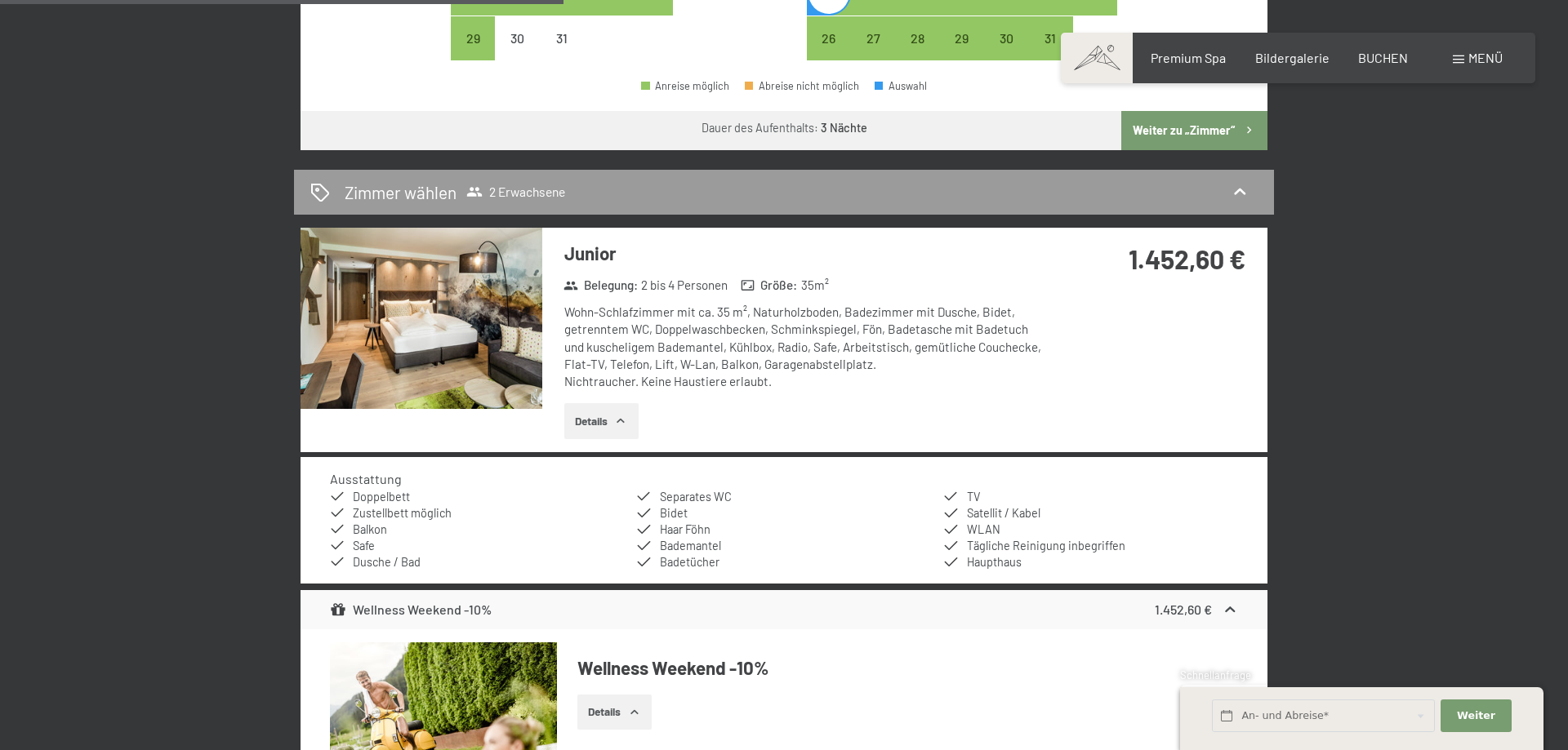
click at [594, 424] on button "Details" at bounding box center [602, 421] width 74 height 36
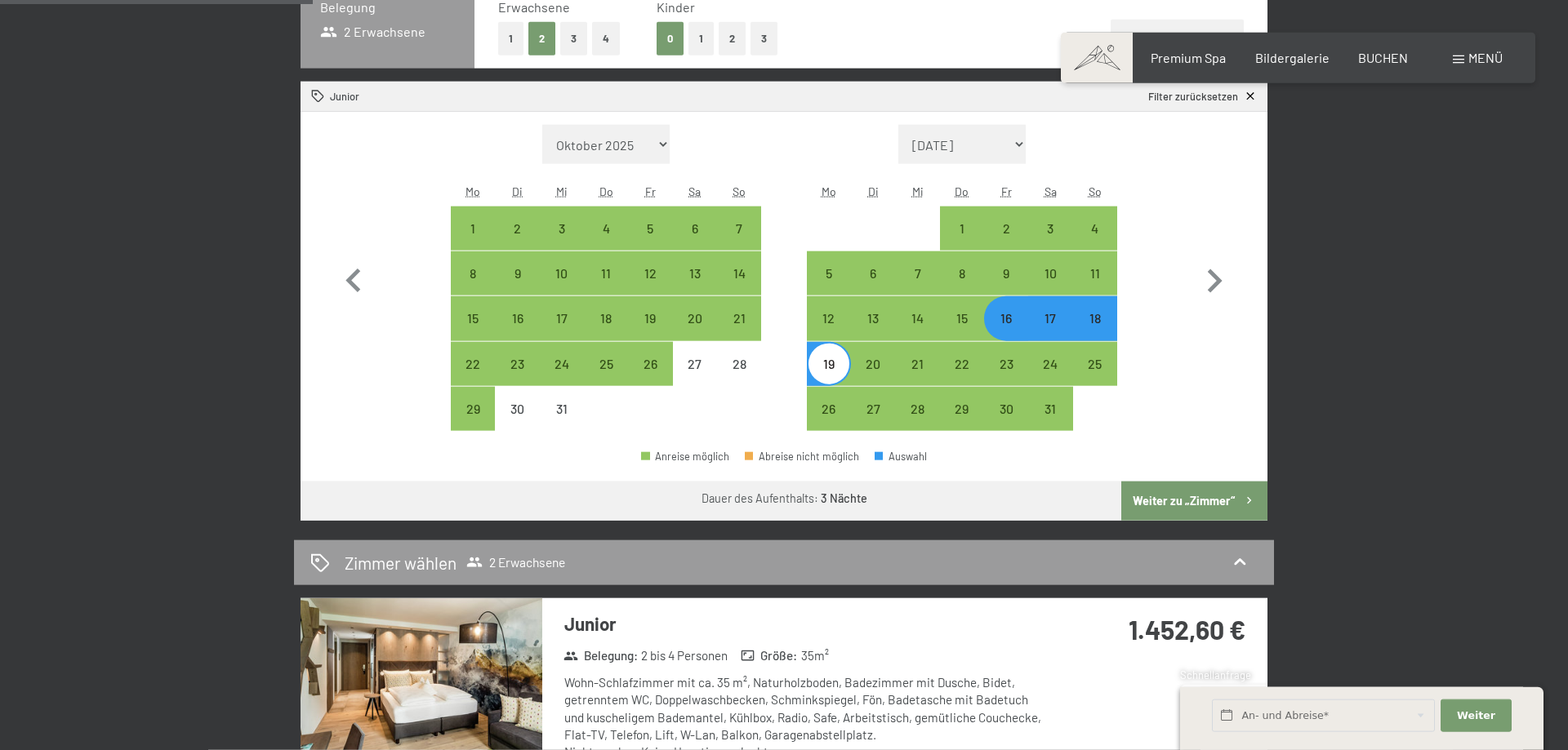
scroll to position [416, 0]
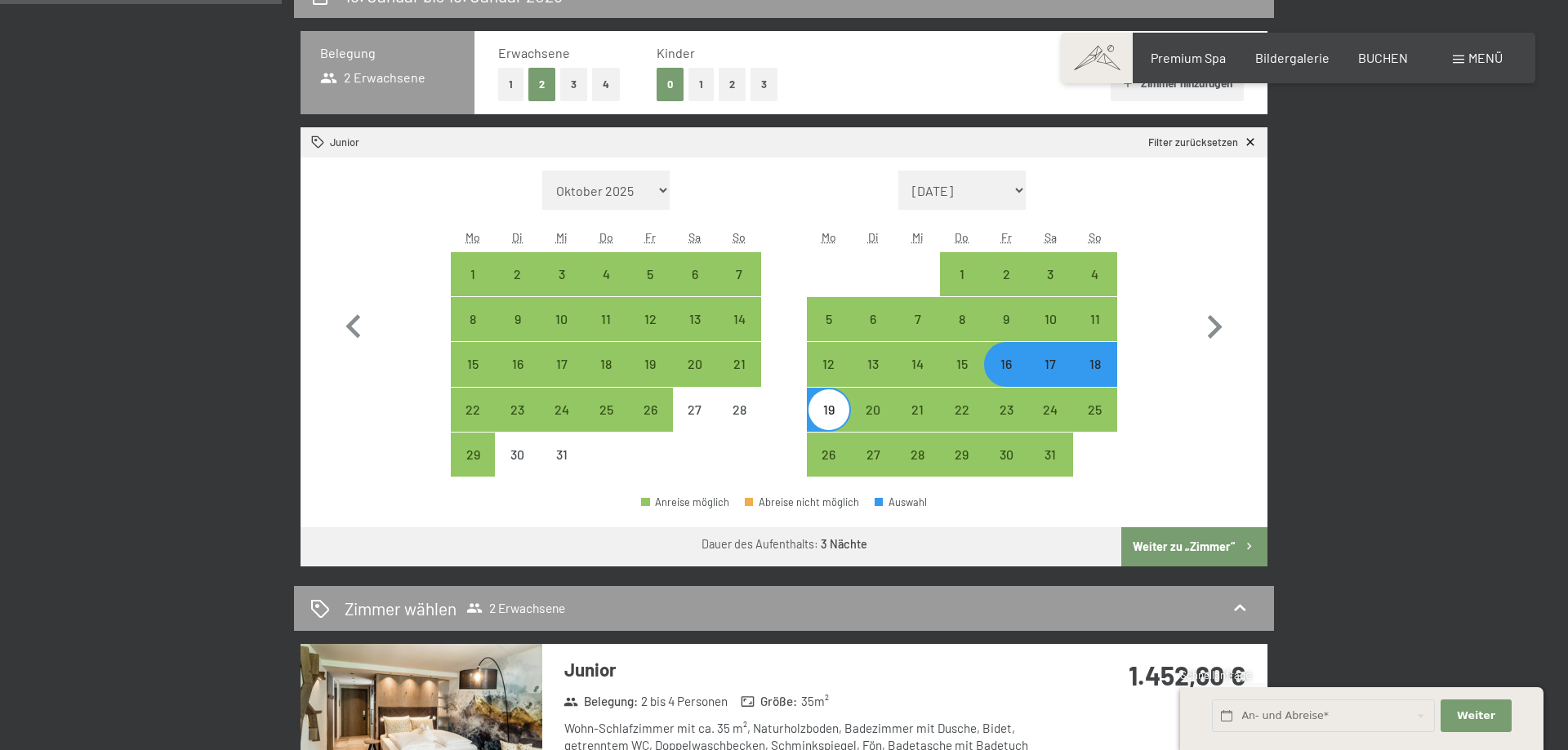
click at [1166, 543] on button "Weiter zu „Zimmer“" at bounding box center [1194, 547] width 146 height 39
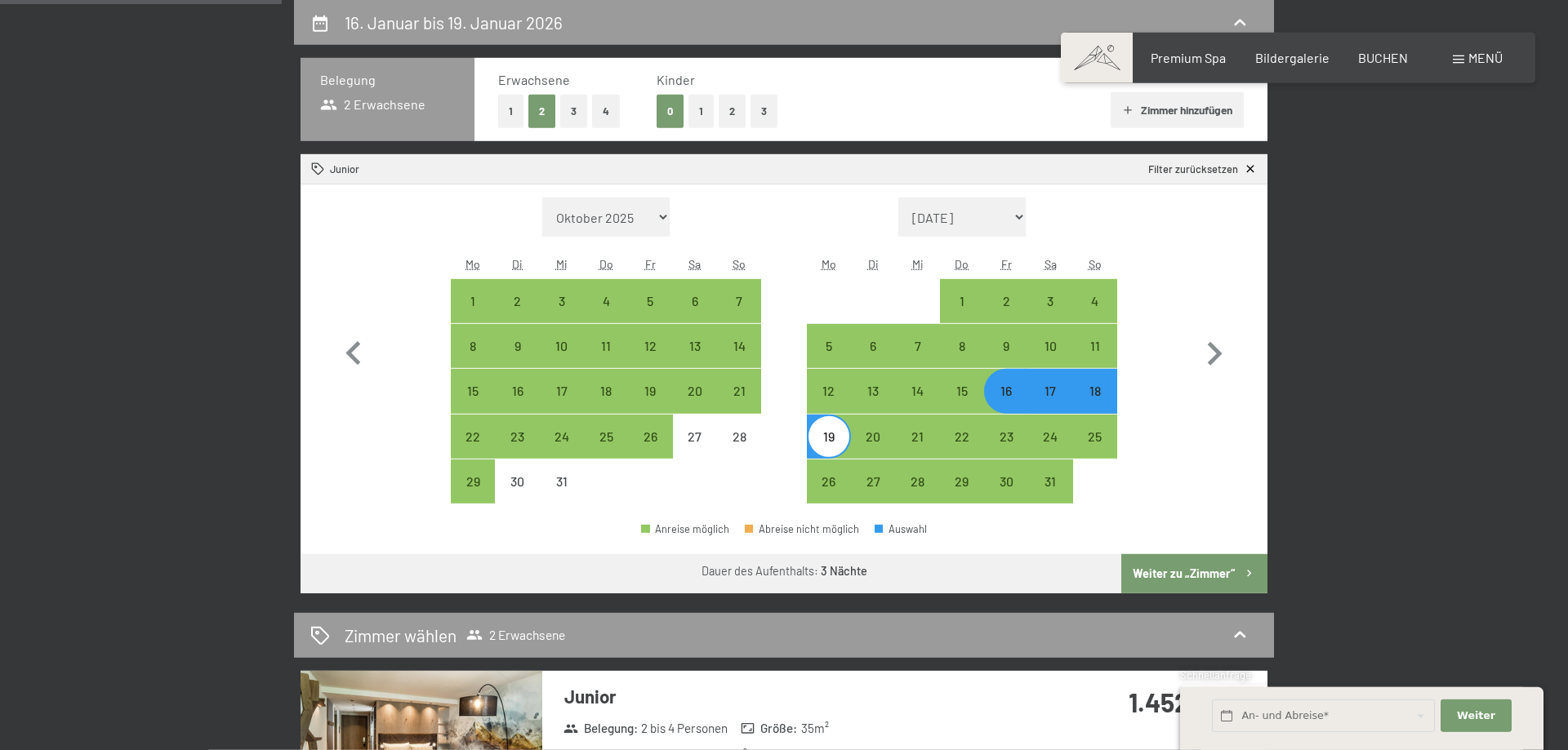
select select "[DATE]"
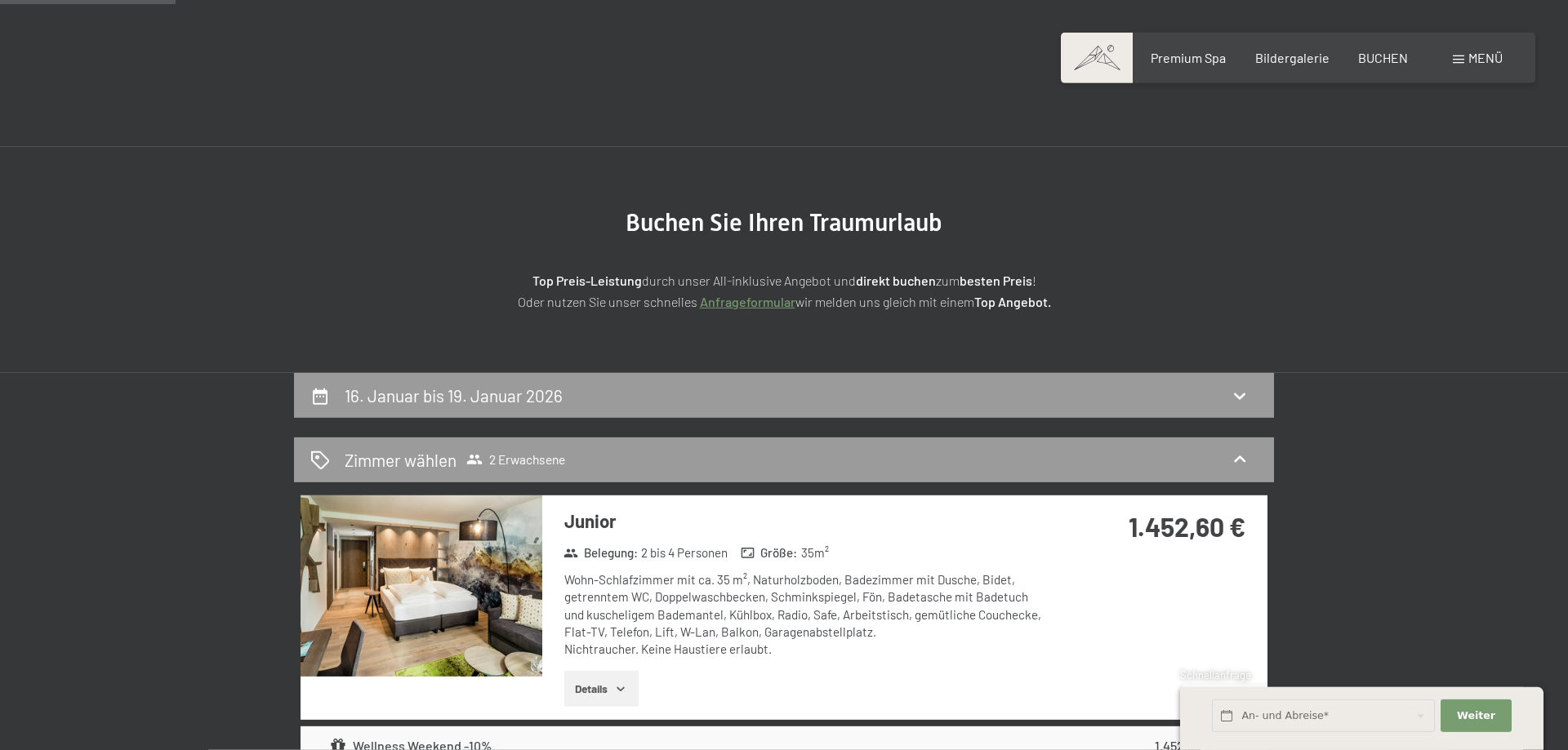
scroll to position [0, 0]
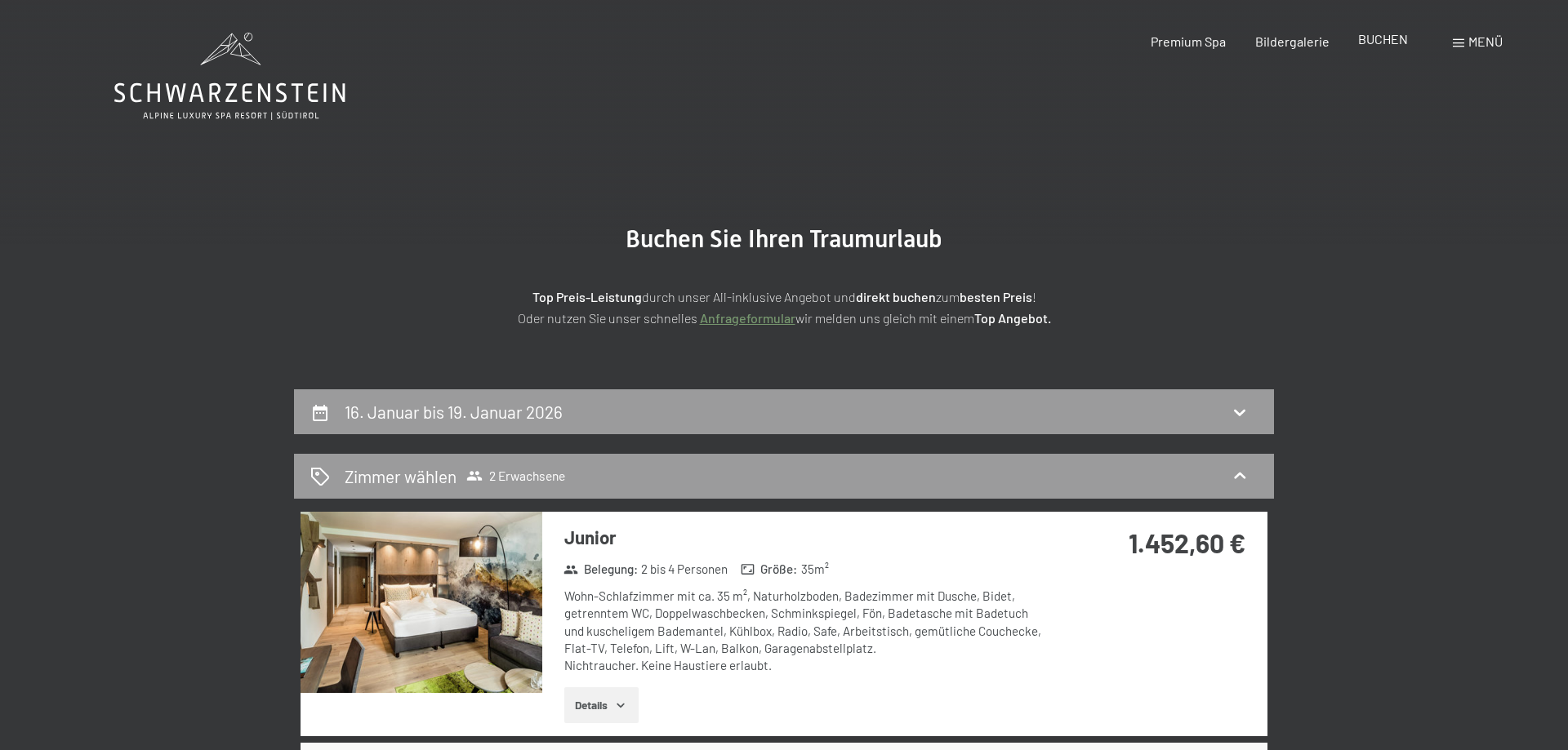
click at [1369, 38] on span "BUCHEN" at bounding box center [1383, 38] width 50 height 16
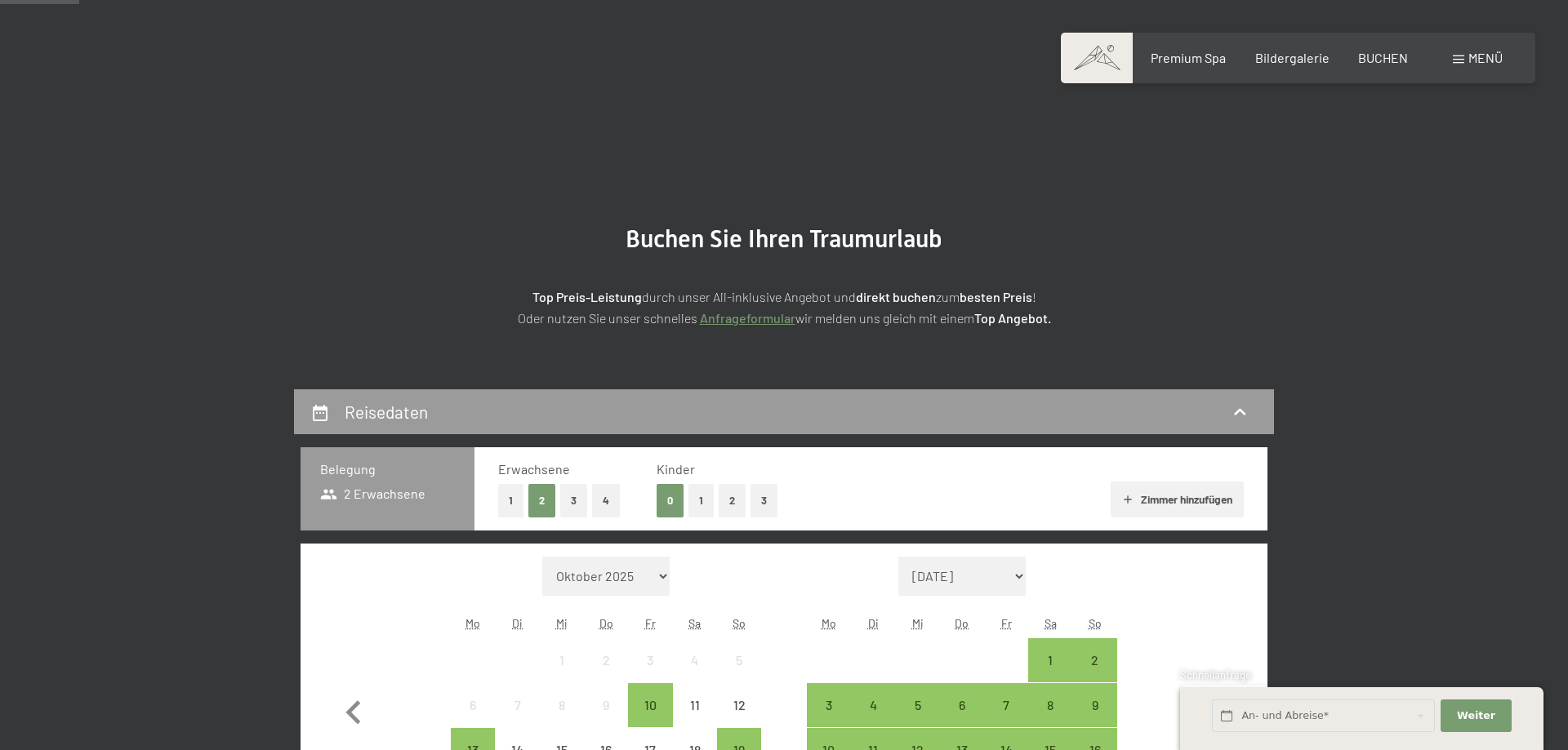
scroll to position [277, 0]
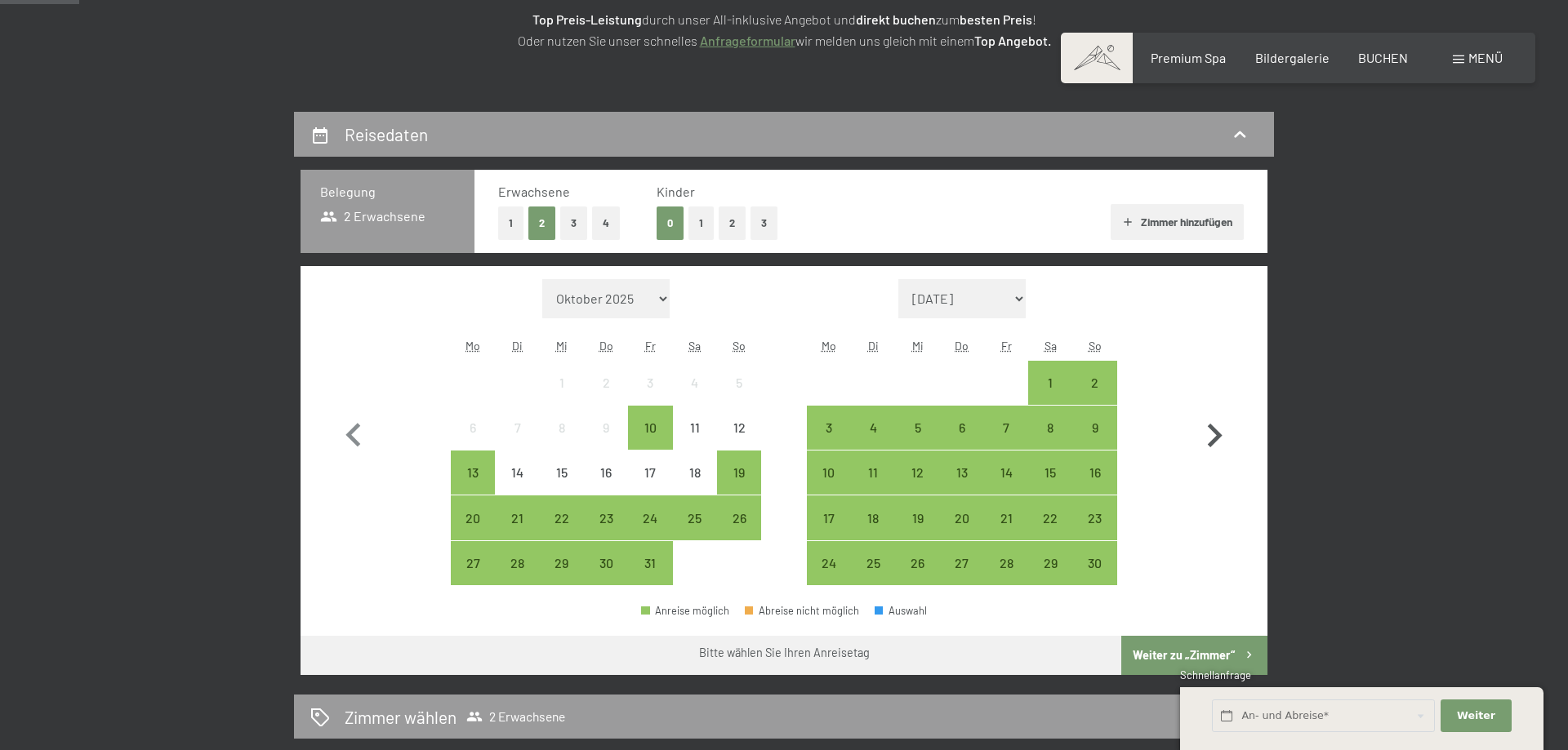
click at [1210, 432] on icon "button" at bounding box center [1214, 436] width 47 height 47
select select "[DATE]"
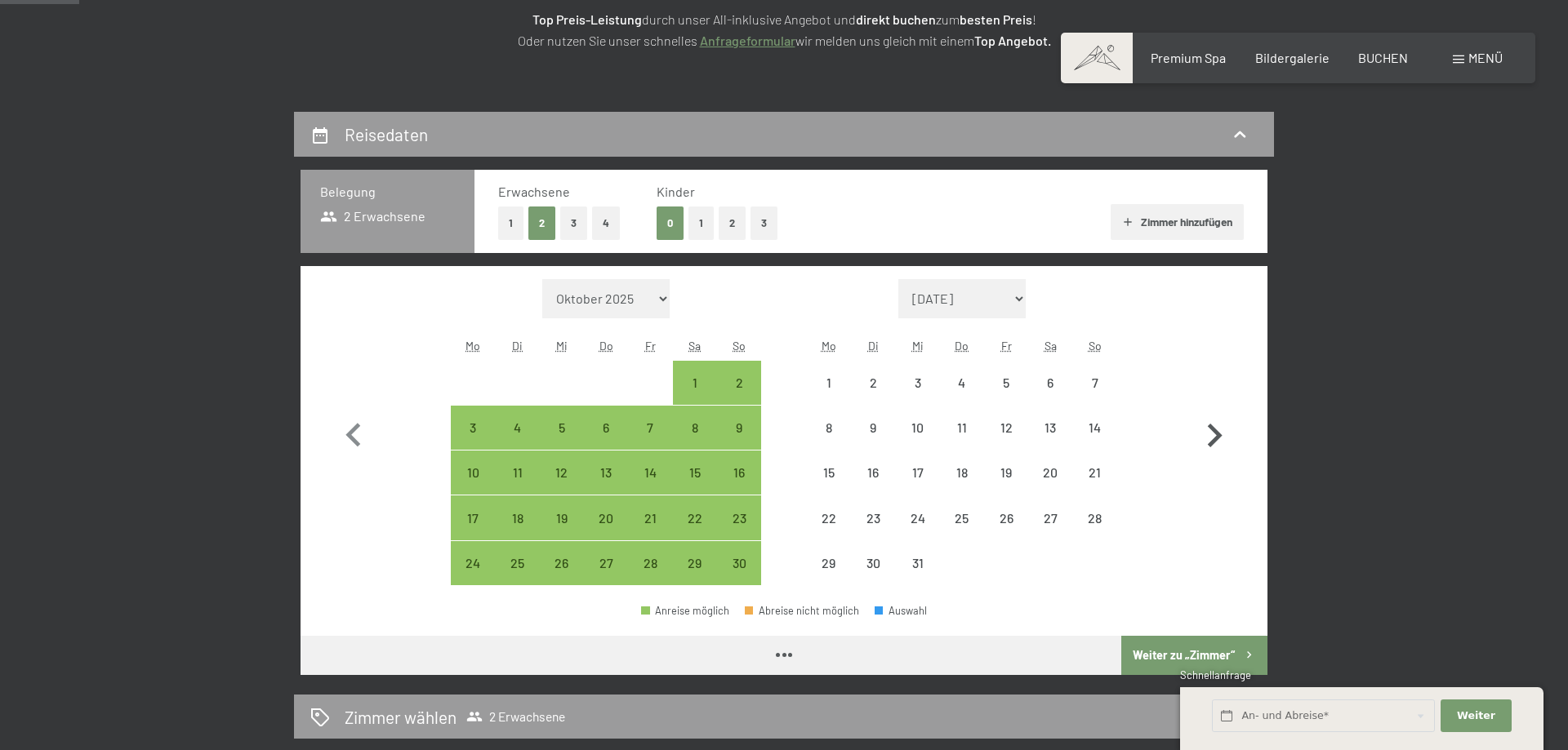
select select "[DATE]"
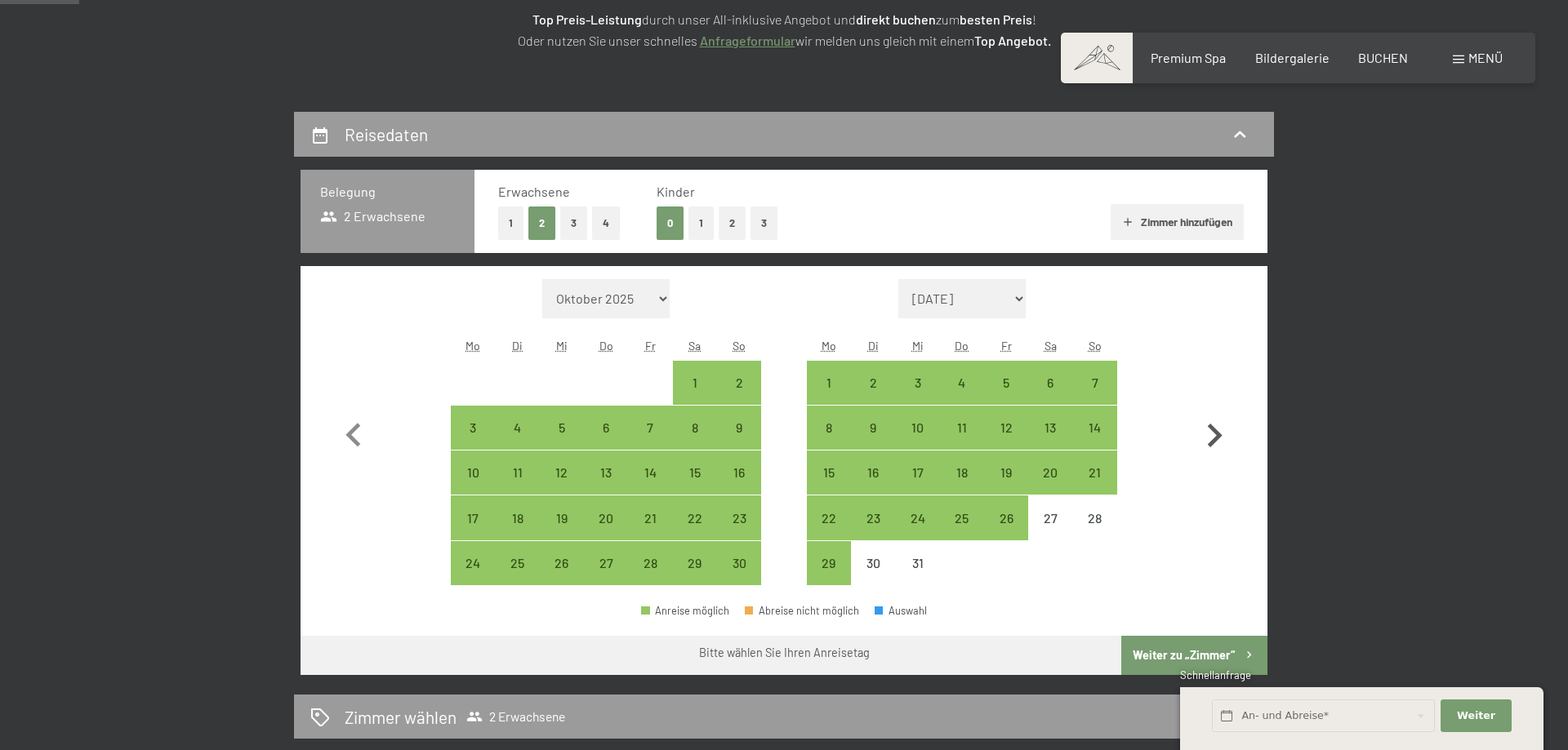
click at [1214, 437] on icon "button" at bounding box center [1214, 436] width 47 height 47
select select "[DATE]"
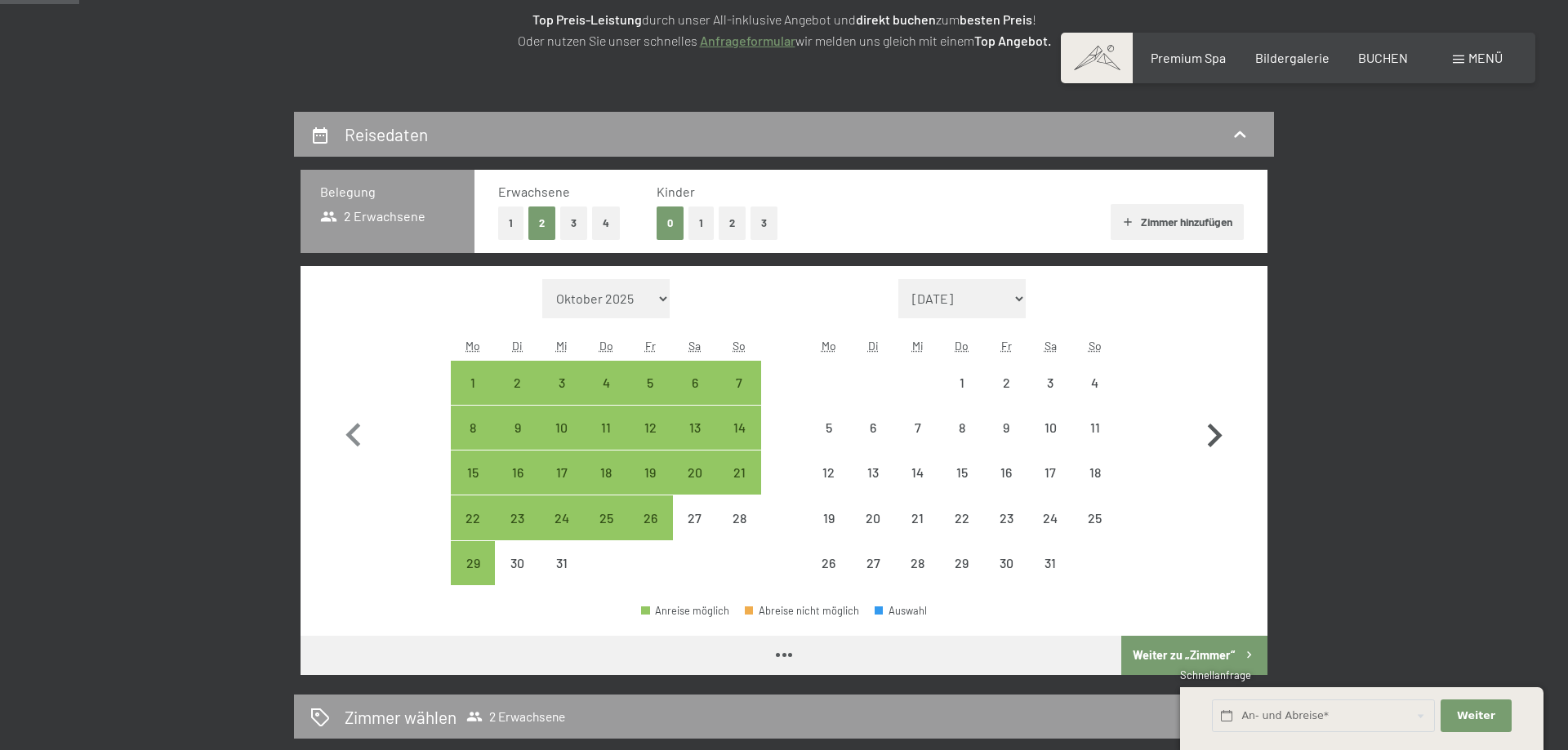
select select "[DATE]"
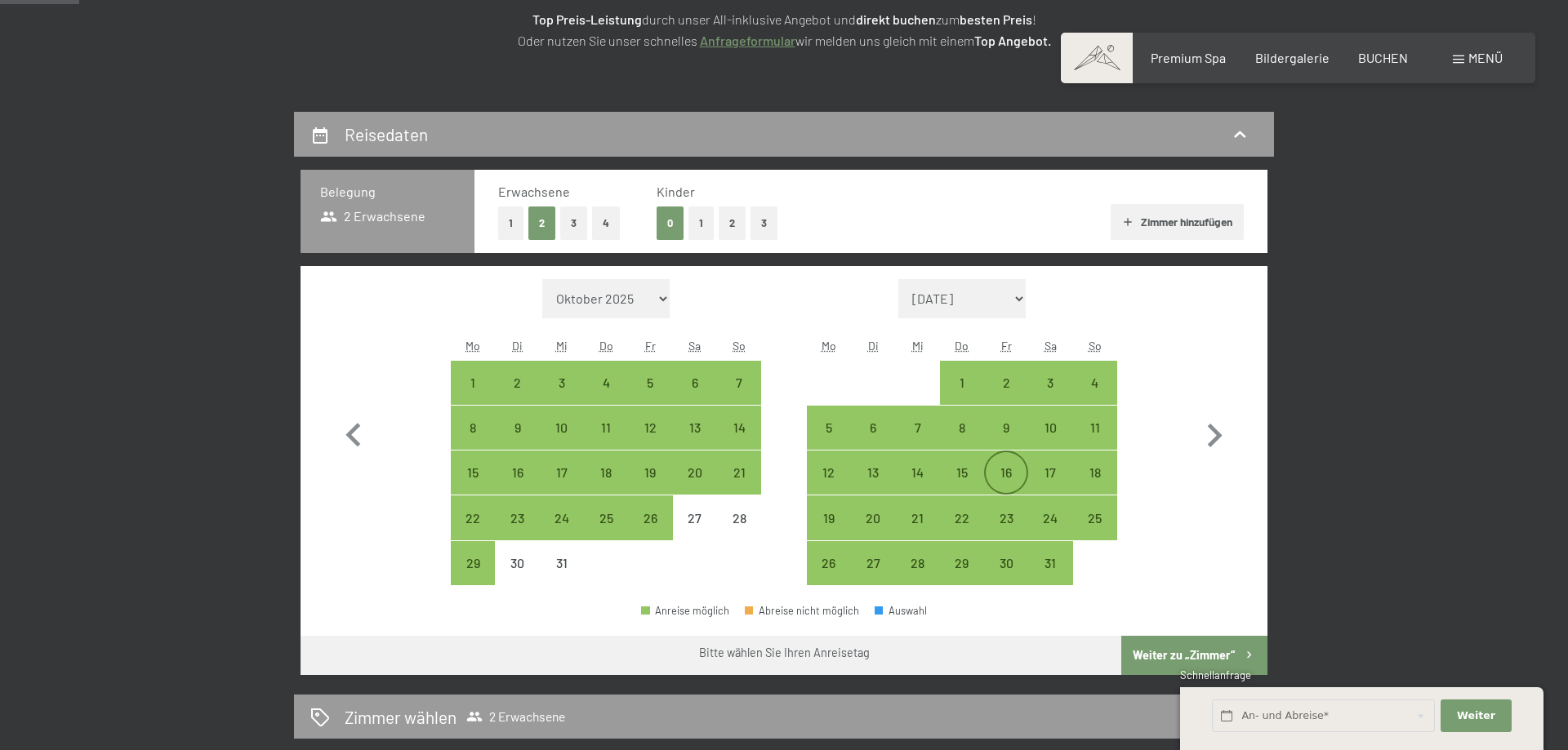
click at [1003, 475] on div "16" at bounding box center [1007, 487] width 41 height 41
select select "[DATE]"
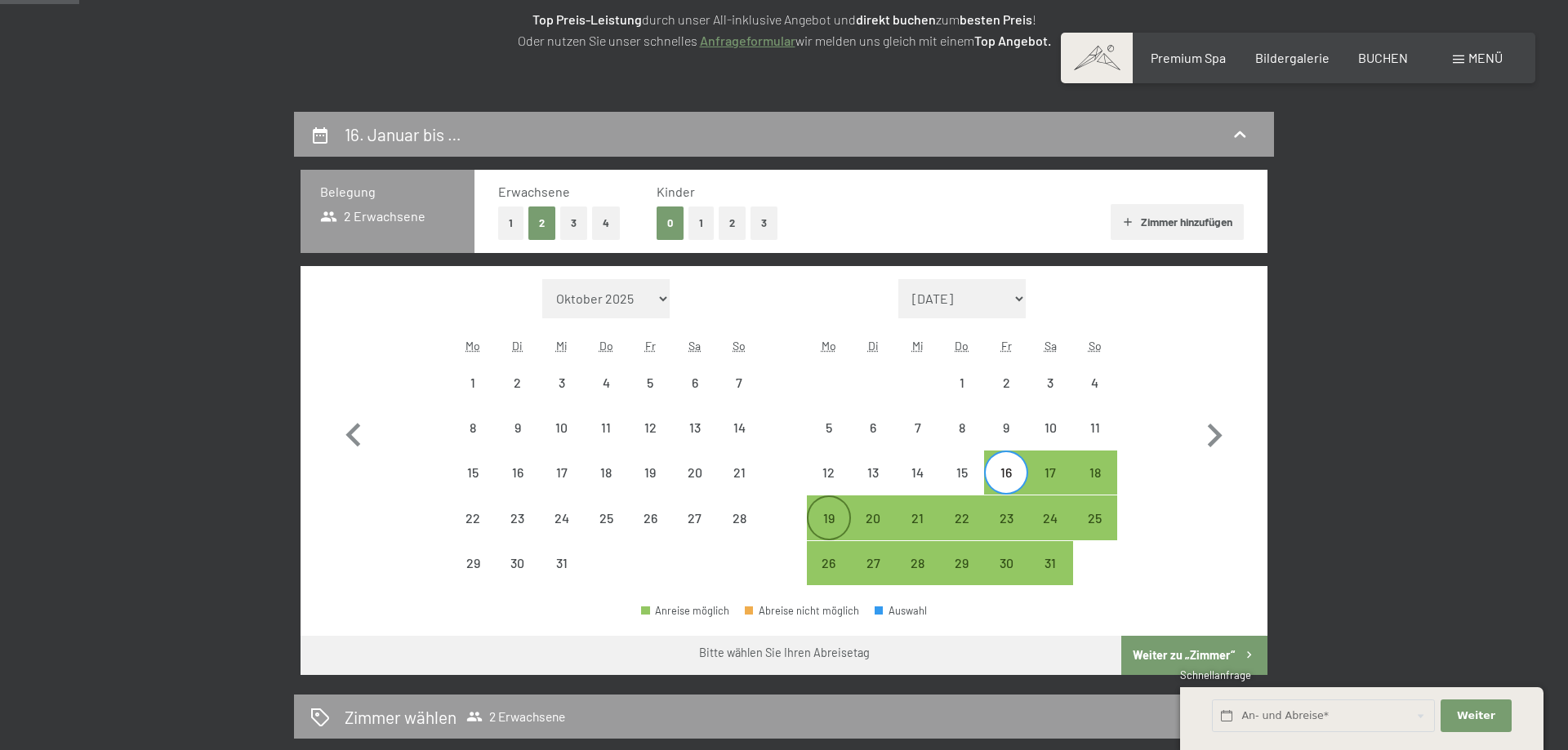
click at [822, 512] on div "19" at bounding box center [829, 532] width 41 height 41
select select "[DATE]"
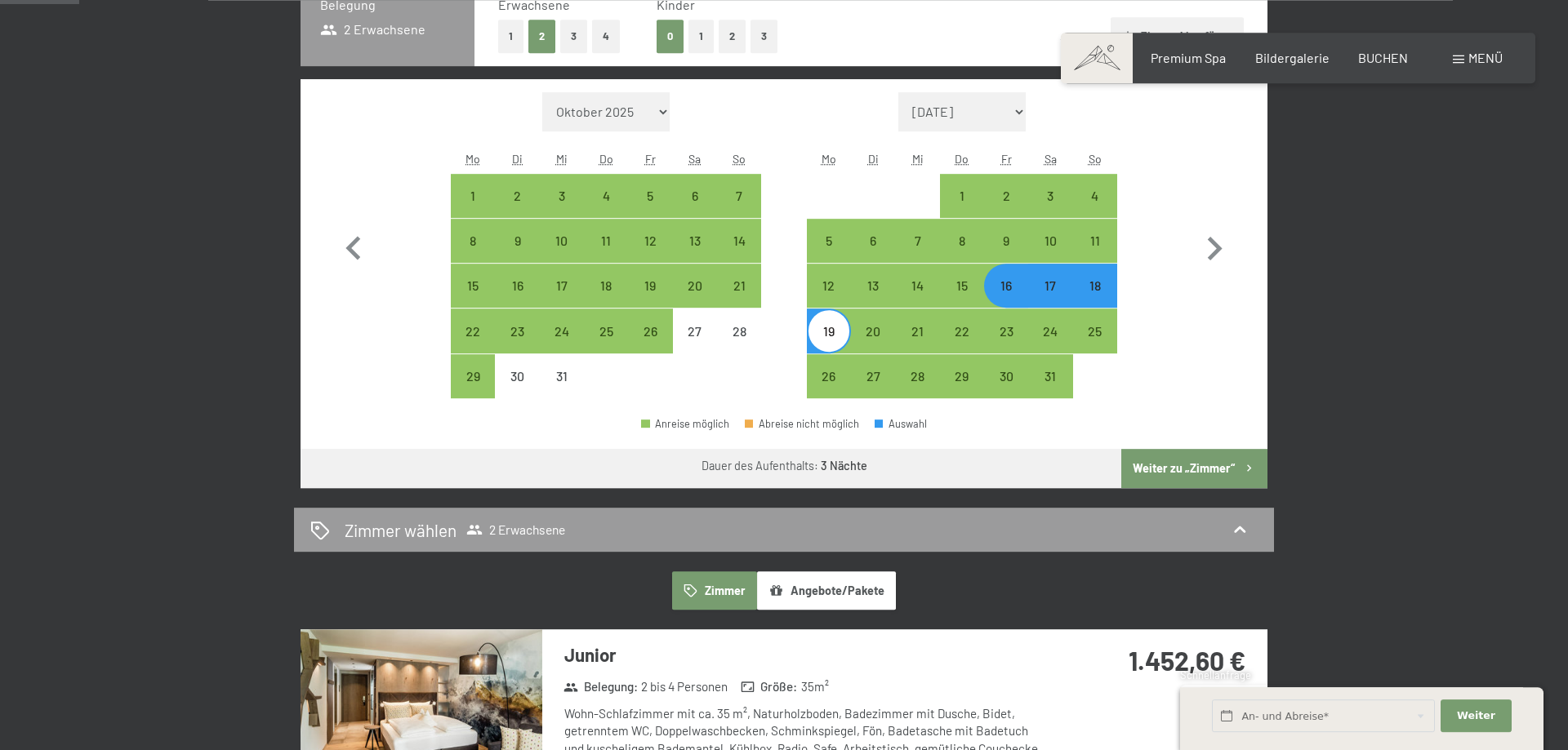
scroll to position [694, 0]
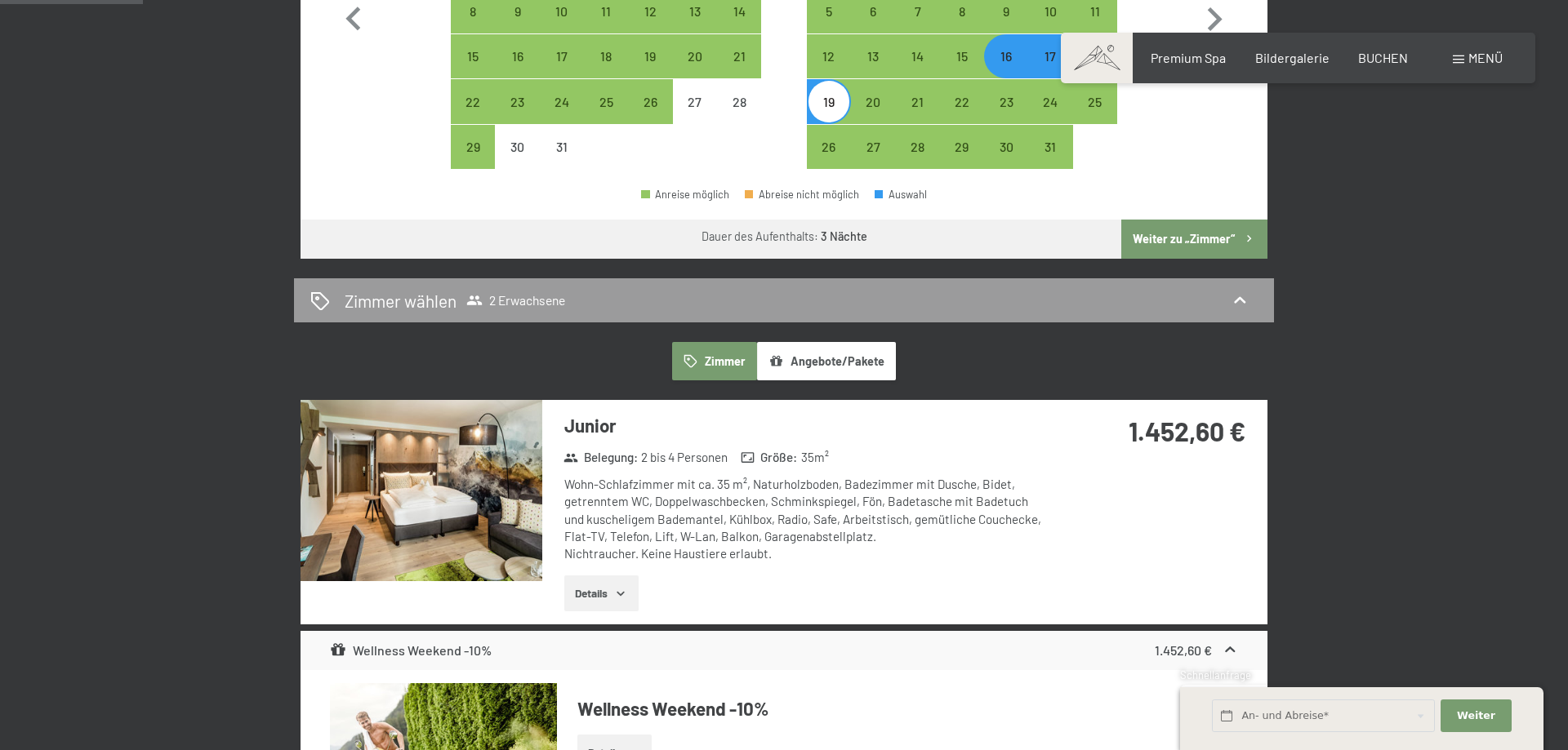
click at [1180, 232] on button "Weiter zu „Zimmer“" at bounding box center [1194, 239] width 146 height 39
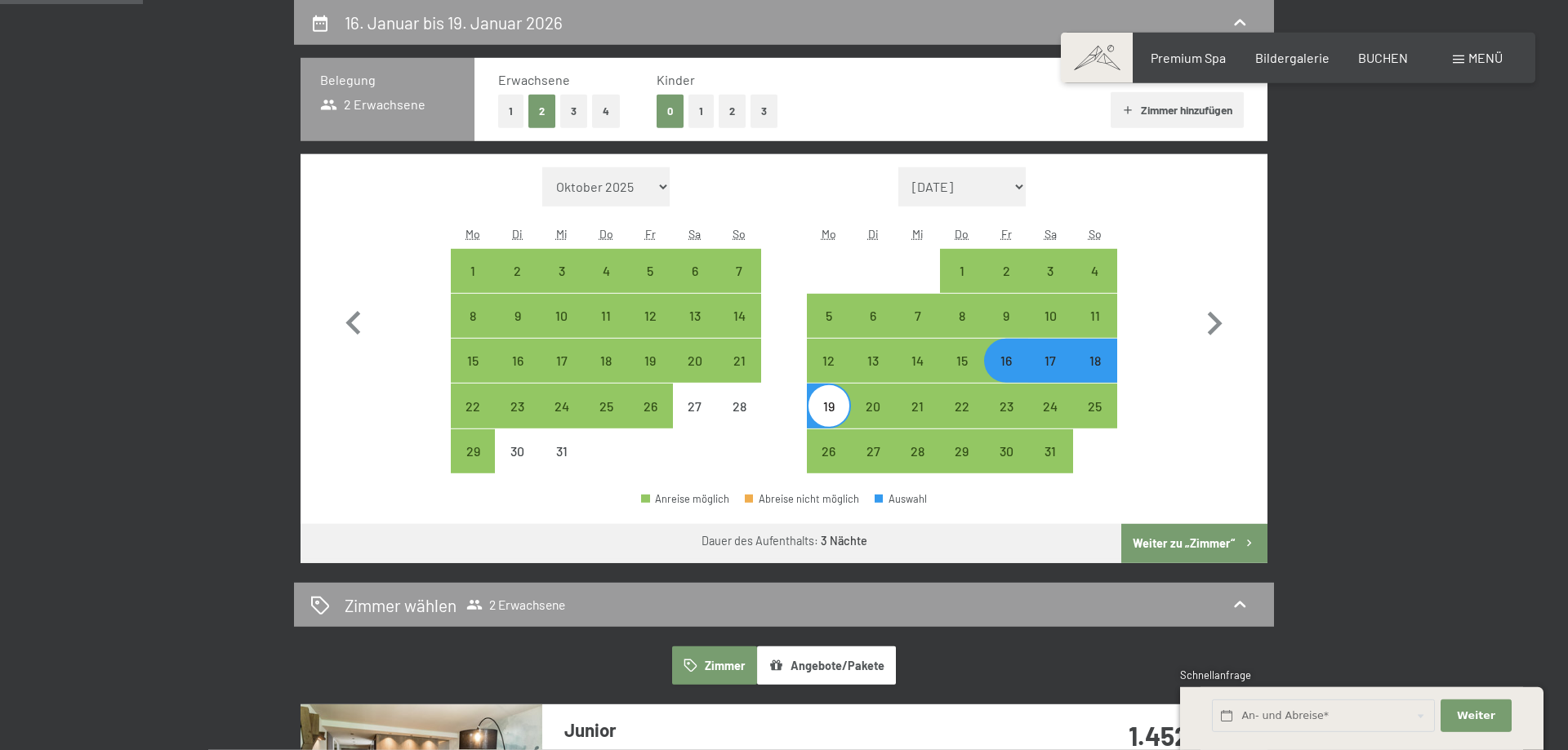
select select "[DATE]"
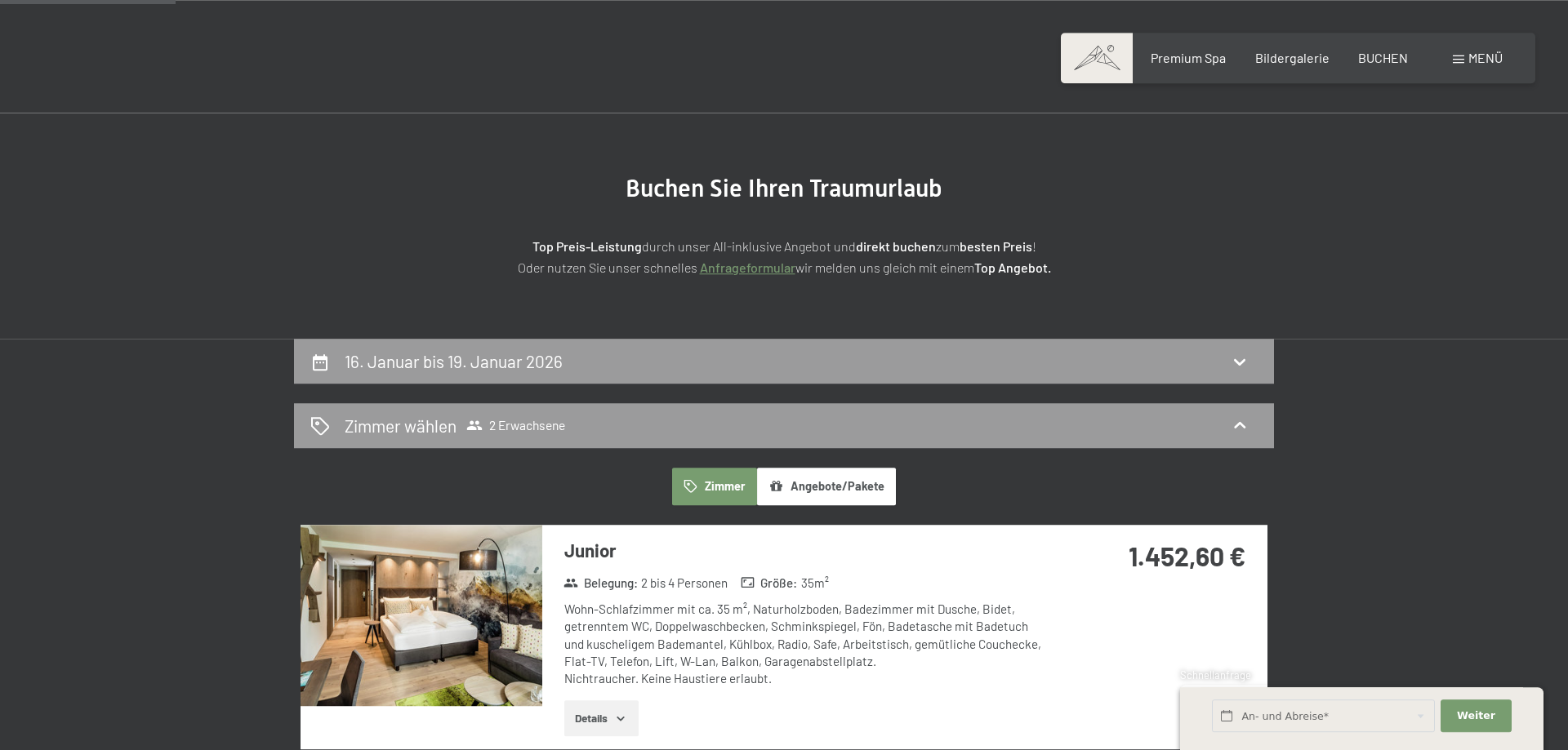
scroll to position [0, 0]
